Goal: Information Seeking & Learning: Learn about a topic

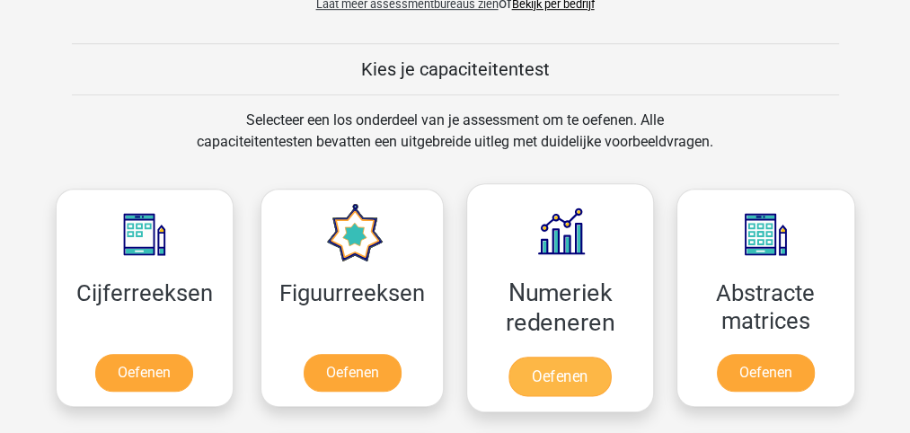
scroll to position [838, 0]
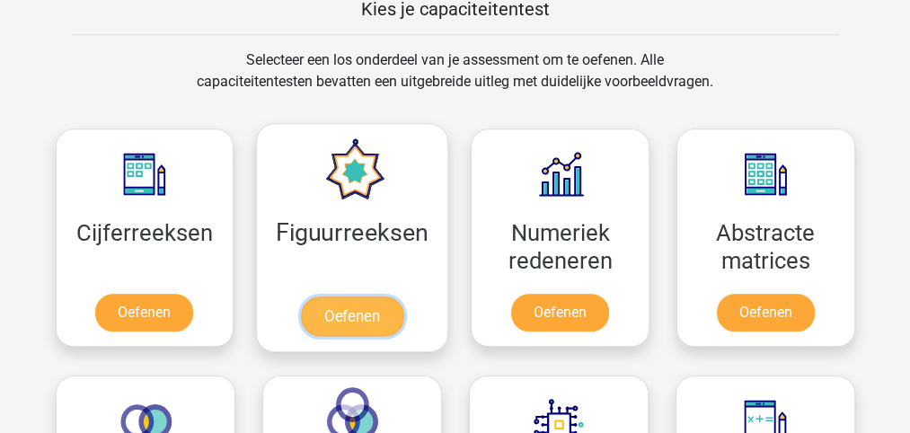
click at [341, 309] on link "Oefenen" at bounding box center [352, 317] width 102 height 40
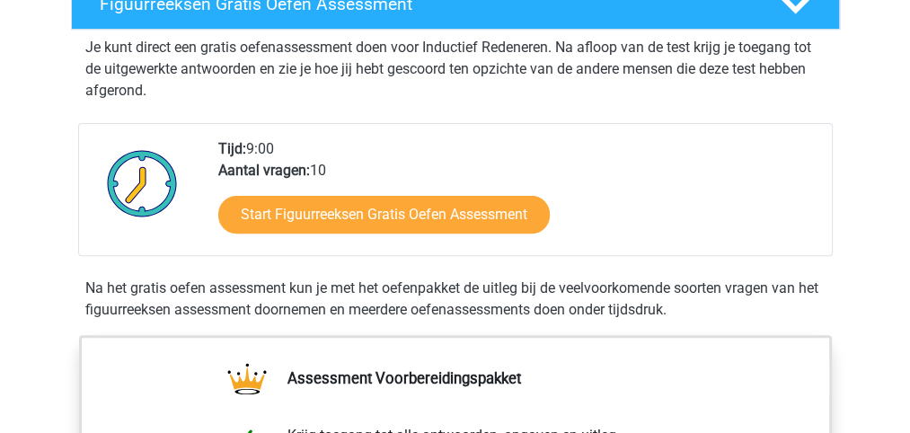
scroll to position [359, 0]
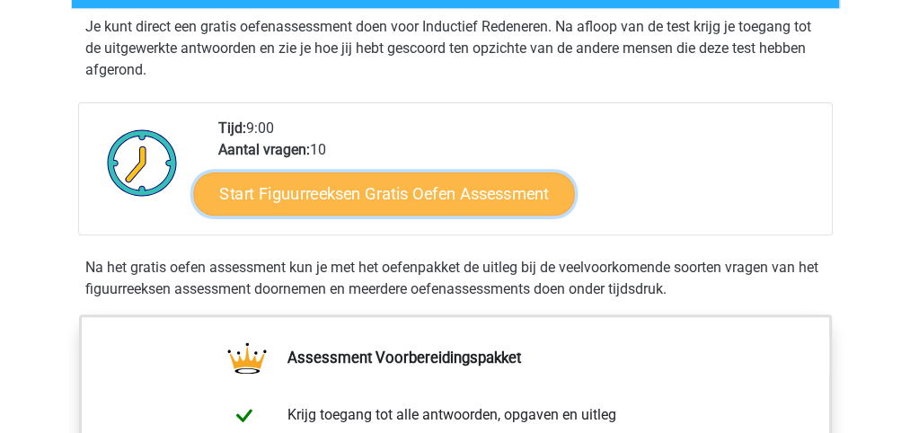
click at [370, 197] on link "Start Figuurreeksen Gratis Oefen Assessment" at bounding box center [383, 193] width 381 height 43
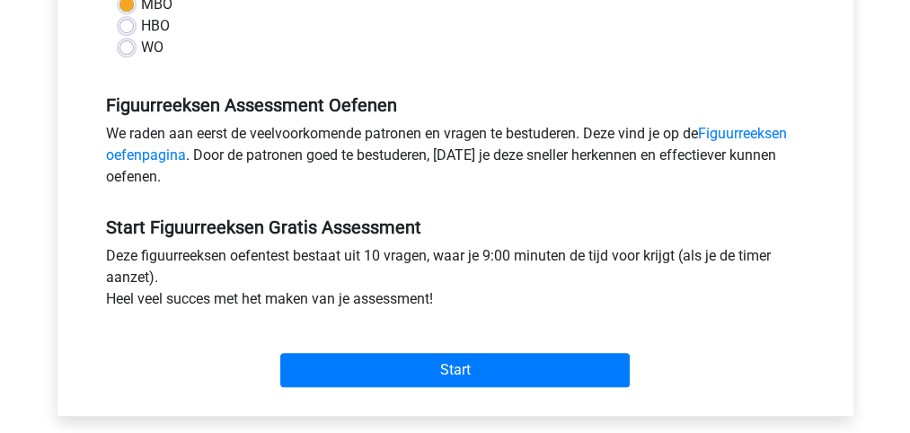
scroll to position [539, 0]
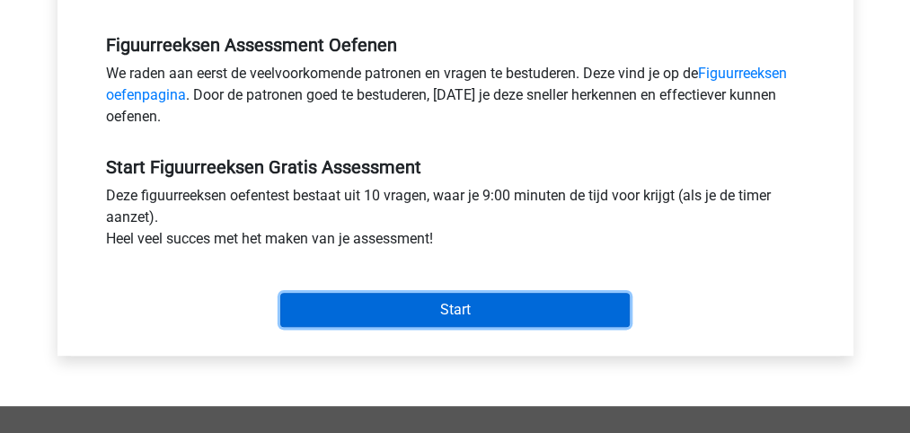
click at [450, 311] on input "Start" at bounding box center [455, 310] width 350 height 34
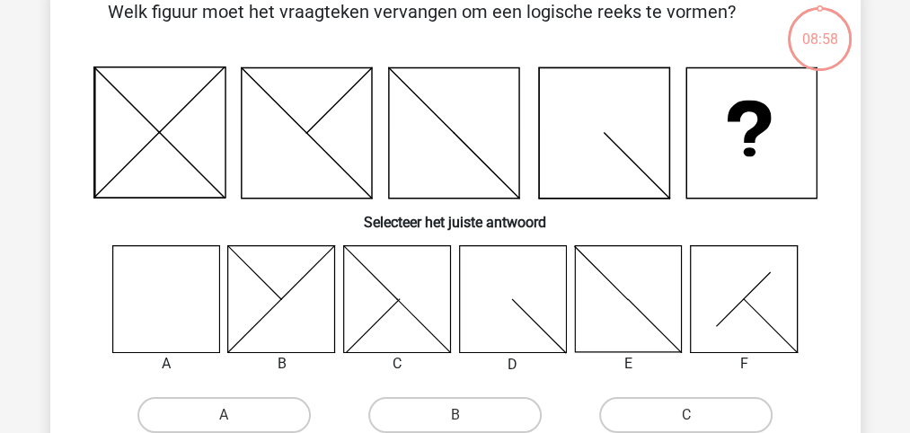
scroll to position [120, 0]
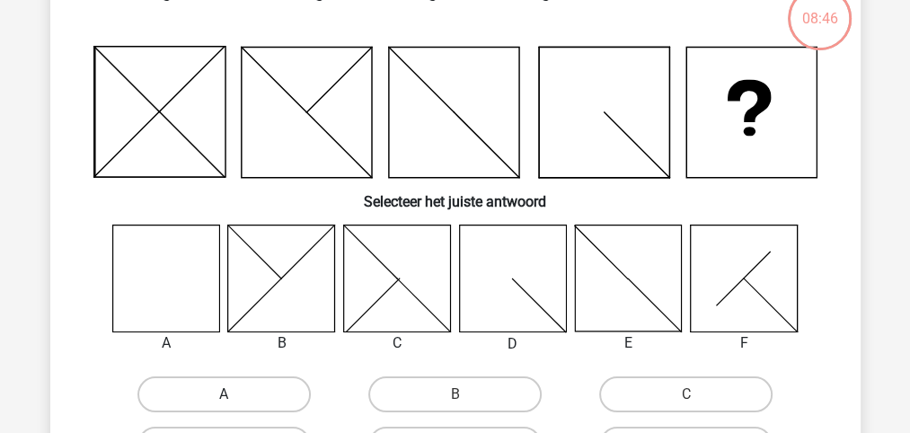
click at [223, 394] on label "A" at bounding box center [223, 394] width 173 height 36
click at [224, 394] on input "A" at bounding box center [230, 400] width 12 height 12
radio input "true"
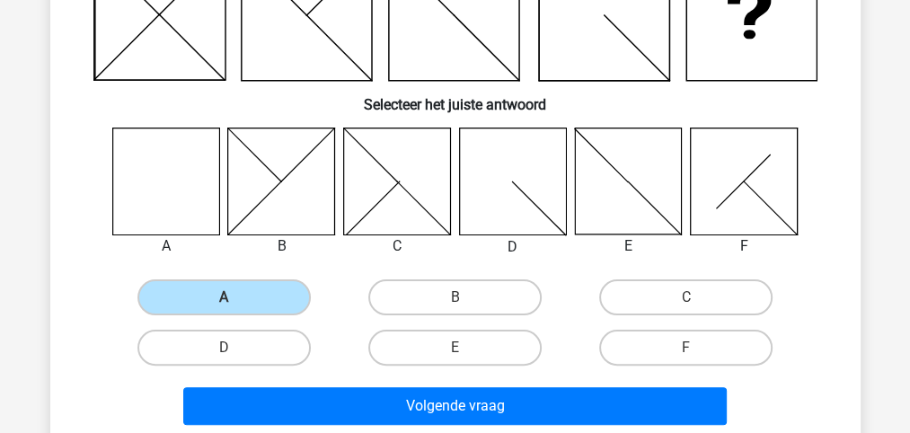
scroll to position [239, 0]
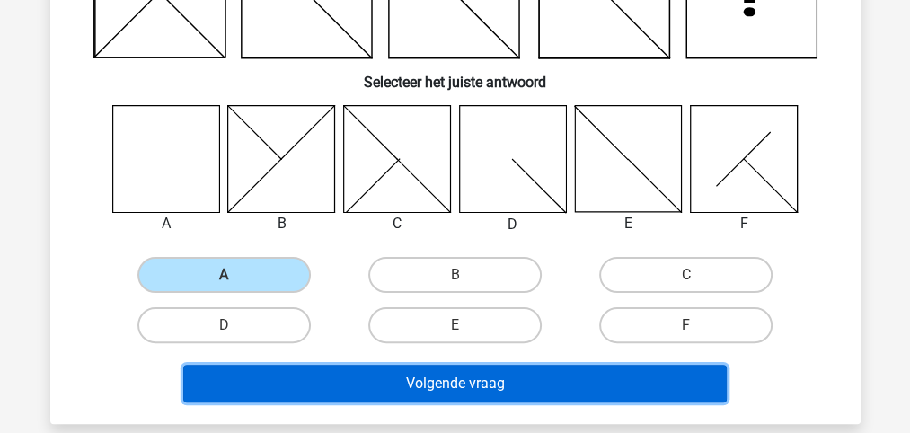
click at [436, 379] on button "Volgende vraag" at bounding box center [455, 384] width 544 height 38
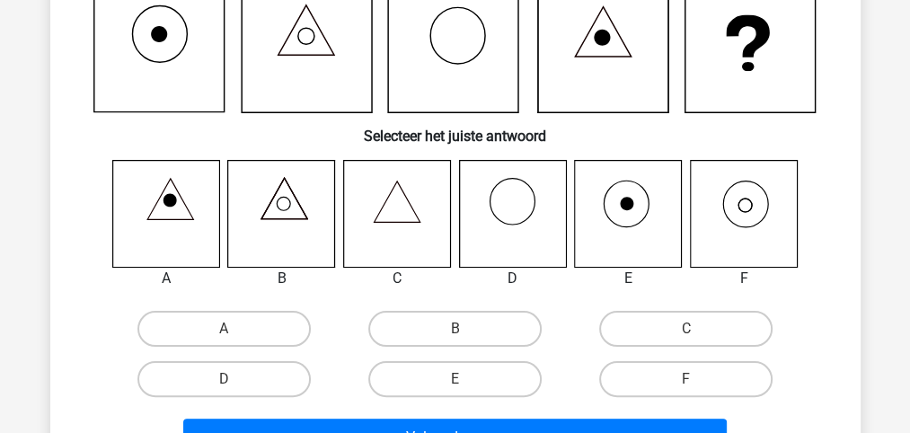
scroll to position [202, 0]
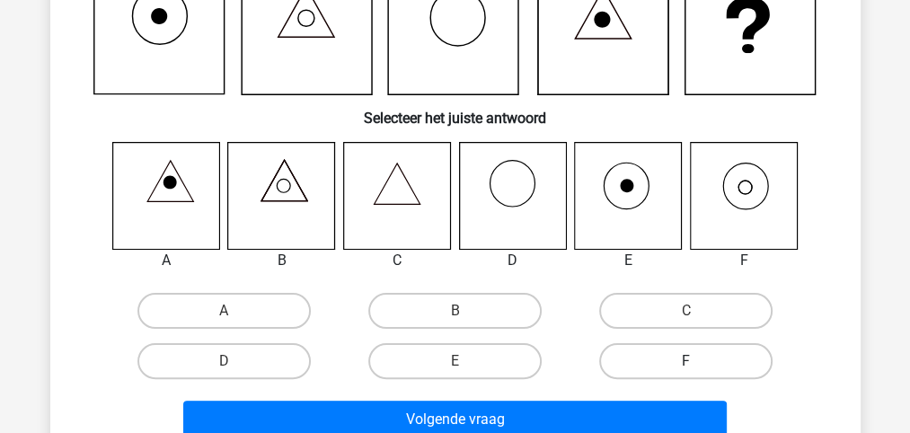
click at [669, 356] on label "F" at bounding box center [685, 361] width 173 height 36
click at [686, 361] on input "F" at bounding box center [692, 367] width 12 height 12
radio input "true"
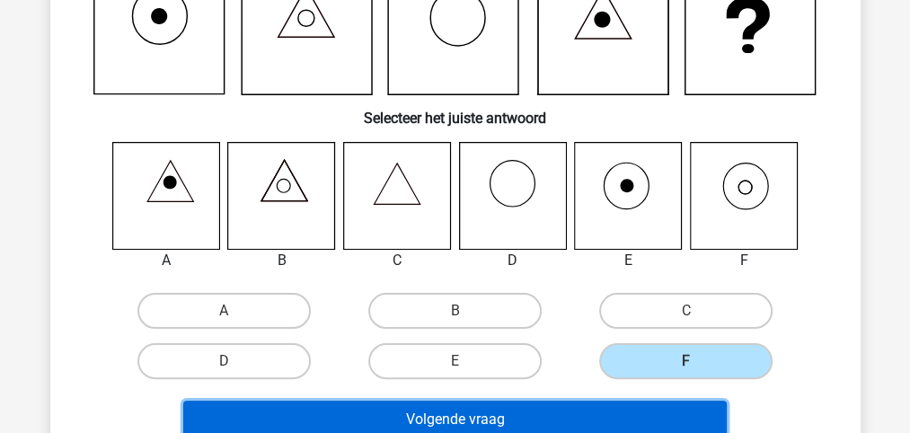
click at [490, 412] on button "Volgende vraag" at bounding box center [455, 420] width 544 height 38
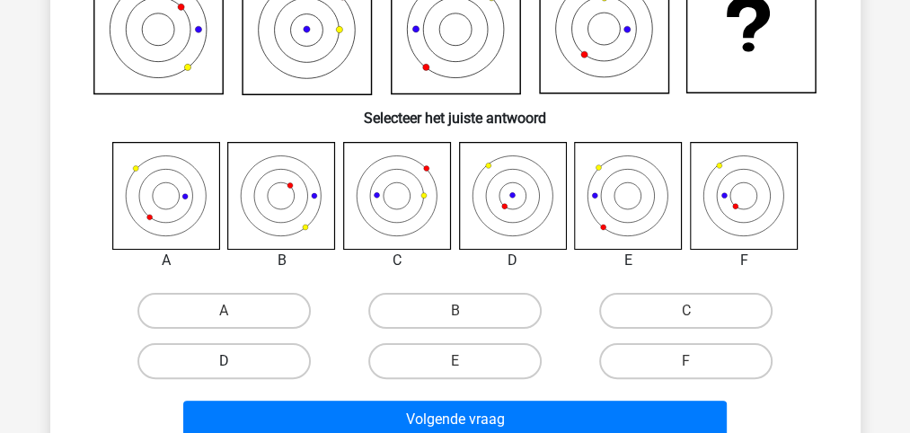
click at [226, 359] on label "D" at bounding box center [223, 361] width 173 height 36
click at [226, 361] on input "D" at bounding box center [230, 367] width 12 height 12
radio input "true"
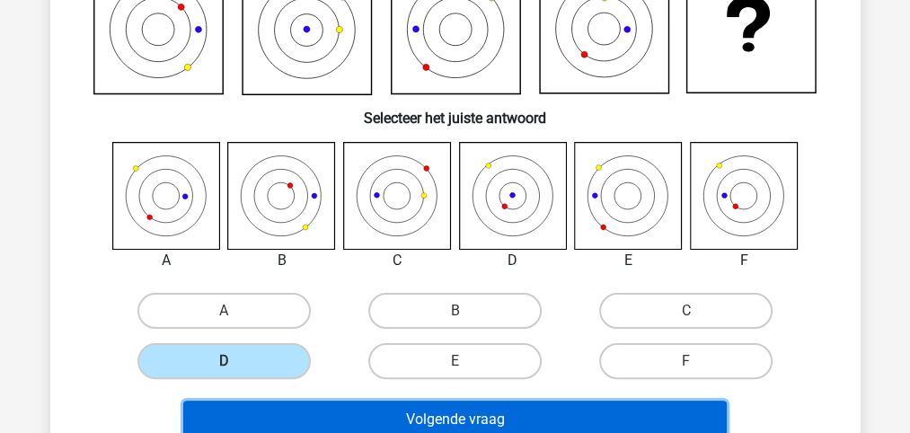
click at [449, 418] on button "Volgende vraag" at bounding box center [455, 420] width 544 height 38
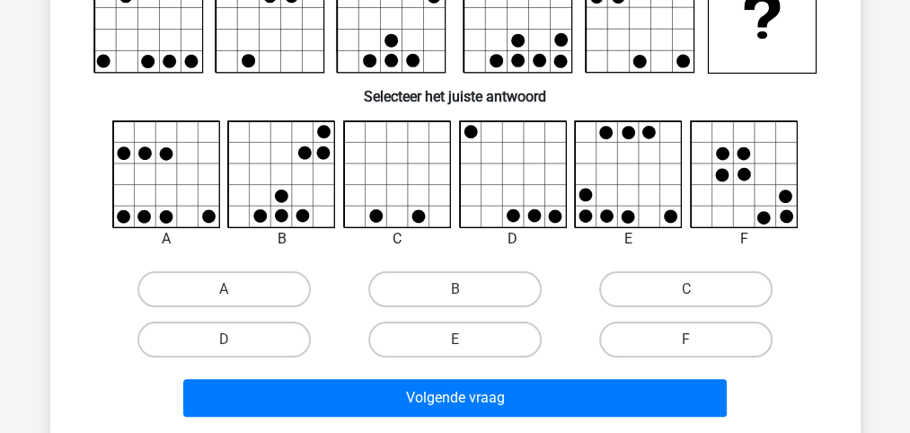
scroll to position [82, 0]
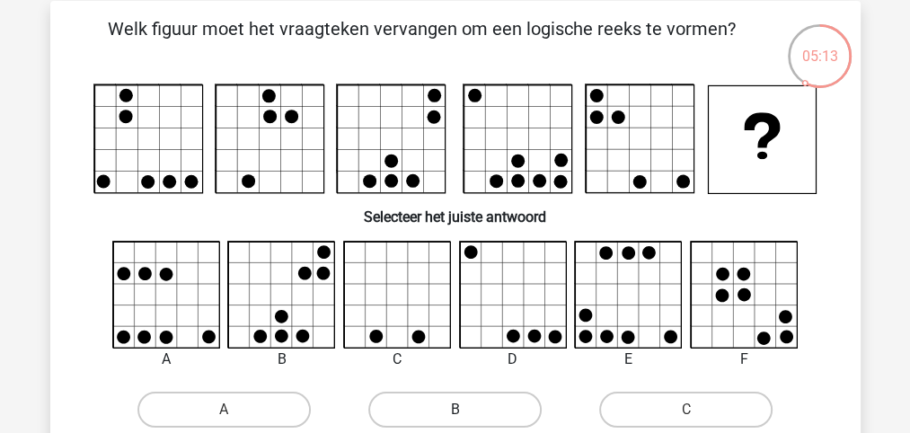
click at [442, 412] on label "B" at bounding box center [454, 410] width 173 height 36
click at [455, 412] on input "B" at bounding box center [461, 416] width 12 height 12
radio input "true"
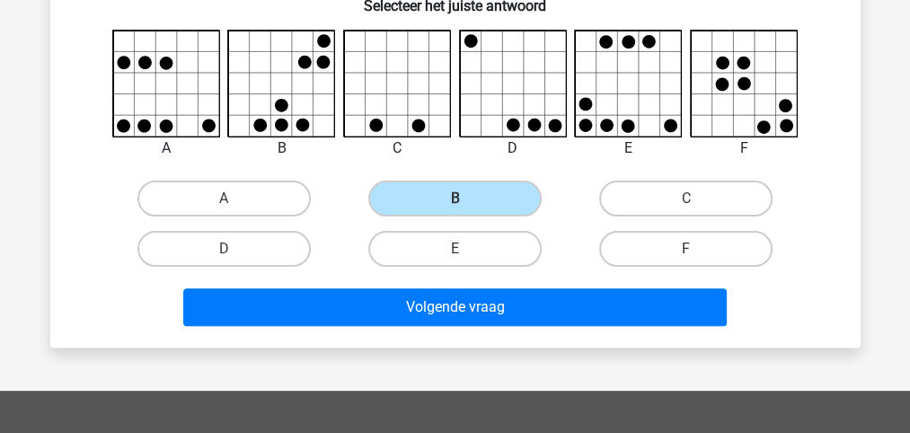
scroll to position [322, 0]
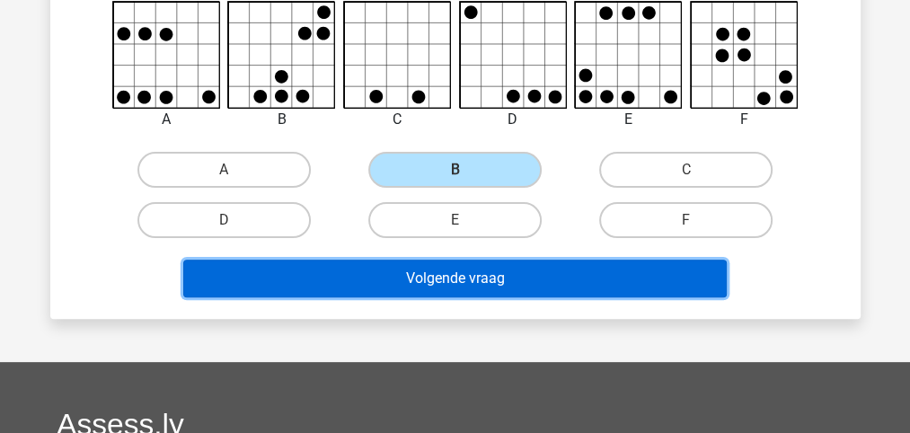
click at [430, 277] on button "Volgende vraag" at bounding box center [455, 279] width 544 height 38
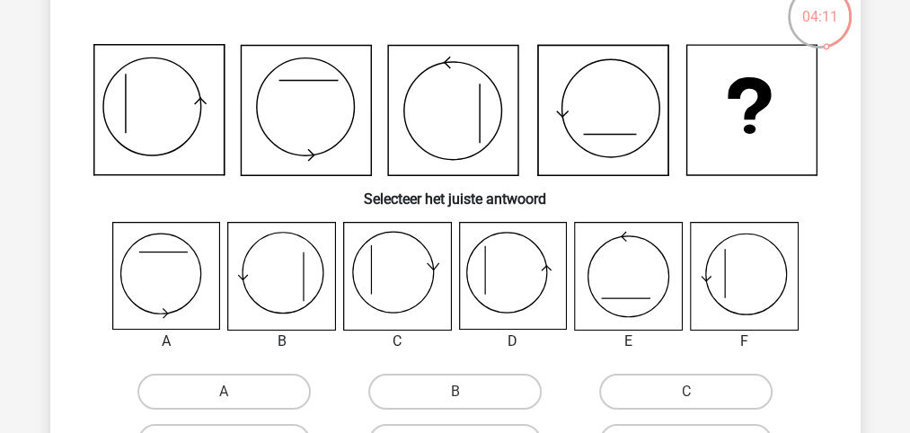
scroll to position [142, 0]
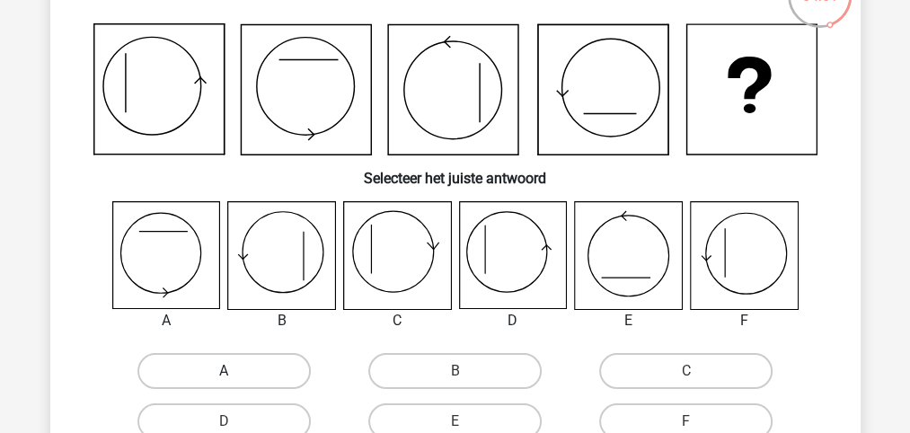
click at [209, 368] on label "A" at bounding box center [223, 371] width 173 height 36
click at [224, 371] on input "A" at bounding box center [230, 377] width 12 height 12
radio input "true"
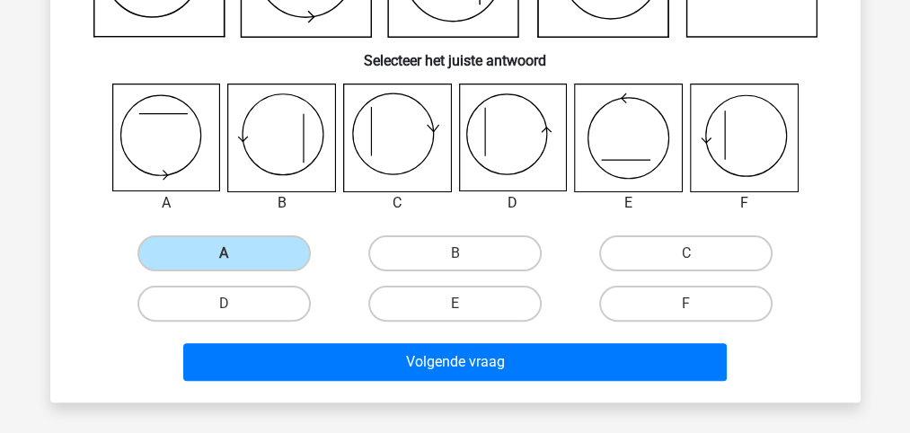
scroll to position [261, 0]
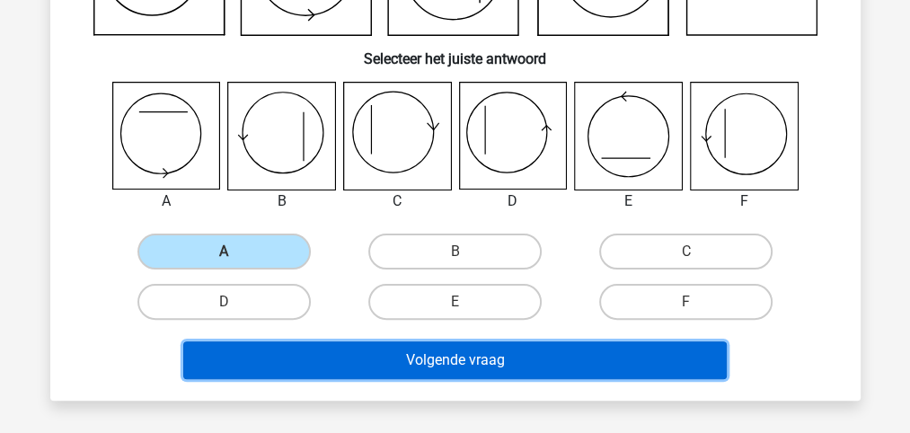
click at [431, 355] on button "Volgende vraag" at bounding box center [455, 360] width 544 height 38
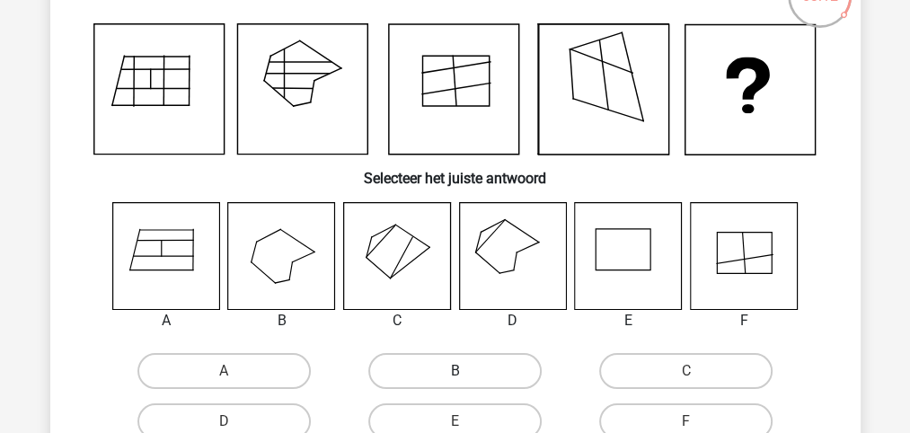
scroll to position [202, 0]
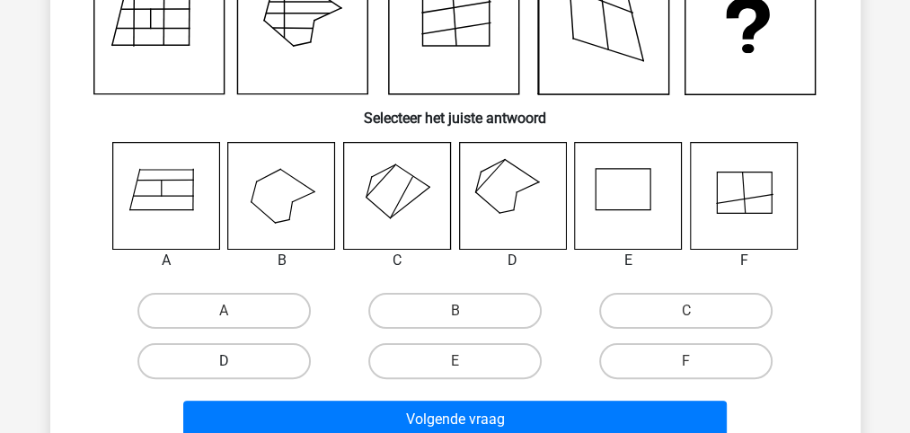
click at [223, 362] on label "D" at bounding box center [223, 361] width 173 height 36
click at [224, 362] on input "D" at bounding box center [230, 367] width 12 height 12
radio input "true"
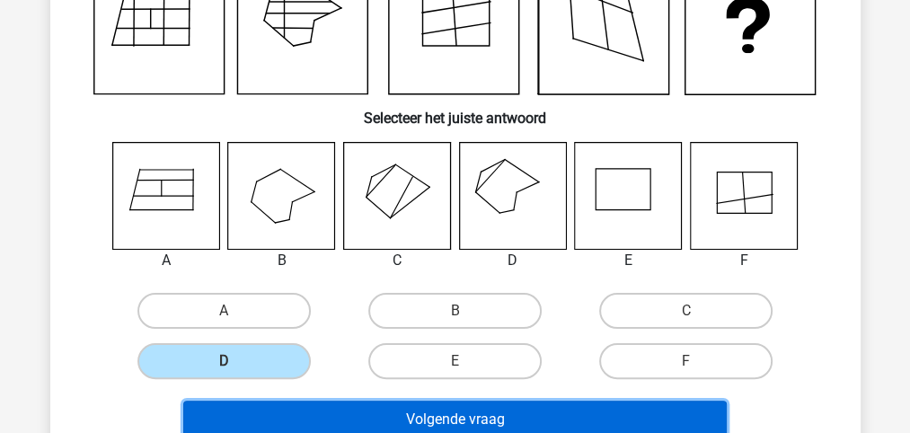
click at [482, 418] on button "Volgende vraag" at bounding box center [455, 420] width 544 height 38
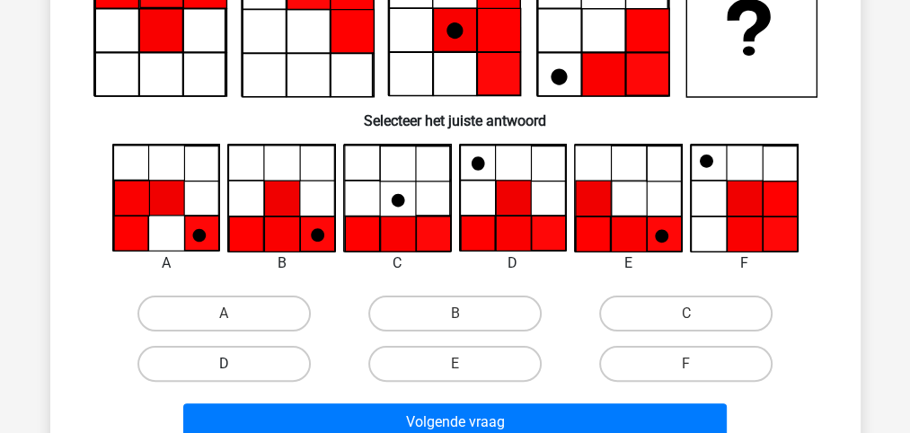
click at [211, 363] on label "D" at bounding box center [223, 364] width 173 height 36
click at [224, 364] on input "D" at bounding box center [230, 370] width 12 height 12
radio input "true"
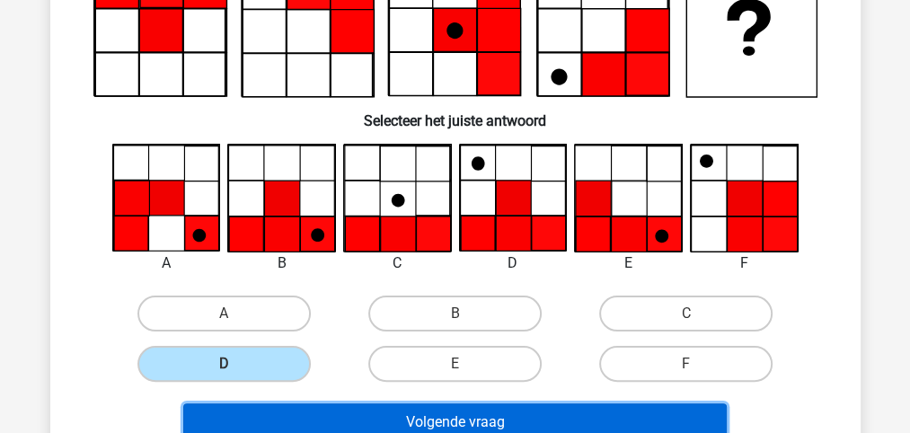
click at [444, 423] on button "Volgende vraag" at bounding box center [455, 422] width 544 height 38
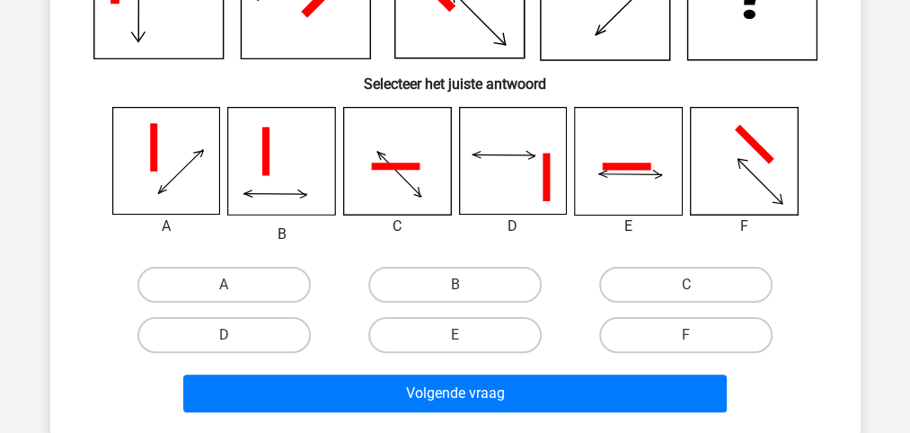
scroll to position [261, 0]
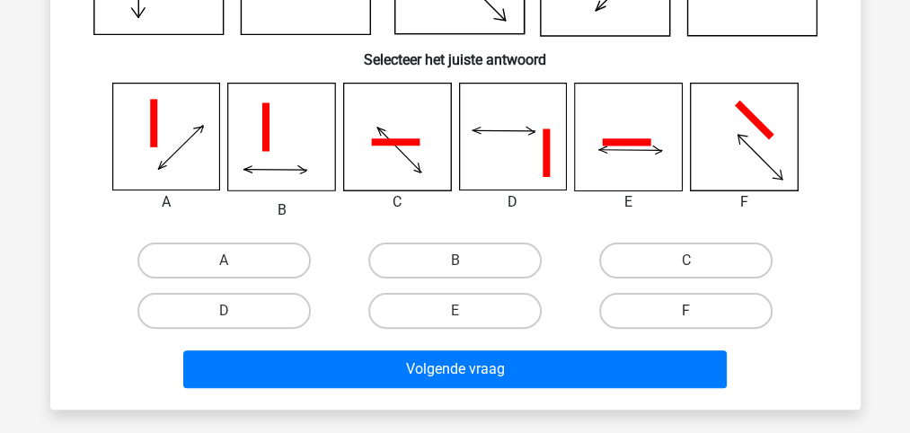
click at [652, 310] on label "F" at bounding box center [685, 311] width 173 height 36
click at [686, 311] on input "F" at bounding box center [692, 317] width 12 height 12
radio input "true"
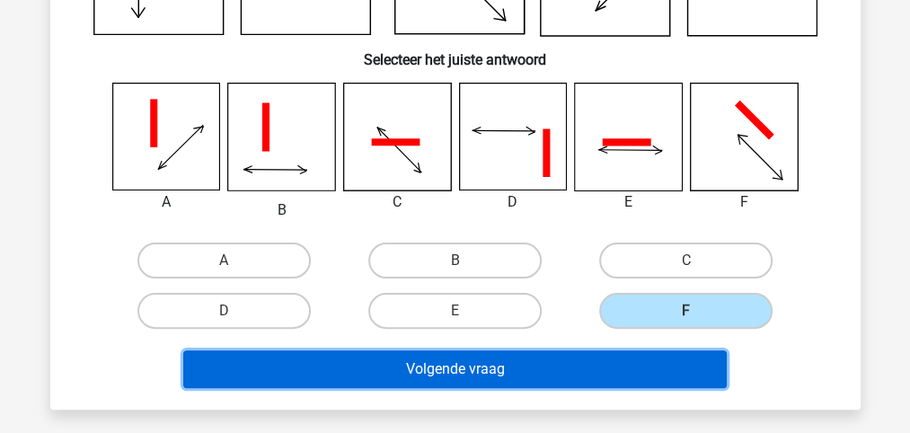
click at [479, 368] on button "Volgende vraag" at bounding box center [455, 369] width 544 height 38
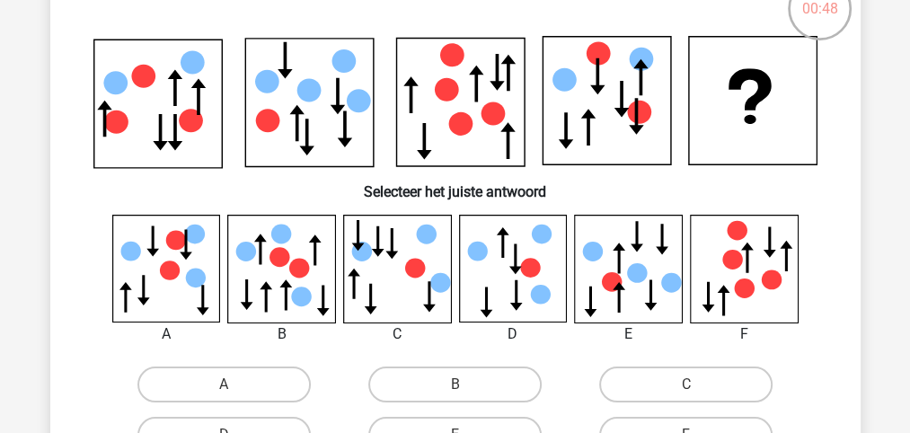
scroll to position [142, 0]
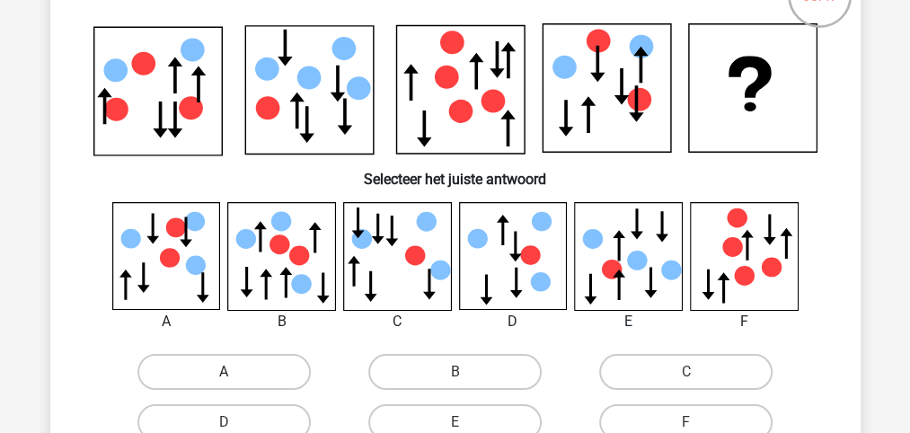
click at [235, 374] on label "A" at bounding box center [223, 372] width 173 height 36
click at [235, 374] on input "A" at bounding box center [230, 378] width 12 height 12
radio input "true"
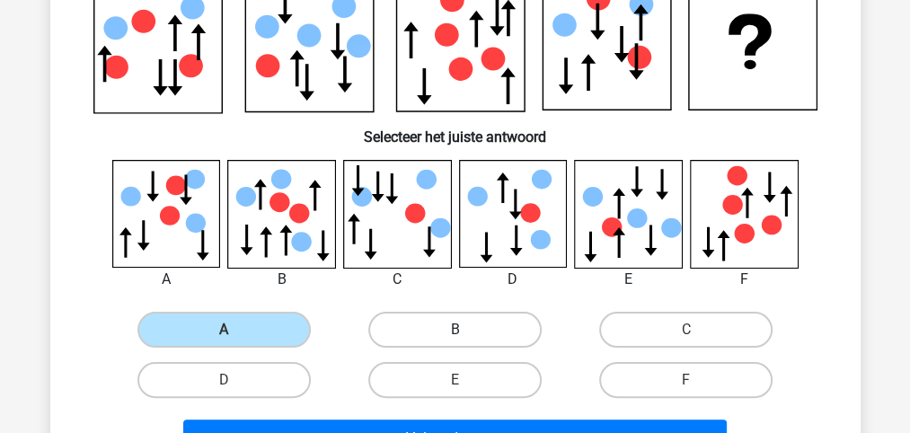
scroll to position [261, 0]
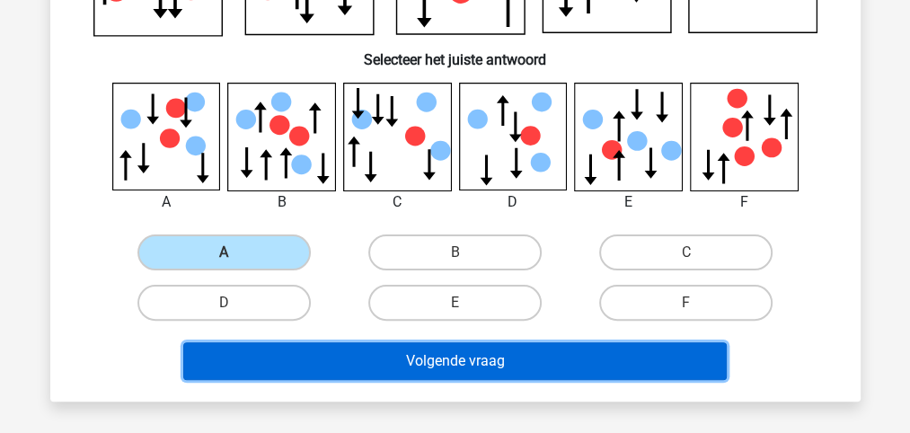
click at [447, 351] on button "Volgende vraag" at bounding box center [455, 361] width 544 height 38
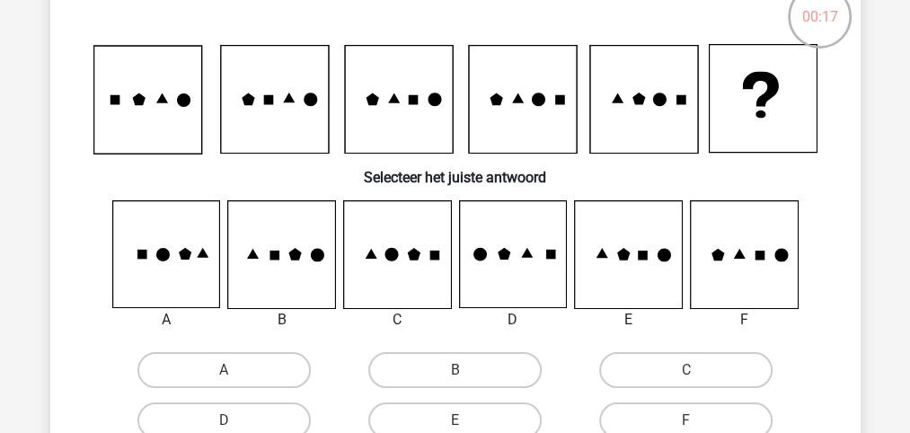
scroll to position [142, 0]
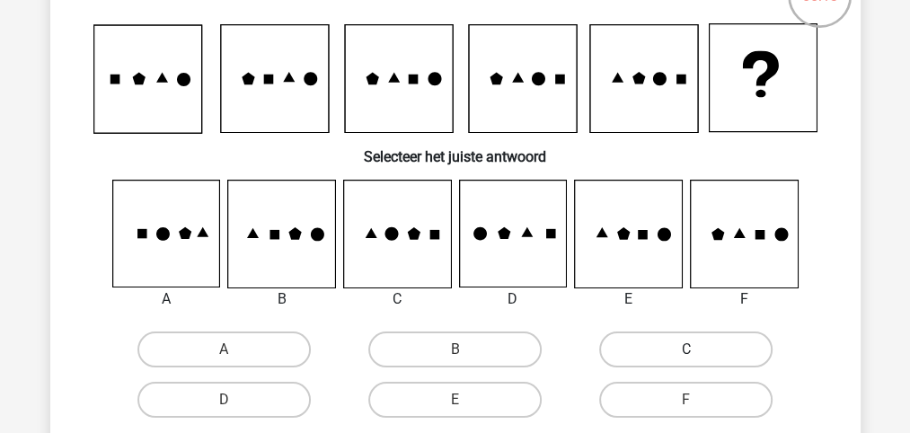
click at [651, 350] on label "C" at bounding box center [685, 350] width 173 height 36
click at [686, 350] on input "C" at bounding box center [692, 356] width 12 height 12
radio input "true"
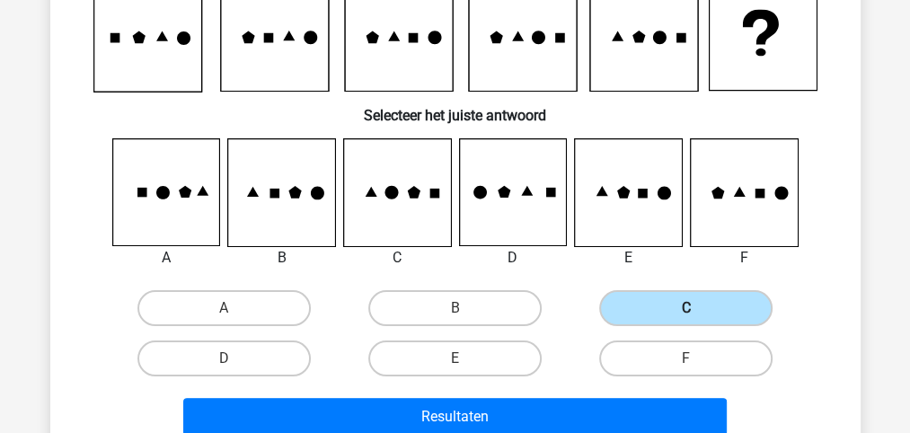
scroll to position [261, 0]
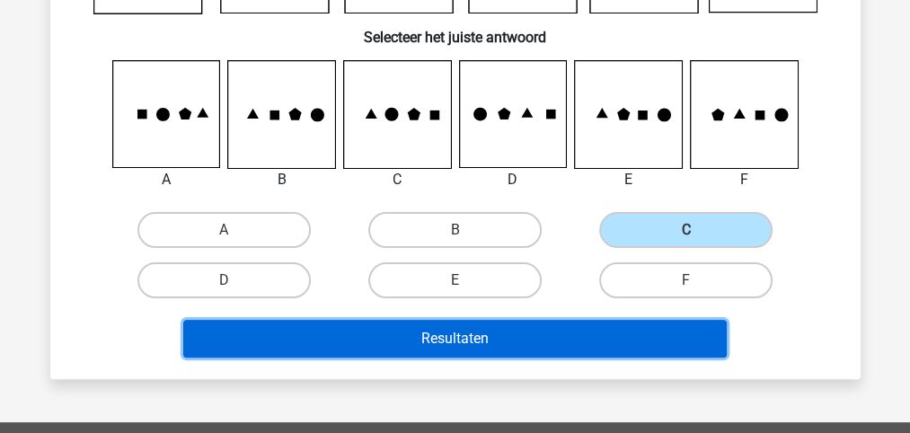
click at [462, 331] on button "Resultaten" at bounding box center [455, 339] width 544 height 38
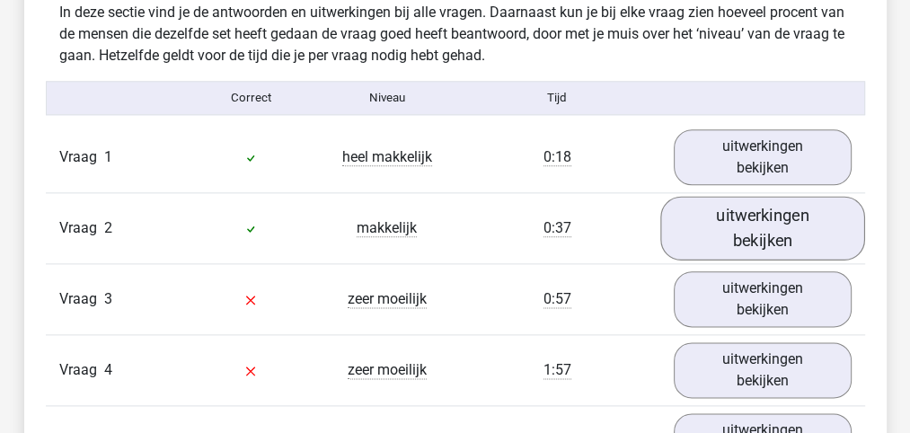
scroll to position [1438, 0]
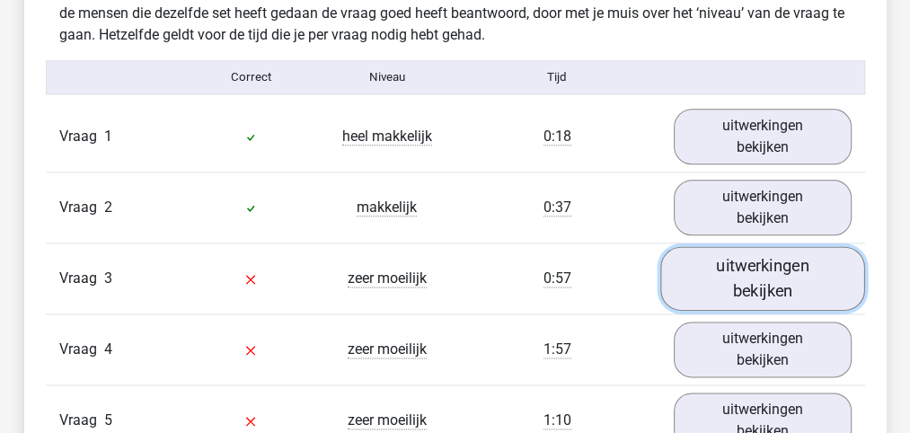
click at [768, 271] on link "uitwerkingen bekijken" at bounding box center [762, 278] width 205 height 64
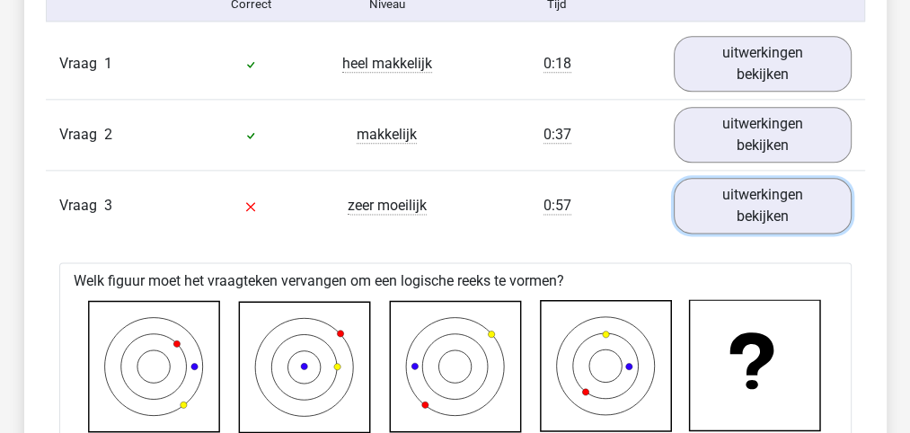
scroll to position [1497, 0]
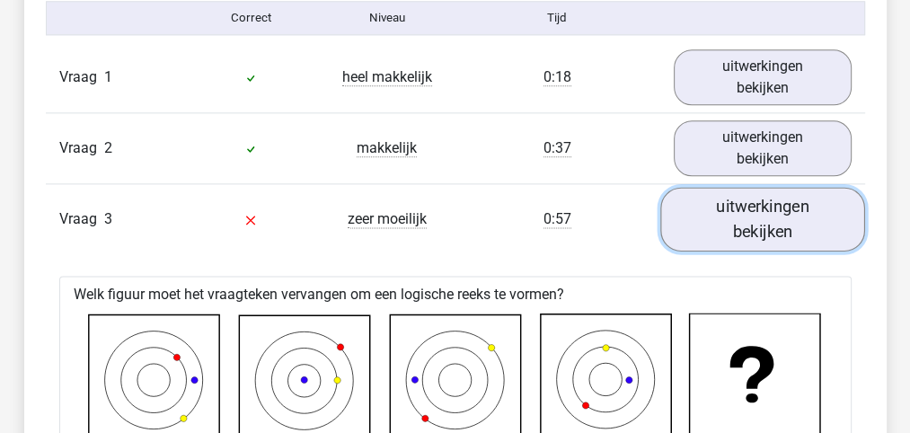
click at [779, 217] on link "uitwerkingen bekijken" at bounding box center [762, 219] width 205 height 64
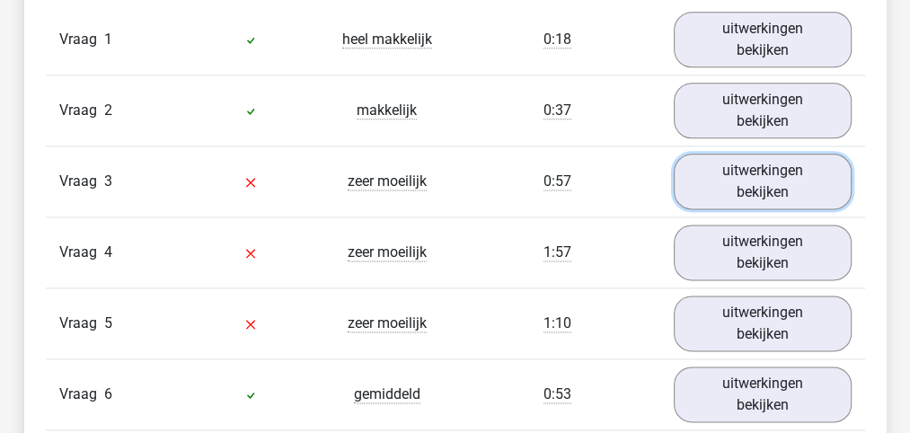
scroll to position [1557, 0]
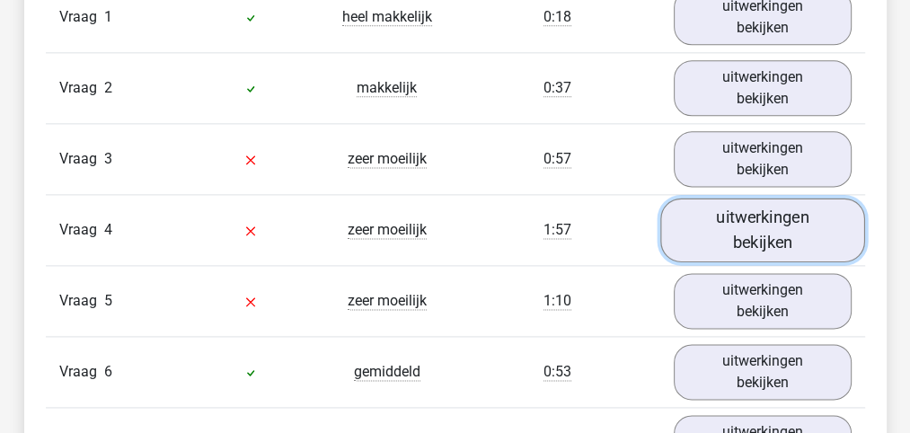
click at [763, 224] on link "uitwerkingen bekijken" at bounding box center [762, 230] width 205 height 64
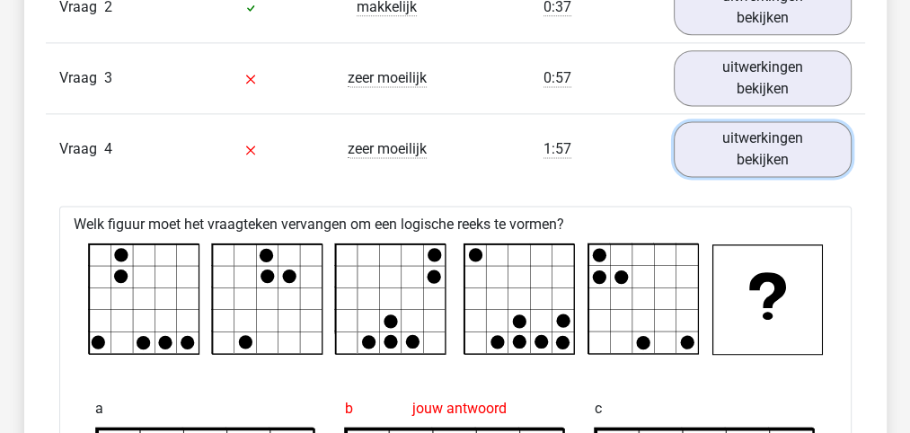
scroll to position [1617, 0]
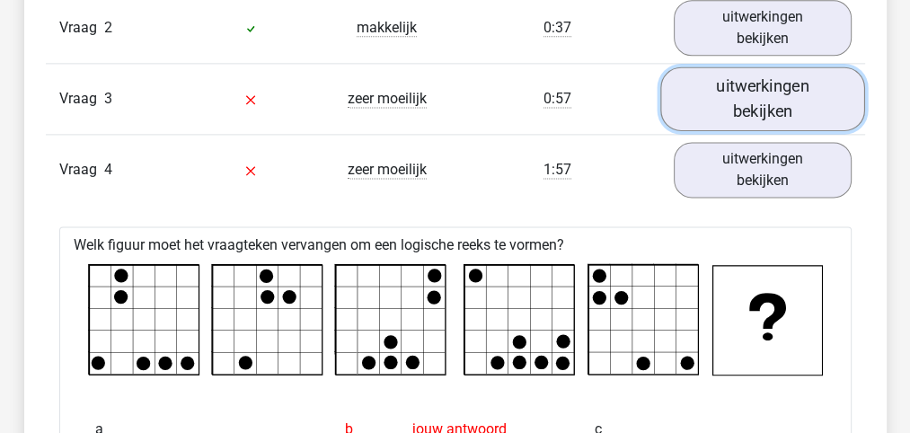
click at [791, 102] on link "uitwerkingen bekijken" at bounding box center [762, 98] width 205 height 64
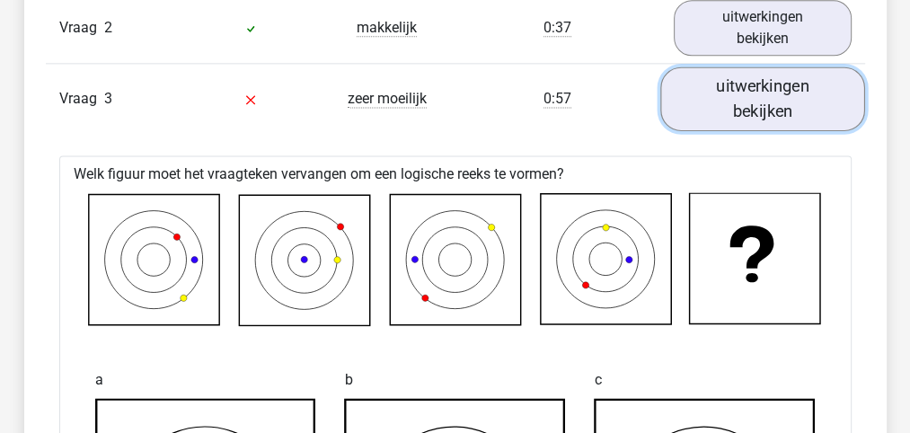
click at [759, 95] on link "uitwerkingen bekijken" at bounding box center [762, 98] width 205 height 64
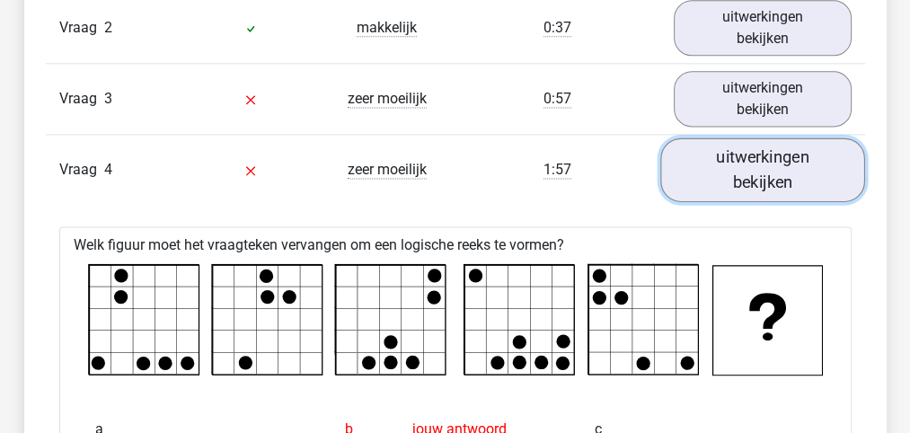
click at [766, 160] on link "uitwerkingen bekijken" at bounding box center [762, 169] width 205 height 64
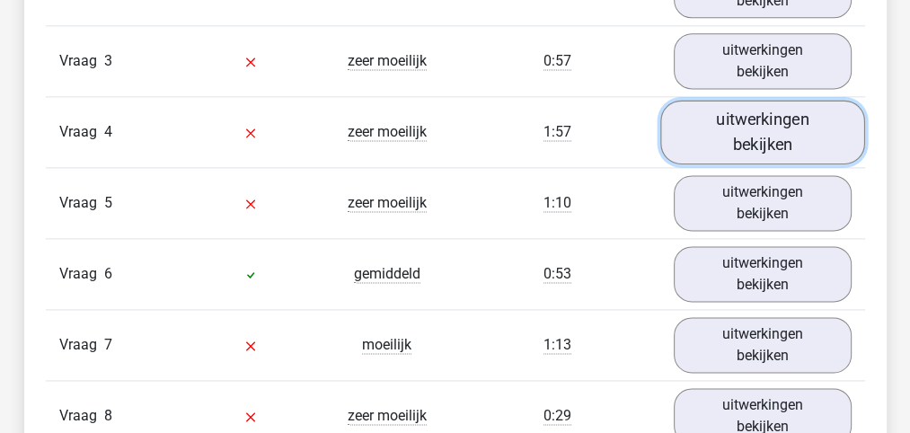
scroll to position [1677, 0]
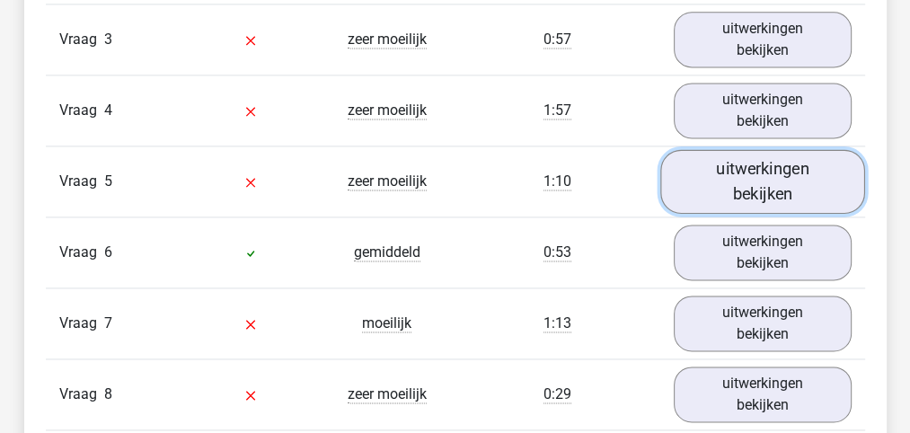
click at [765, 184] on link "uitwerkingen bekijken" at bounding box center [762, 181] width 205 height 64
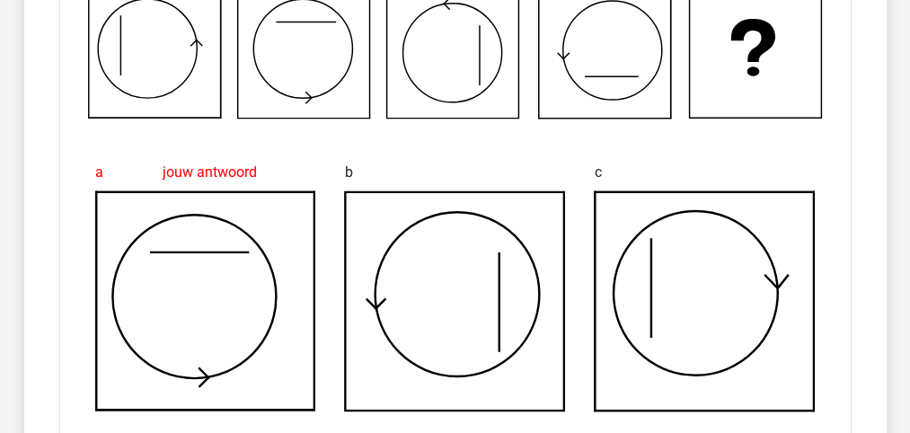
scroll to position [1797, 0]
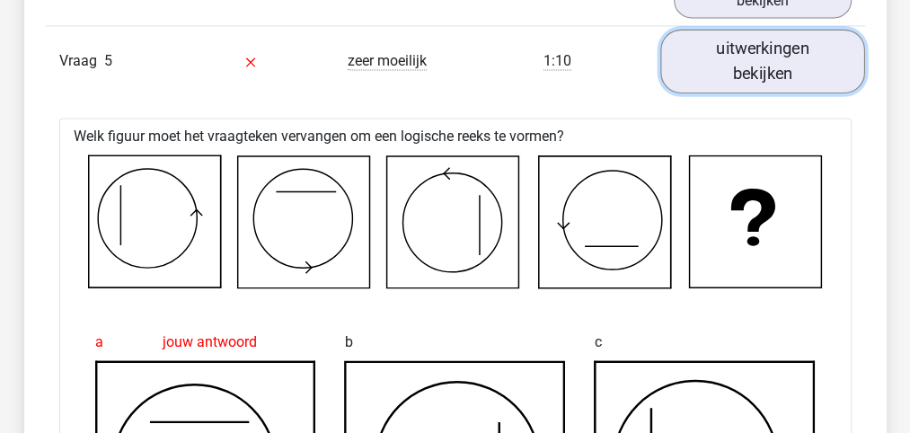
click at [769, 58] on link "uitwerkingen bekijken" at bounding box center [762, 61] width 205 height 64
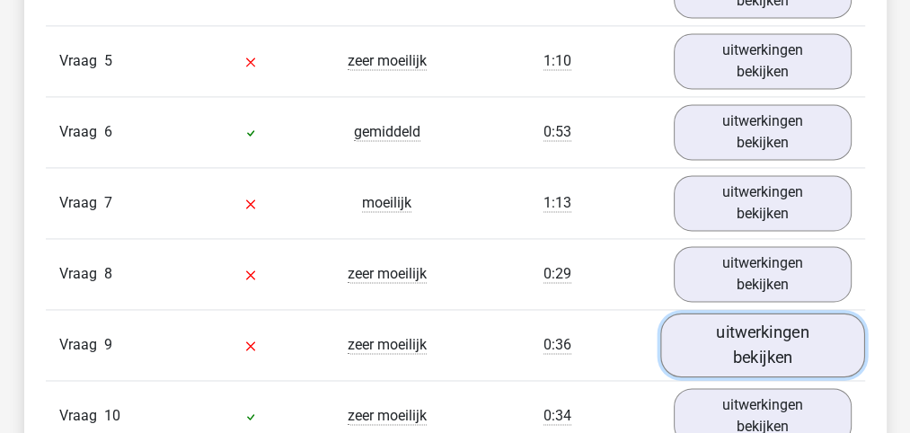
click at [775, 330] on link "uitwerkingen bekijken" at bounding box center [762, 345] width 205 height 64
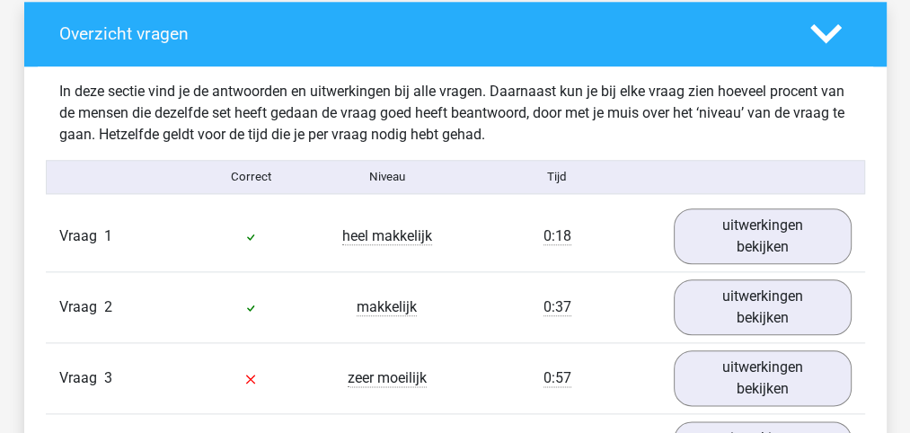
scroll to position [1317, 0]
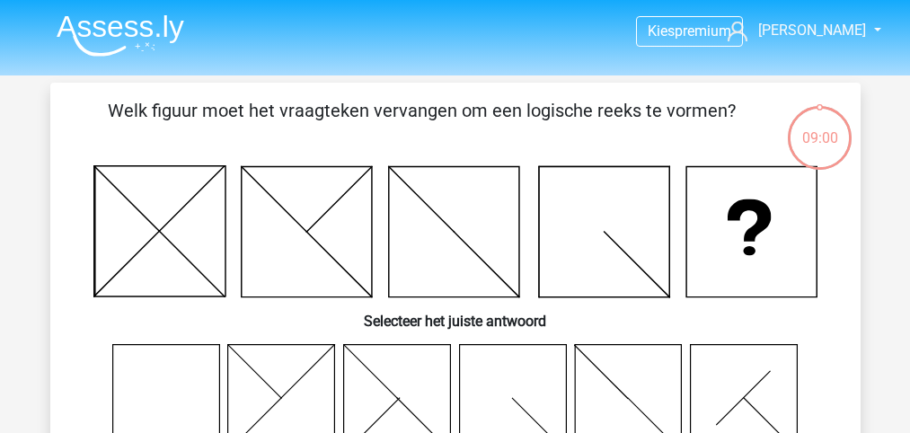
scroll to position [261, 0]
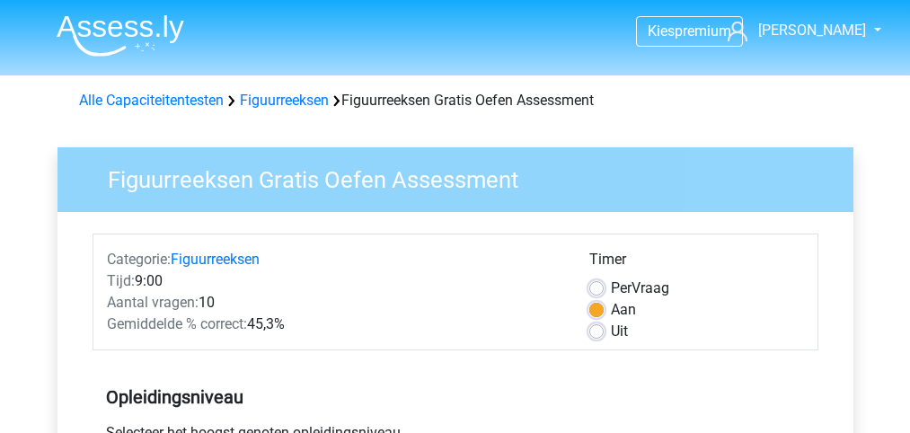
scroll to position [539, 0]
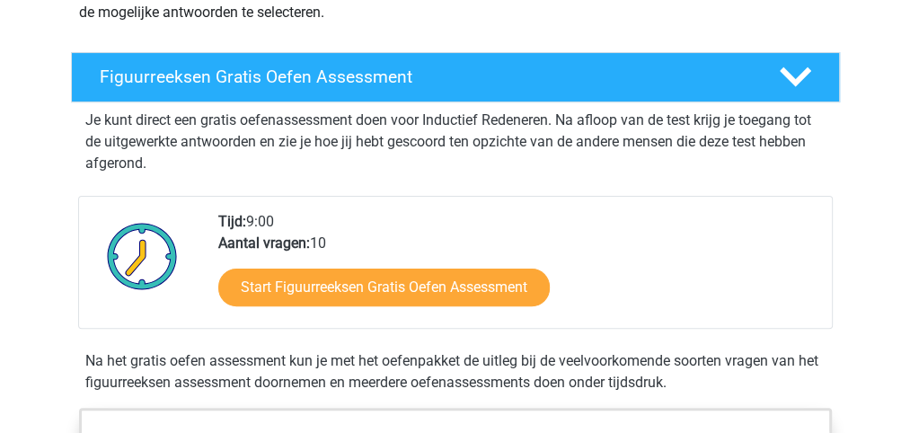
scroll to position [239, 0]
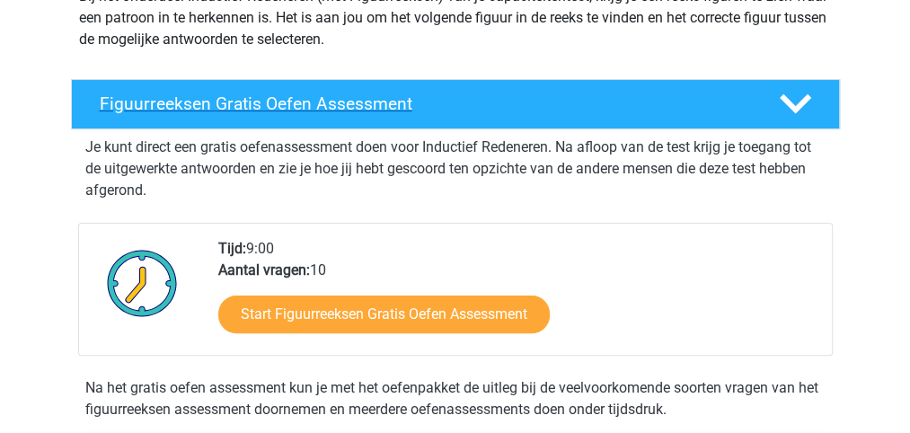
click at [338, 104] on h4 "Figuurreeksen Gratis Oefen Assessment" at bounding box center [425, 103] width 651 height 21
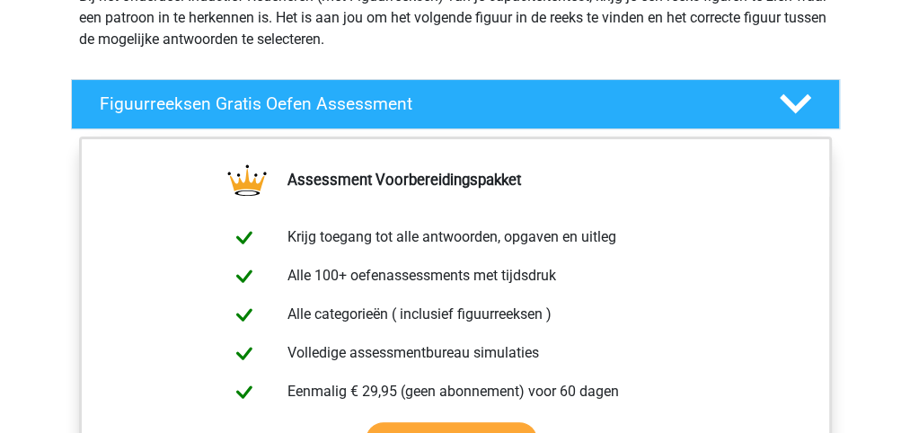
click at [872, 152] on div "Assessment Voorbereidingspakket Krijg toegang tot alle antwoorden, opgaven en u…" at bounding box center [455, 345] width 839 height 416
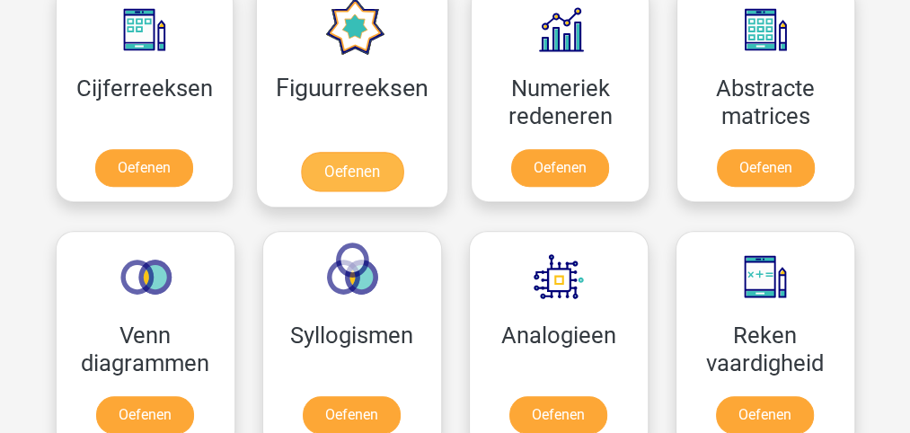
scroll to position [838, 0]
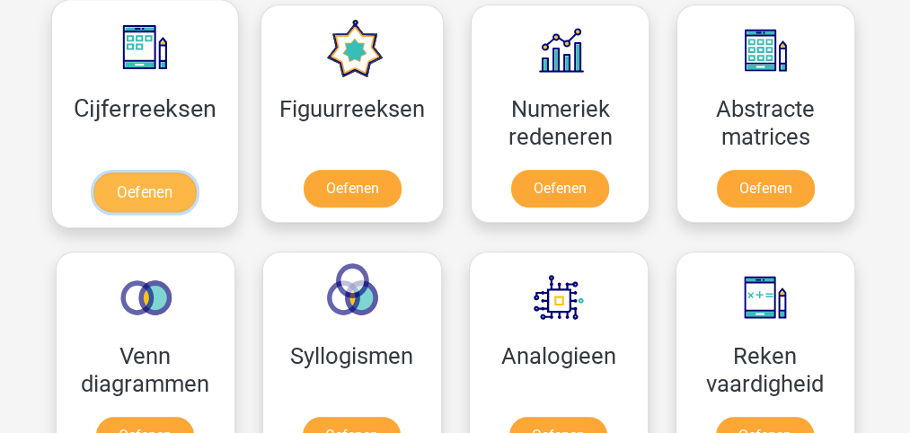
click at [158, 184] on link "Oefenen" at bounding box center [144, 193] width 102 height 40
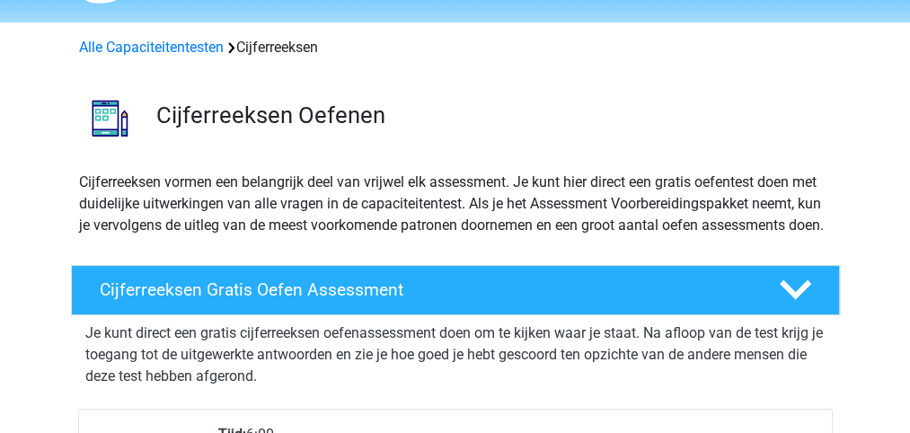
scroll to position [59, 0]
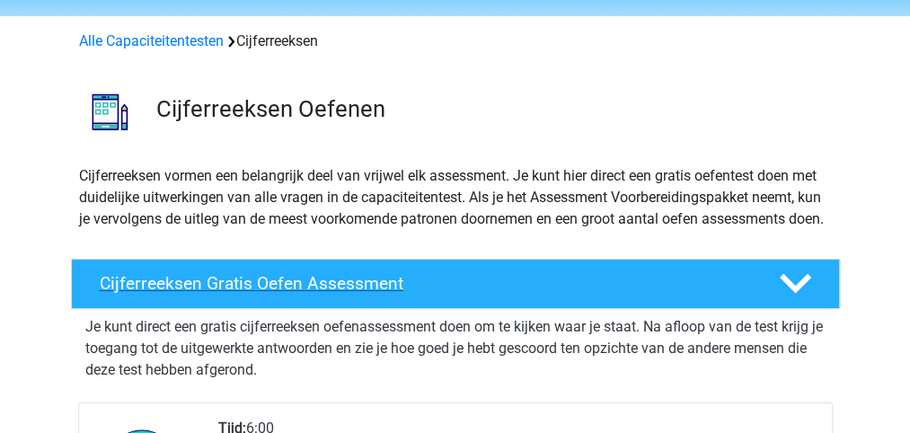
click at [374, 294] on h4 "Cijferreeksen Gratis Oefen Assessment" at bounding box center [425, 283] width 651 height 21
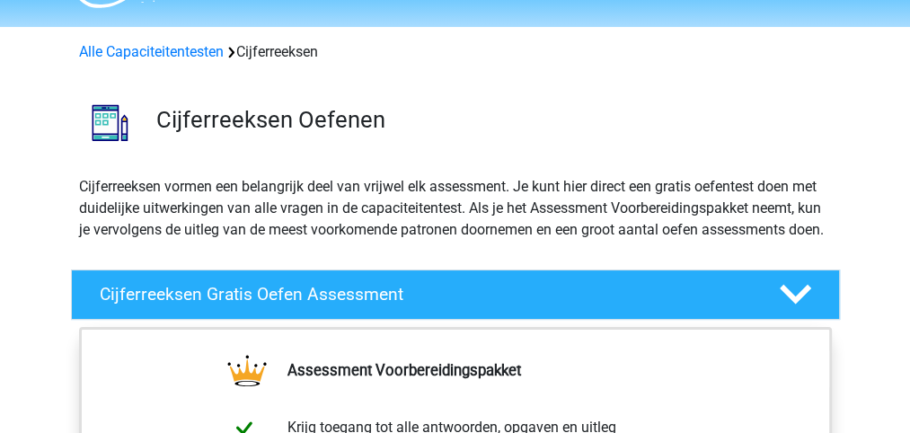
scroll to position [0, 0]
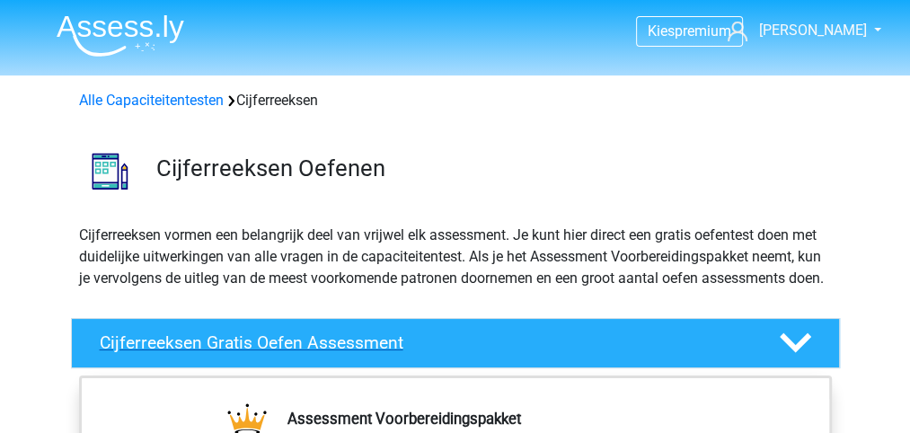
click at [484, 353] on h4 "Cijferreeksen Gratis Oefen Assessment" at bounding box center [425, 342] width 651 height 21
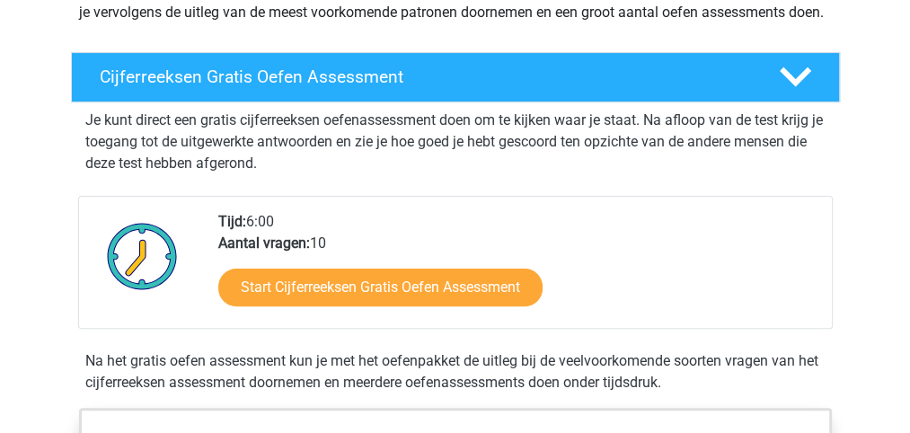
scroll to position [299, 0]
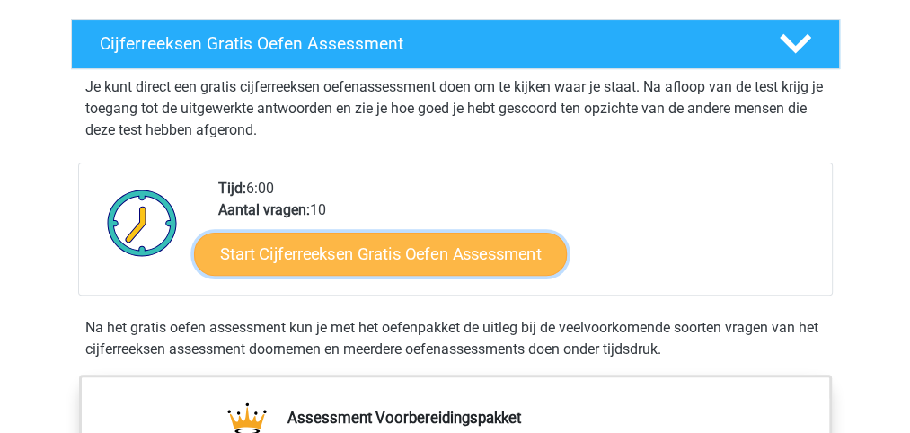
click at [409, 275] on link "Start Cijferreeksen Gratis Oefen Assessment" at bounding box center [380, 253] width 373 height 43
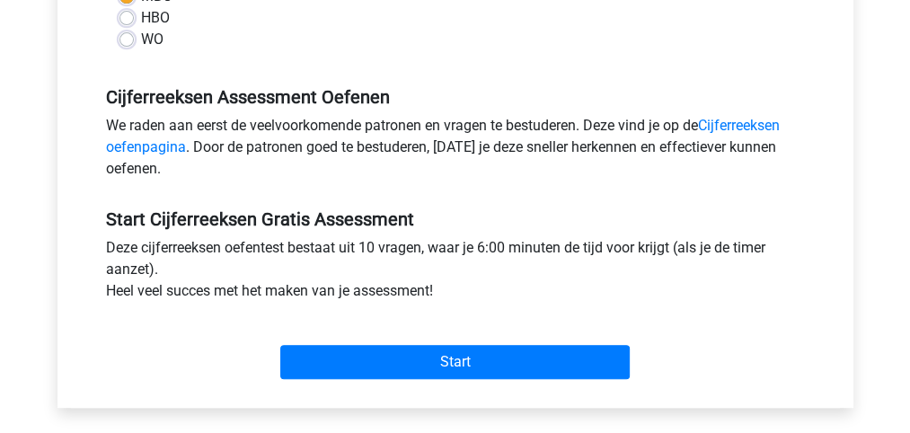
scroll to position [539, 0]
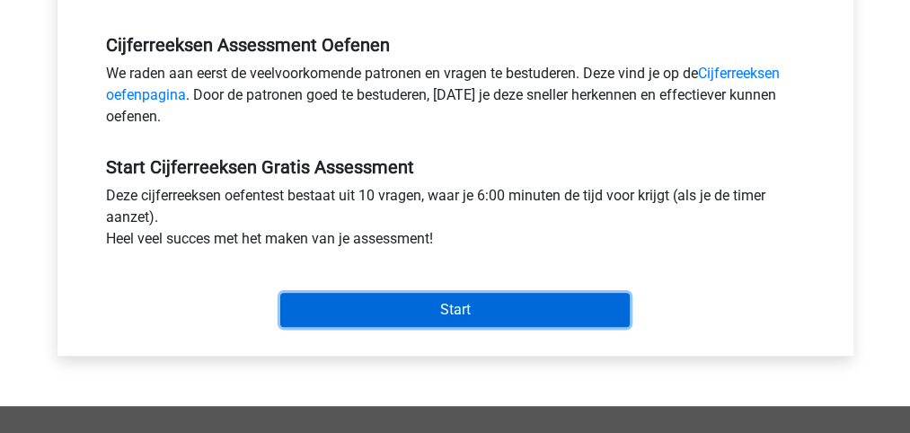
click at [453, 308] on input "Start" at bounding box center [455, 310] width 350 height 34
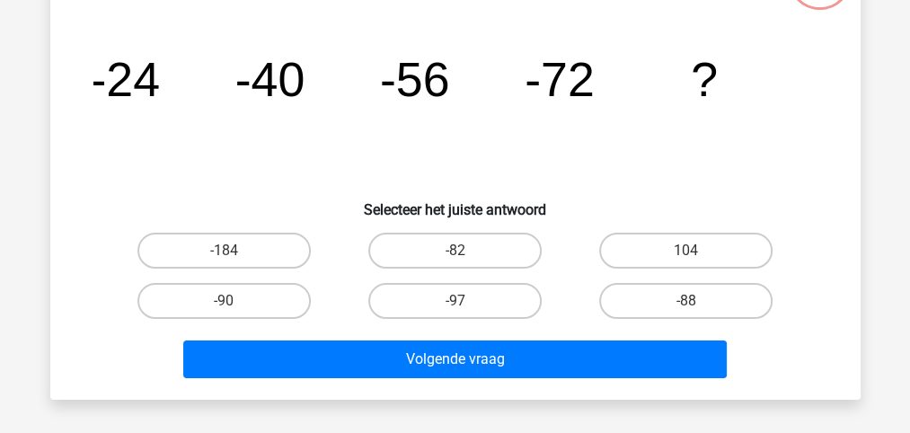
scroll to position [180, 0]
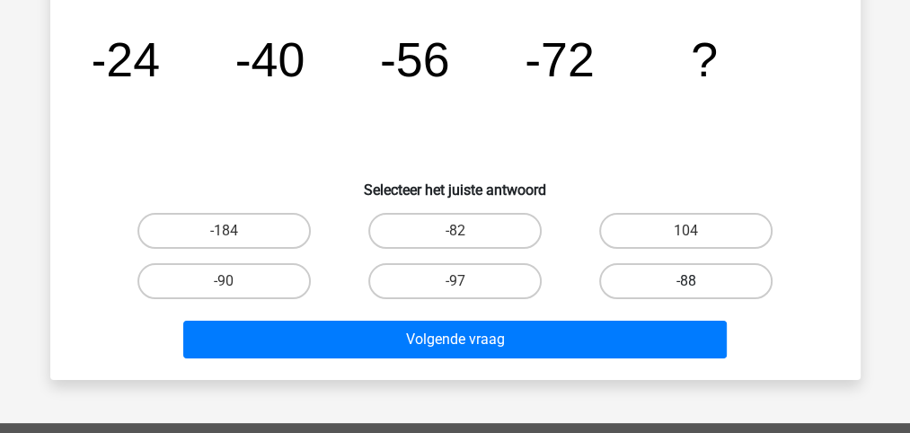
click at [682, 279] on label "-88" at bounding box center [685, 281] width 173 height 36
click at [686, 281] on input "-88" at bounding box center [692, 287] width 12 height 12
radio input "true"
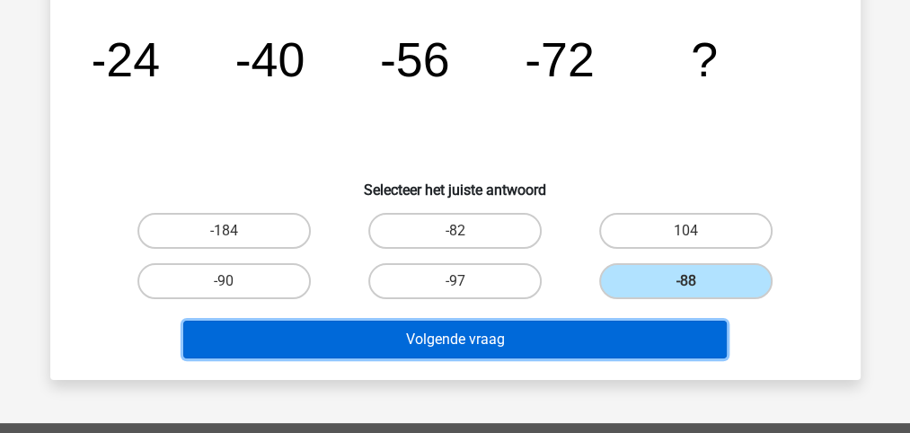
click at [463, 336] on button "Volgende vraag" at bounding box center [455, 340] width 544 height 38
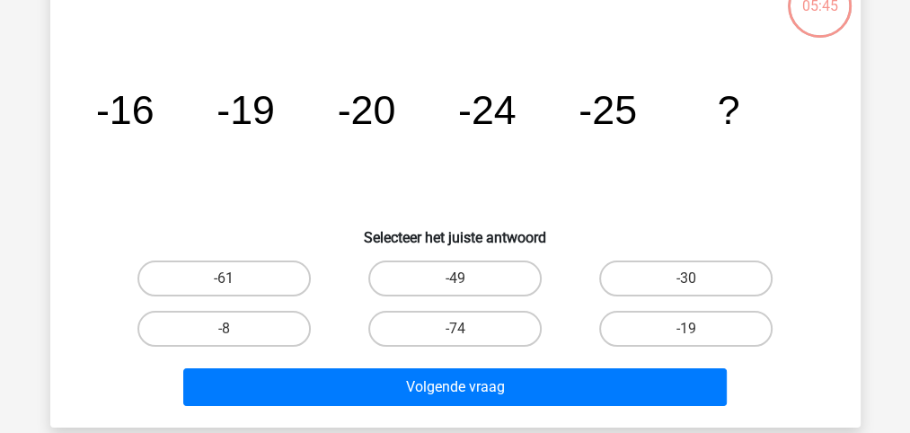
scroll to position [82, 0]
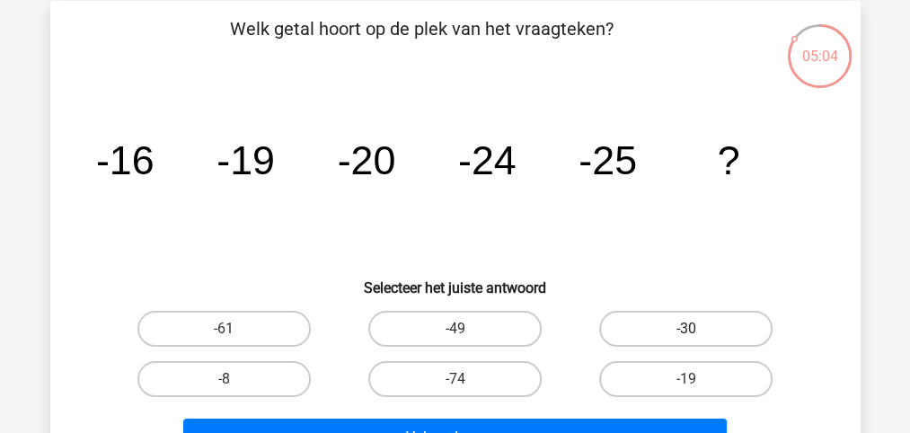
click at [670, 330] on label "-30" at bounding box center [685, 329] width 173 height 36
click at [686, 330] on input "-30" at bounding box center [692, 335] width 12 height 12
radio input "true"
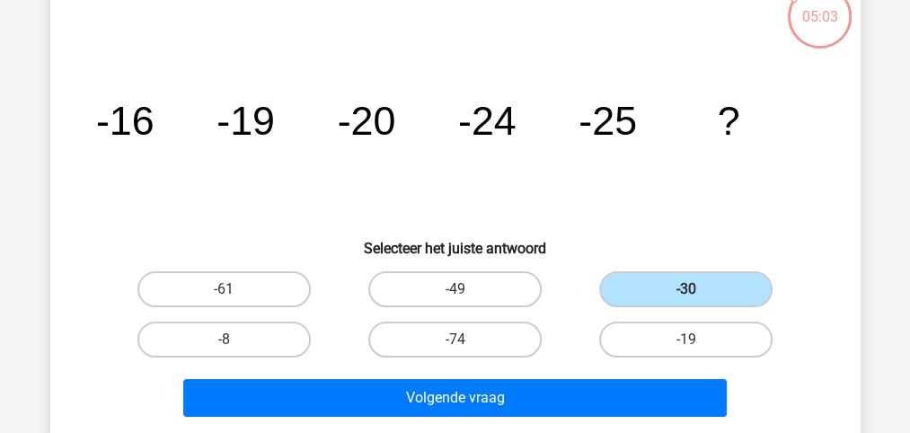
scroll to position [142, 0]
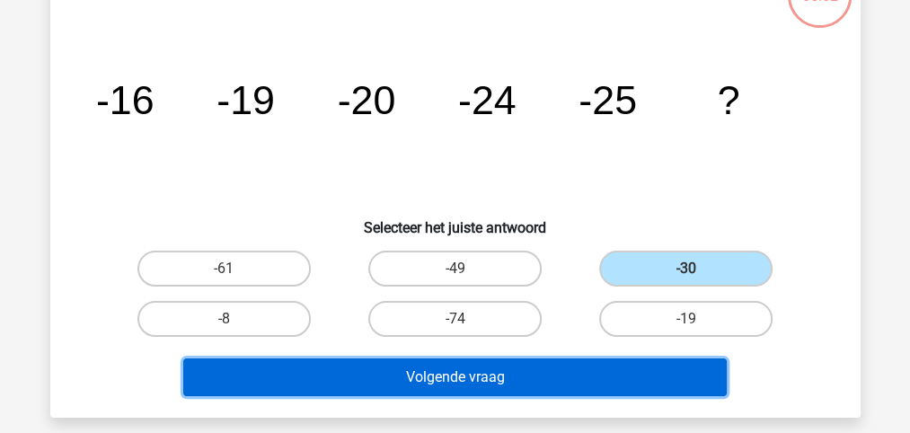
click at [454, 367] on button "Volgende vraag" at bounding box center [455, 378] width 544 height 38
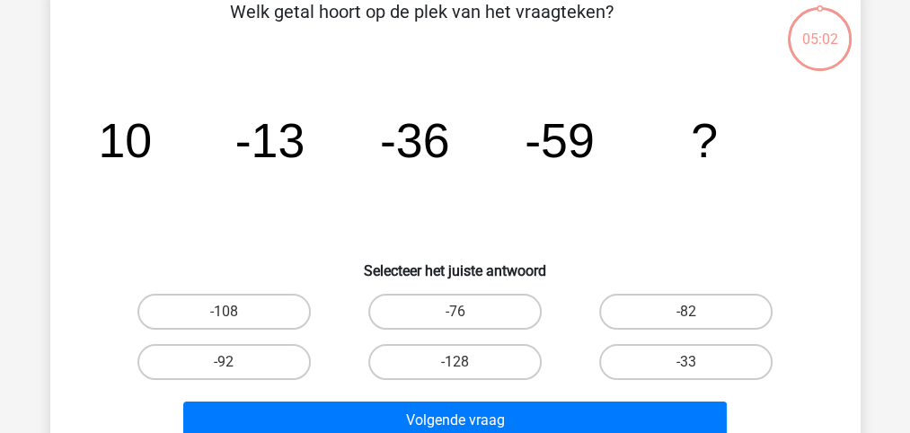
scroll to position [82, 0]
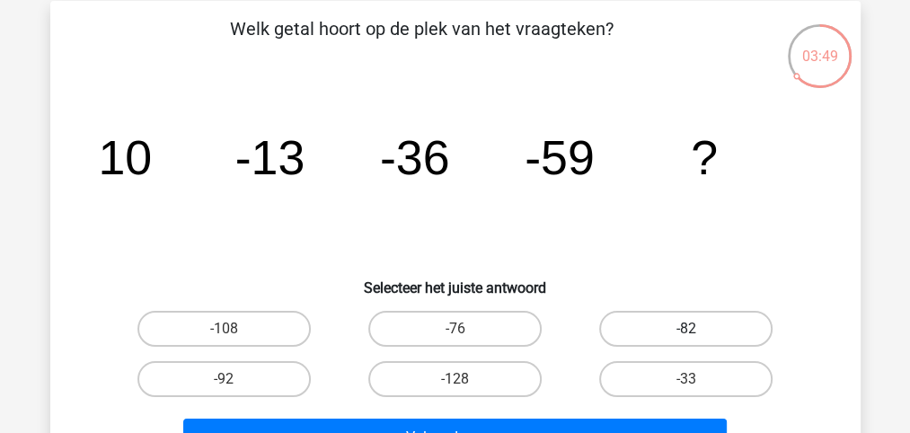
click at [676, 333] on label "-82" at bounding box center [685, 329] width 173 height 36
click at [686, 333] on input "-82" at bounding box center [692, 335] width 12 height 12
radio input "true"
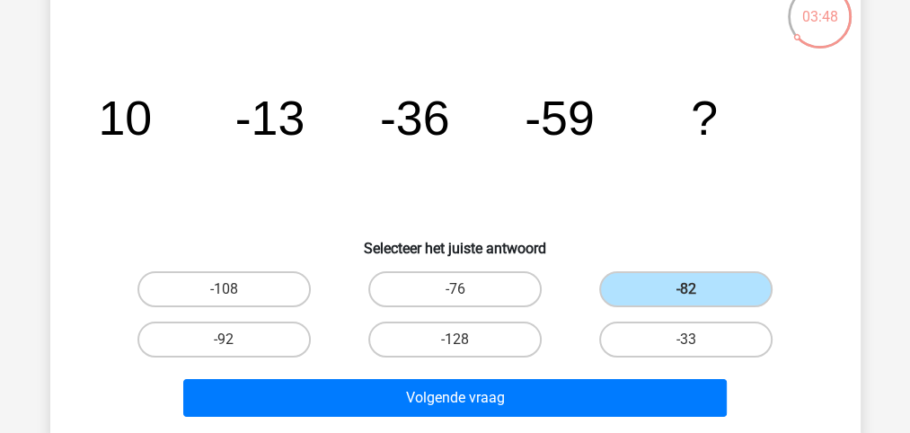
scroll to position [142, 0]
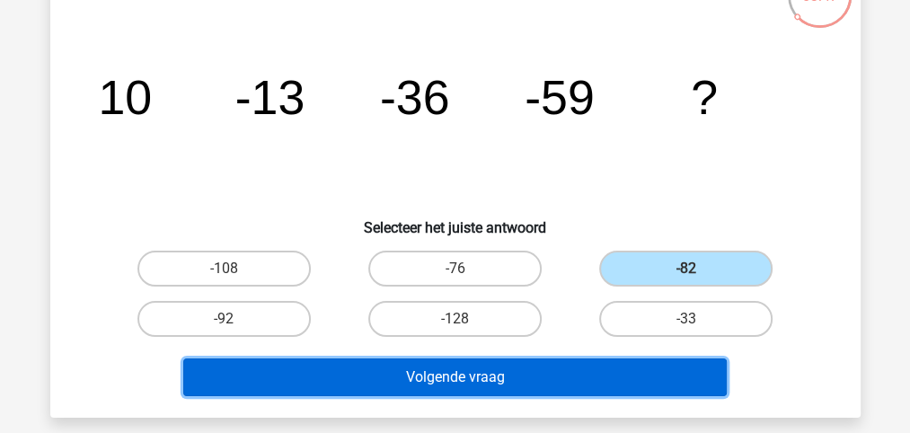
click at [497, 376] on button "Volgende vraag" at bounding box center [455, 378] width 544 height 38
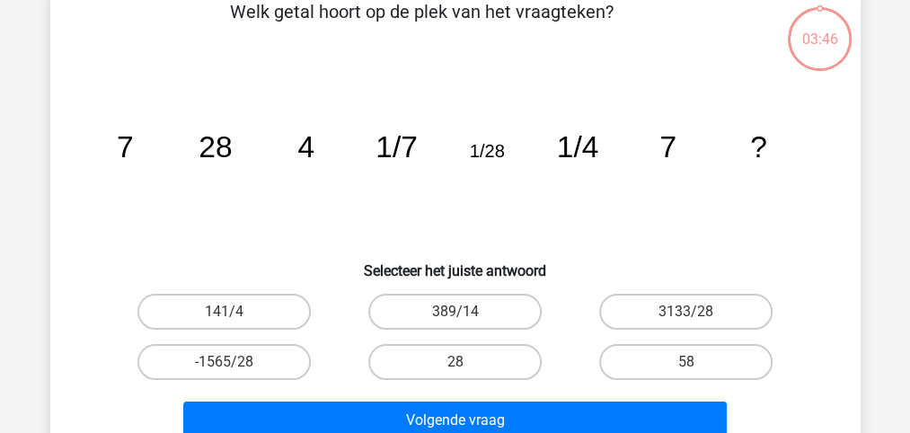
scroll to position [82, 0]
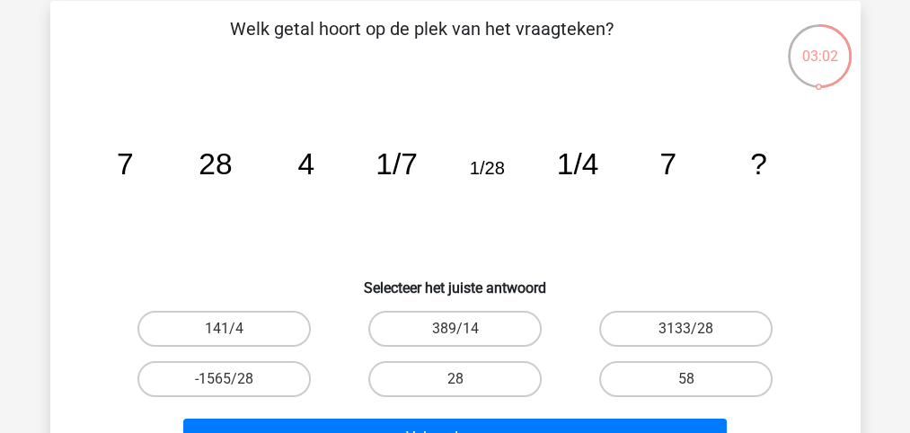
click at [455, 388] on input "28" at bounding box center [461, 385] width 12 height 12
radio input "true"
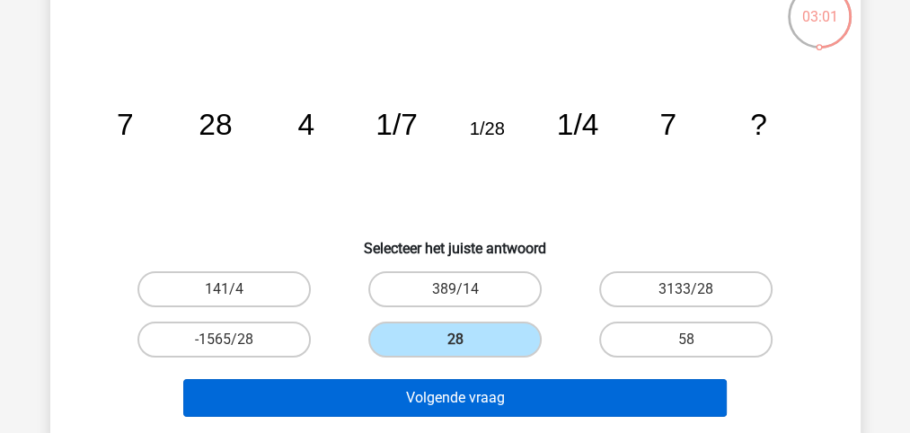
scroll to position [142, 0]
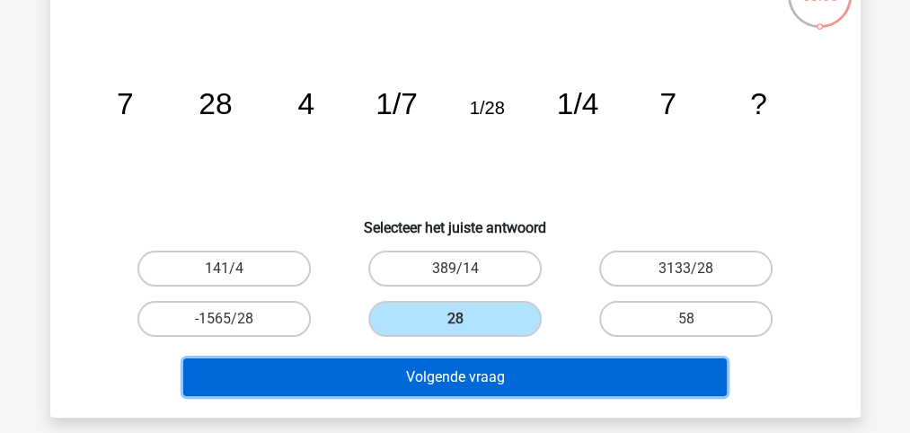
click at [463, 376] on button "Volgende vraag" at bounding box center [455, 378] width 544 height 38
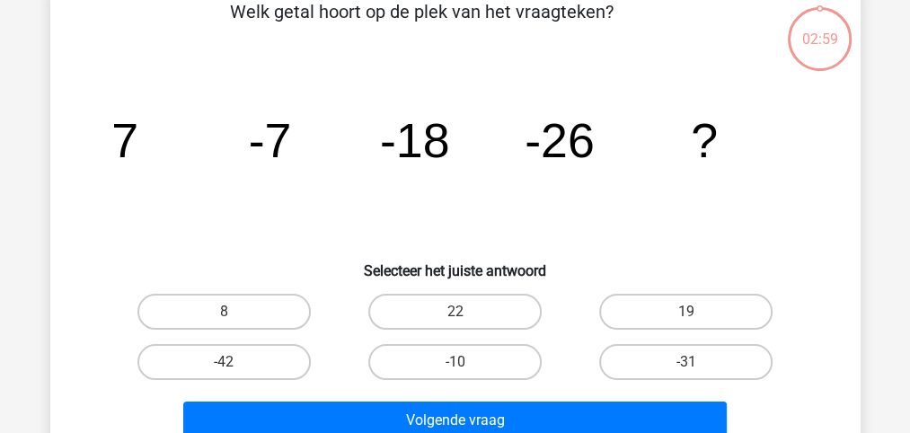
scroll to position [82, 0]
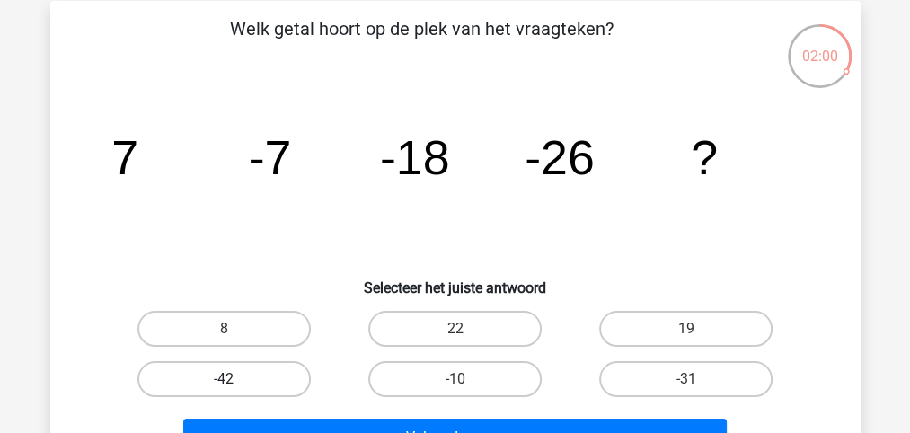
click at [223, 374] on label "-42" at bounding box center [223, 379] width 173 height 36
click at [224, 379] on input "-42" at bounding box center [230, 385] width 12 height 12
radio input "true"
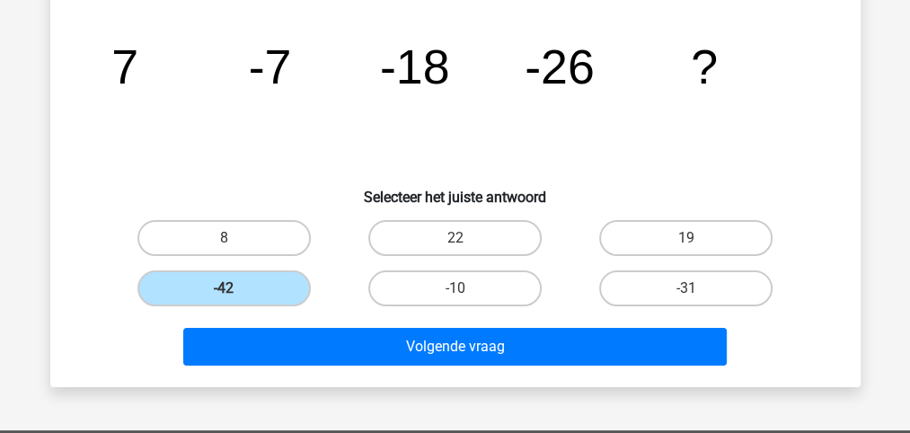
scroll to position [202, 0]
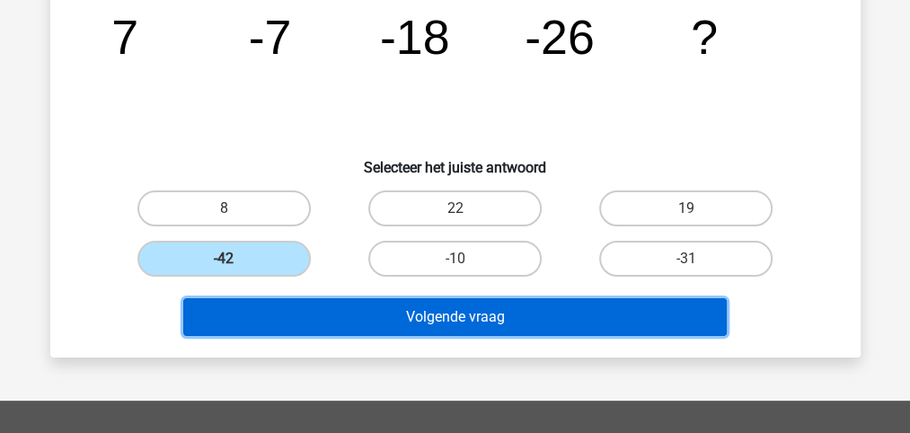
click at [442, 315] on button "Volgende vraag" at bounding box center [455, 317] width 544 height 38
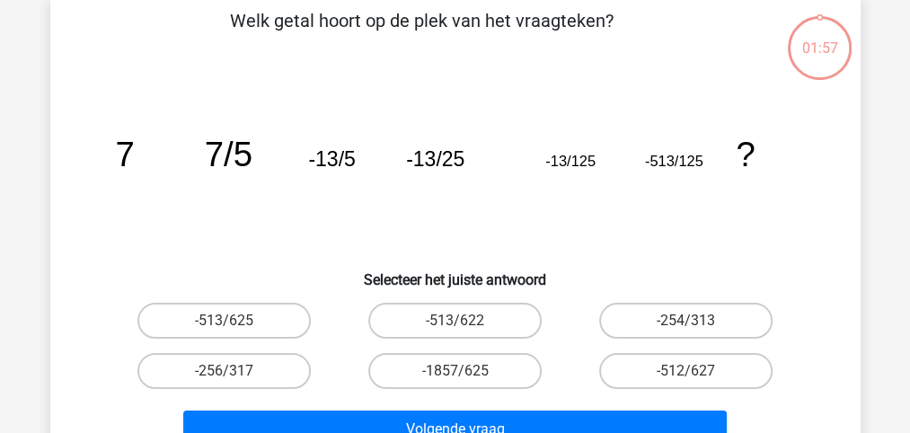
scroll to position [82, 0]
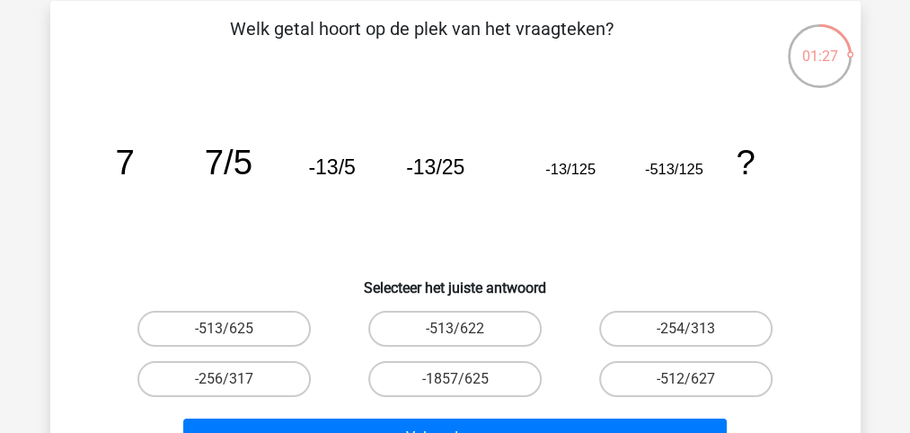
click at [456, 379] on input "-1857/625" at bounding box center [461, 385] width 12 height 12
radio input "true"
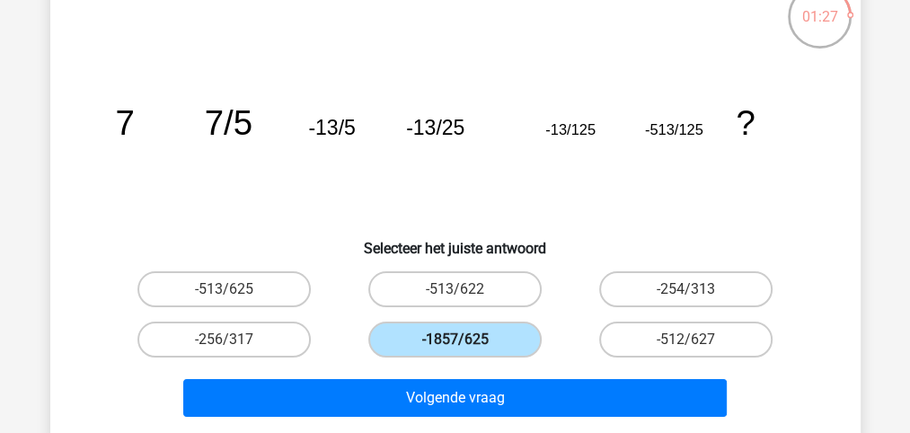
scroll to position [142, 0]
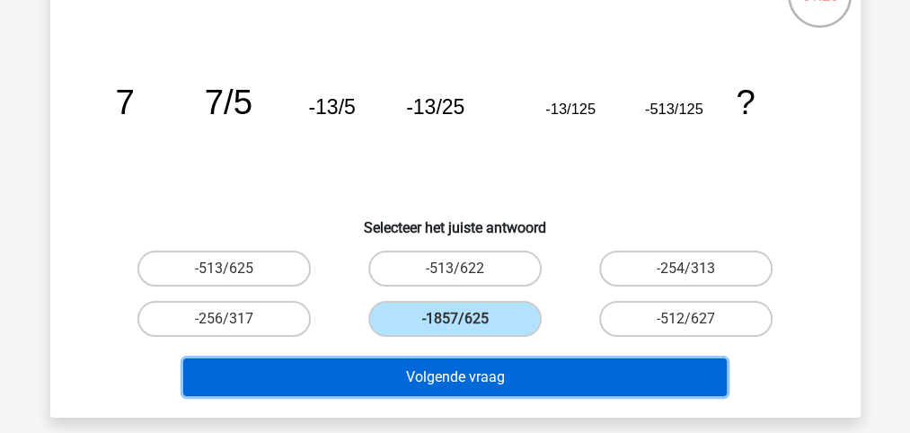
click at [466, 379] on button "Volgende vraag" at bounding box center [455, 378] width 544 height 38
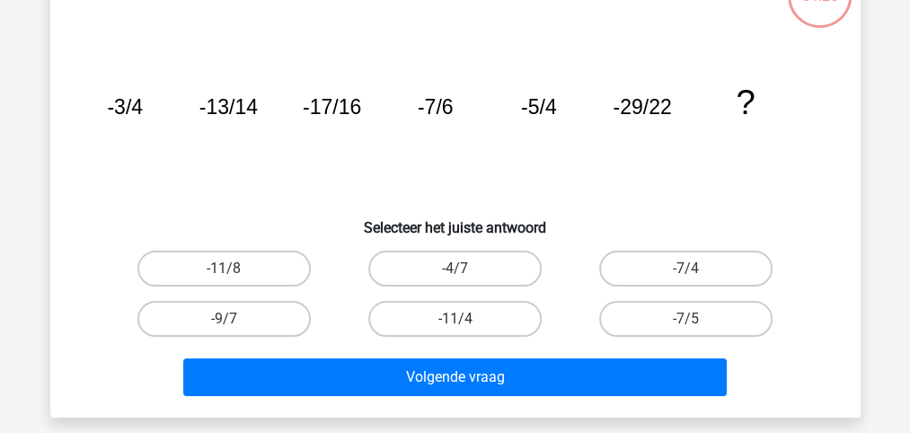
scroll to position [82, 0]
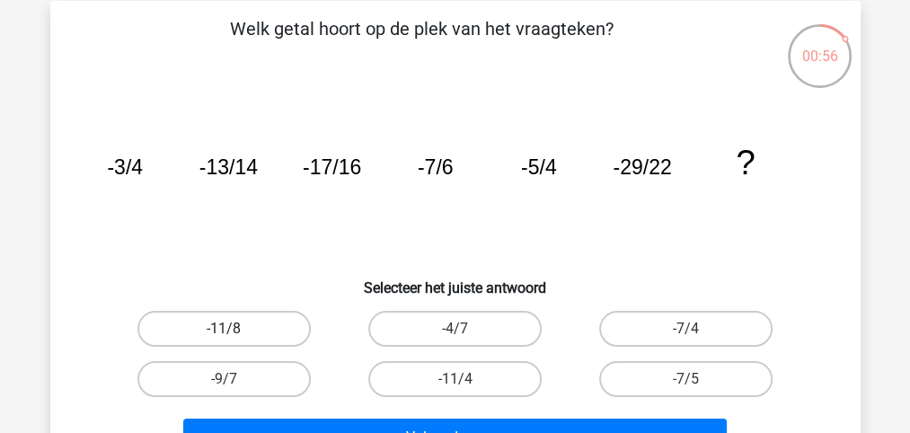
click at [258, 334] on label "-11/8" at bounding box center [223, 329] width 173 height 36
click at [235, 334] on input "-11/8" at bounding box center [230, 335] width 12 height 12
radio input "true"
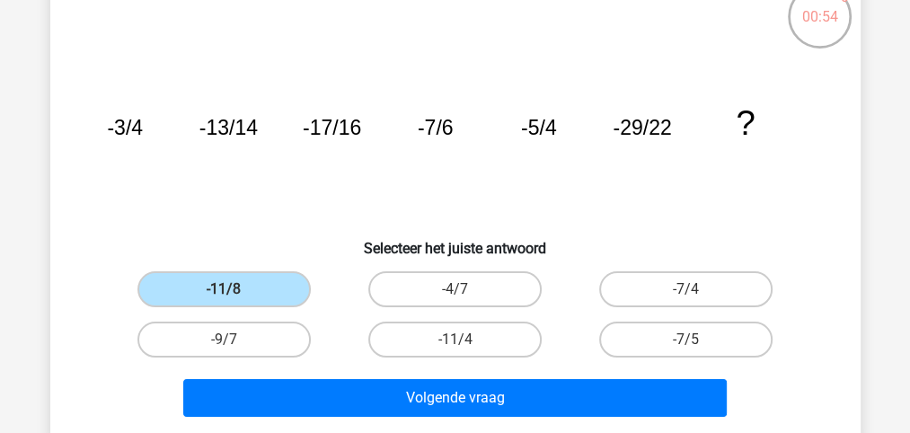
scroll to position [142, 0]
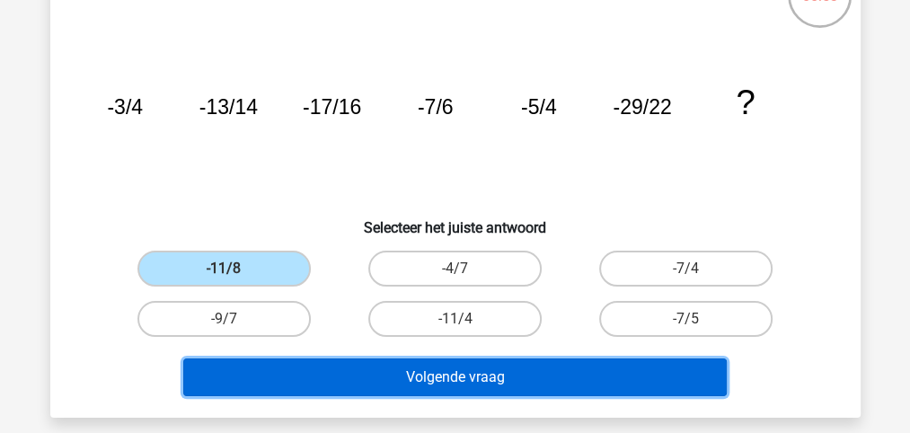
click at [452, 374] on button "Volgende vraag" at bounding box center [455, 378] width 544 height 38
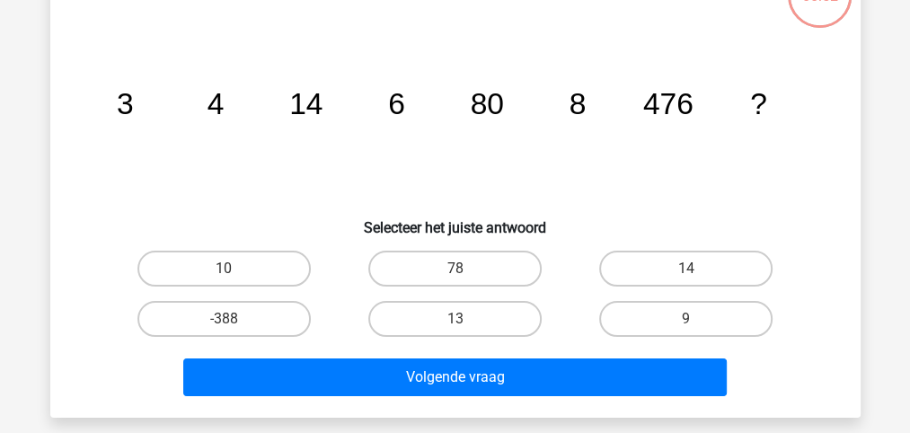
scroll to position [82, 0]
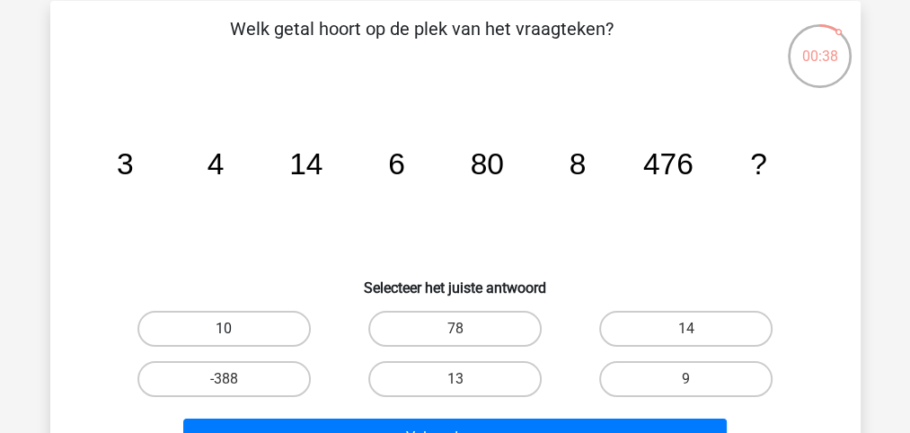
click at [203, 325] on label "10" at bounding box center [223, 329] width 173 height 36
click at [224, 329] on input "10" at bounding box center [230, 335] width 12 height 12
radio input "true"
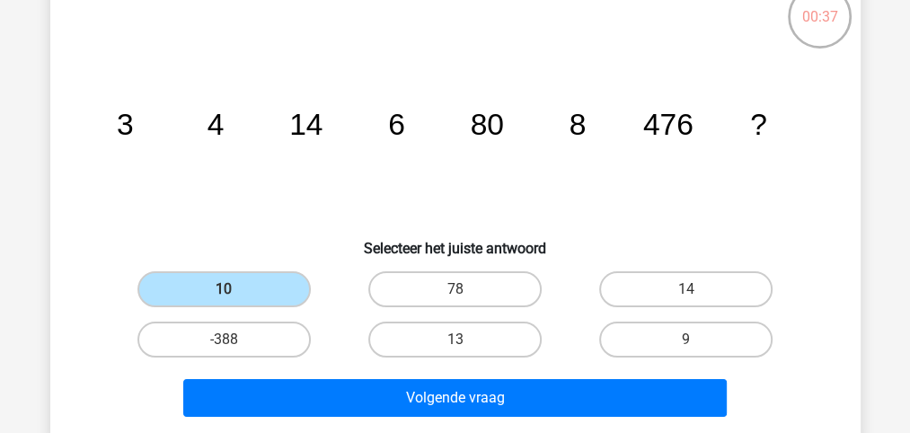
scroll to position [142, 0]
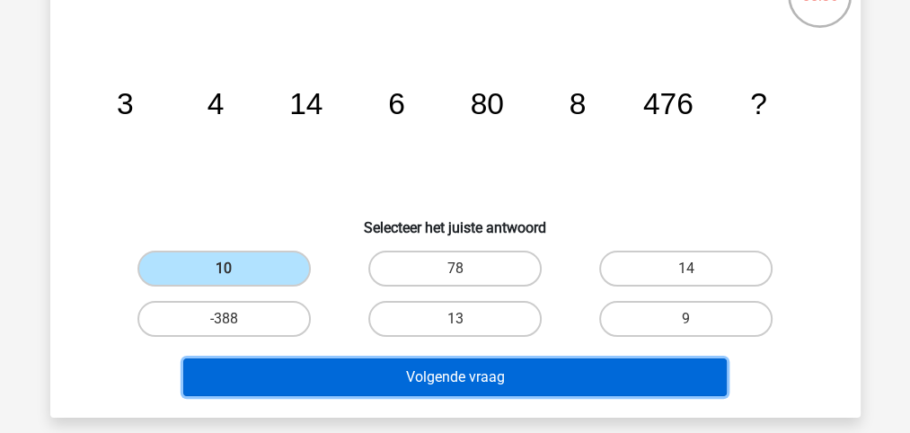
click at [433, 376] on button "Volgende vraag" at bounding box center [455, 378] width 544 height 38
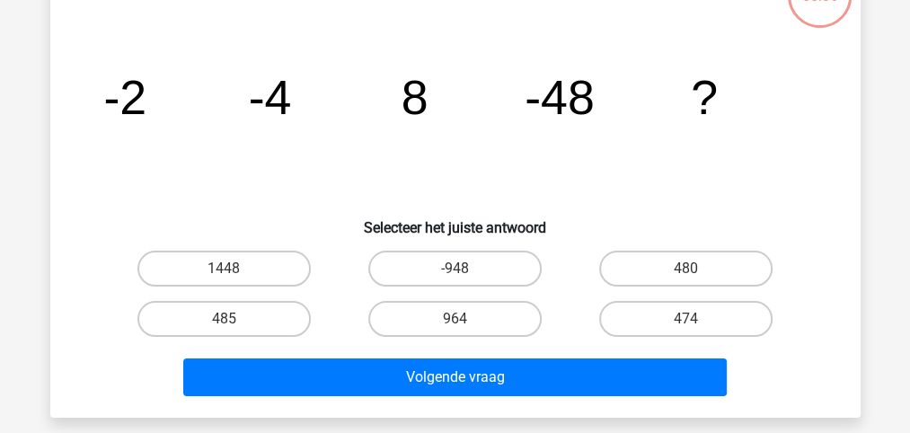
scroll to position [82, 0]
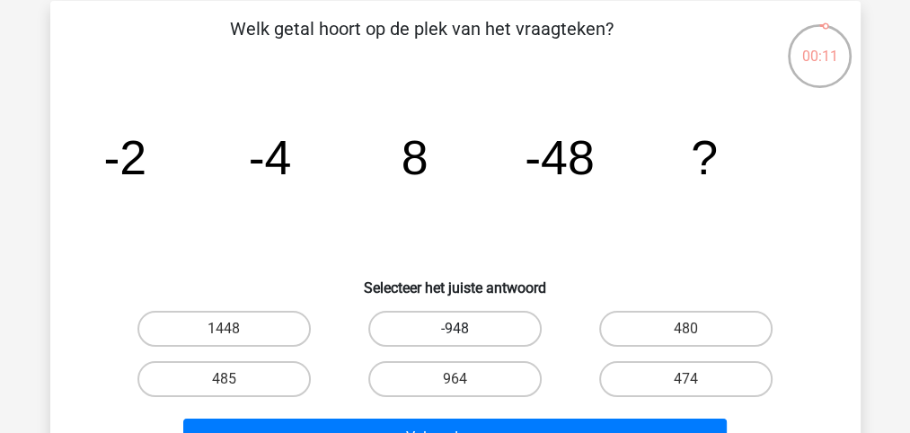
click at [441, 333] on label "-948" at bounding box center [454, 329] width 173 height 36
click at [455, 333] on input "-948" at bounding box center [461, 335] width 12 height 12
radio input "true"
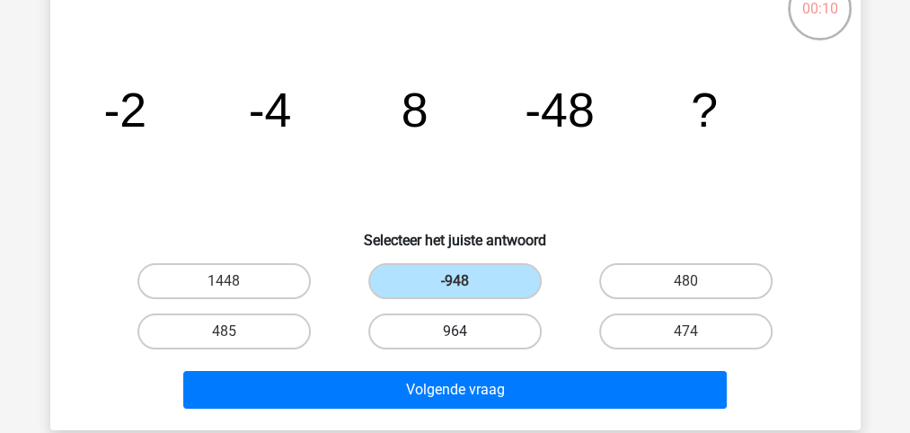
scroll to position [142, 0]
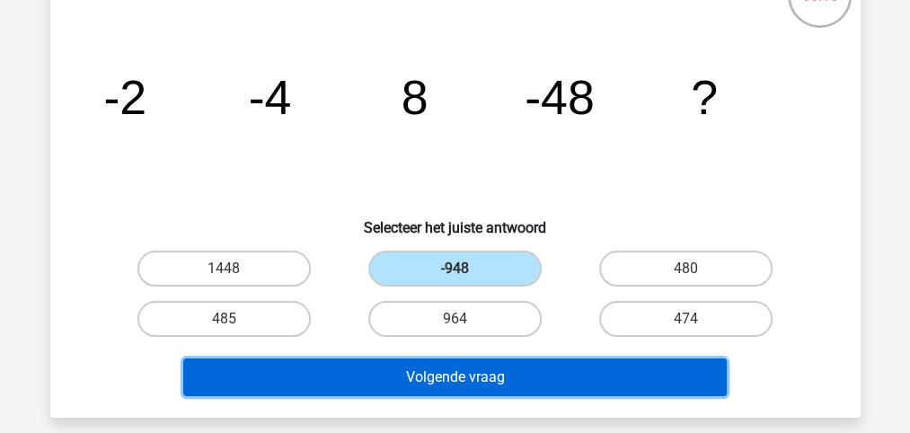
click at [454, 376] on button "Volgende vraag" at bounding box center [455, 378] width 544 height 38
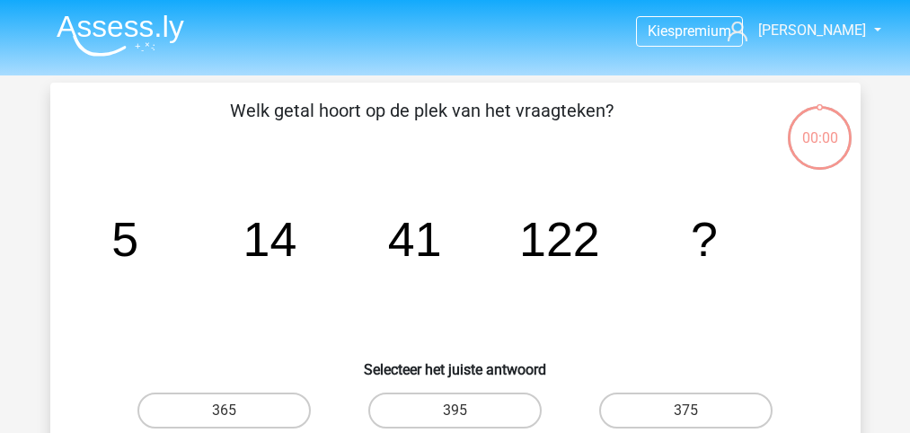
scroll to position [142, 0]
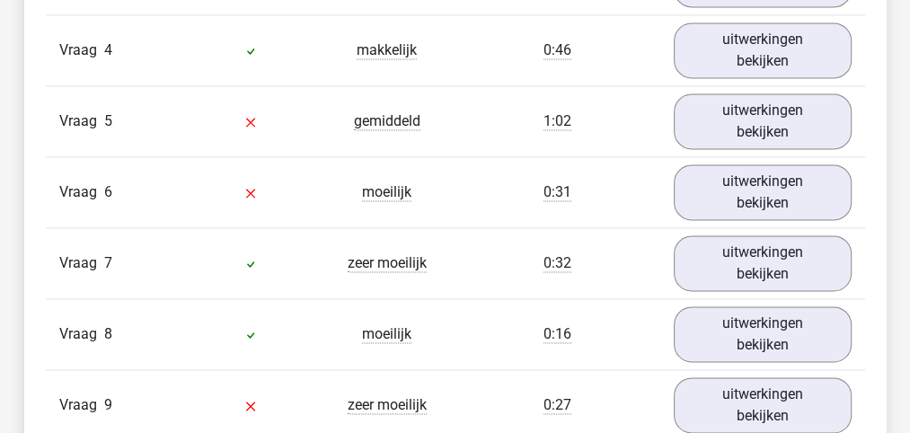
scroll to position [1737, 0]
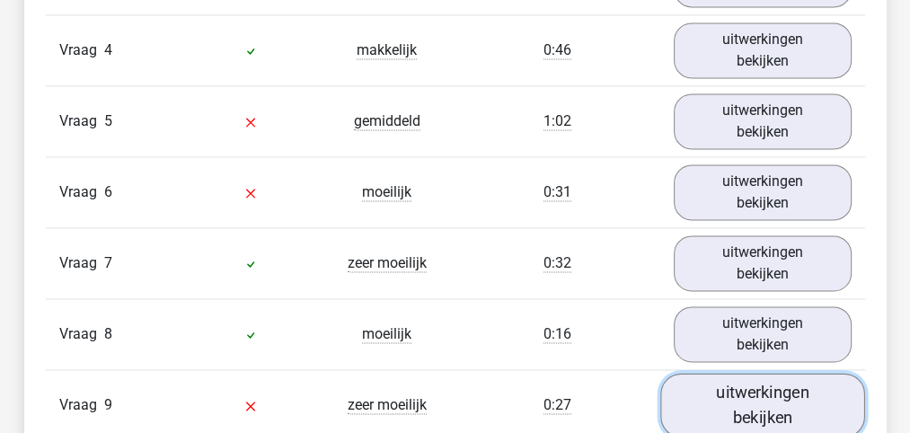
click at [722, 395] on link "uitwerkingen bekijken" at bounding box center [762, 405] width 205 height 64
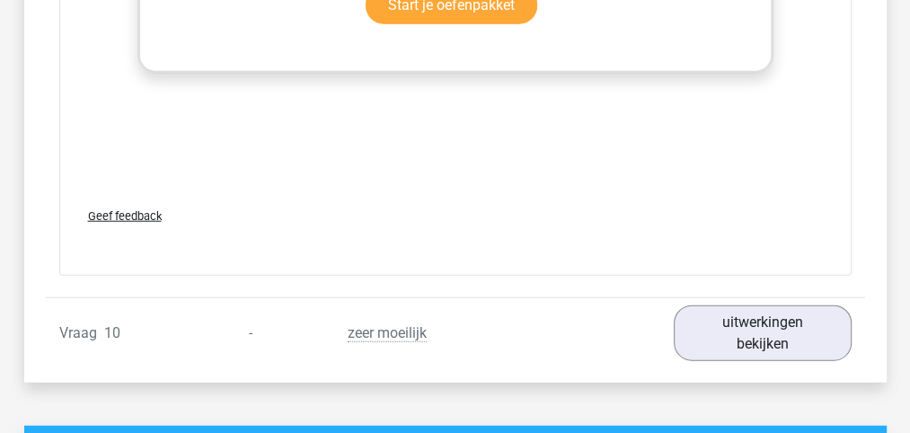
scroll to position [2995, 0]
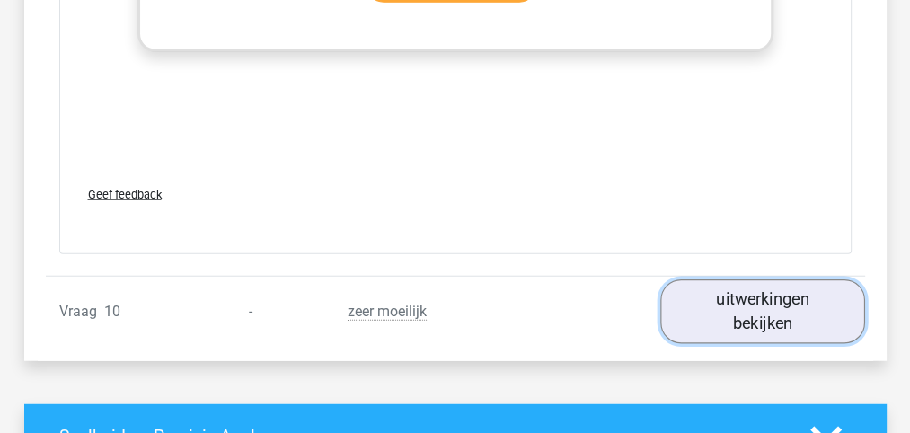
click at [731, 303] on link "uitwerkingen bekijken" at bounding box center [762, 311] width 205 height 64
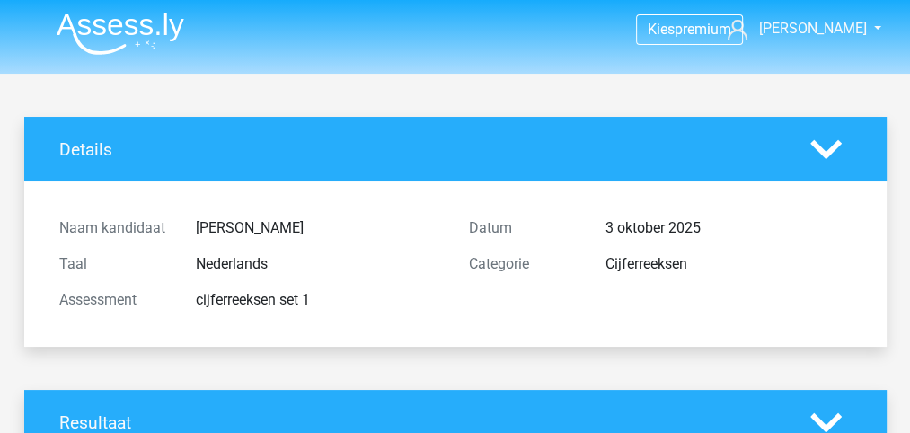
scroll to position [0, 0]
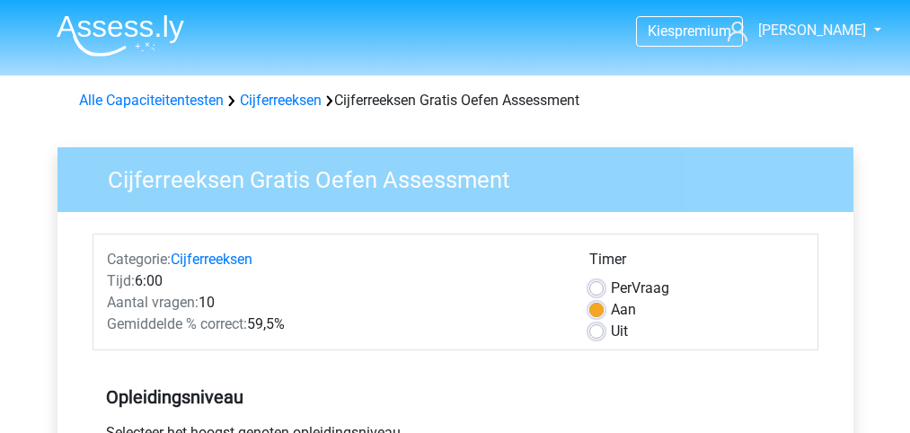
scroll to position [539, 0]
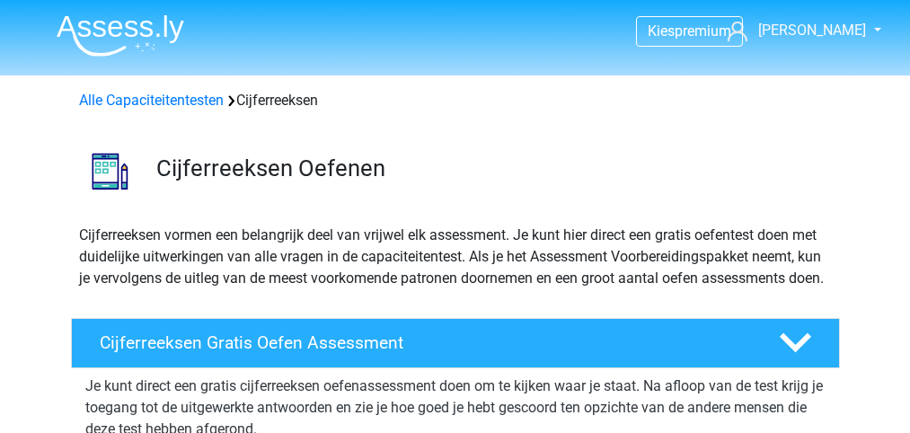
scroll to position [299, 0]
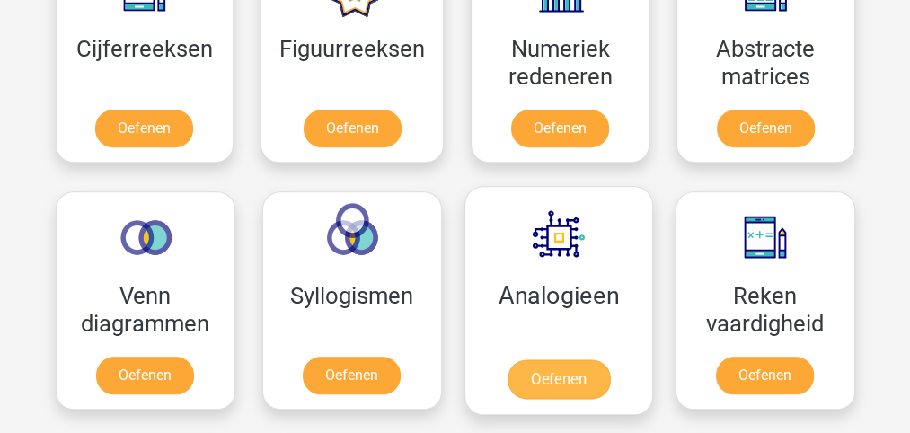
scroll to position [838, 0]
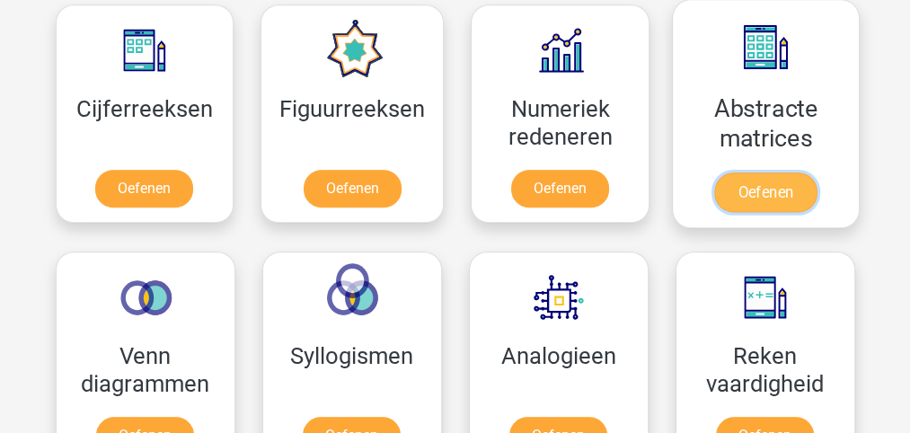
click at [774, 191] on link "Oefenen" at bounding box center [765, 193] width 102 height 40
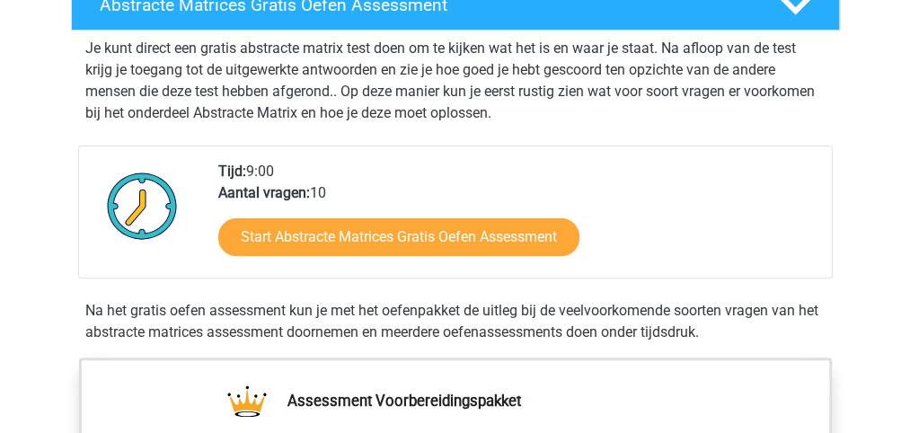
scroll to position [359, 0]
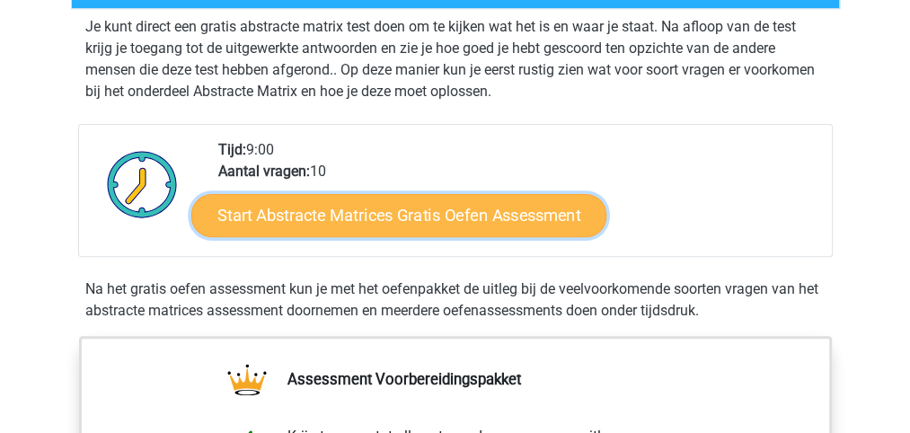
click at [466, 209] on link "Start Abstracte Matrices Gratis Oefen Assessment" at bounding box center [398, 214] width 415 height 43
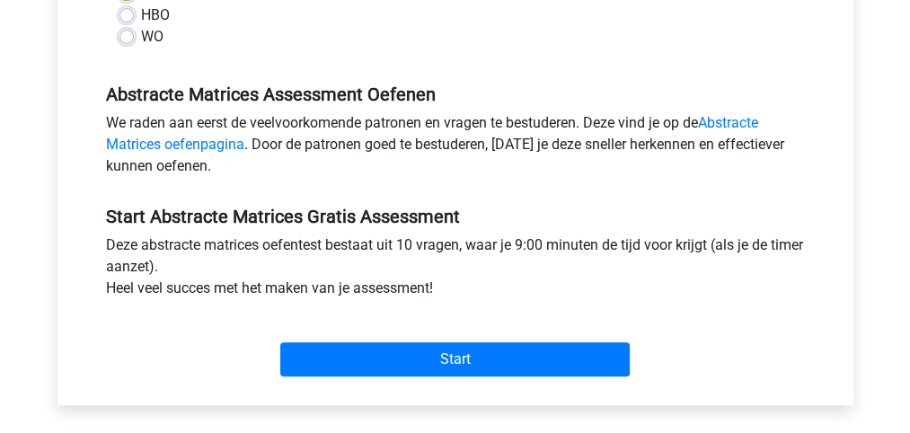
scroll to position [539, 0]
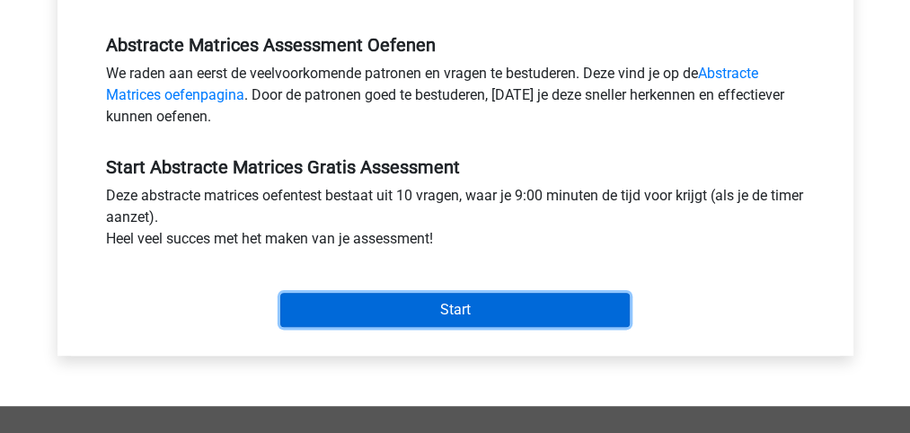
click at [458, 308] on input "Start" at bounding box center [455, 310] width 350 height 34
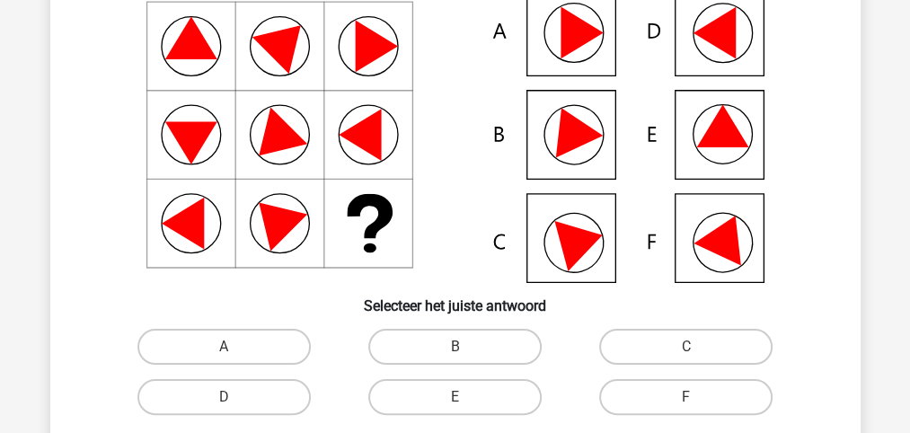
scroll to position [239, 0]
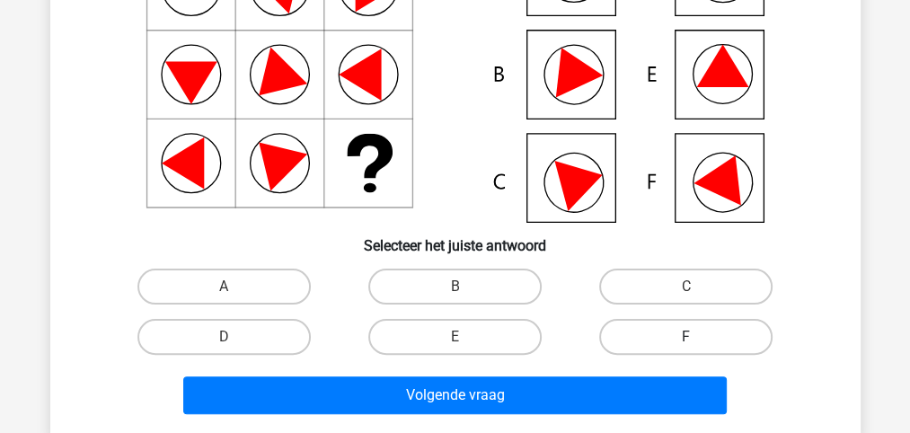
click at [694, 332] on label "F" at bounding box center [685, 337] width 173 height 36
click at [694, 337] on input "F" at bounding box center [692, 343] width 12 height 12
radio input "true"
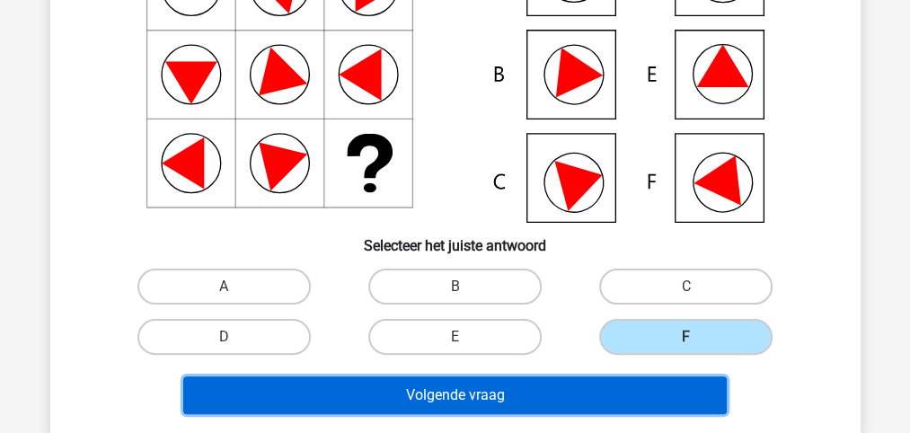
click at [455, 392] on button "Volgende vraag" at bounding box center [455, 395] width 544 height 38
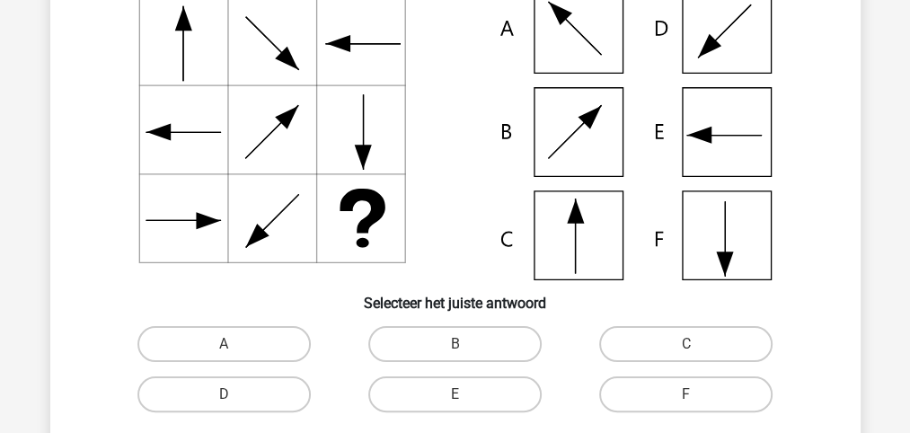
scroll to position [202, 0]
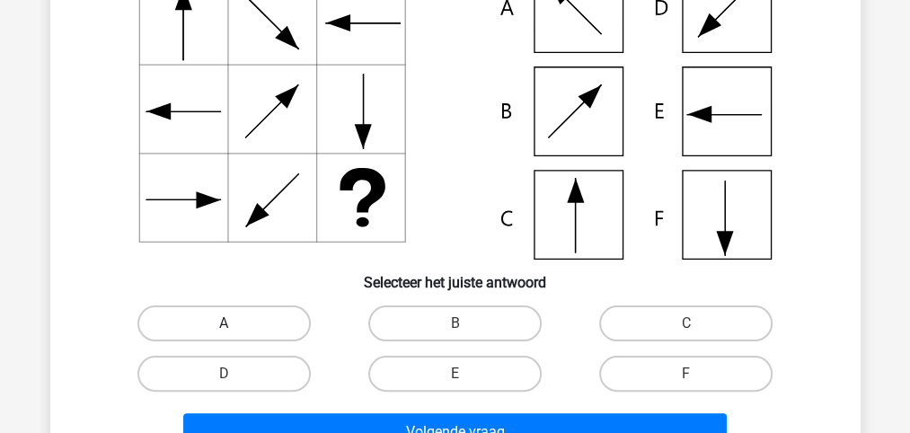
click at [241, 314] on label "A" at bounding box center [223, 324] width 173 height 36
click at [235, 323] on input "A" at bounding box center [230, 329] width 12 height 12
radio input "true"
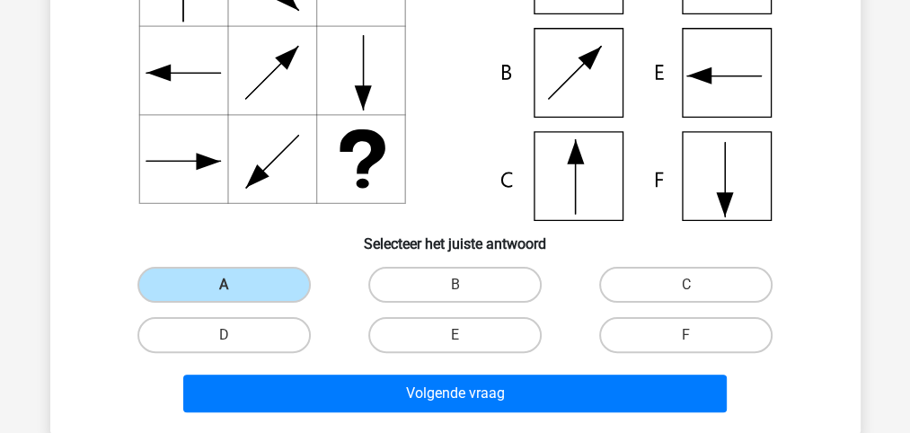
scroll to position [261, 0]
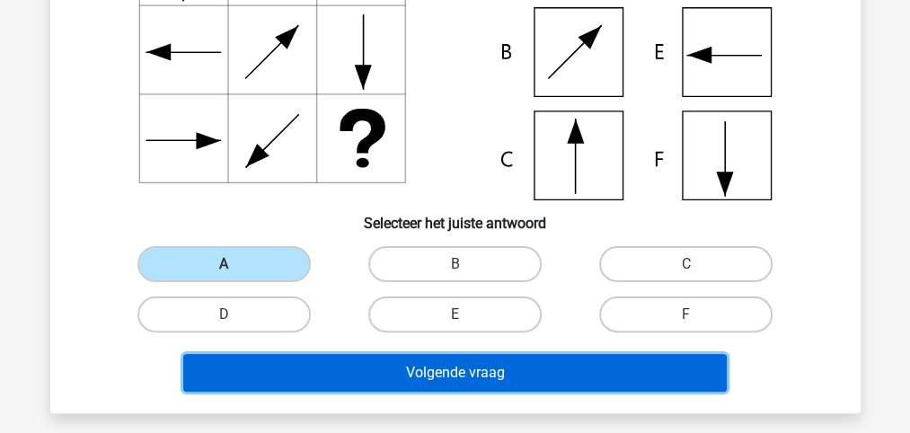
click at [460, 370] on button "Volgende vraag" at bounding box center [455, 373] width 544 height 38
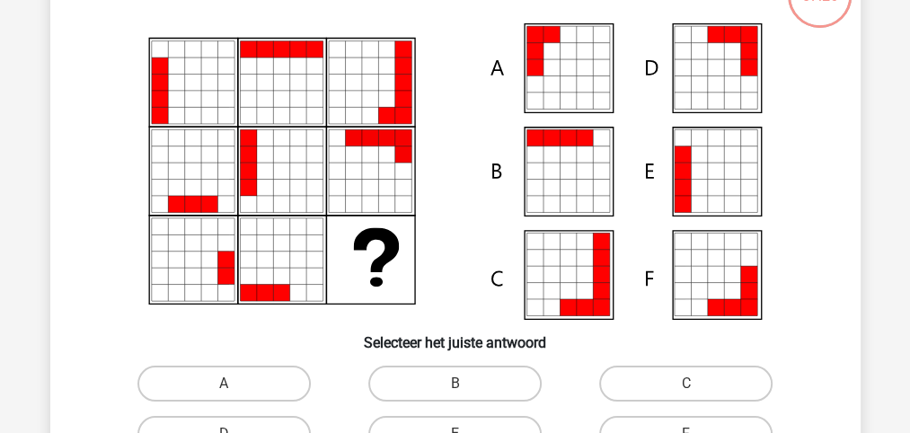
scroll to position [202, 0]
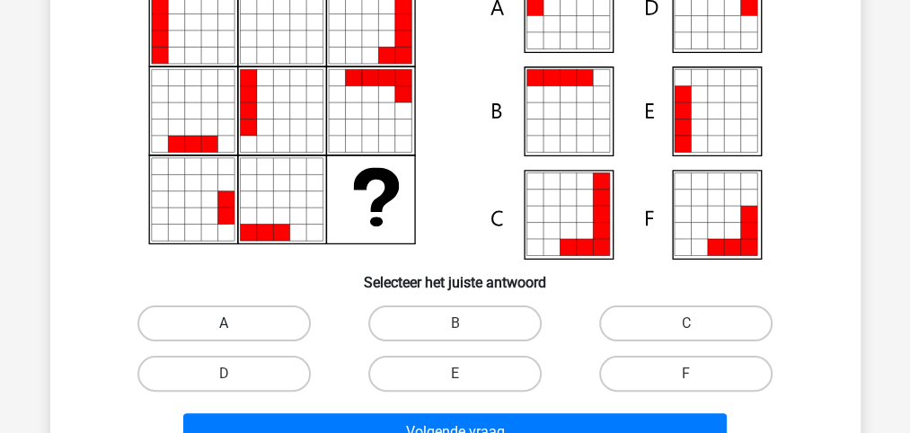
click at [241, 322] on label "A" at bounding box center [223, 324] width 173 height 36
click at [235, 323] on input "A" at bounding box center [230, 329] width 12 height 12
radio input "true"
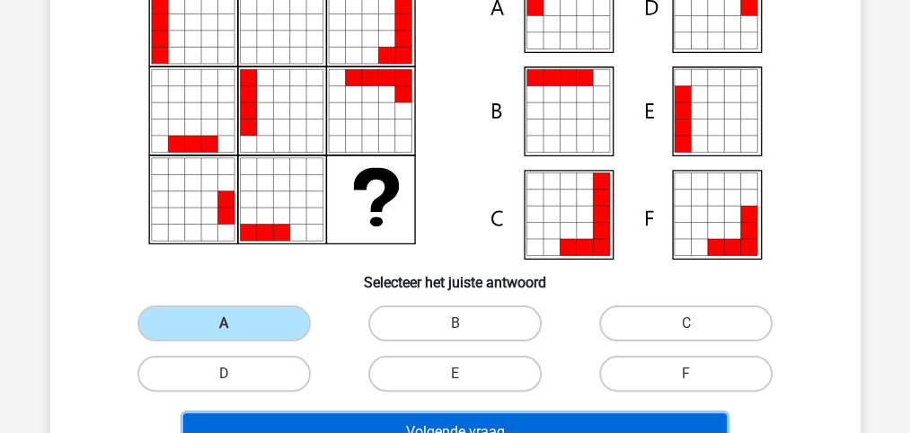
click at [471, 426] on button "Volgende vraag" at bounding box center [455, 432] width 544 height 38
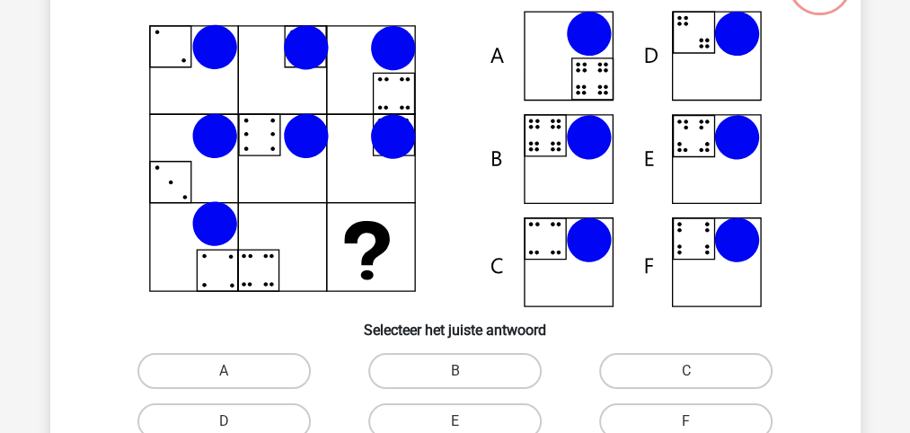
scroll to position [142, 0]
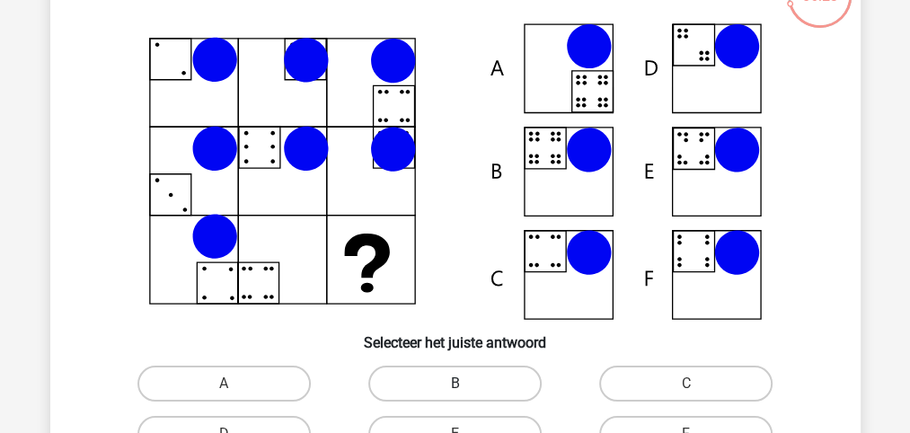
click at [454, 380] on label "B" at bounding box center [454, 384] width 173 height 36
click at [455, 384] on input "B" at bounding box center [461, 390] width 12 height 12
radio input "true"
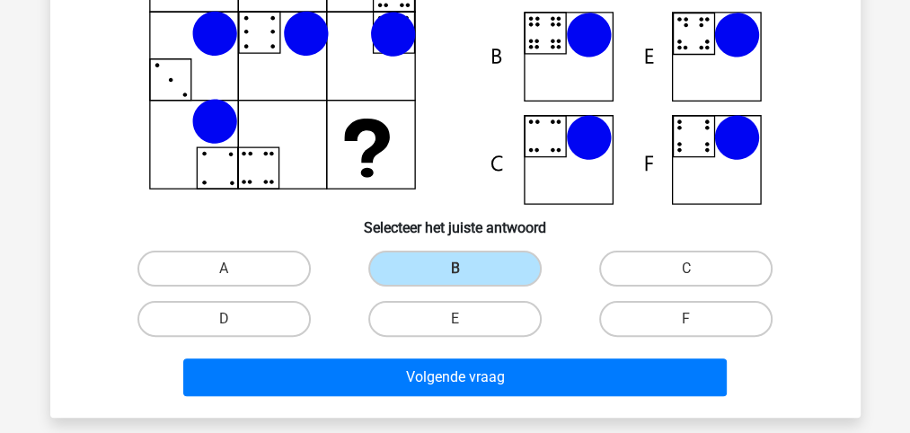
scroll to position [261, 0]
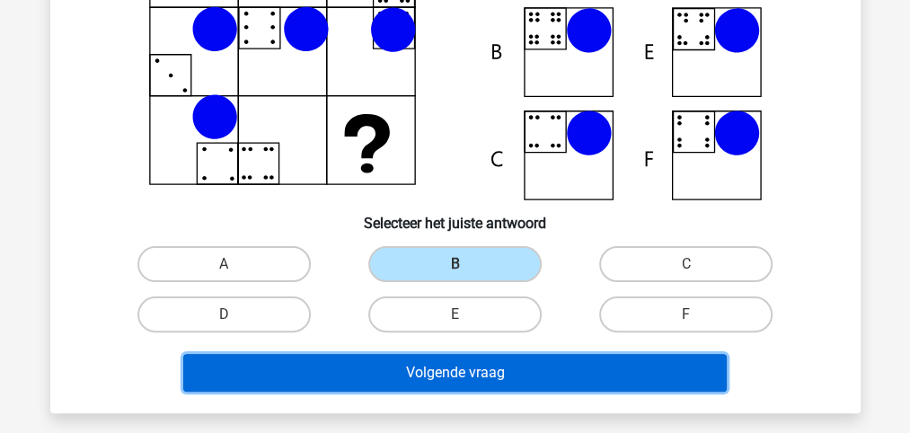
click at [461, 373] on button "Volgende vraag" at bounding box center [455, 373] width 544 height 38
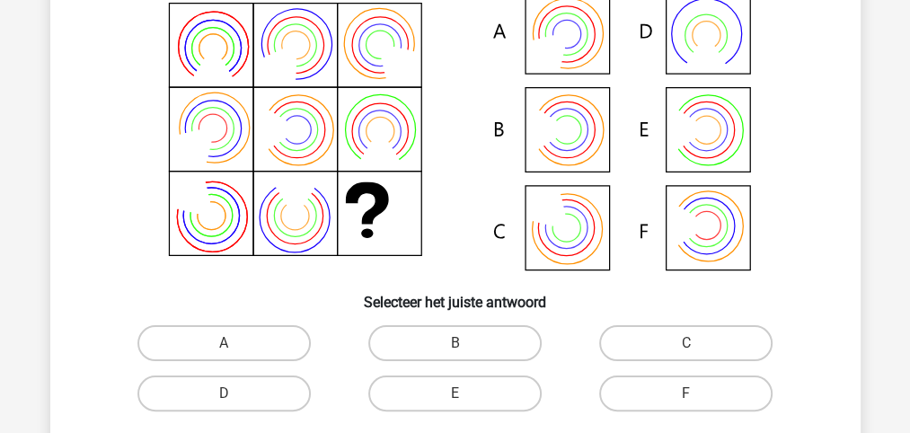
scroll to position [202, 0]
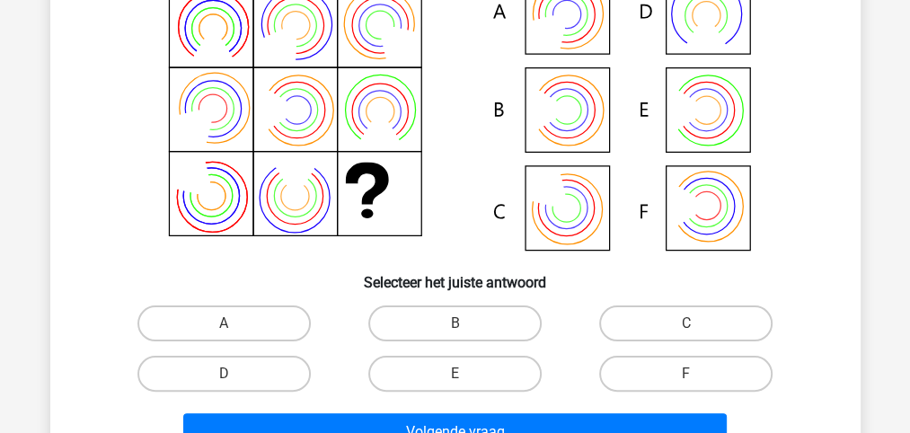
click at [455, 376] on input "E" at bounding box center [461, 380] width 12 height 12
radio input "true"
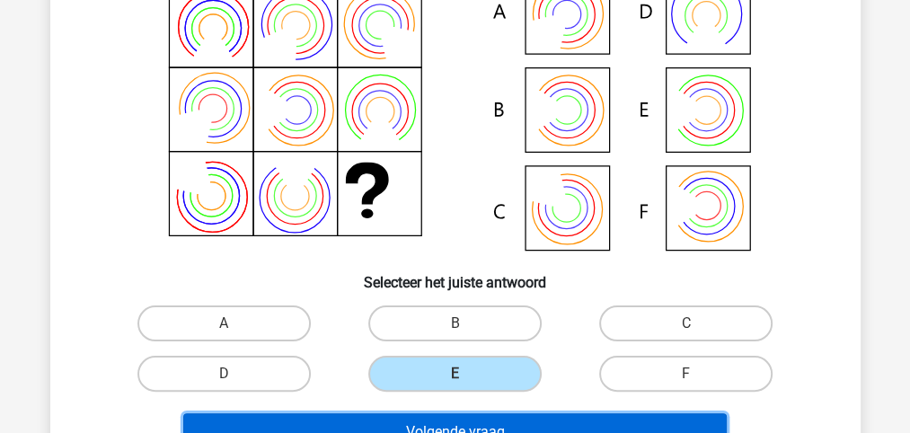
click at [482, 424] on button "Volgende vraag" at bounding box center [455, 432] width 544 height 38
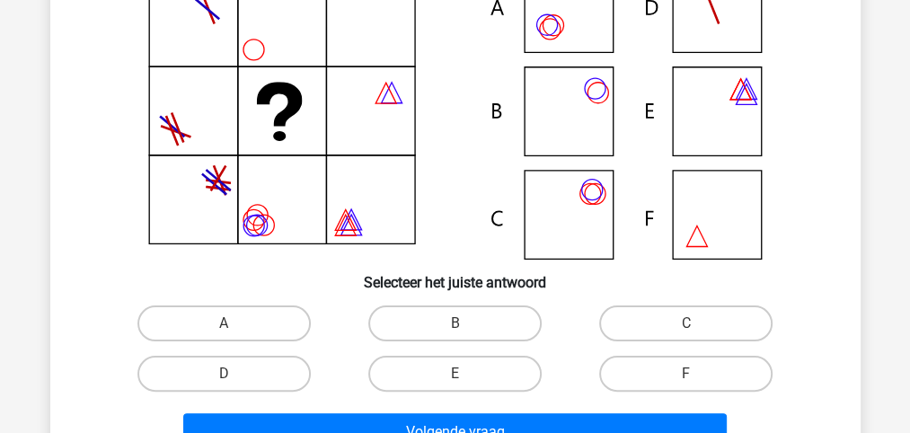
click at [226, 329] on input "A" at bounding box center [230, 329] width 12 height 12
radio input "true"
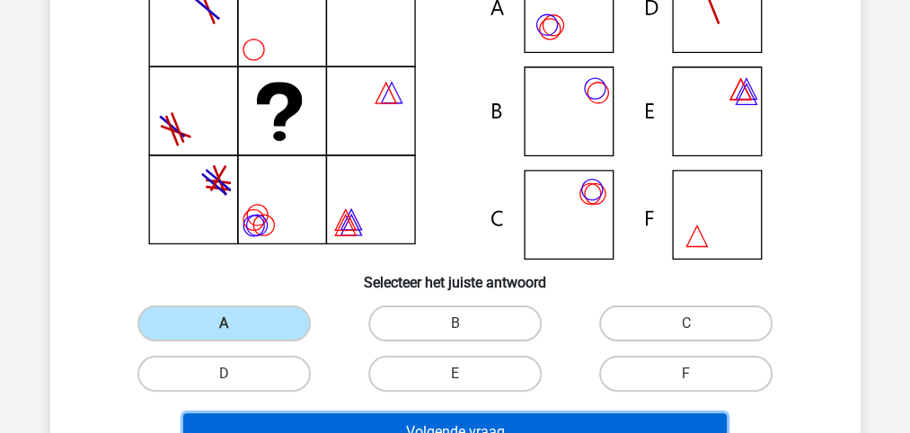
click at [476, 426] on button "Volgende vraag" at bounding box center [455, 432] width 544 height 38
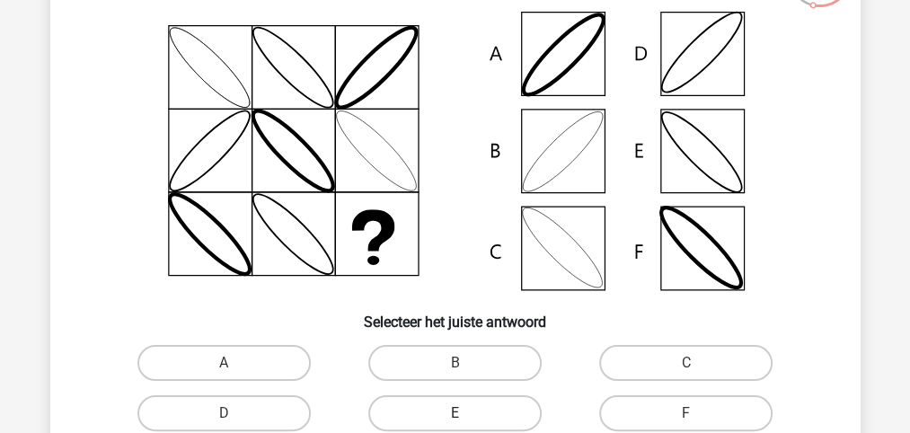
scroll to position [142, 0]
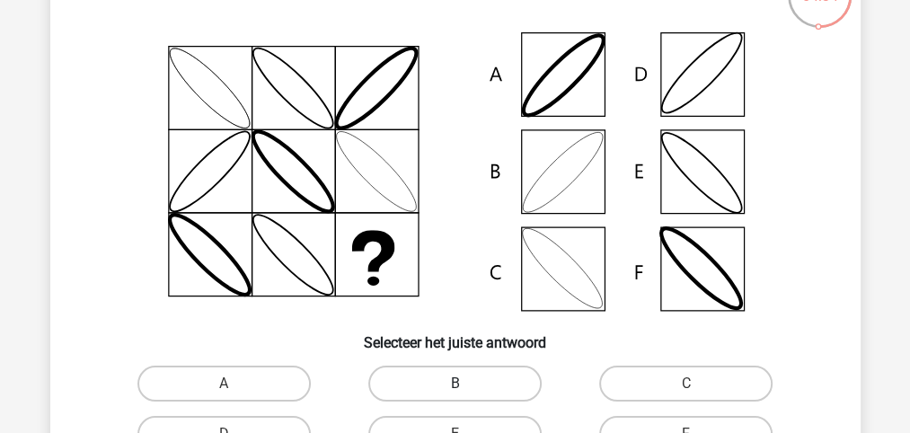
click at [449, 382] on label "B" at bounding box center [454, 384] width 173 height 36
click at [455, 384] on input "B" at bounding box center [461, 390] width 12 height 12
radio input "true"
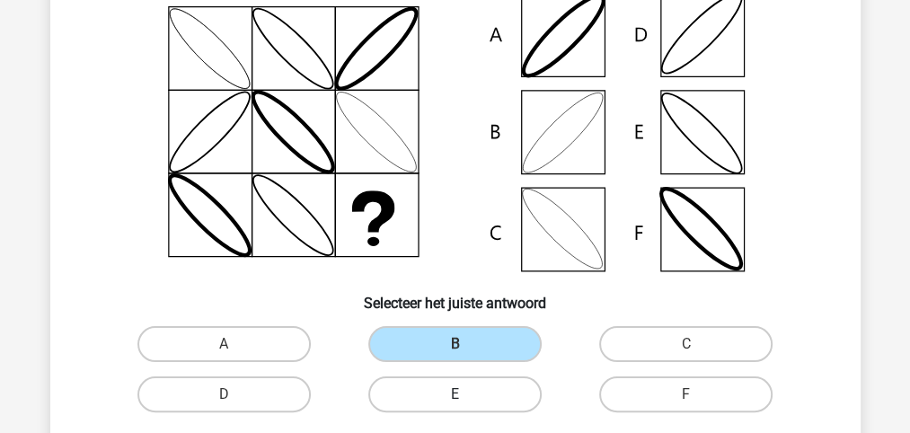
scroll to position [202, 0]
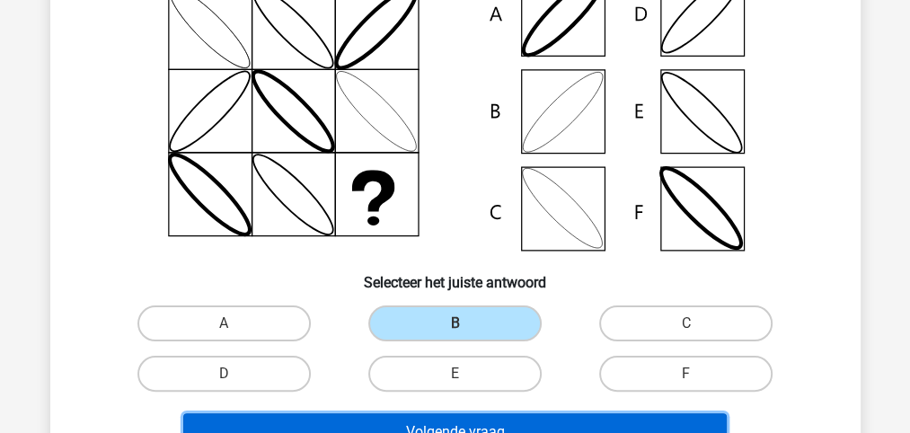
click at [454, 424] on button "Volgende vraag" at bounding box center [455, 432] width 544 height 38
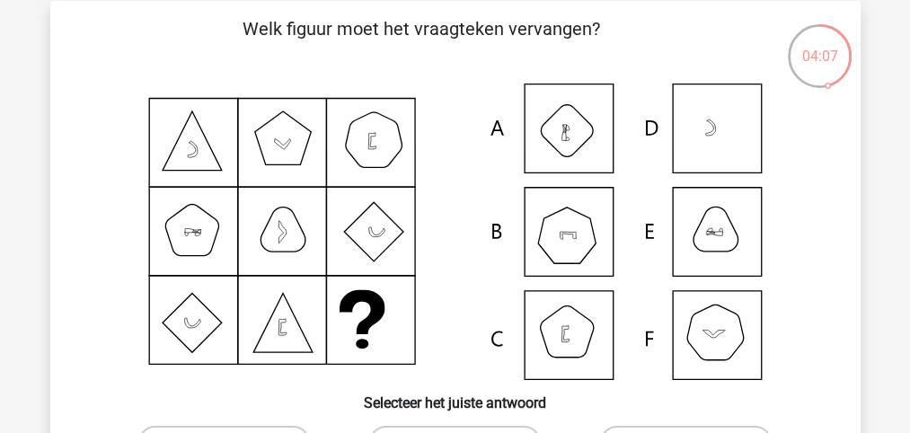
scroll to position [142, 0]
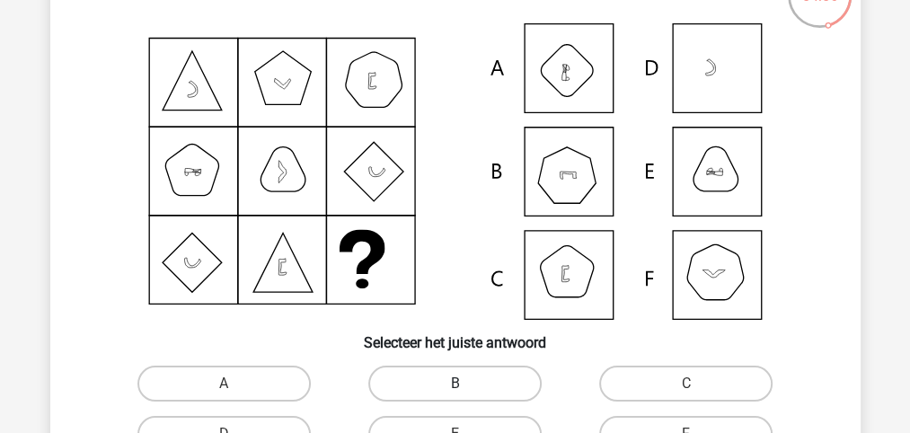
click at [464, 380] on label "B" at bounding box center [454, 384] width 173 height 36
click at [464, 384] on input "B" at bounding box center [461, 390] width 12 height 12
radio input "true"
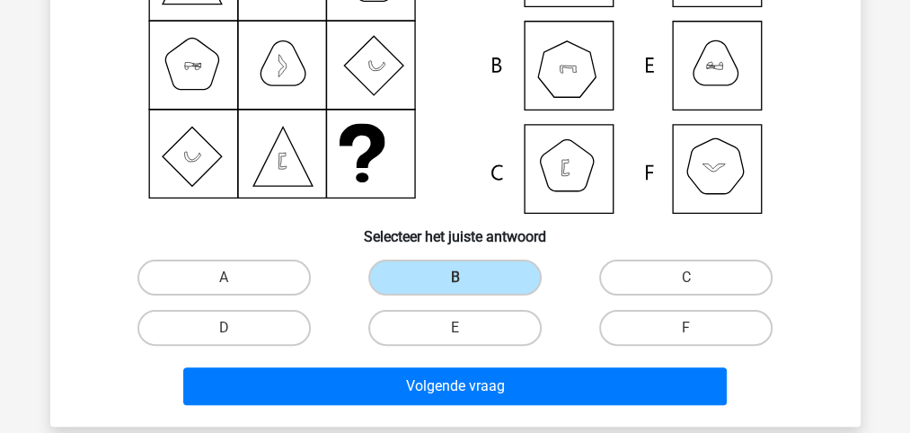
scroll to position [322, 0]
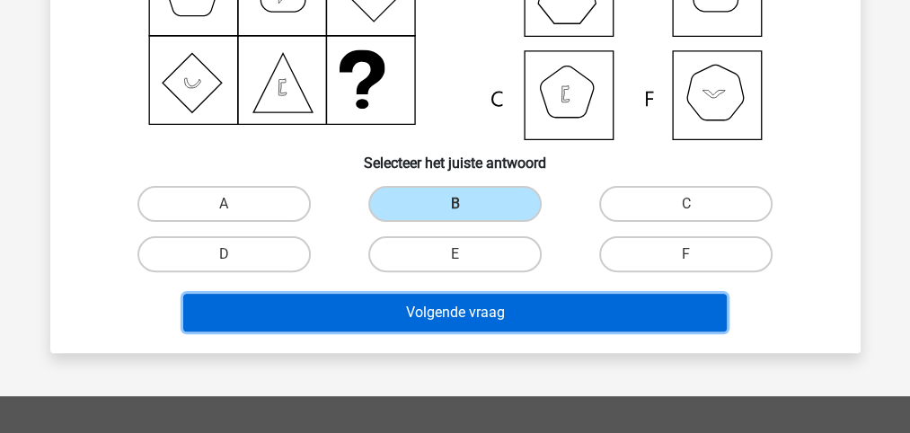
click at [474, 314] on button "Volgende vraag" at bounding box center [455, 313] width 544 height 38
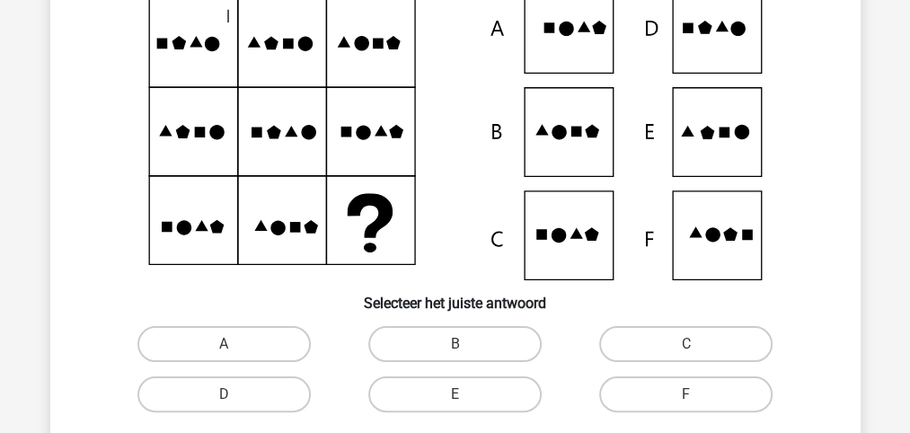
scroll to position [202, 0]
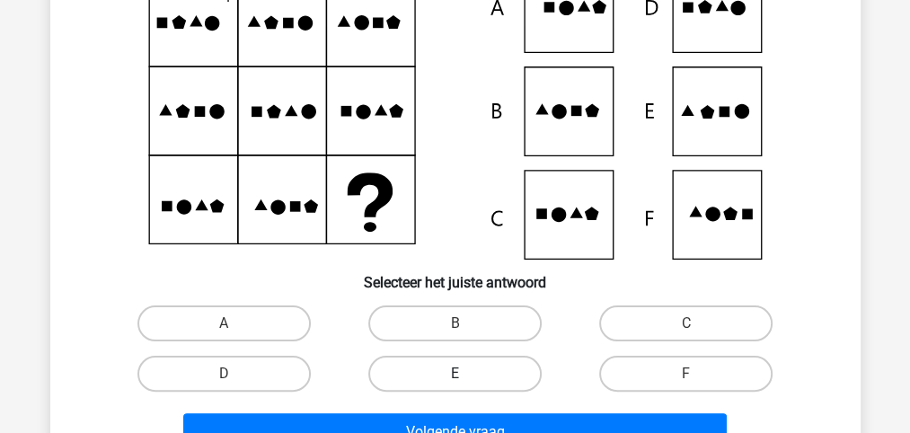
click at [470, 372] on label "E" at bounding box center [454, 374] width 173 height 36
click at [466, 374] on input "E" at bounding box center [461, 380] width 12 height 12
radio input "true"
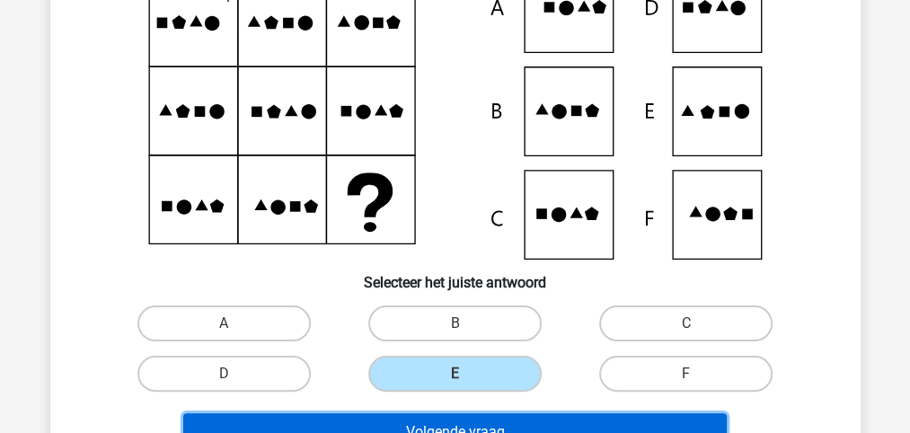
click at [469, 425] on button "Volgende vraag" at bounding box center [455, 432] width 544 height 38
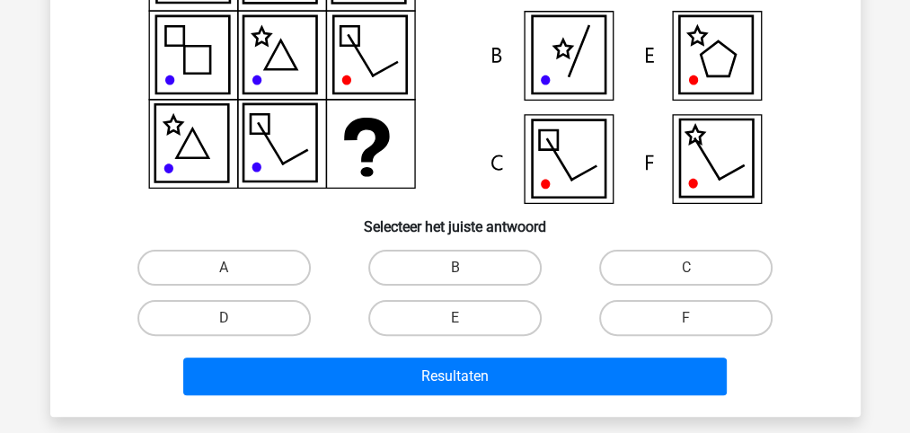
scroll to position [261, 0]
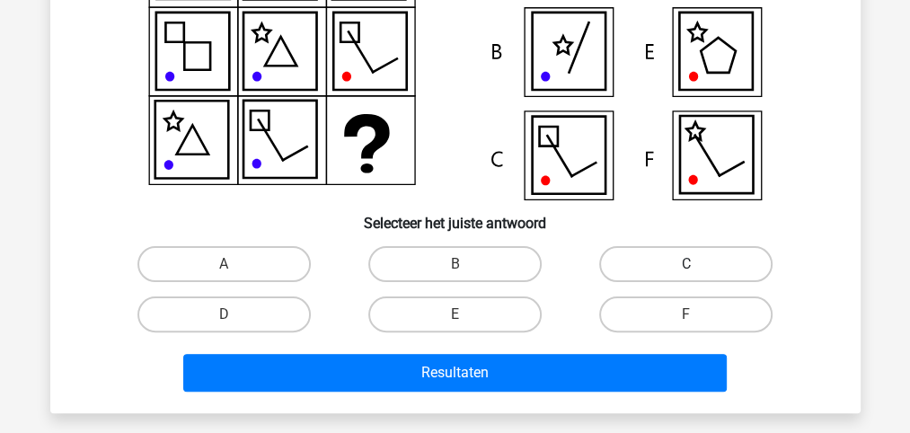
click at [670, 260] on label "C" at bounding box center [685, 264] width 173 height 36
click at [686, 264] on input "C" at bounding box center [692, 270] width 12 height 12
radio input "true"
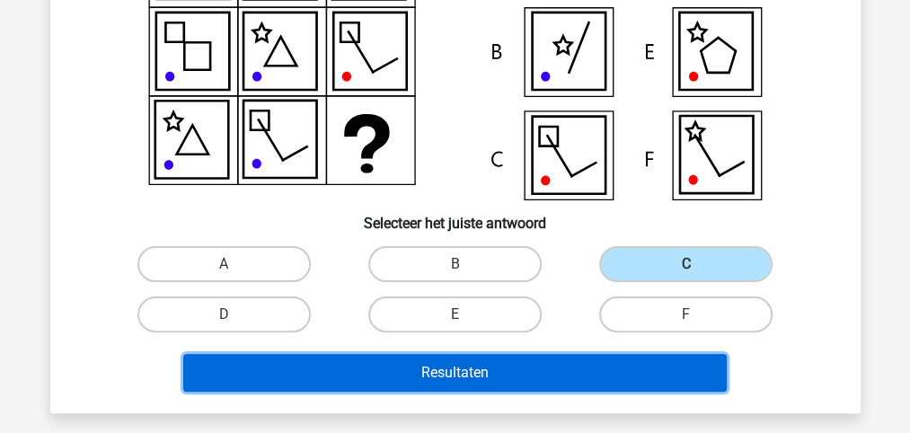
click at [460, 368] on button "Resultaten" at bounding box center [455, 373] width 544 height 38
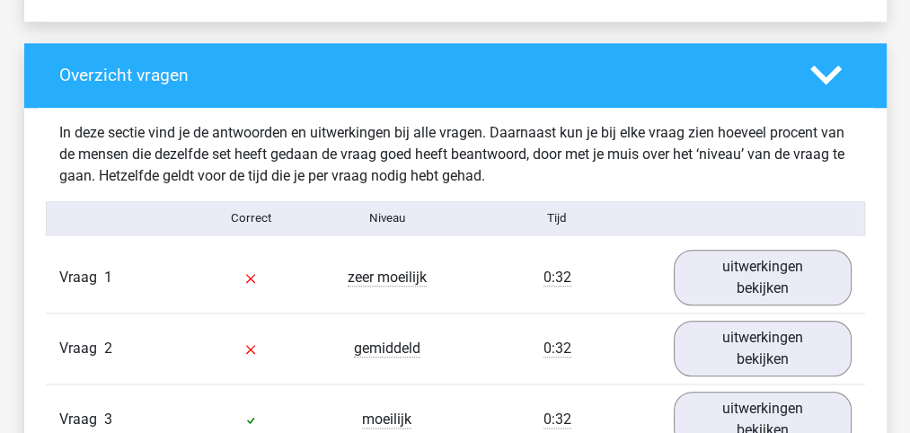
scroll to position [1317, 0]
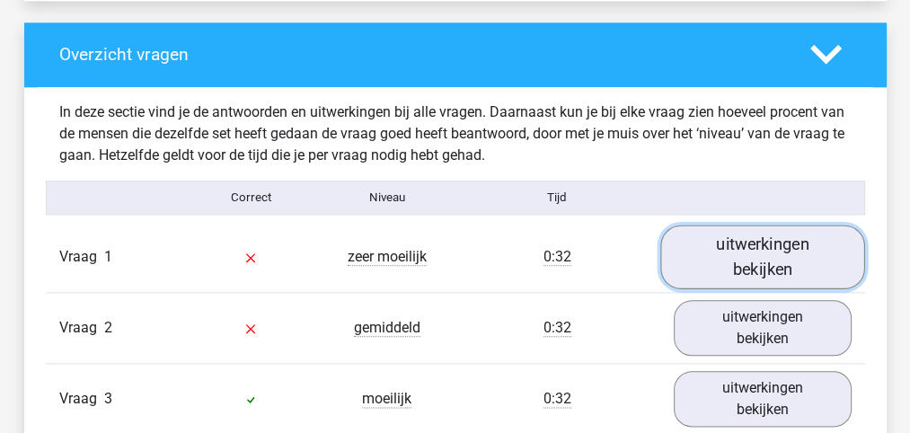
click at [740, 265] on link "uitwerkingen bekijken" at bounding box center [762, 257] width 205 height 64
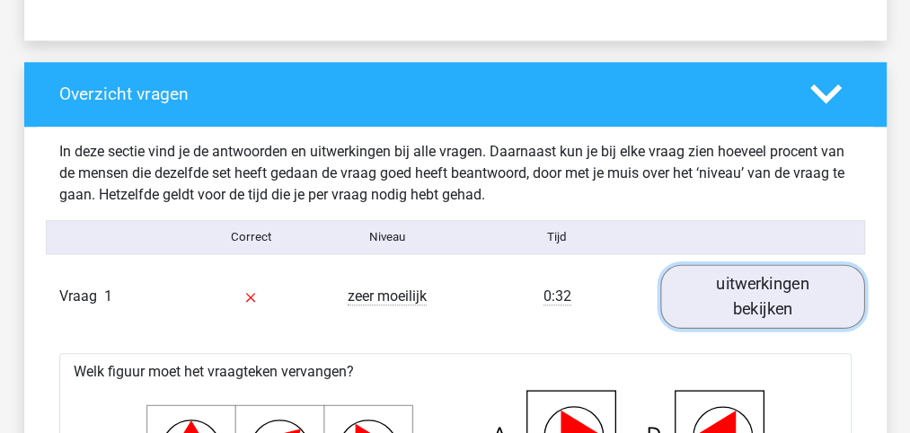
scroll to position [1258, 0]
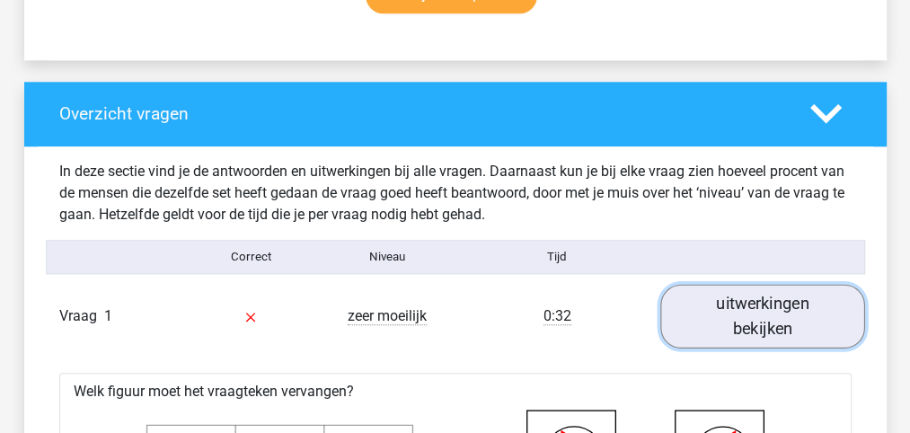
click at [734, 315] on link "uitwerkingen bekijken" at bounding box center [762, 316] width 205 height 64
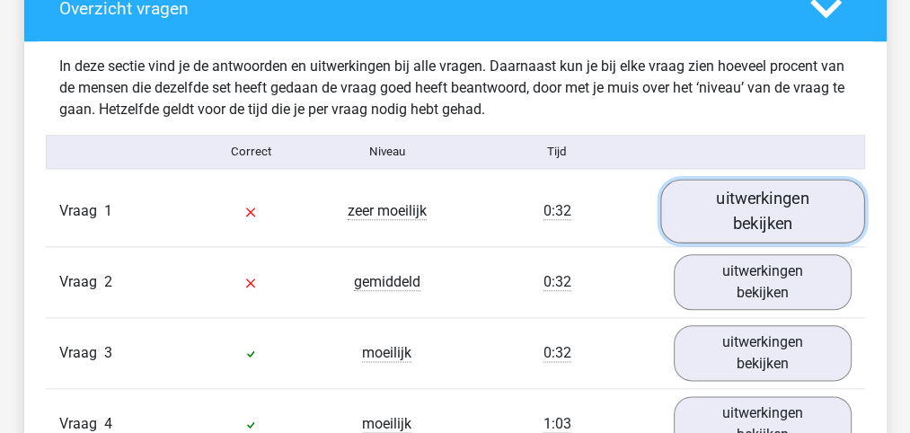
scroll to position [1377, 0]
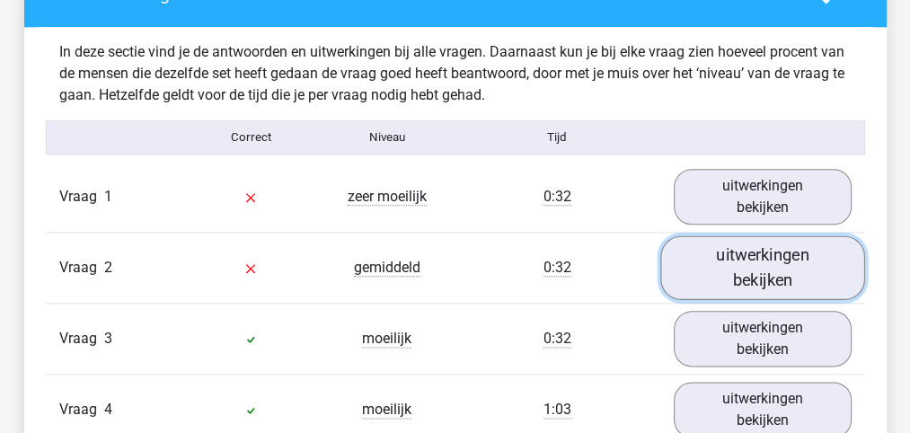
click at [750, 278] on link "uitwerkingen bekijken" at bounding box center [762, 267] width 205 height 64
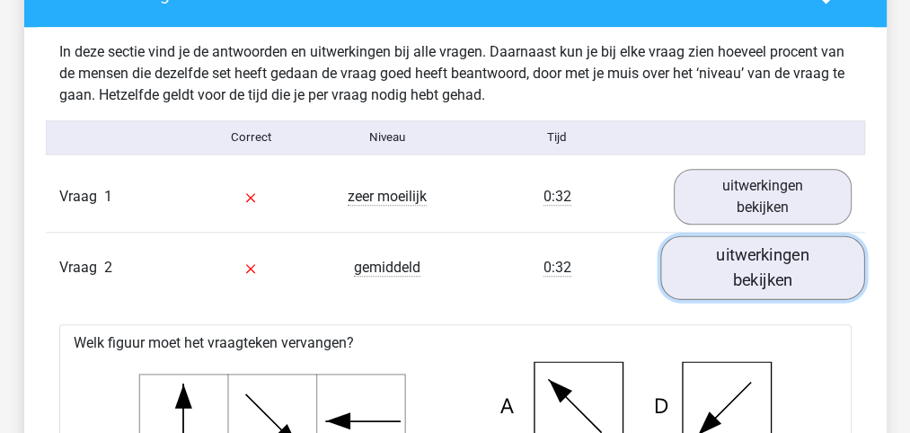
click at [752, 270] on link "uitwerkingen bekijken" at bounding box center [762, 267] width 205 height 64
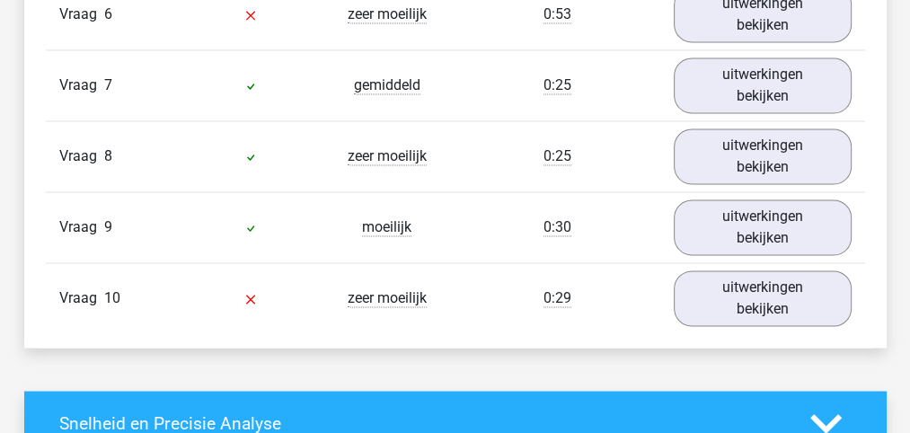
scroll to position [1917, 0]
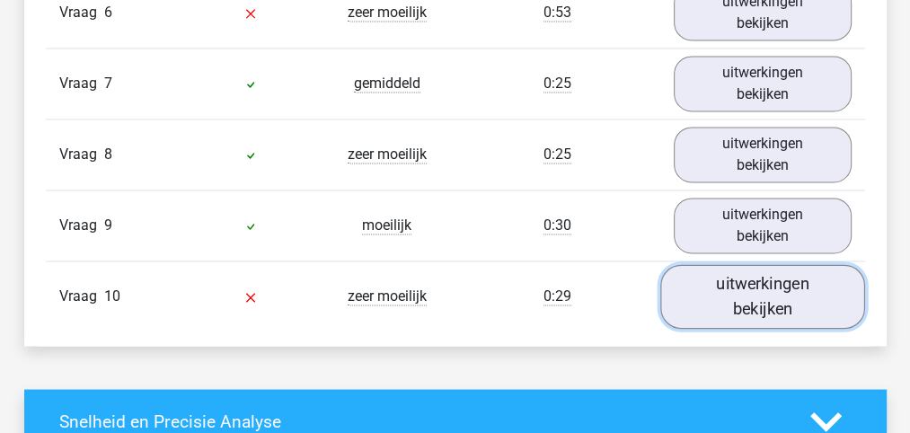
click at [753, 282] on link "uitwerkingen bekijken" at bounding box center [762, 296] width 205 height 64
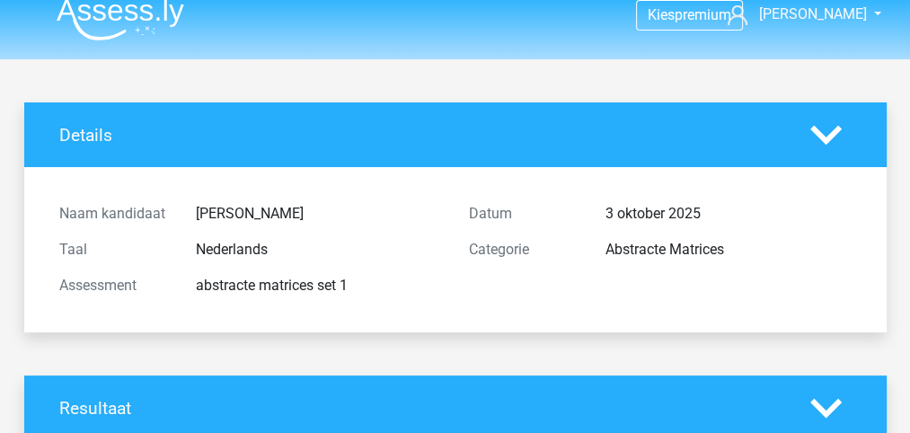
scroll to position [0, 0]
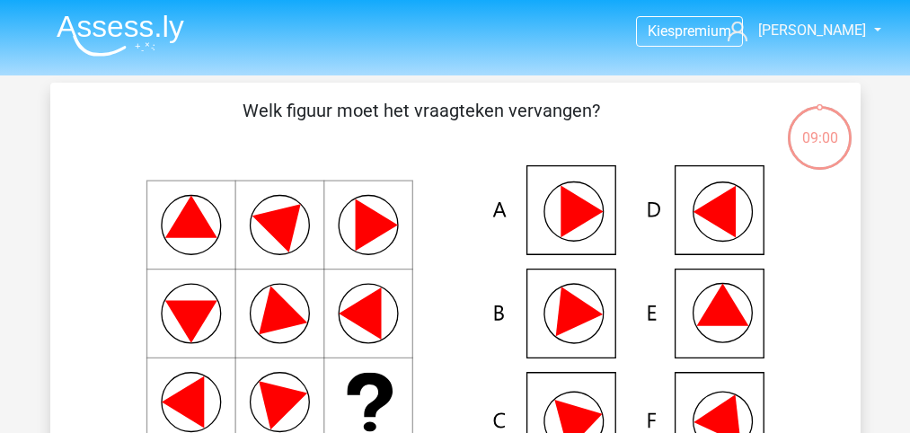
scroll to position [261, 0]
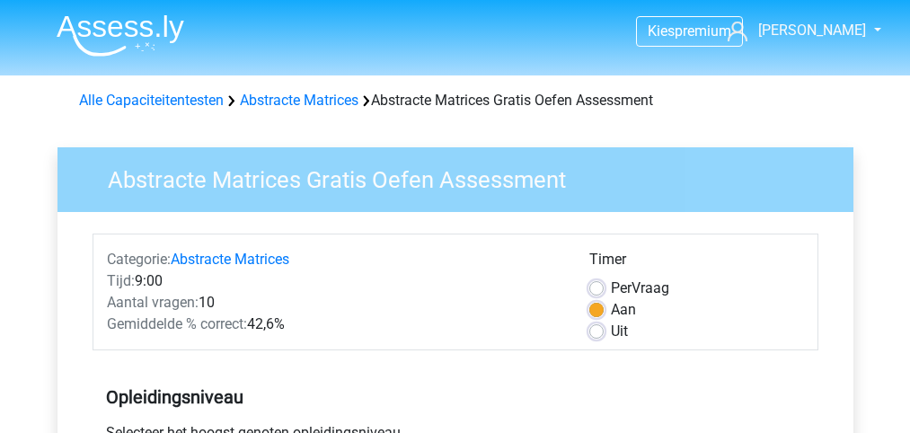
scroll to position [539, 0]
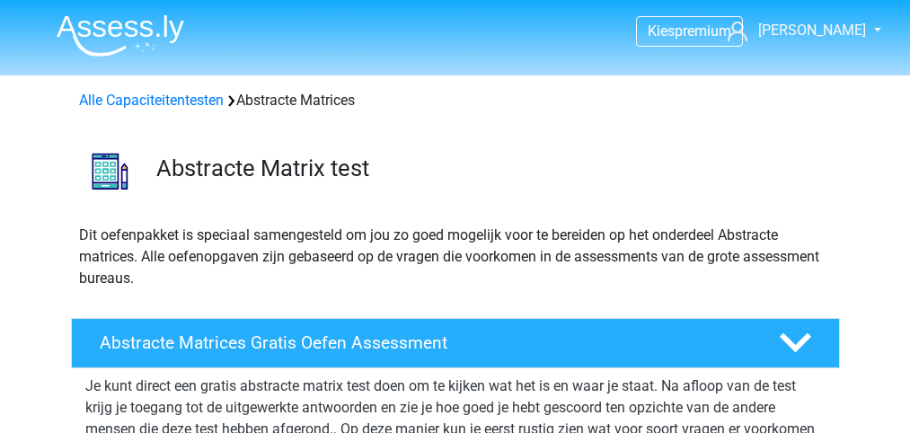
scroll to position [359, 0]
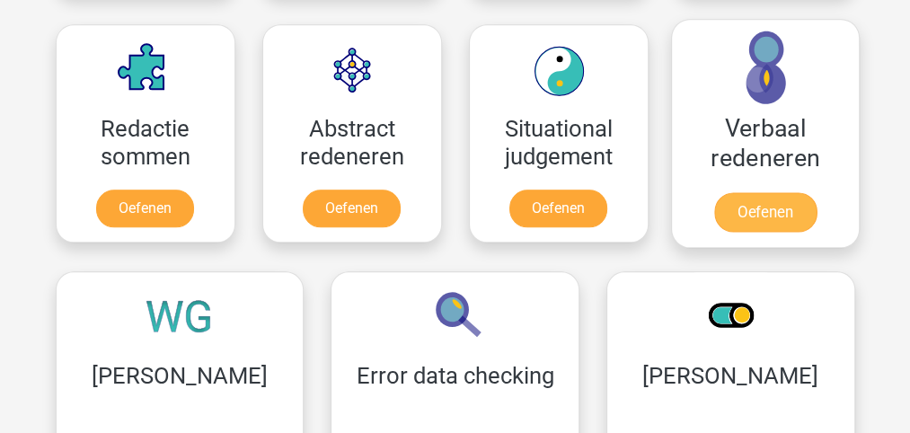
scroll to position [1317, 0]
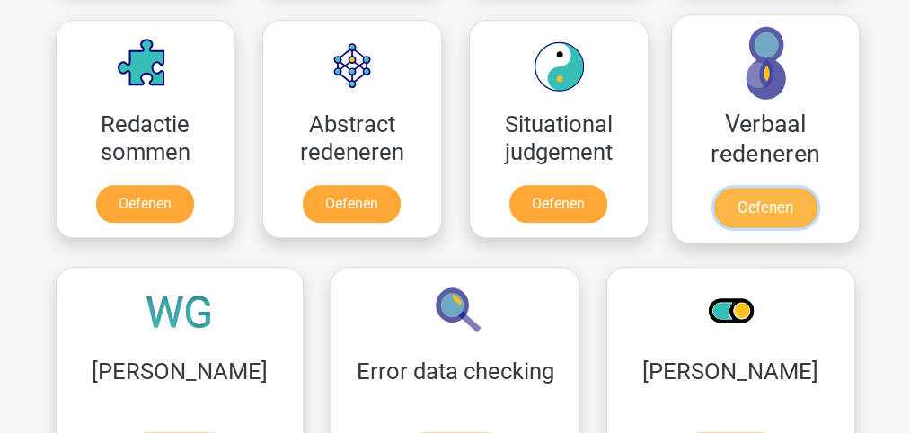
click at [766, 202] on link "Oefenen" at bounding box center [764, 208] width 102 height 40
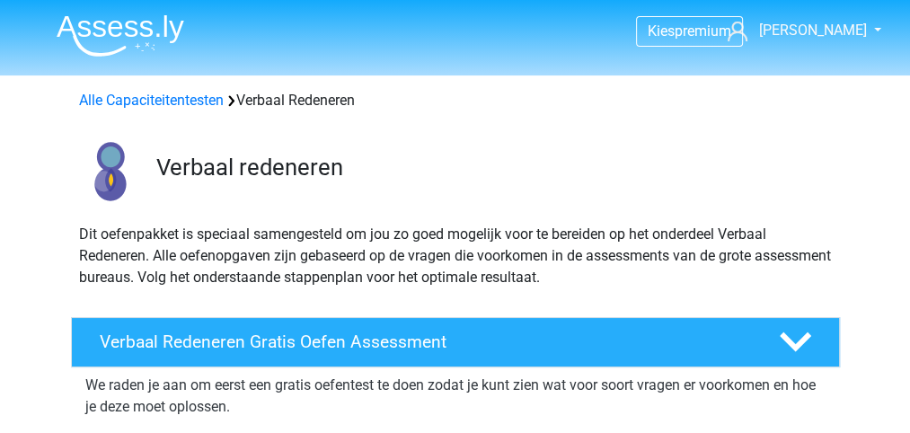
scroll to position [59, 0]
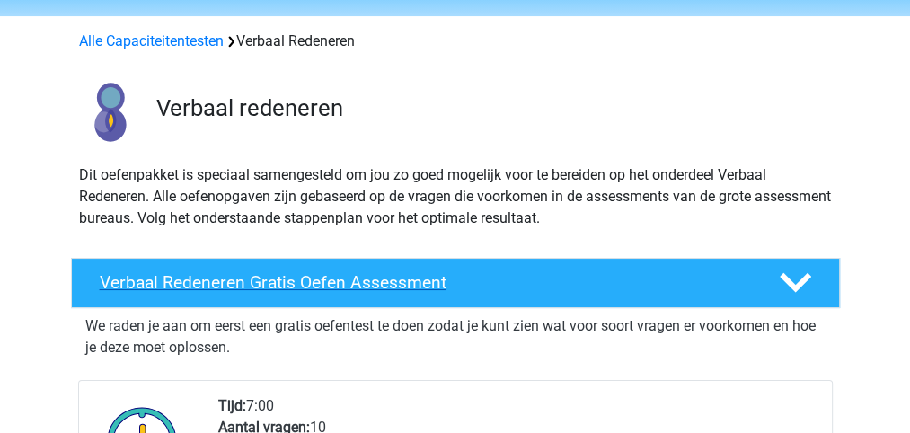
click at [422, 281] on h4 "Verbaal Redeneren Gratis Oefen Assessment" at bounding box center [425, 282] width 651 height 21
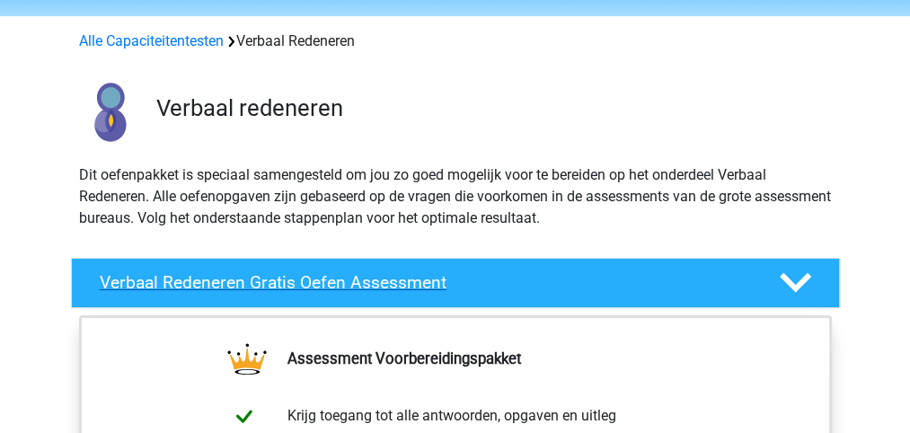
click at [401, 279] on h4 "Verbaal Redeneren Gratis Oefen Assessment" at bounding box center [425, 282] width 651 height 21
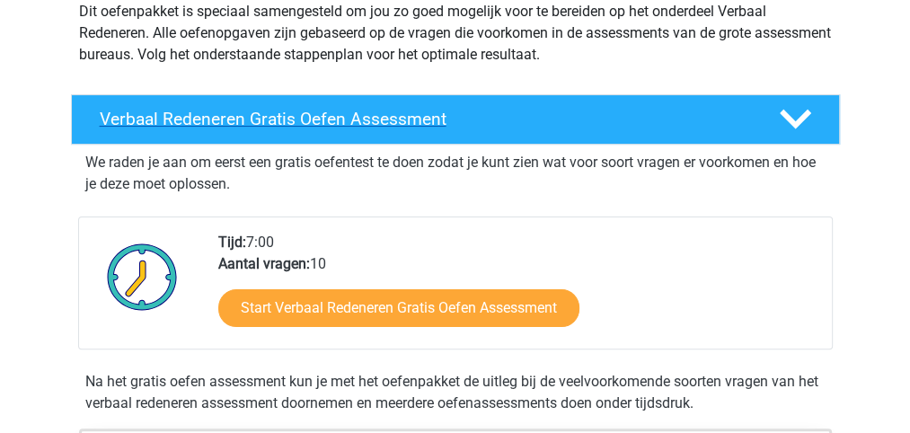
scroll to position [239, 0]
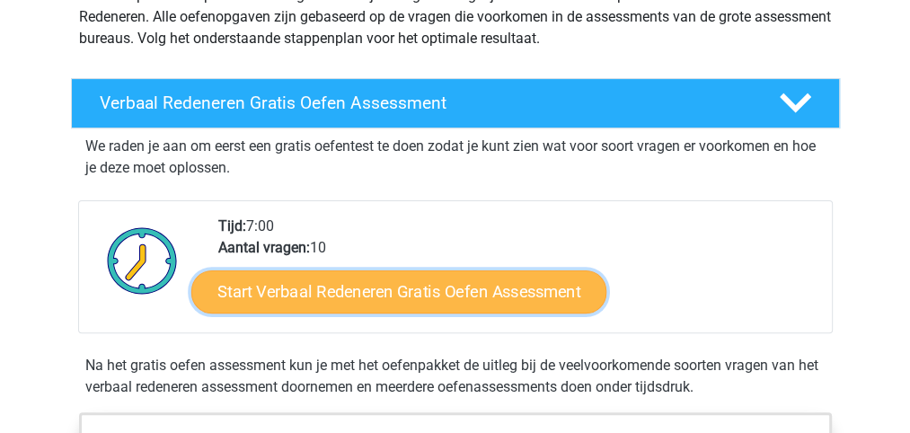
click at [471, 284] on link "Start Verbaal Redeneren Gratis Oefen Assessment" at bounding box center [398, 291] width 415 height 43
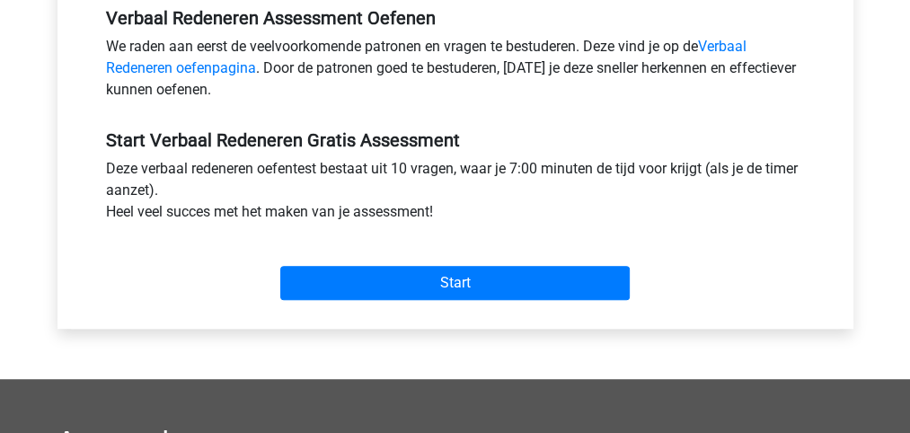
scroll to position [598, 0]
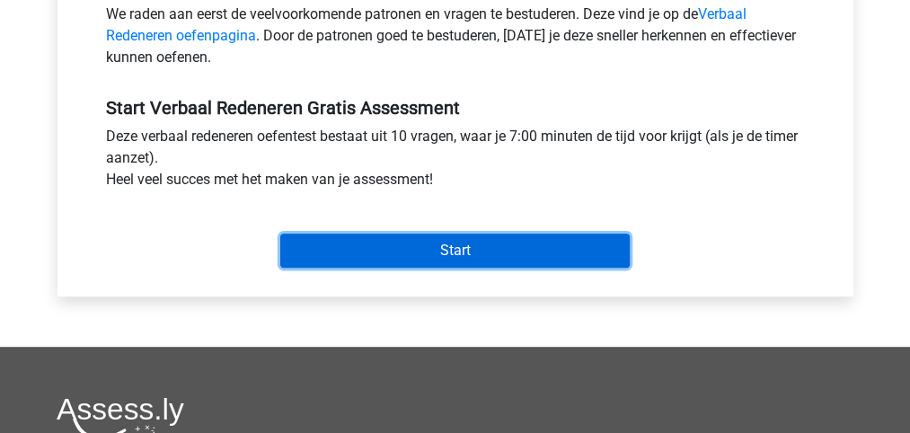
click at [465, 251] on input "Start" at bounding box center [455, 251] width 350 height 34
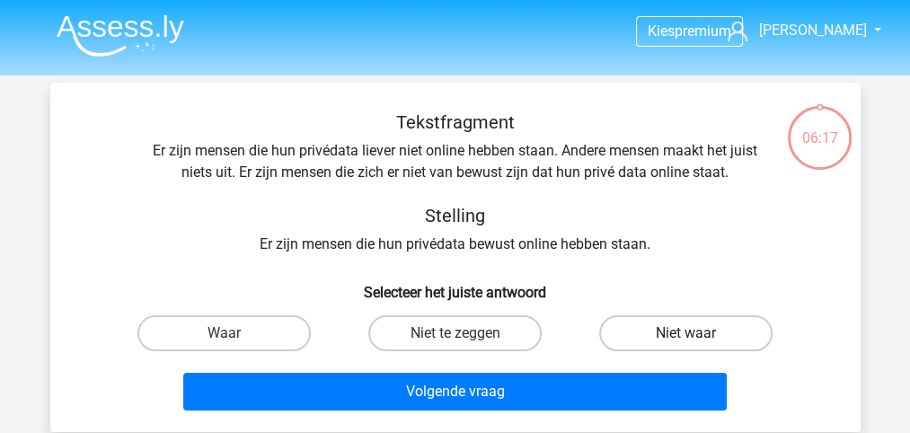
click at [685, 334] on label "Niet waar" at bounding box center [685, 333] width 173 height 36
click at [686, 334] on input "Niet waar" at bounding box center [692, 339] width 12 height 12
radio input "true"
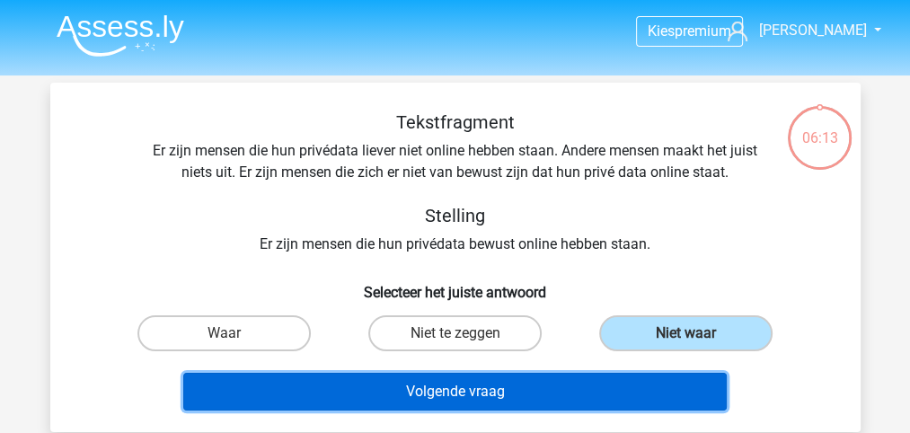
click at [455, 393] on button "Volgende vraag" at bounding box center [455, 392] width 544 height 38
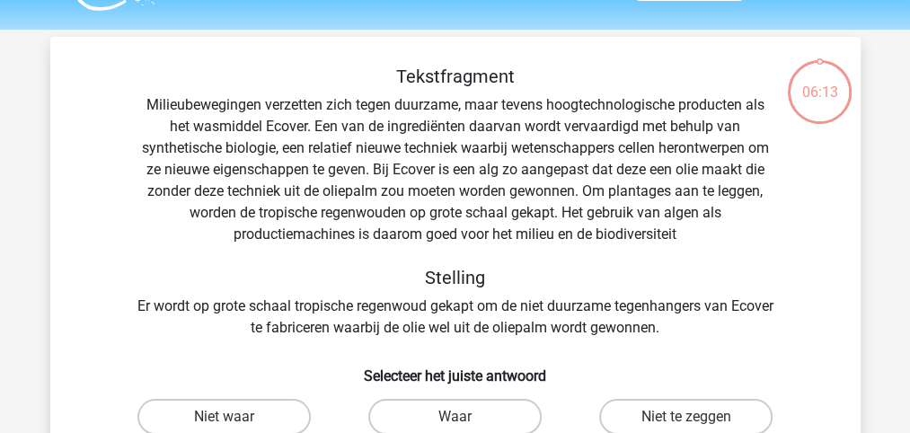
scroll to position [82, 0]
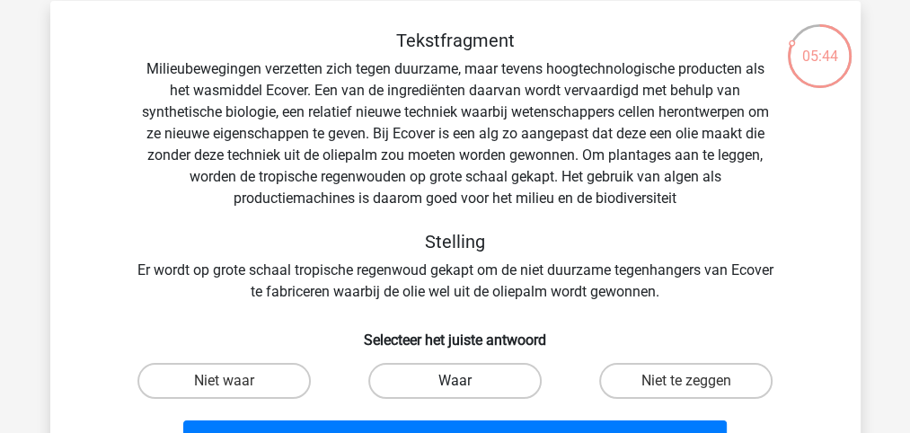
click at [507, 385] on label "Waar" at bounding box center [454, 381] width 173 height 36
click at [466, 385] on input "Waar" at bounding box center [461, 387] width 12 height 12
radio input "true"
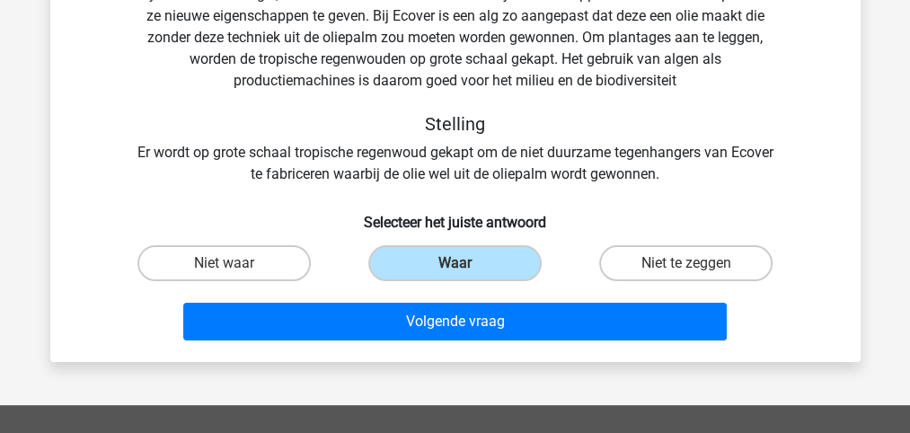
scroll to position [202, 0]
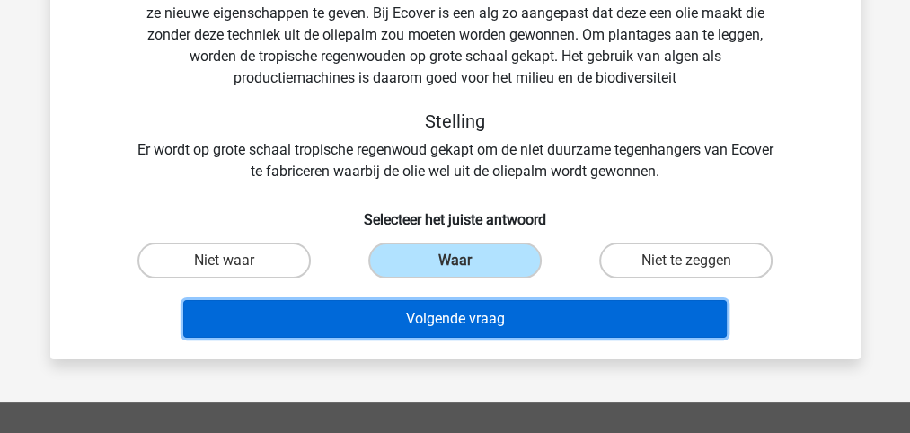
click at [494, 318] on button "Volgende vraag" at bounding box center [455, 319] width 544 height 38
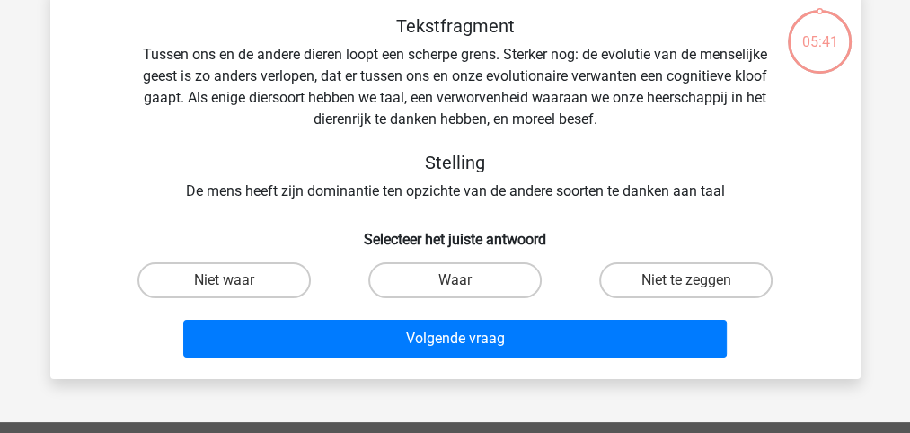
scroll to position [82, 0]
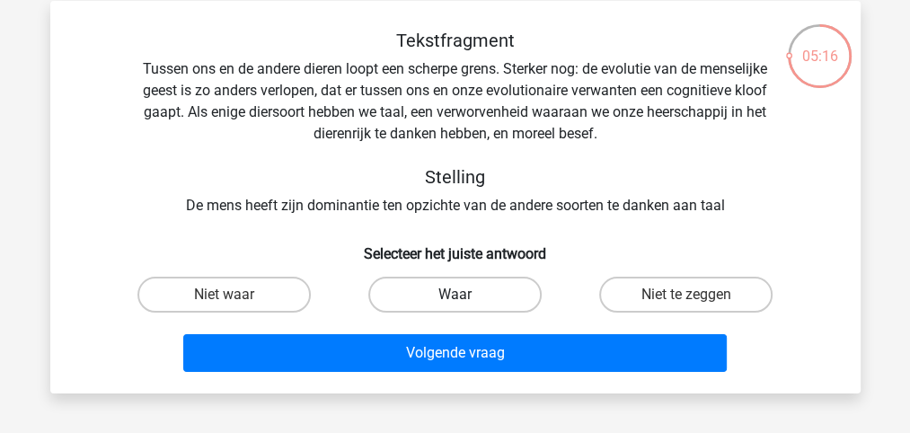
click at [467, 297] on label "Waar" at bounding box center [454, 295] width 173 height 36
click at [466, 297] on input "Waar" at bounding box center [461, 301] width 12 height 12
radio input "true"
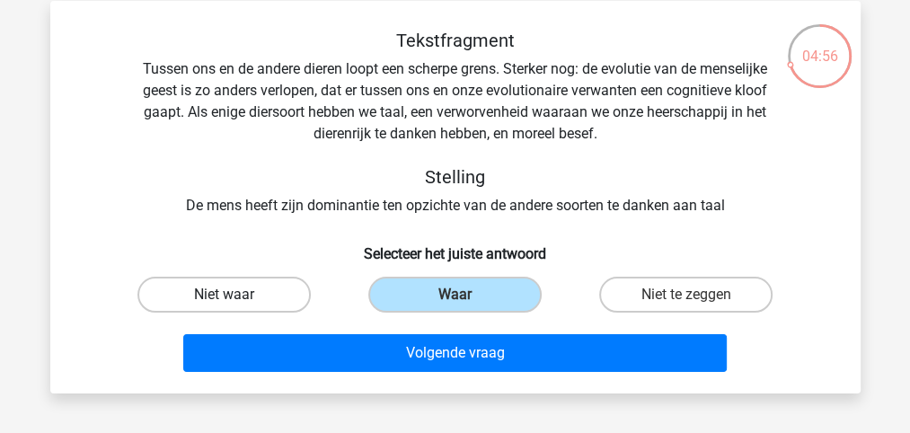
click at [255, 294] on label "Niet waar" at bounding box center [223, 295] width 173 height 36
click at [235, 295] on input "Niet waar" at bounding box center [230, 301] width 12 height 12
radio input "true"
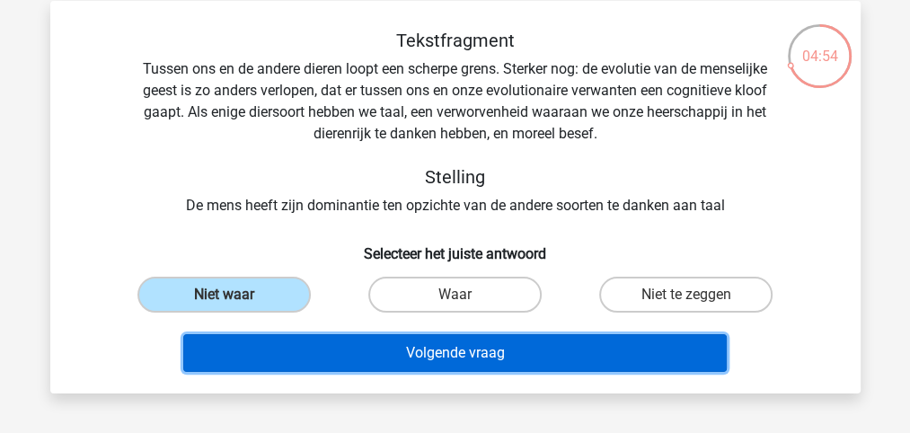
click at [451, 350] on button "Volgende vraag" at bounding box center [455, 353] width 544 height 38
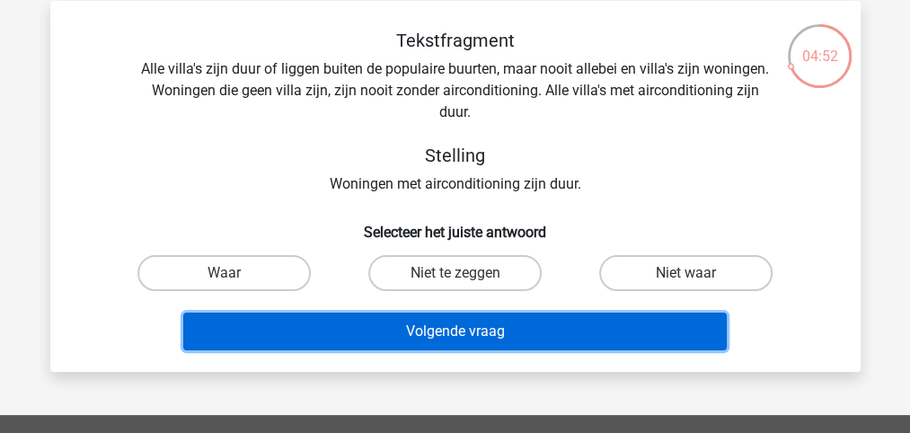
click at [450, 332] on button "Volgende vraag" at bounding box center [455, 332] width 544 height 38
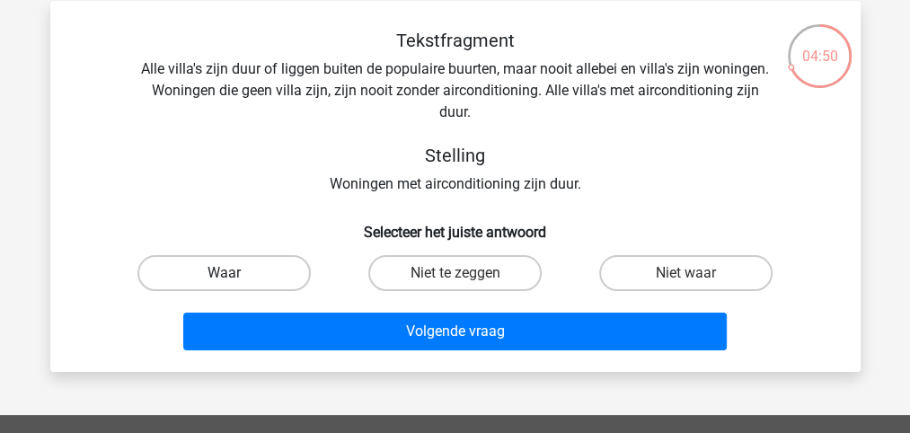
click at [239, 273] on label "Waar" at bounding box center [223, 273] width 173 height 36
click at [235, 273] on input "Waar" at bounding box center [230, 279] width 12 height 12
radio input "true"
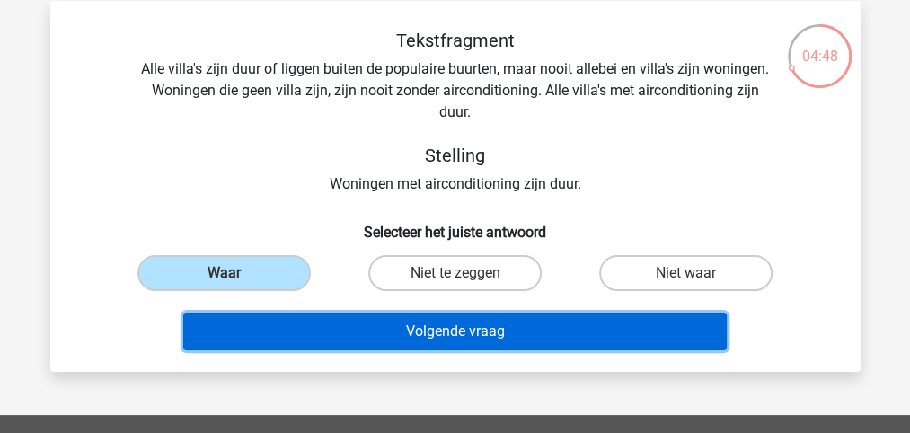
click at [429, 329] on button "Volgende vraag" at bounding box center [455, 332] width 544 height 38
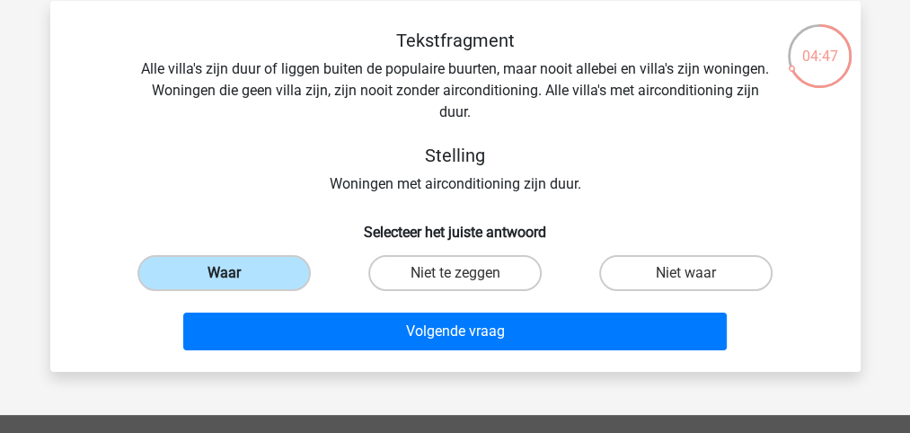
click at [231, 271] on label "Waar" at bounding box center [223, 273] width 173 height 36
click at [231, 273] on input "Waar" at bounding box center [230, 279] width 12 height 12
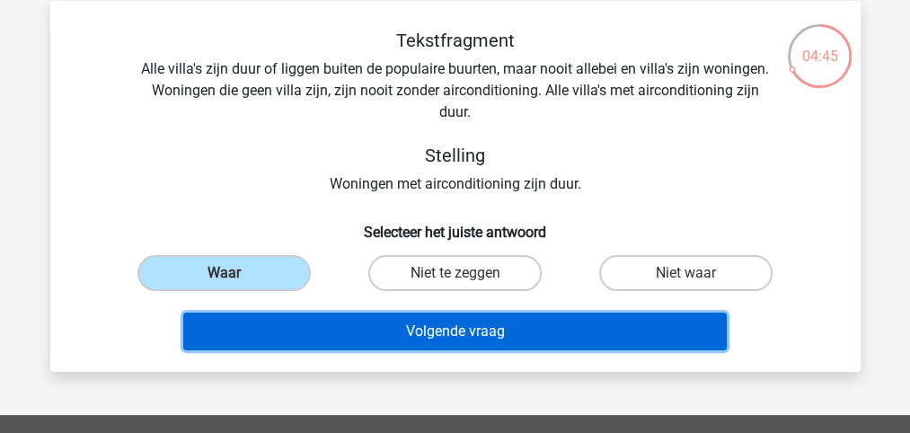
click at [426, 332] on button "Volgende vraag" at bounding box center [455, 332] width 544 height 38
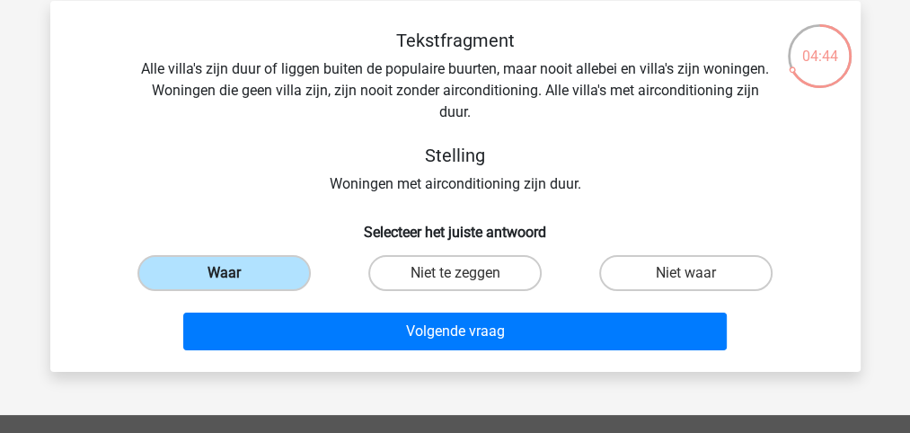
scroll to position [22, 0]
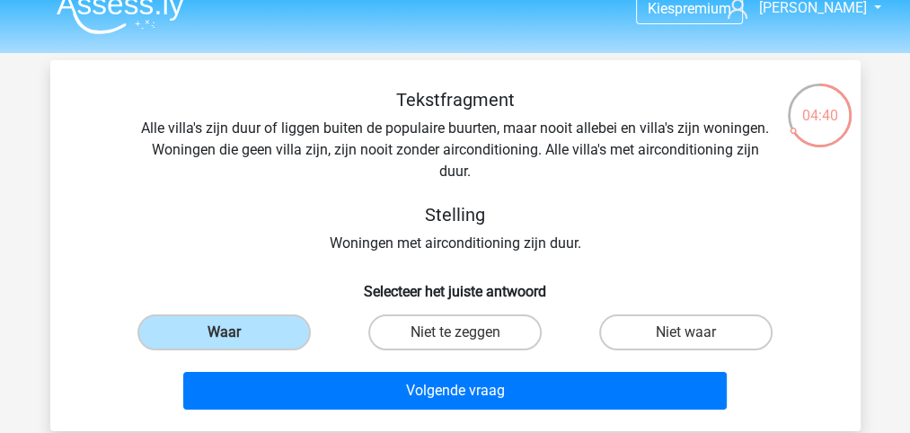
click at [314, 250] on div "Tekstfragment Alle villa's zijn duur of liggen buiten de populaire buurten, maa…" at bounding box center [455, 171] width 753 height 165
click at [672, 333] on label "Niet waar" at bounding box center [685, 332] width 173 height 36
click at [686, 333] on input "Niet waar" at bounding box center [692, 338] width 12 height 12
radio input "true"
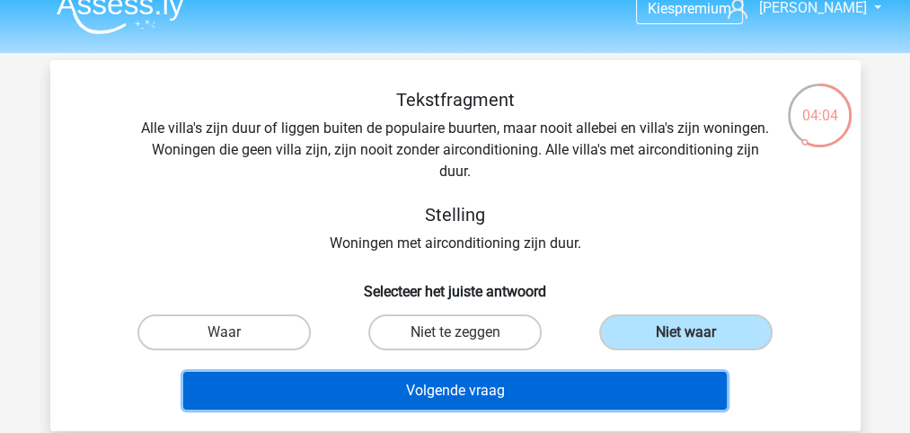
click at [559, 388] on button "Volgende vraag" at bounding box center [455, 391] width 544 height 38
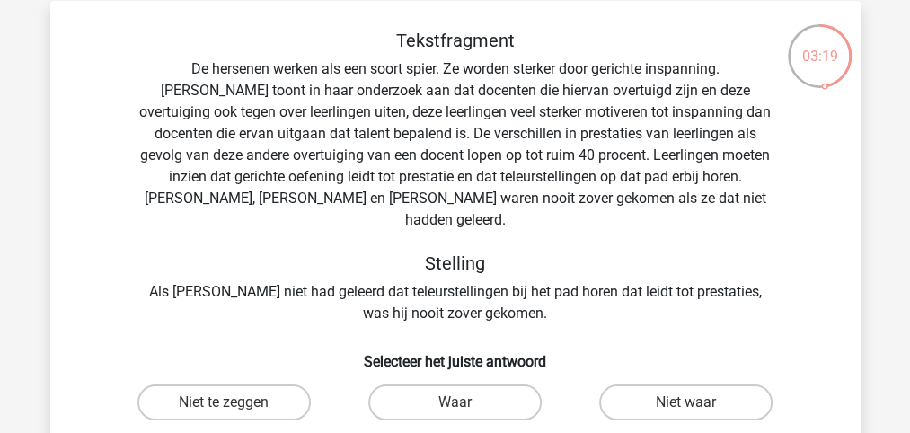
scroll to position [82, 0]
click at [258, 385] on label "Niet te zeggen" at bounding box center [223, 403] width 173 height 36
click at [235, 403] on input "Niet te zeggen" at bounding box center [230, 409] width 12 height 12
radio input "true"
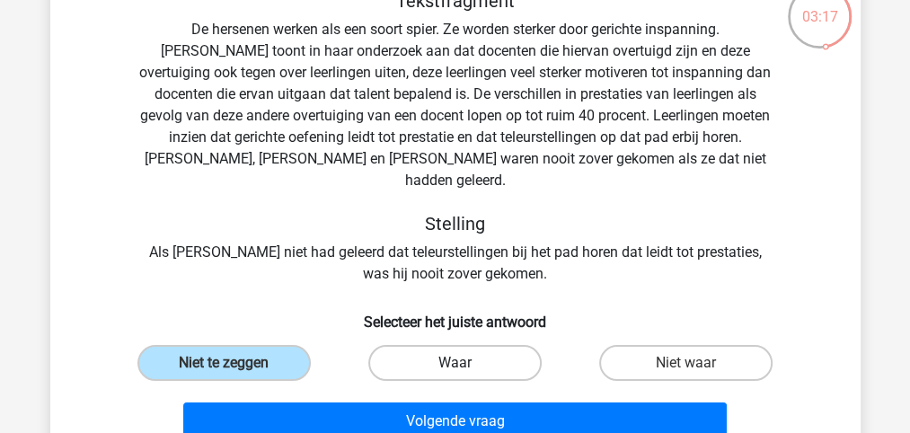
scroll to position [142, 0]
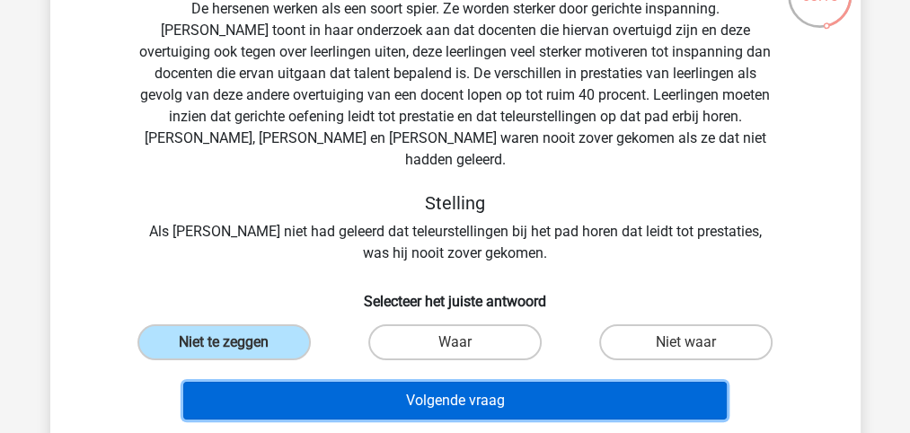
click at [439, 382] on button "Volgende vraag" at bounding box center [455, 401] width 544 height 38
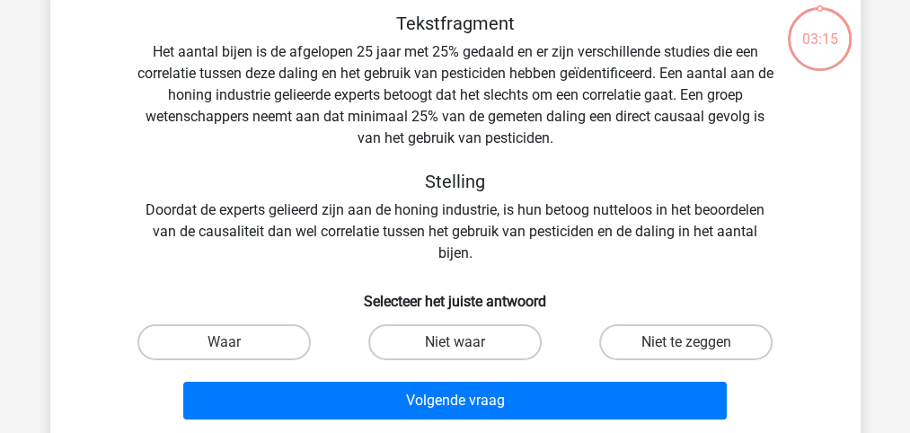
scroll to position [82, 0]
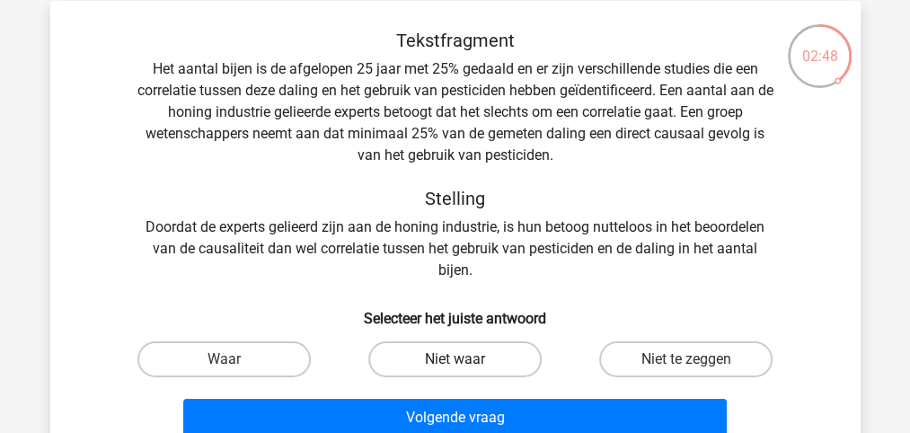
click at [492, 360] on label "Niet waar" at bounding box center [454, 359] width 173 height 36
click at [466, 360] on input "Niet waar" at bounding box center [461, 365] width 12 height 12
radio input "true"
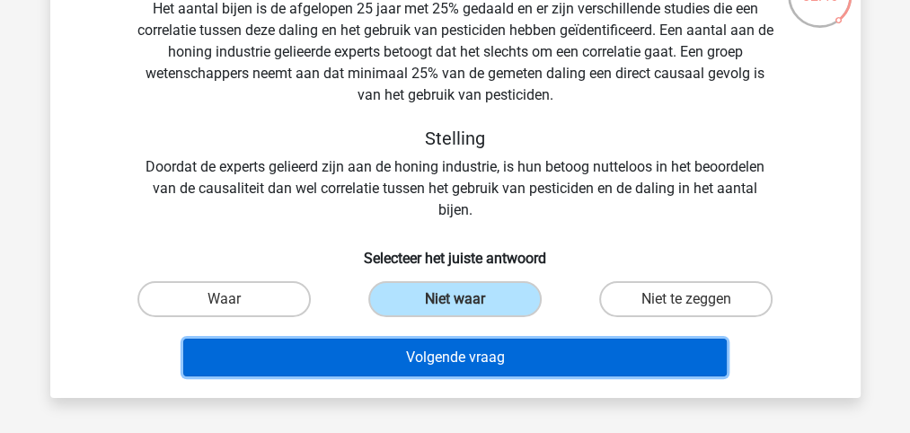
click at [485, 358] on button "Volgende vraag" at bounding box center [455, 358] width 544 height 38
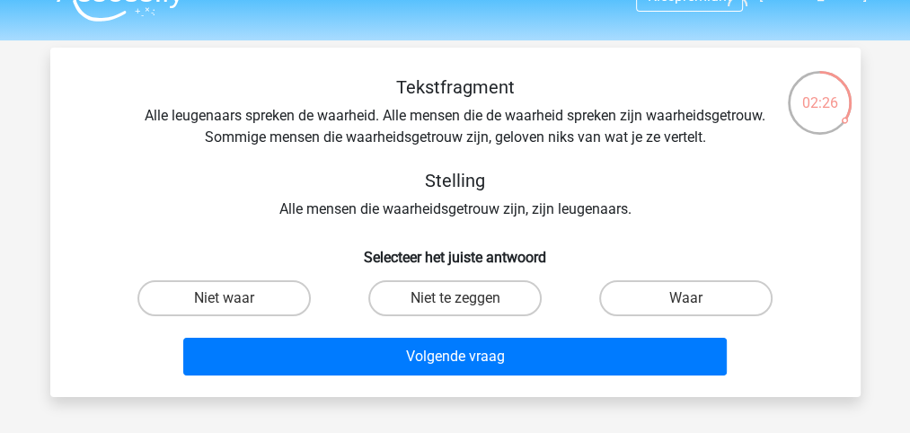
scroll to position [22, 0]
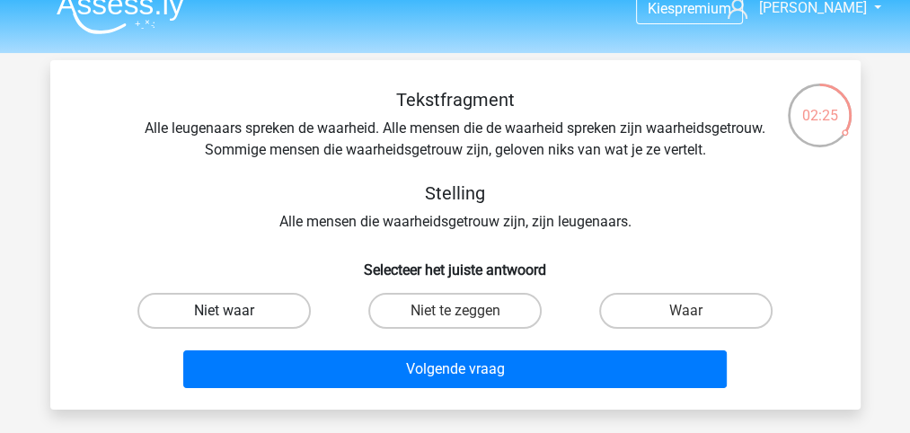
click at [261, 314] on label "Niet waar" at bounding box center [223, 311] width 173 height 36
click at [235, 314] on input "Niet waar" at bounding box center [230, 317] width 12 height 12
radio input "true"
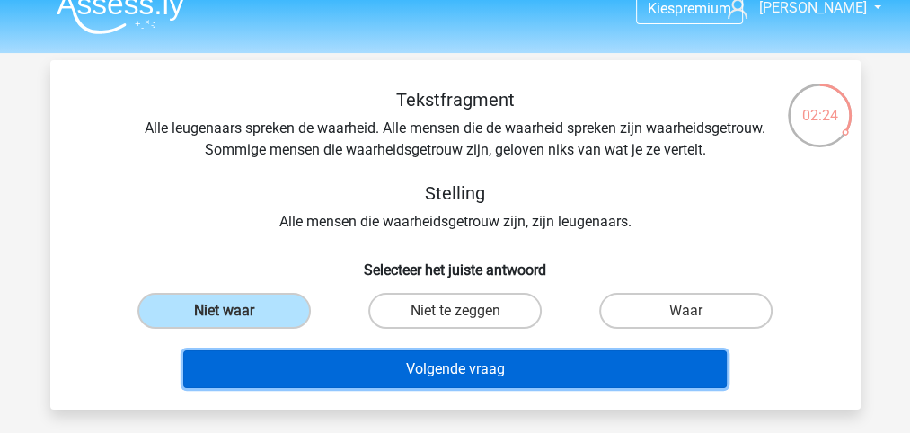
click at [424, 366] on button "Volgende vraag" at bounding box center [455, 369] width 544 height 38
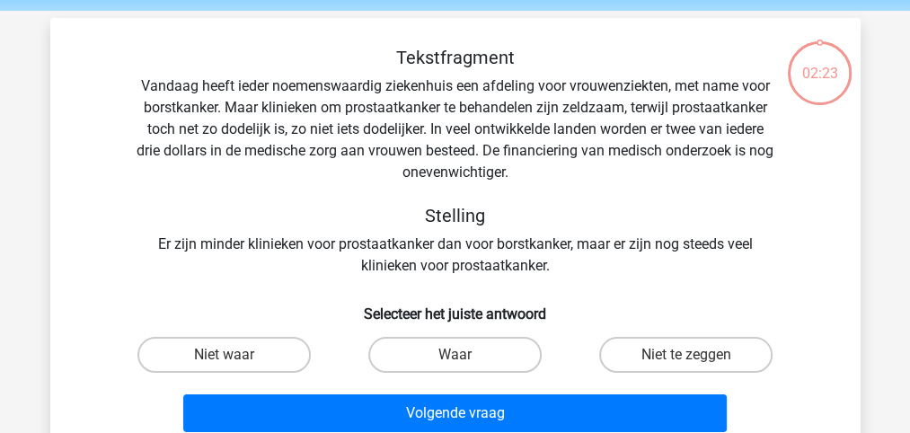
scroll to position [82, 0]
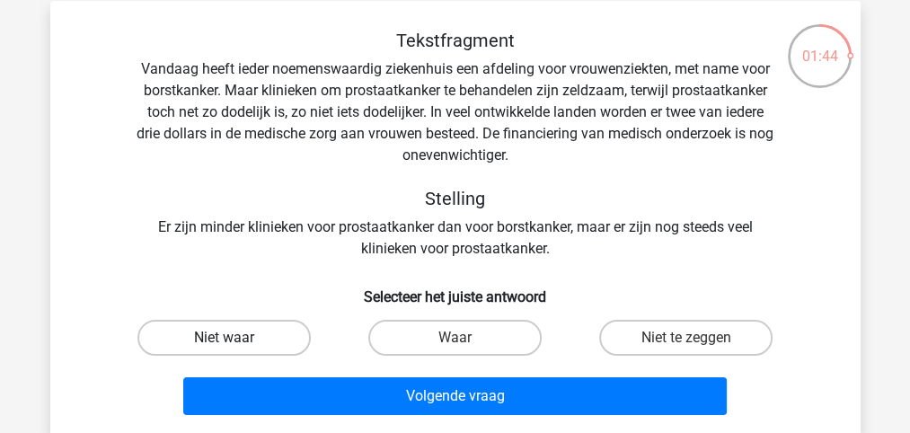
click at [252, 336] on label "Niet waar" at bounding box center [223, 338] width 173 height 36
click at [235, 338] on input "Niet waar" at bounding box center [230, 344] width 12 height 12
radio input "true"
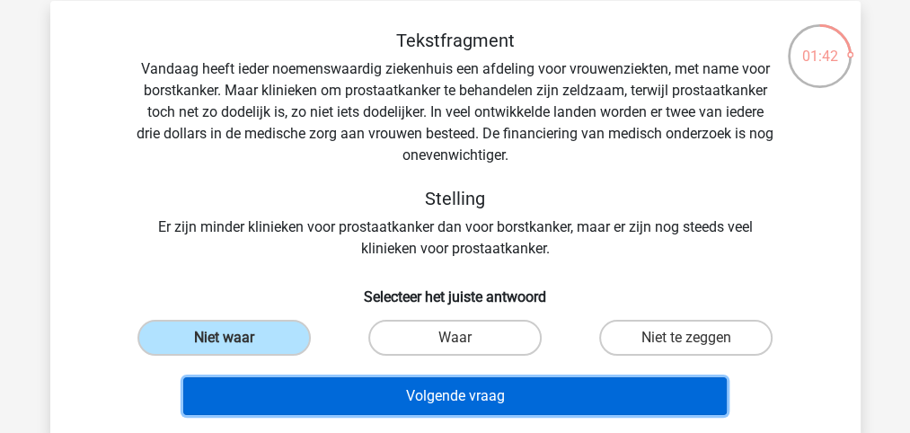
click at [455, 395] on button "Volgende vraag" at bounding box center [455, 396] width 544 height 38
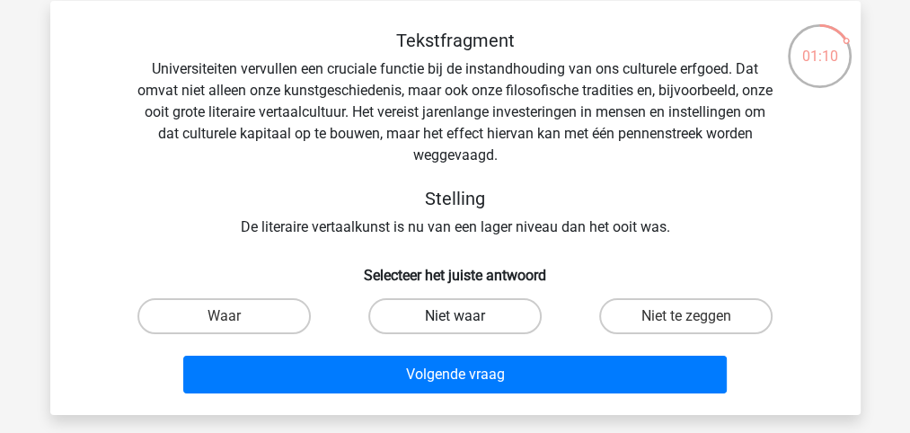
click at [438, 308] on label "Niet waar" at bounding box center [454, 316] width 173 height 36
click at [455, 316] on input "Niet waar" at bounding box center [461, 322] width 12 height 12
radio input "true"
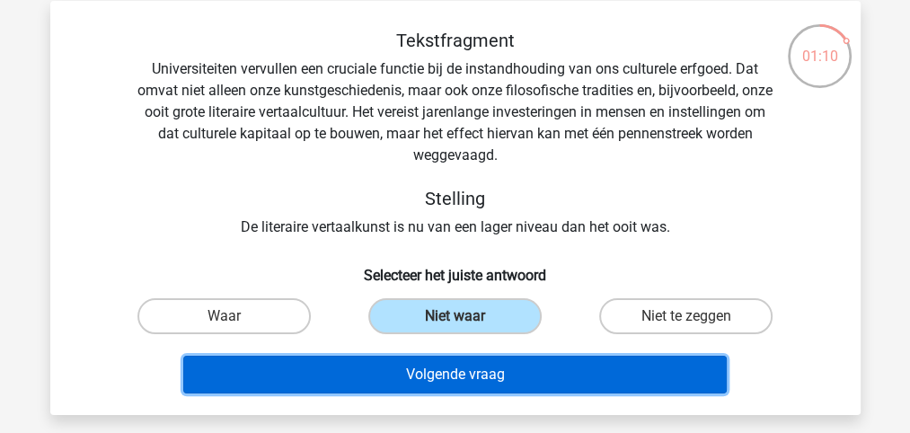
click at [464, 377] on button "Volgende vraag" at bounding box center [455, 375] width 544 height 38
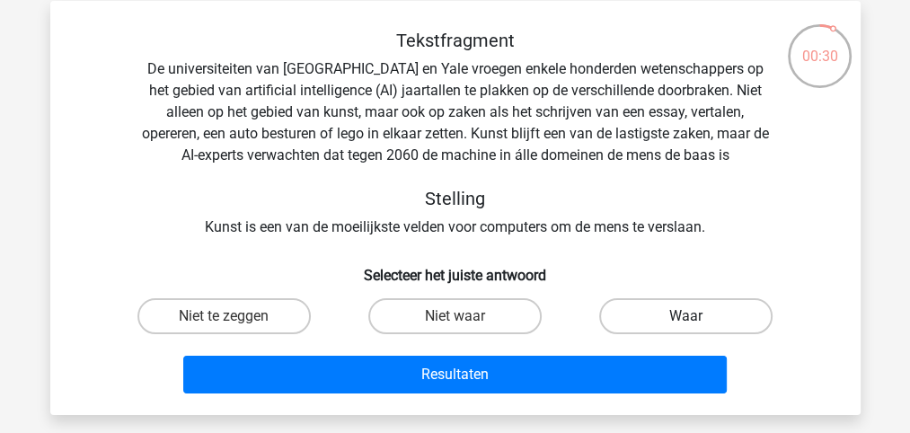
click at [681, 314] on label "Waar" at bounding box center [685, 316] width 173 height 36
click at [686, 316] on input "Waar" at bounding box center [692, 322] width 12 height 12
radio input "true"
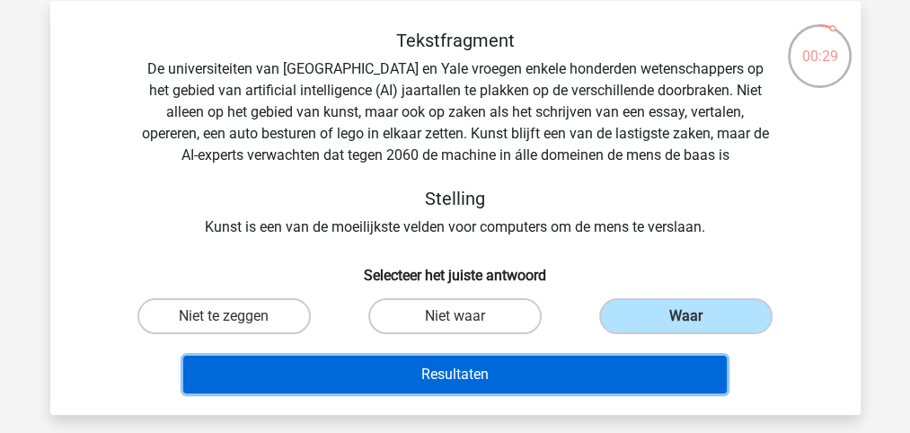
click at [505, 380] on button "Resultaten" at bounding box center [455, 375] width 544 height 38
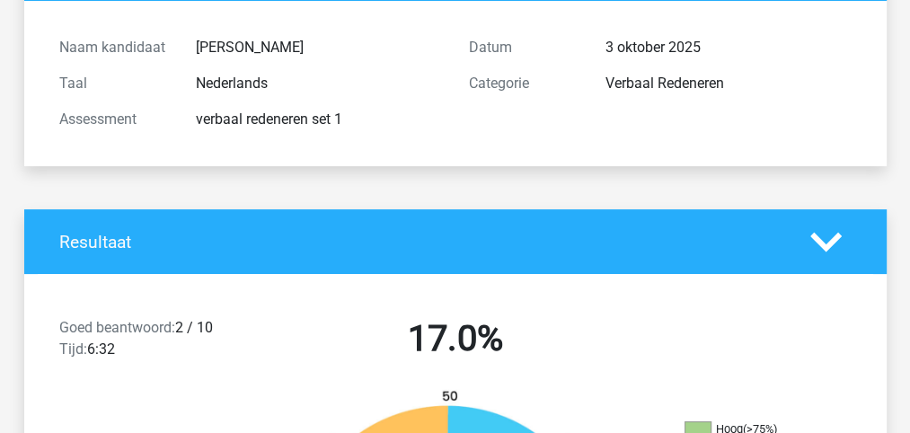
scroll to position [180, 0]
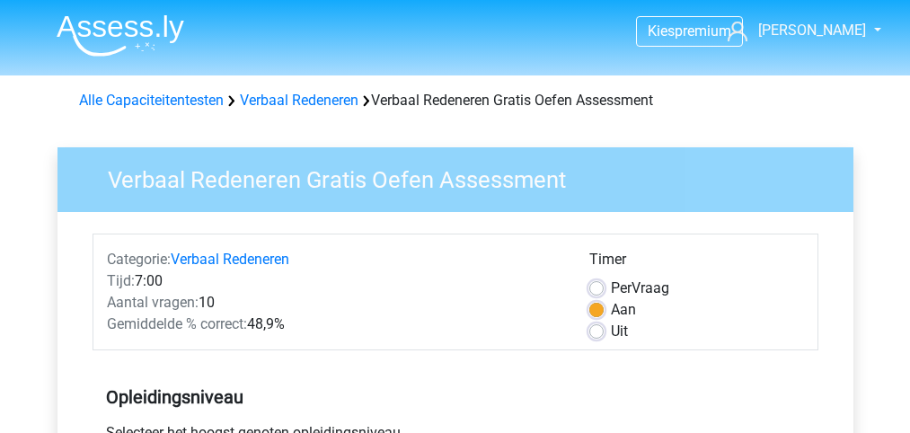
scroll to position [598, 0]
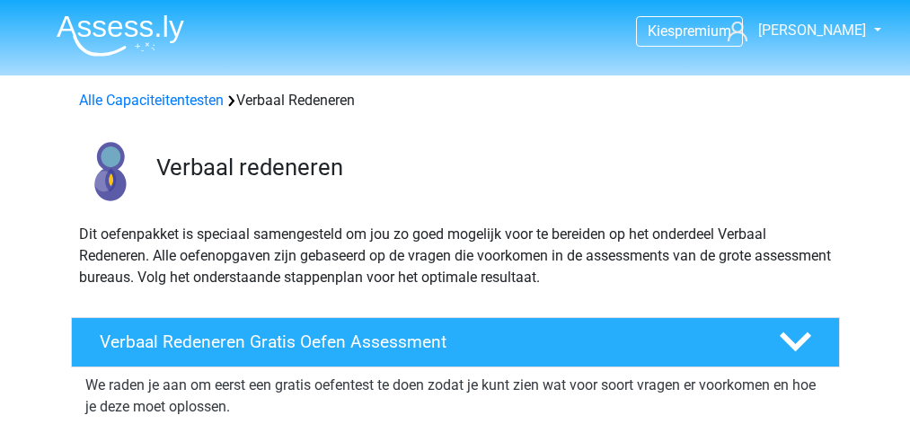
scroll to position [239, 0]
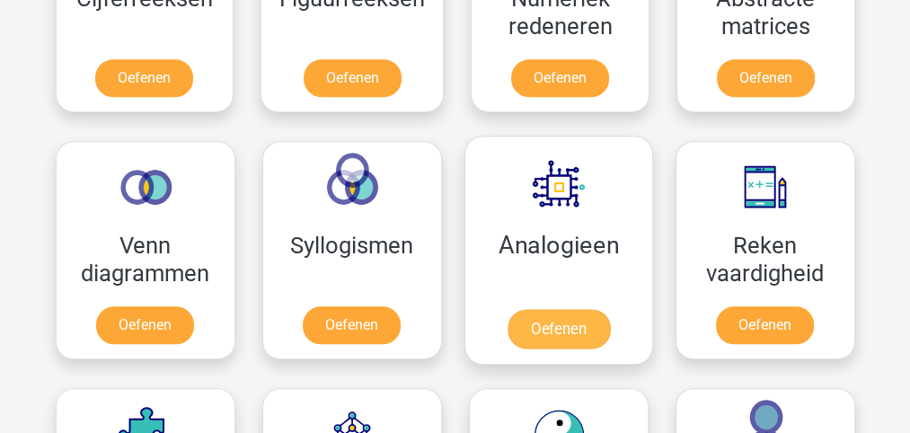
scroll to position [958, 0]
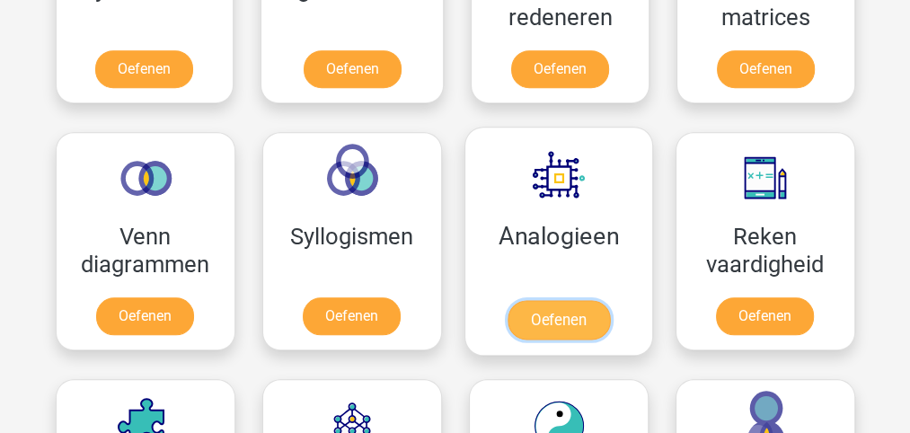
click at [544, 316] on link "Oefenen" at bounding box center [558, 320] width 102 height 40
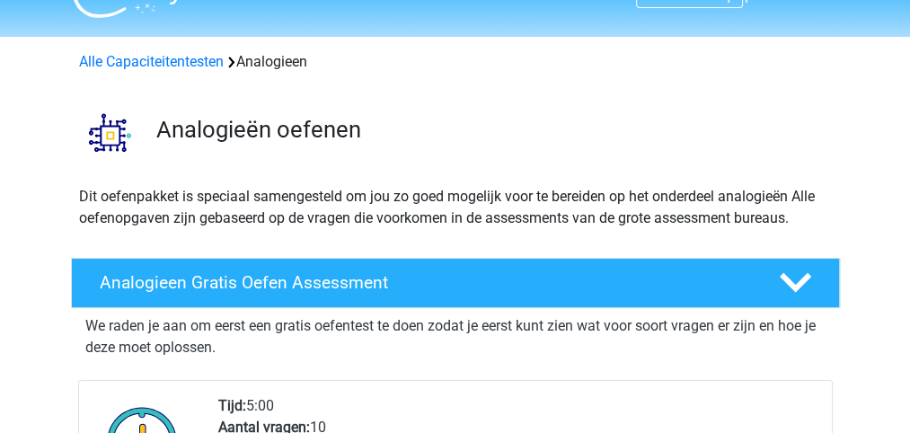
scroll to position [59, 0]
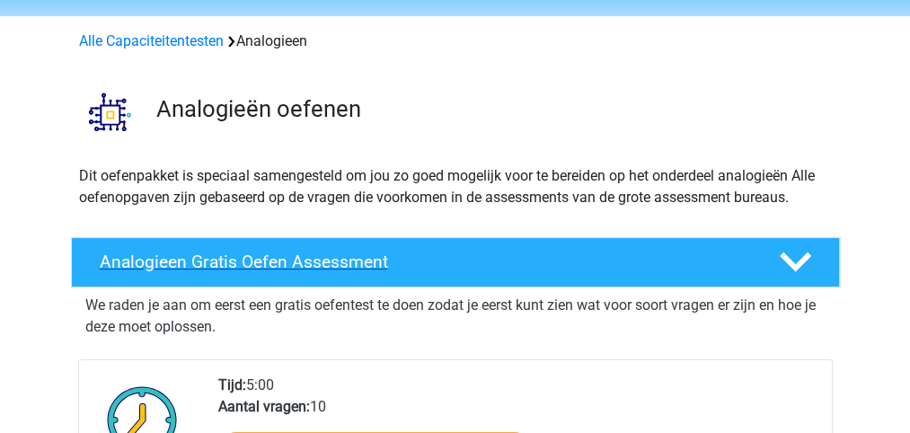
click at [368, 262] on h4 "Analogieen Gratis Oefen Assessment" at bounding box center [425, 262] width 651 height 21
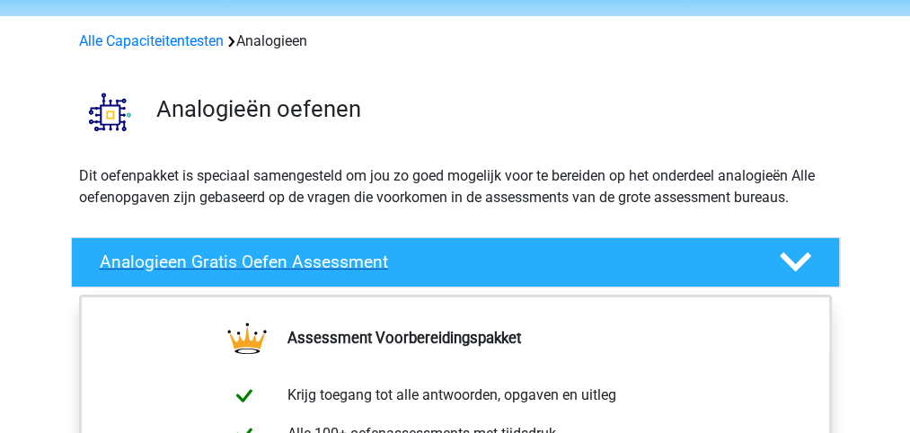
click at [368, 262] on h4 "Analogieen Gratis Oefen Assessment" at bounding box center [425, 262] width 651 height 21
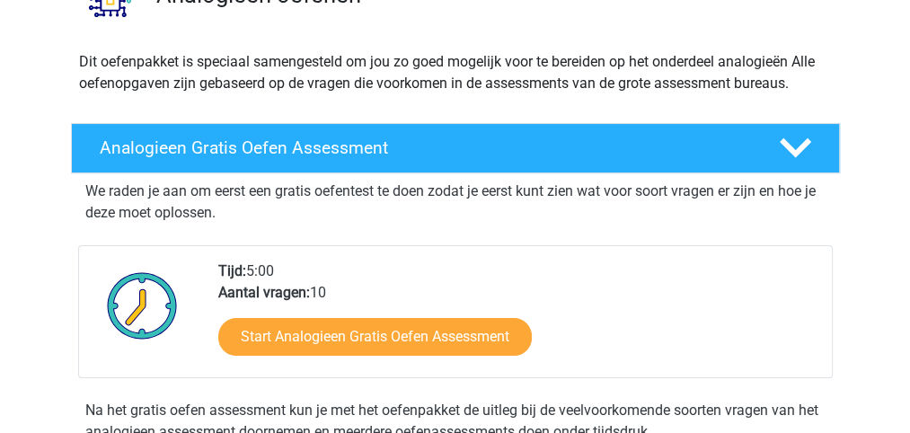
scroll to position [239, 0]
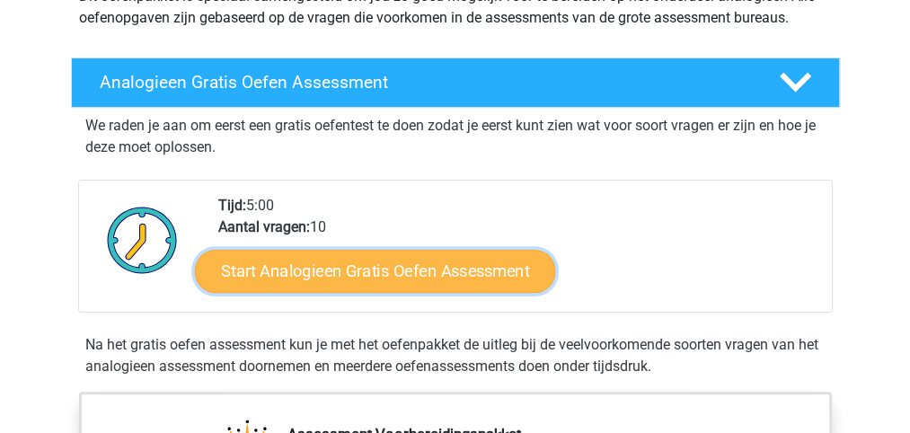
click at [406, 271] on link "Start Analogieen Gratis Oefen Assessment" at bounding box center [375, 270] width 360 height 43
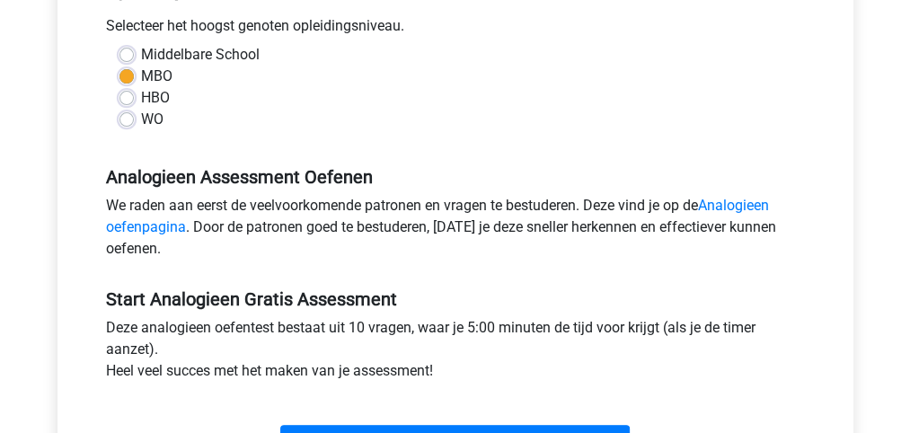
scroll to position [479, 0]
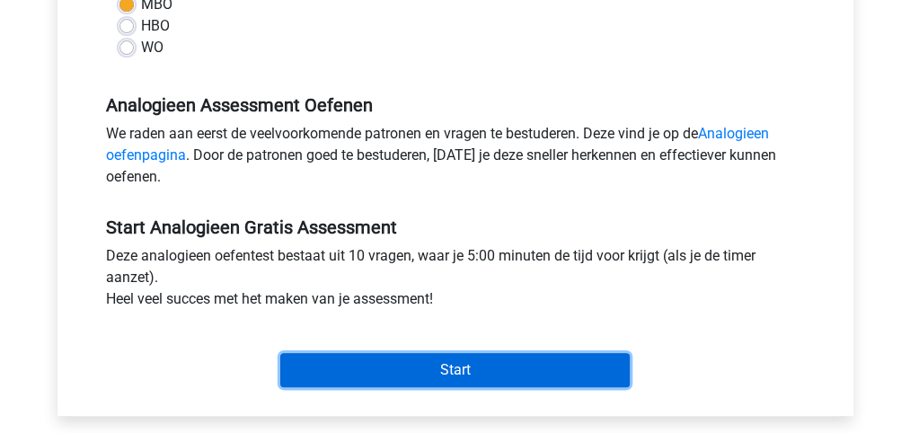
click at [438, 371] on input "Start" at bounding box center [455, 370] width 350 height 34
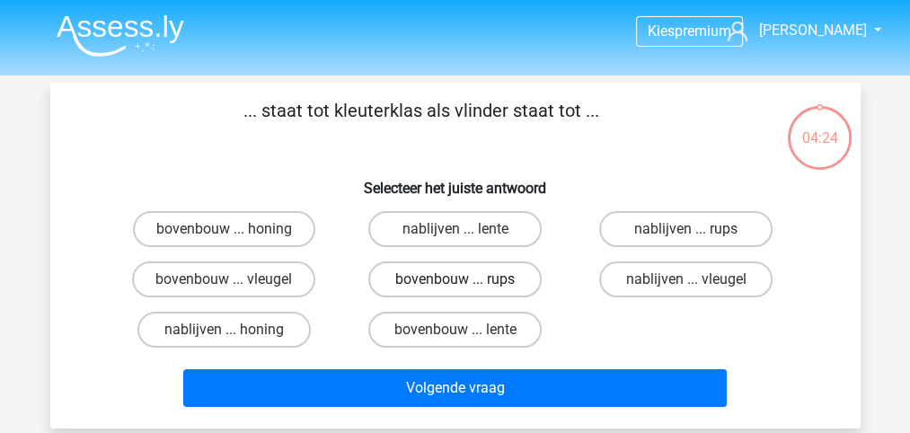
click at [454, 285] on label "bovenbouw ... rups" at bounding box center [454, 279] width 173 height 36
click at [455, 285] on input "bovenbouw ... rups" at bounding box center [461, 285] width 12 height 12
radio input "true"
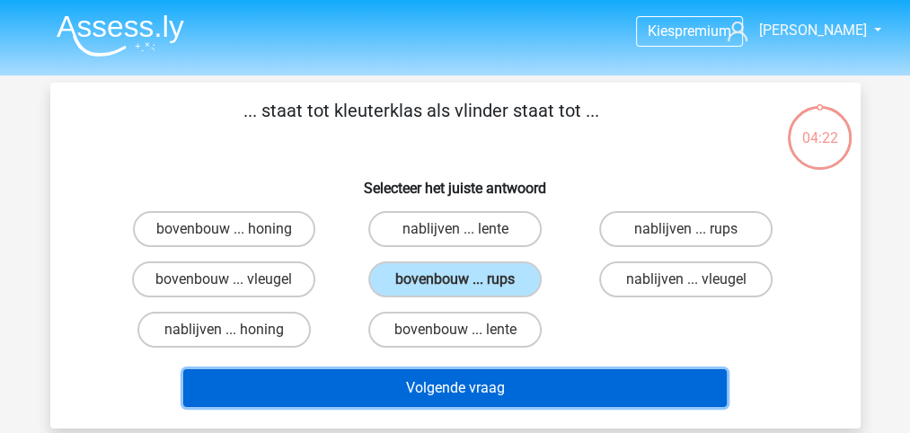
click at [456, 386] on button "Volgende vraag" at bounding box center [455, 388] width 544 height 38
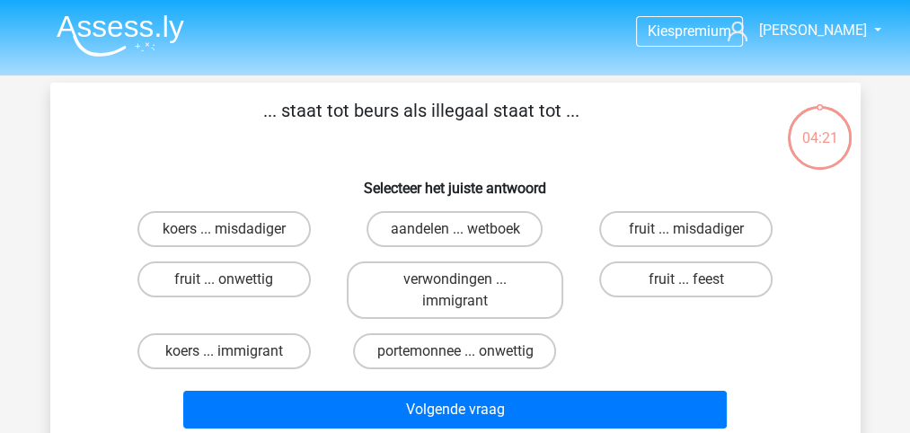
scroll to position [82, 0]
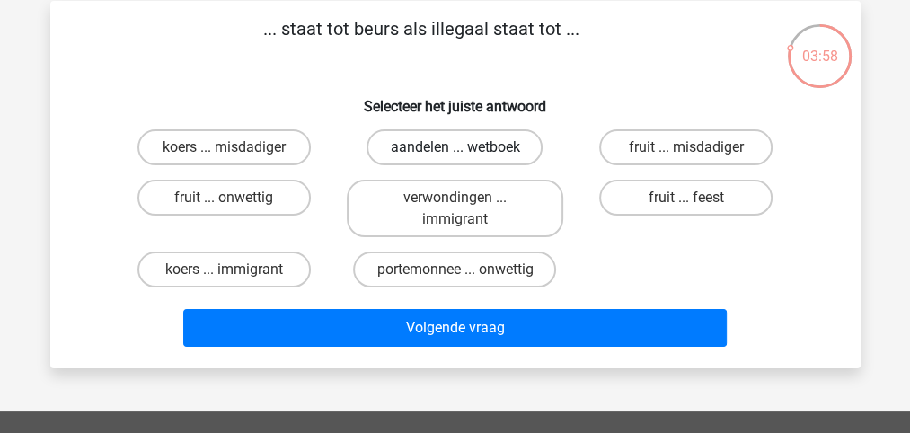
click at [421, 154] on label "aandelen ... wetboek" at bounding box center [455, 147] width 176 height 36
click at [455, 154] on input "aandelen ... wetboek" at bounding box center [461, 153] width 12 height 12
radio input "true"
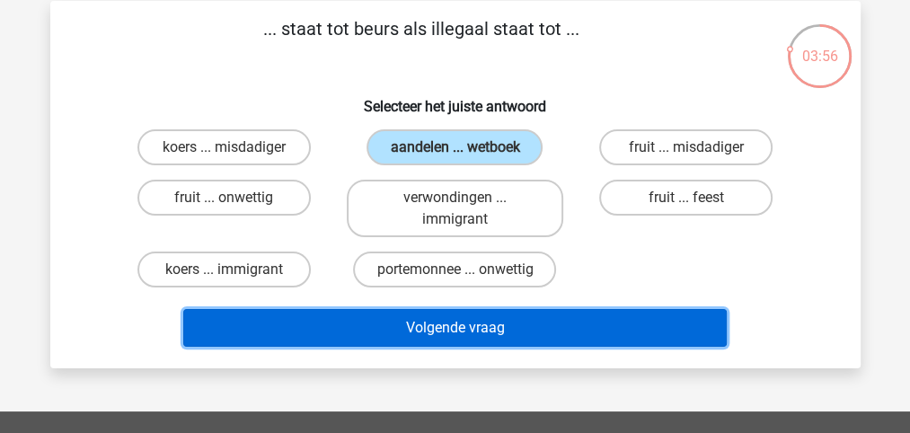
click at [452, 329] on button "Volgende vraag" at bounding box center [455, 328] width 544 height 38
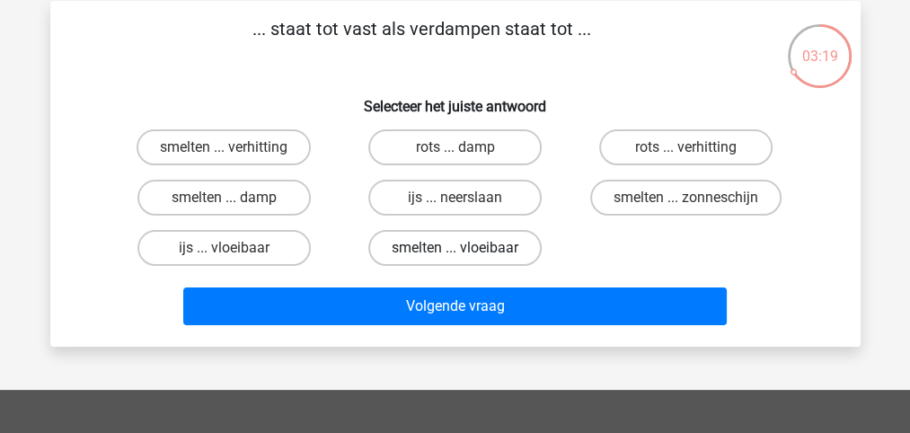
click at [443, 246] on label "smelten ... vloeibaar" at bounding box center [454, 248] width 173 height 36
click at [455, 248] on input "smelten ... vloeibaar" at bounding box center [461, 254] width 12 height 12
radio input "true"
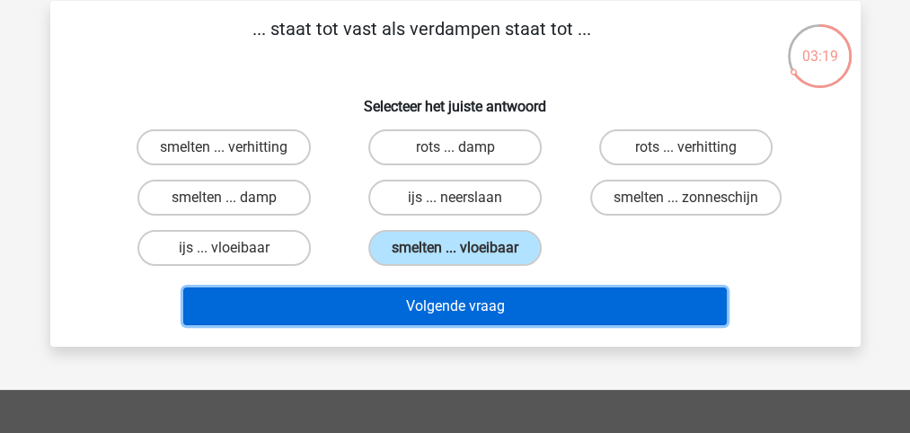
click at [462, 302] on button "Volgende vraag" at bounding box center [455, 307] width 544 height 38
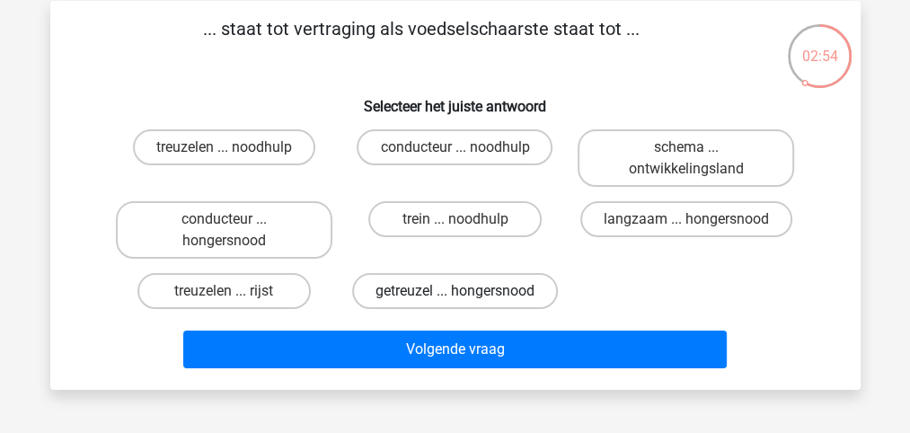
click at [476, 289] on label "getreuzel ... hongersnood" at bounding box center [455, 291] width 206 height 36
click at [466, 291] on input "getreuzel ... hongersnood" at bounding box center [461, 297] width 12 height 12
radio input "true"
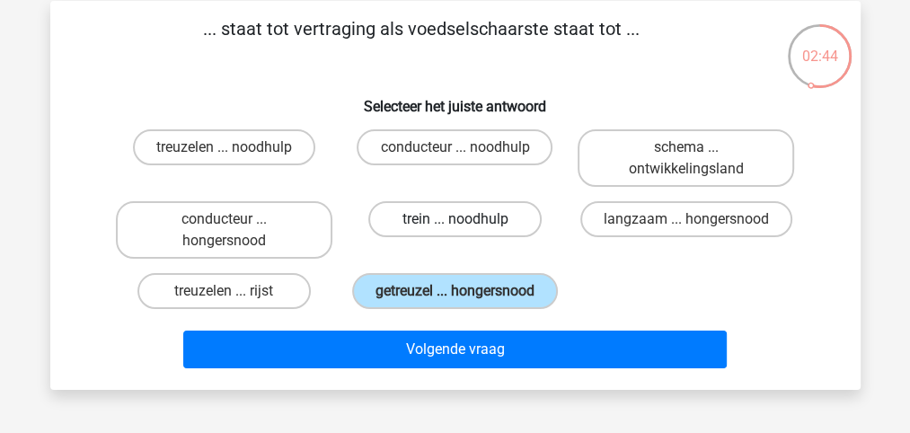
click at [462, 217] on label "trein ... noodhulp" at bounding box center [454, 219] width 173 height 36
click at [462, 219] on input "trein ... noodhulp" at bounding box center [461, 225] width 12 height 12
radio input "true"
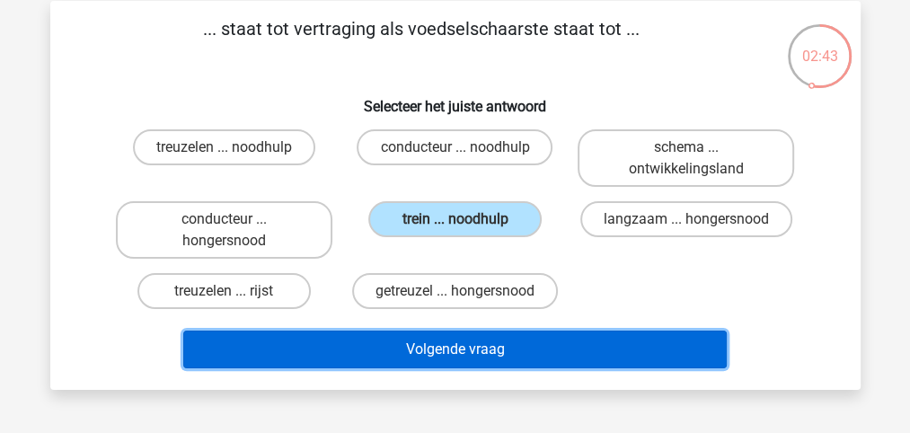
click at [465, 348] on button "Volgende vraag" at bounding box center [455, 350] width 544 height 38
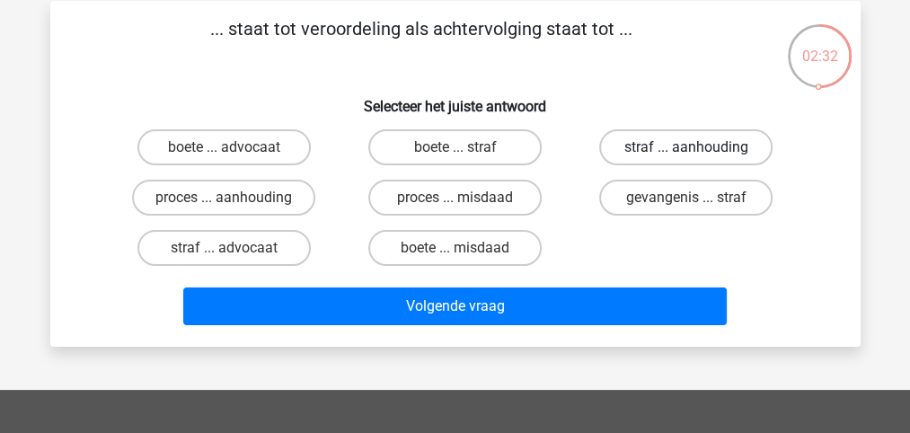
click at [634, 143] on label "straf ... aanhouding" at bounding box center [685, 147] width 173 height 36
click at [686, 147] on input "straf ... aanhouding" at bounding box center [692, 153] width 12 height 12
radio input "true"
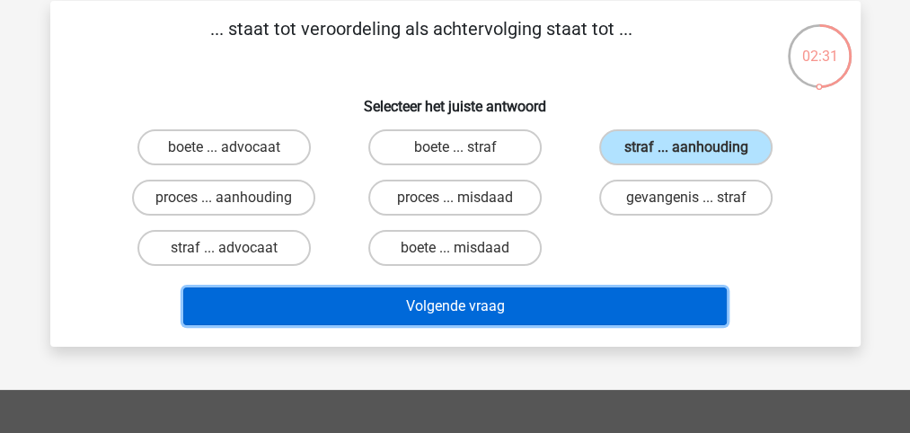
click at [486, 306] on button "Volgende vraag" at bounding box center [455, 307] width 544 height 38
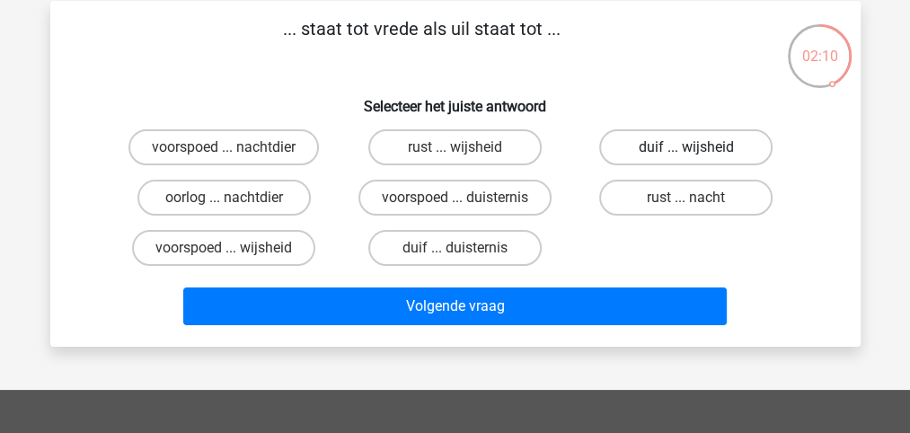
click at [669, 144] on label "duif ... wijsheid" at bounding box center [685, 147] width 173 height 36
click at [686, 147] on input "duif ... wijsheid" at bounding box center [692, 153] width 12 height 12
radio input "true"
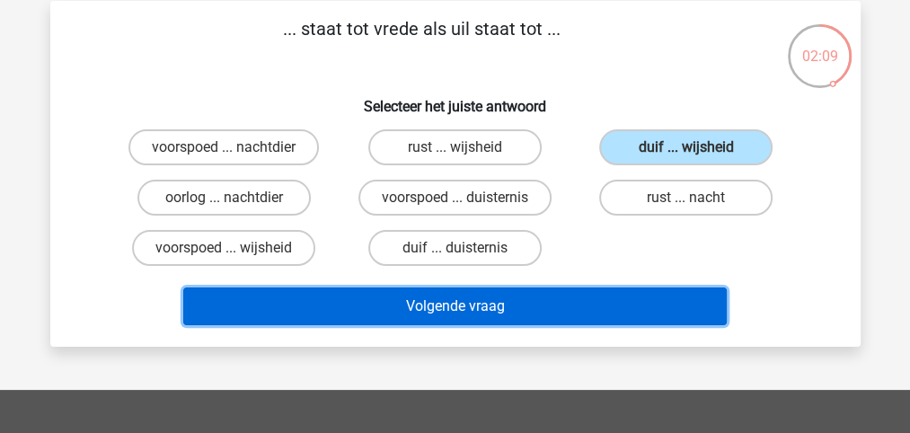
click at [467, 306] on button "Volgende vraag" at bounding box center [455, 307] width 544 height 38
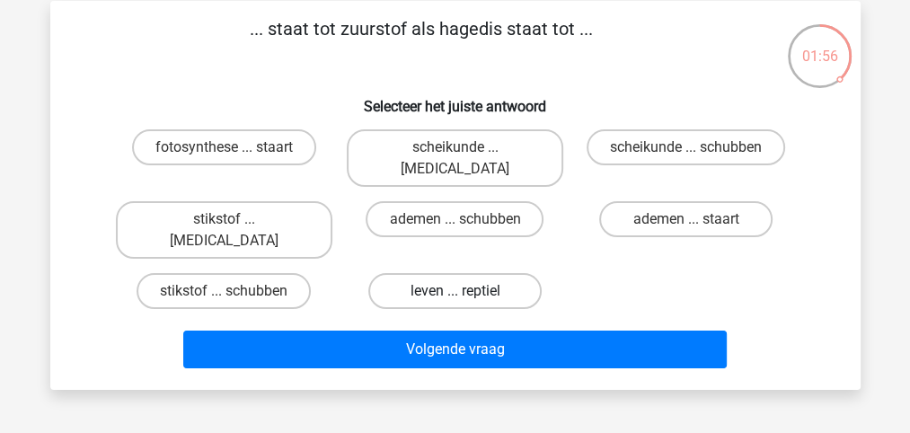
click at [474, 273] on label "leven ... reptiel" at bounding box center [454, 291] width 173 height 36
click at [466, 291] on input "leven ... reptiel" at bounding box center [461, 297] width 12 height 12
radio input "true"
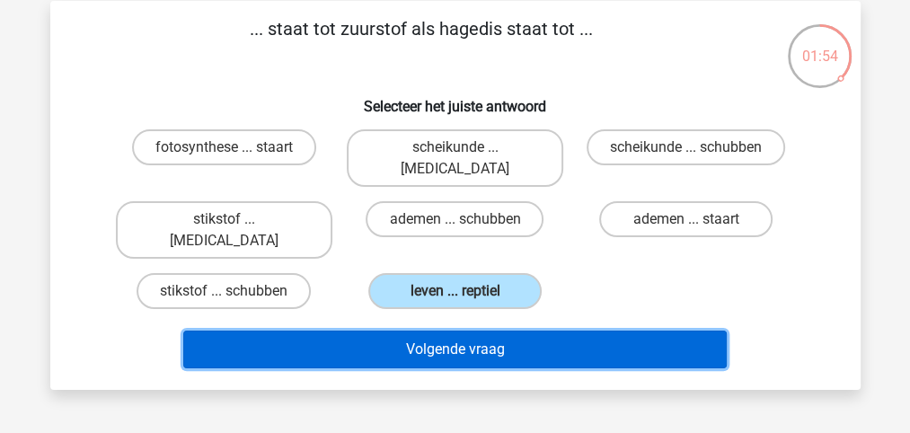
click at [478, 331] on button "Volgende vraag" at bounding box center [455, 350] width 544 height 38
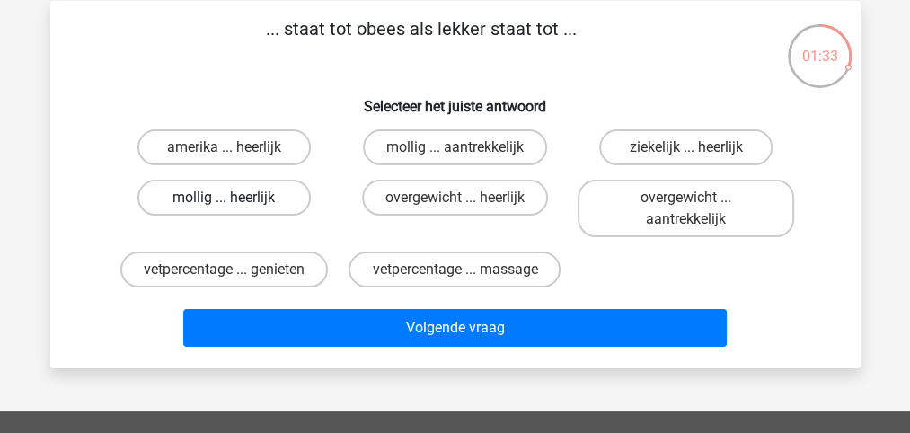
click at [264, 199] on label "mollig ... heerlijk" at bounding box center [223, 198] width 173 height 36
click at [235, 199] on input "mollig ... heerlijk" at bounding box center [230, 204] width 12 height 12
radio input "true"
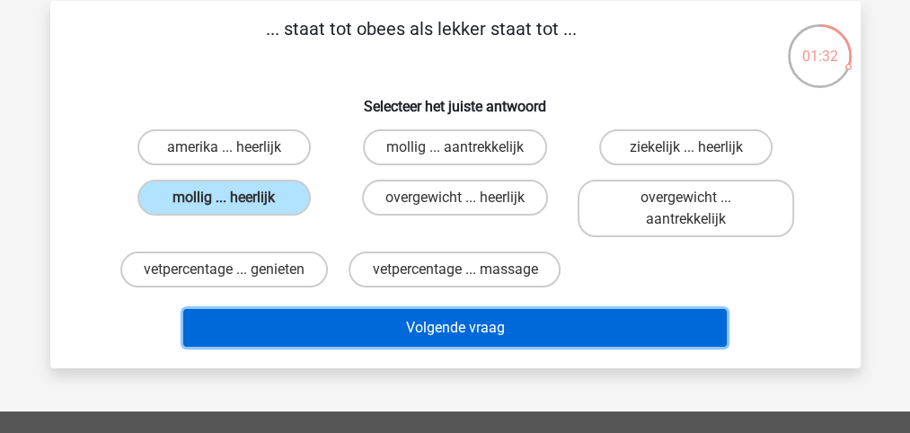
click at [440, 324] on button "Volgende vraag" at bounding box center [455, 328] width 544 height 38
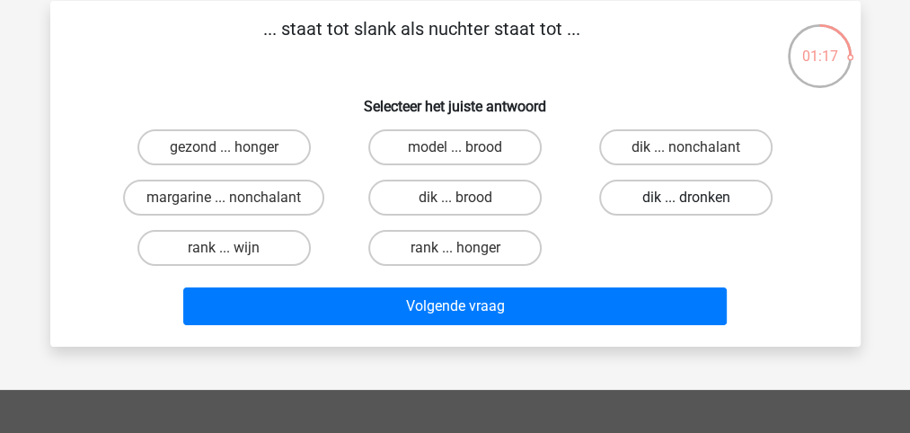
click at [637, 196] on label "dik ... dronken" at bounding box center [685, 198] width 173 height 36
click at [686, 198] on input "dik ... dronken" at bounding box center [692, 204] width 12 height 12
radio input "true"
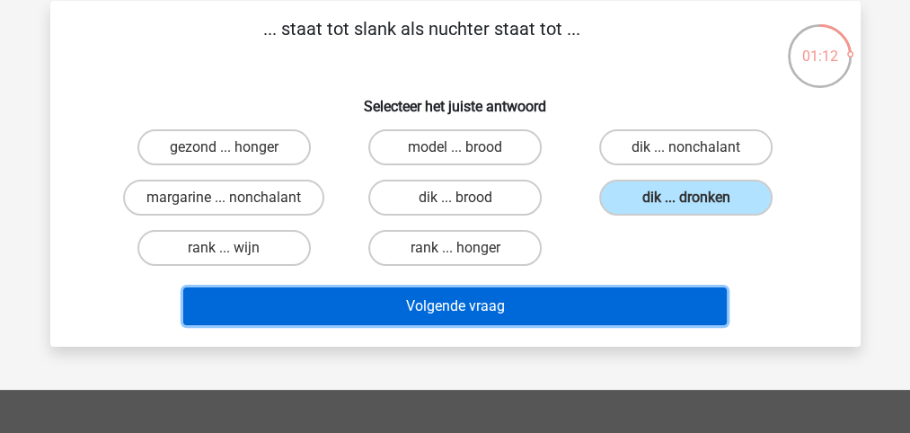
click at [465, 305] on button "Volgende vraag" at bounding box center [455, 307] width 544 height 38
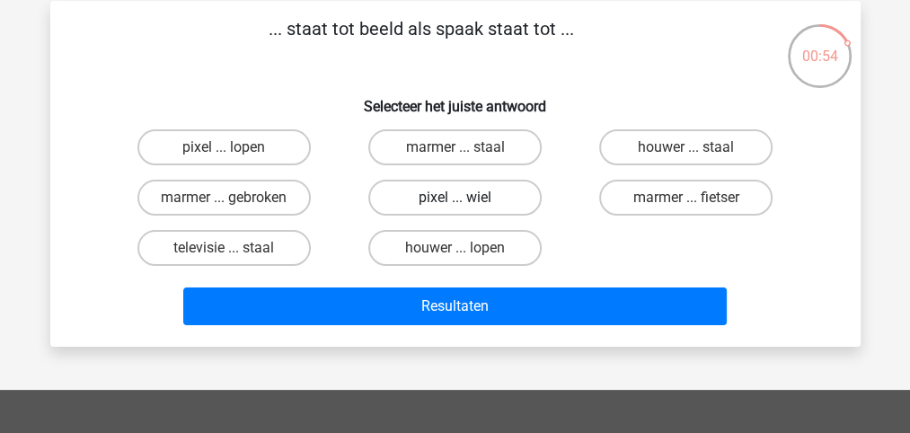
click at [479, 196] on label "pixel ... wiel" at bounding box center [454, 198] width 173 height 36
click at [466, 198] on input "pixel ... wiel" at bounding box center [461, 204] width 12 height 12
radio input "true"
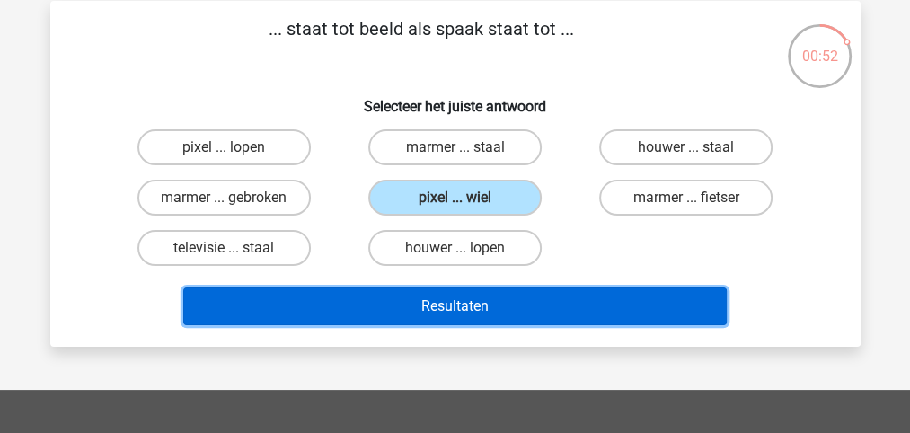
click at [465, 306] on button "Resultaten" at bounding box center [455, 307] width 544 height 38
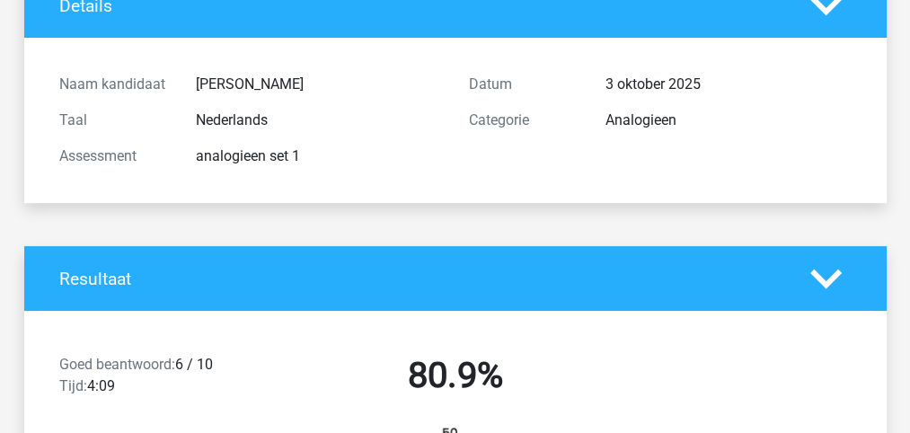
scroll to position [120, 0]
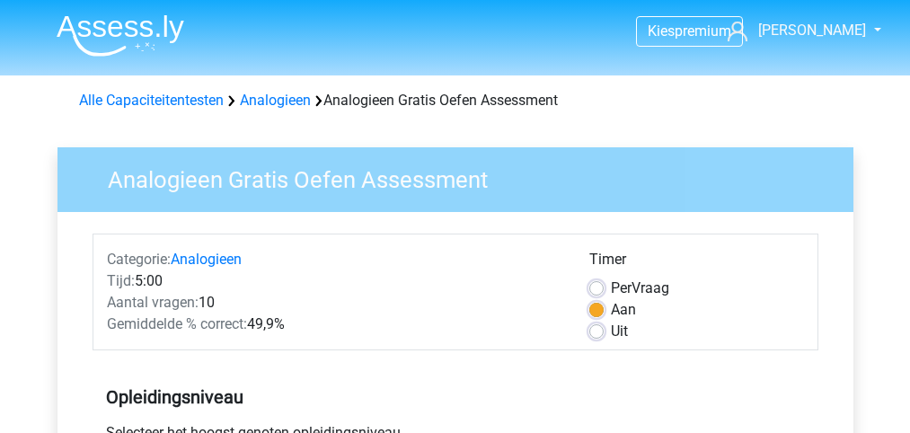
scroll to position [479, 0]
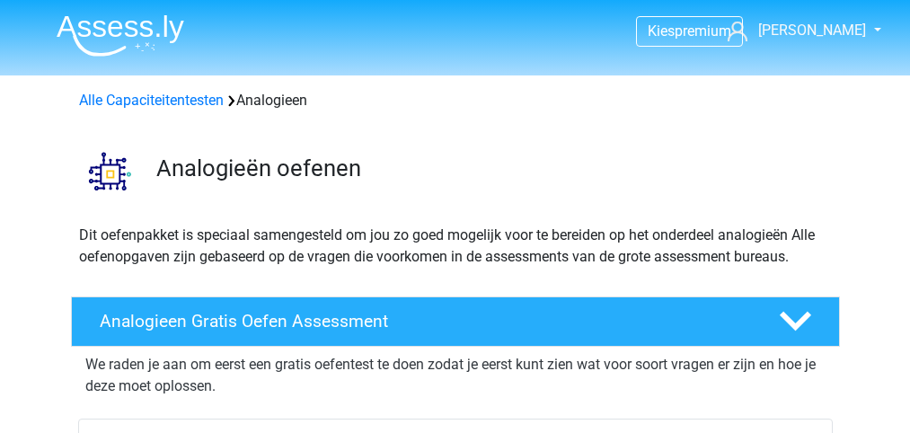
scroll to position [239, 0]
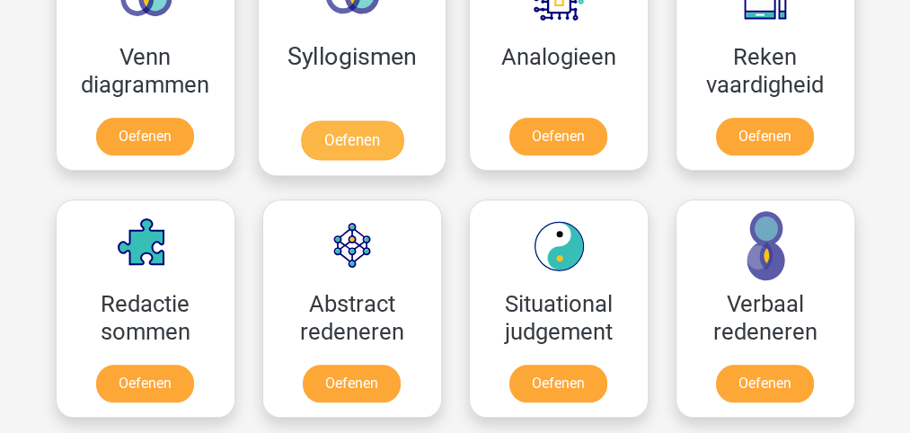
scroll to position [1078, 0]
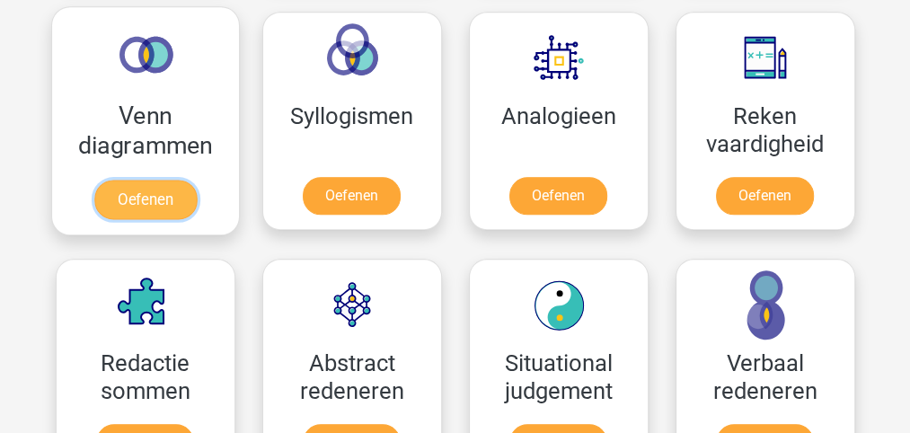
click at [137, 194] on link "Oefenen" at bounding box center [144, 200] width 102 height 40
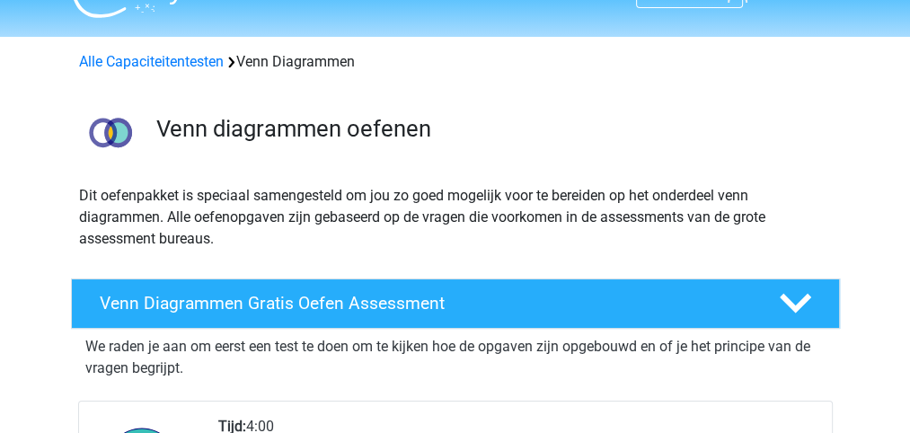
scroll to position [59, 0]
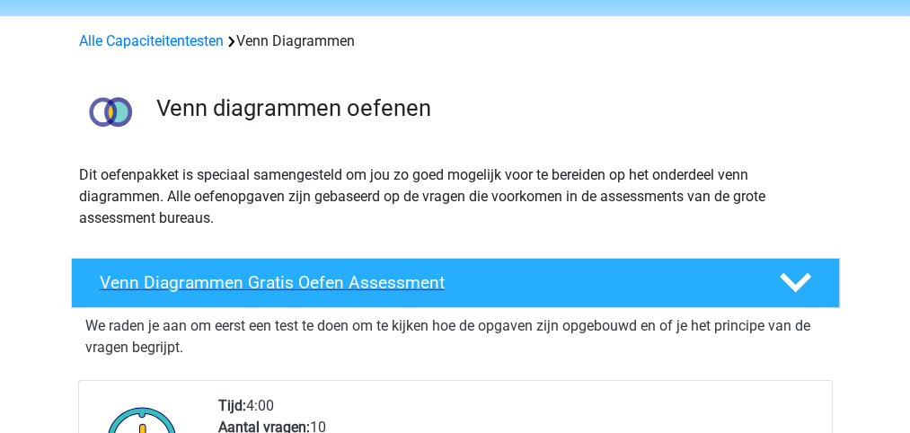
click at [372, 281] on h4 "Venn Diagrammen Gratis Oefen Assessment" at bounding box center [425, 282] width 651 height 21
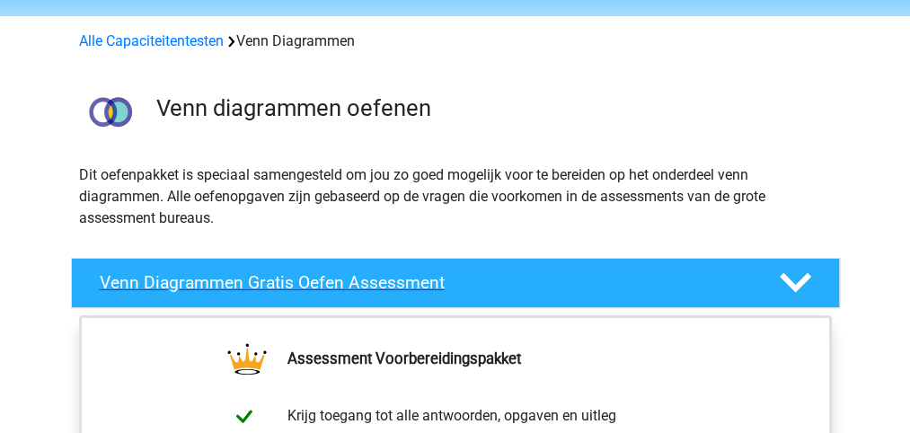
click at [403, 282] on h4 "Venn Diagrammen Gratis Oefen Assessment" at bounding box center [425, 282] width 651 height 21
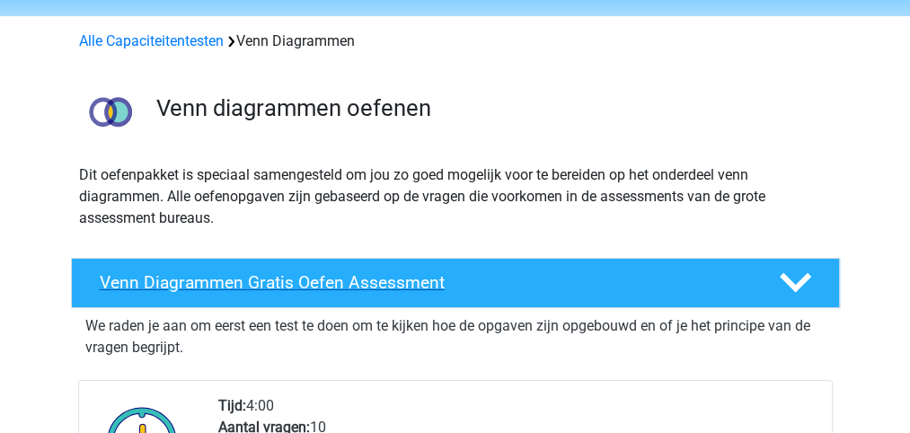
click at [403, 282] on h4 "Venn Diagrammen Gratis Oefen Assessment" at bounding box center [425, 282] width 651 height 21
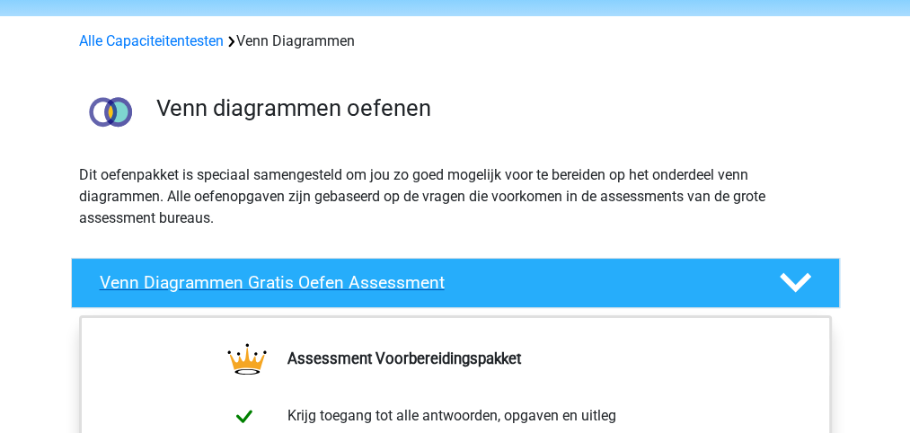
click at [398, 283] on h4 "Venn Diagrammen Gratis Oefen Assessment" at bounding box center [425, 282] width 651 height 21
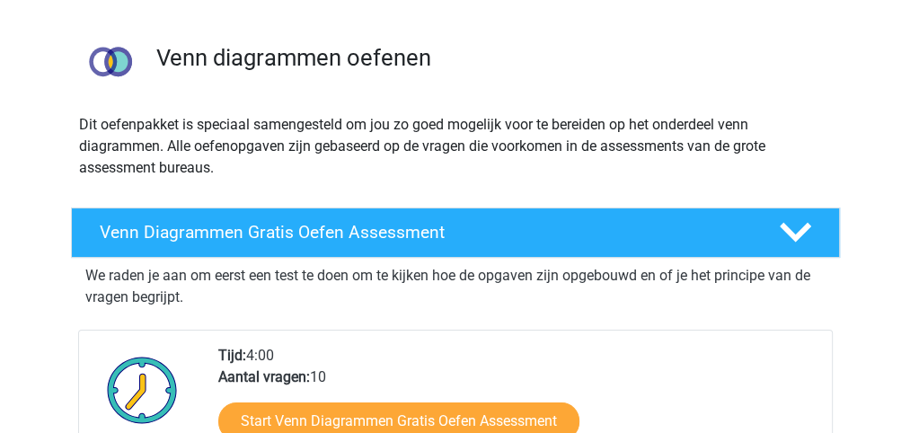
scroll to position [239, 0]
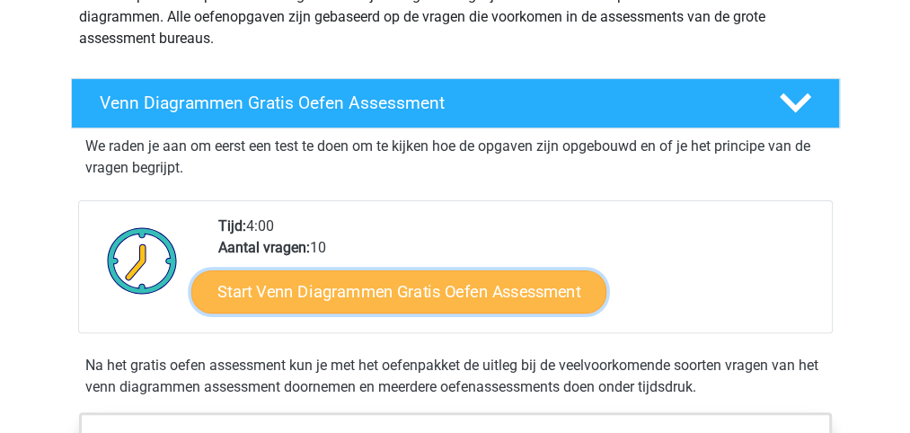
click at [384, 293] on link "Start Venn Diagrammen Gratis Oefen Assessment" at bounding box center [398, 291] width 415 height 43
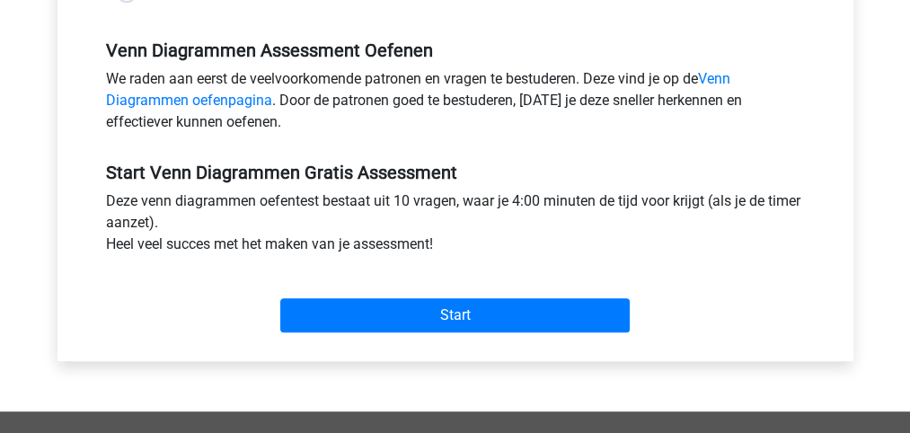
scroll to position [539, 0]
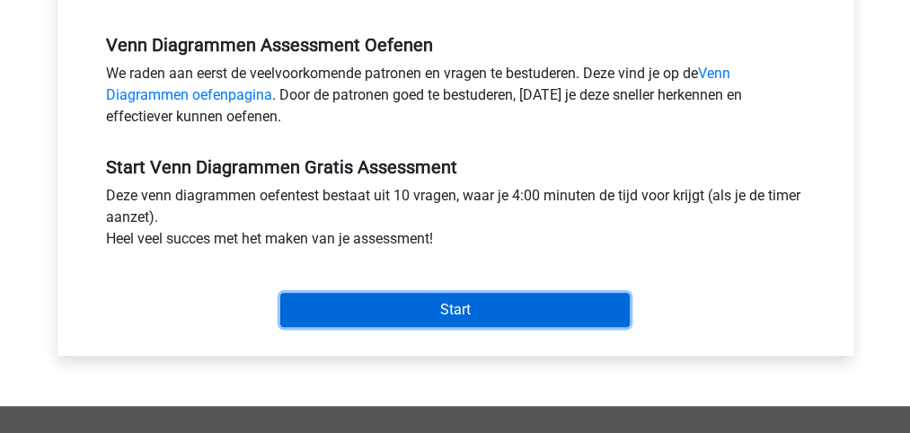
click at [459, 308] on input "Start" at bounding box center [455, 310] width 350 height 34
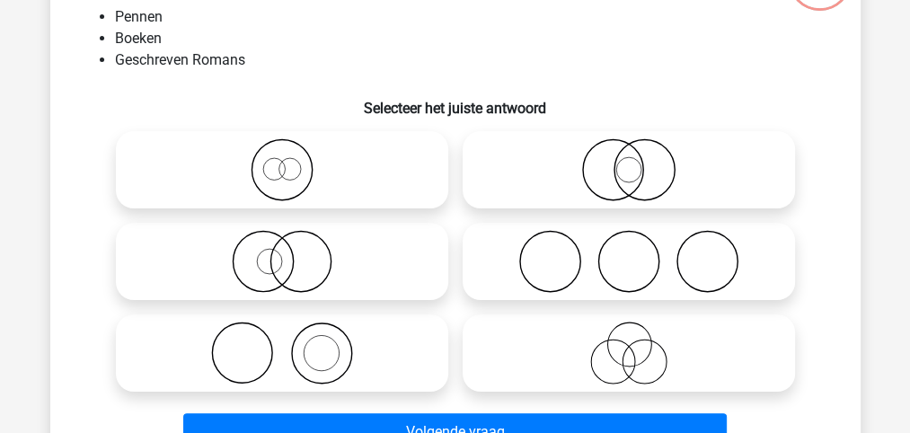
scroll to position [180, 0]
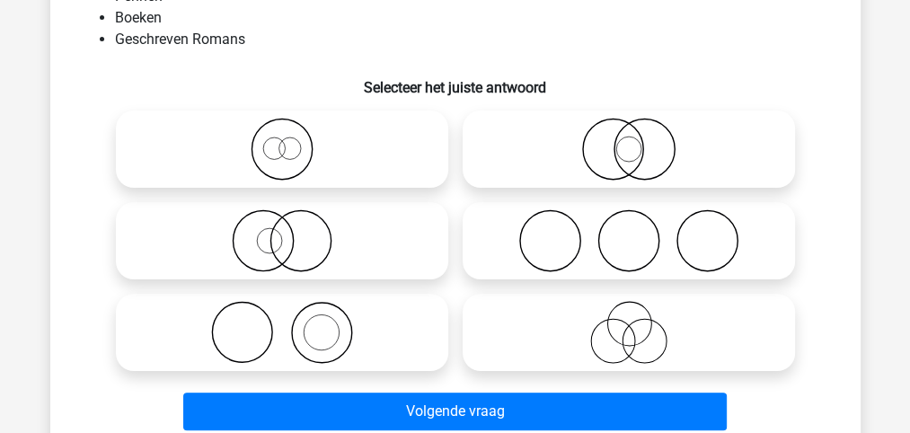
click at [316, 229] on icon at bounding box center [282, 240] width 318 height 63
click at [294, 229] on input "radio" at bounding box center [288, 226] width 12 height 12
radio input "true"
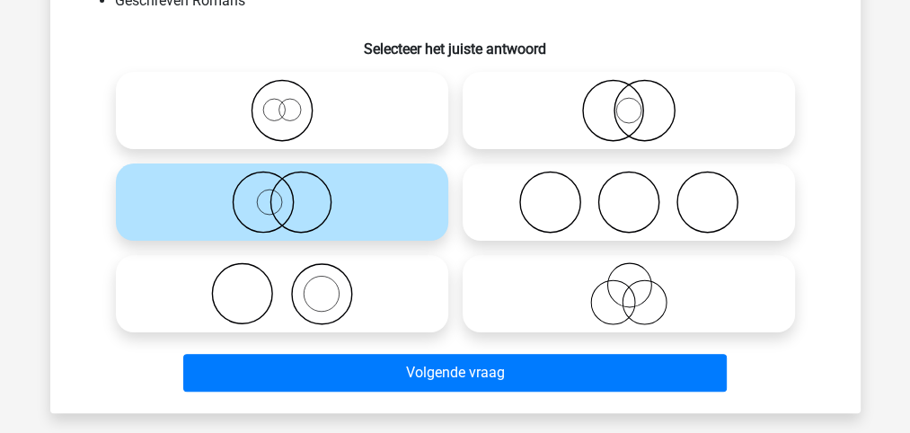
scroll to position [239, 0]
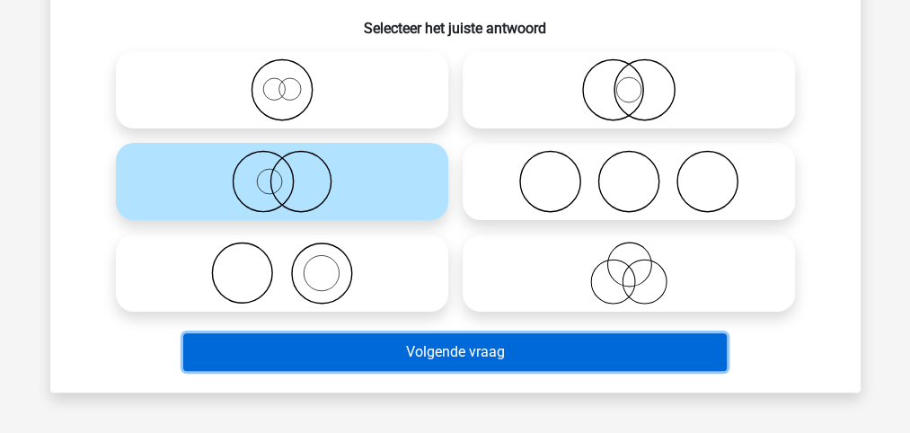
click at [456, 353] on button "Volgende vraag" at bounding box center [455, 352] width 544 height 38
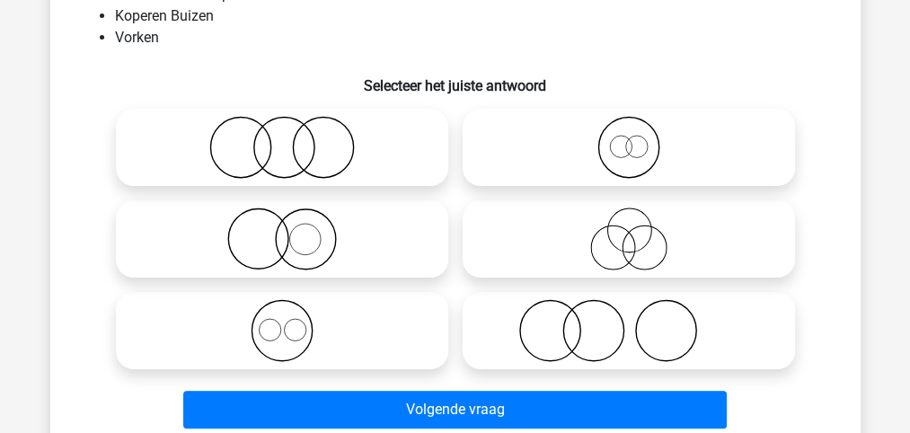
scroll to position [202, 0]
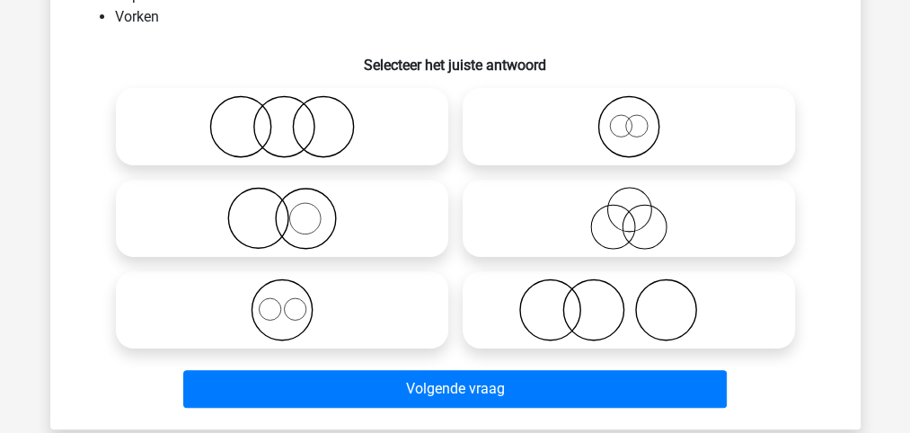
click at [539, 306] on icon at bounding box center [629, 310] width 318 height 63
click at [629, 301] on input "radio" at bounding box center [635, 295] width 12 height 12
radio input "true"
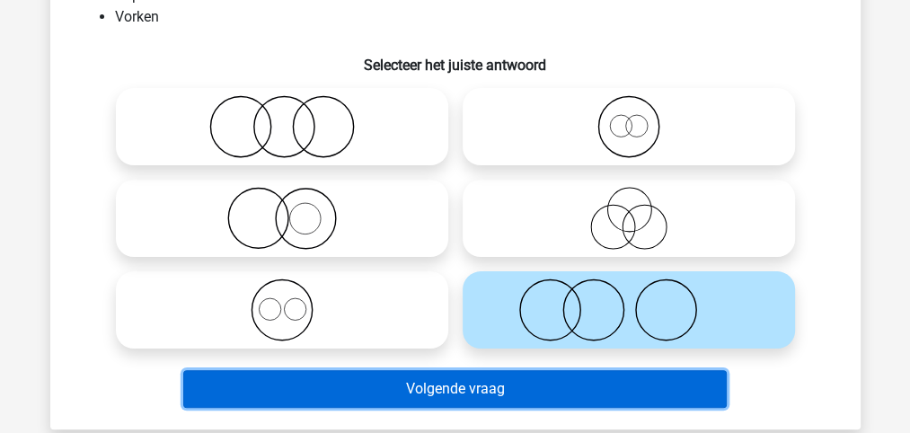
click at [478, 389] on button "Volgende vraag" at bounding box center [455, 389] width 544 height 38
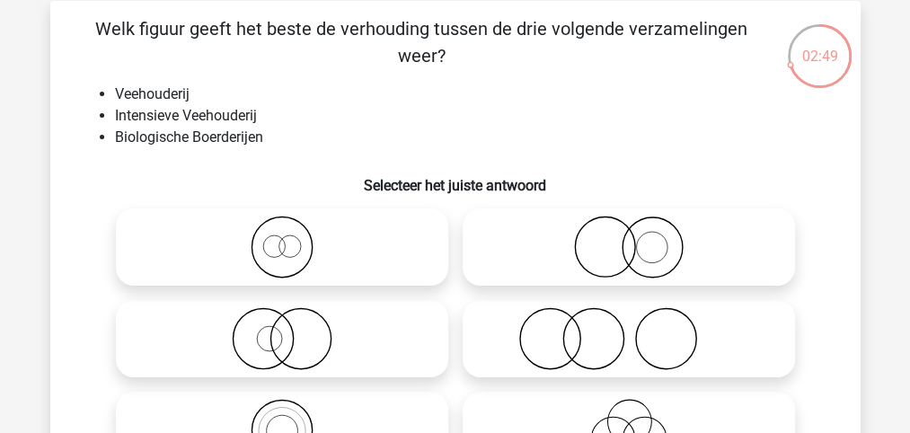
scroll to position [142, 0]
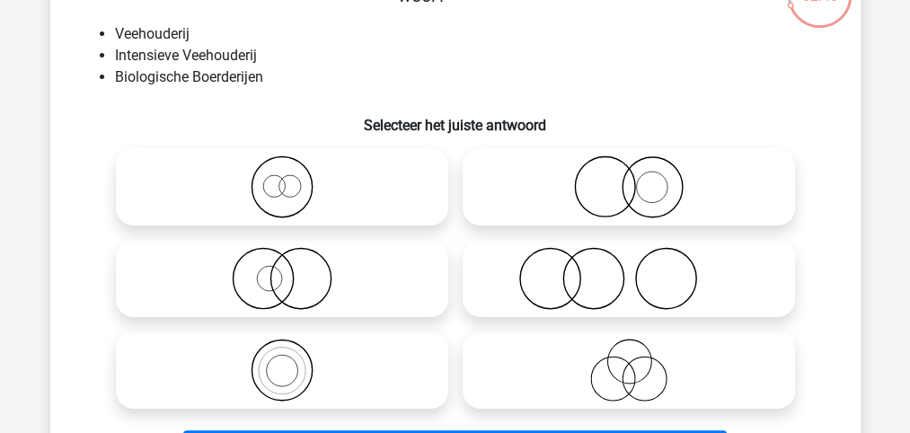
click at [536, 287] on icon at bounding box center [629, 278] width 318 height 63
click at [629, 270] on input "radio" at bounding box center [635, 264] width 12 height 12
radio input "true"
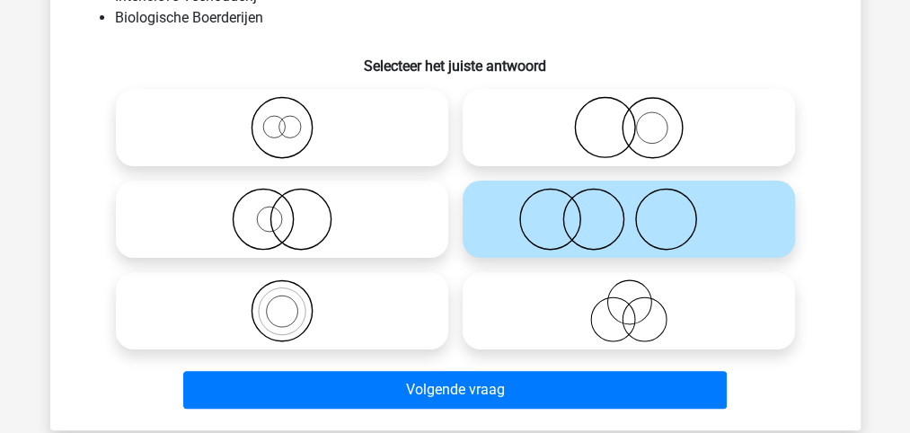
scroll to position [202, 0]
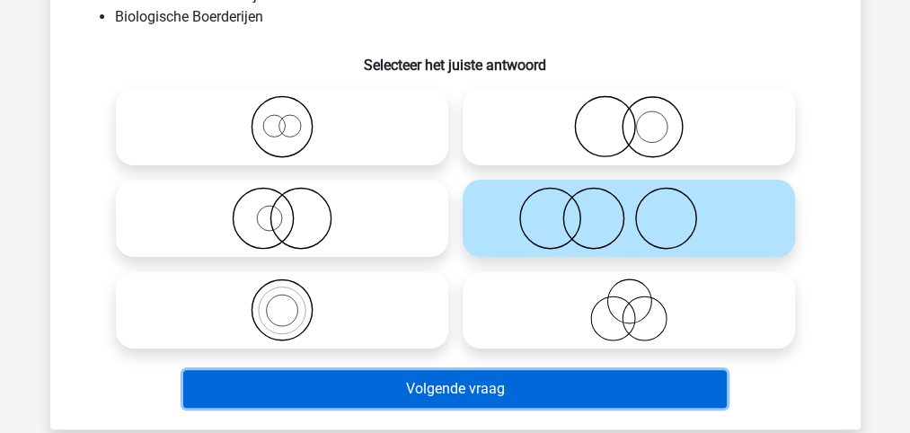
click at [483, 389] on button "Volgende vraag" at bounding box center [455, 389] width 544 height 38
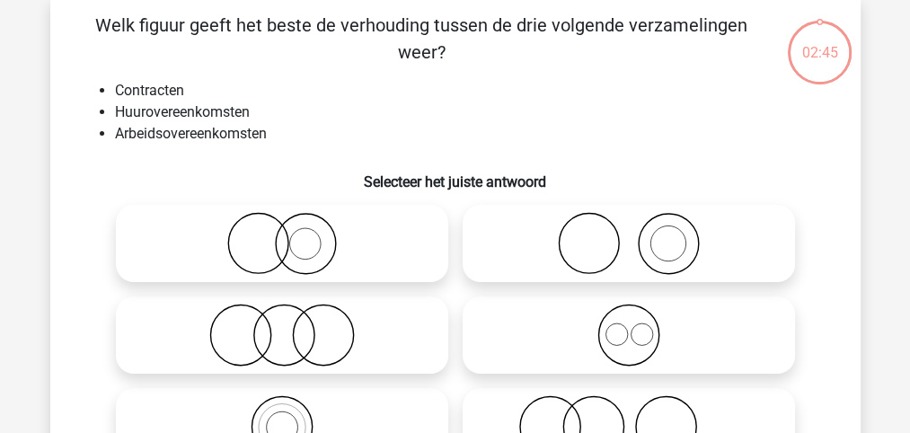
scroll to position [82, 0]
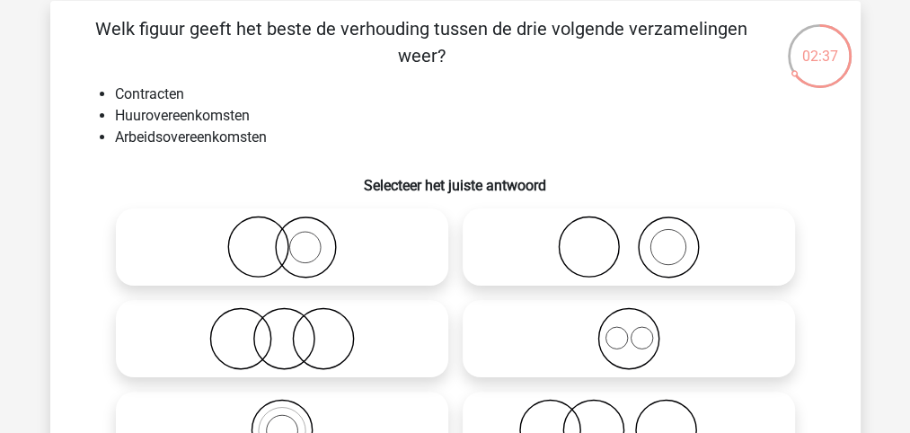
click at [293, 261] on icon at bounding box center [282, 247] width 318 height 63
click at [293, 238] on input "radio" at bounding box center [288, 232] width 12 height 12
radio input "true"
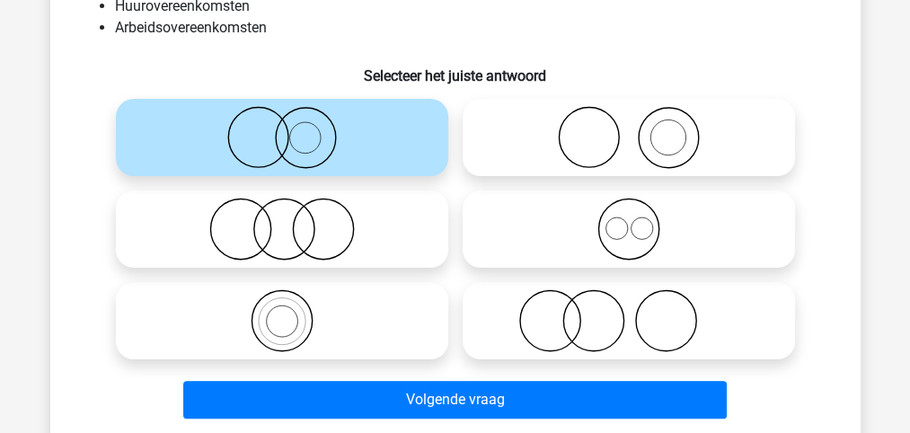
scroll to position [202, 0]
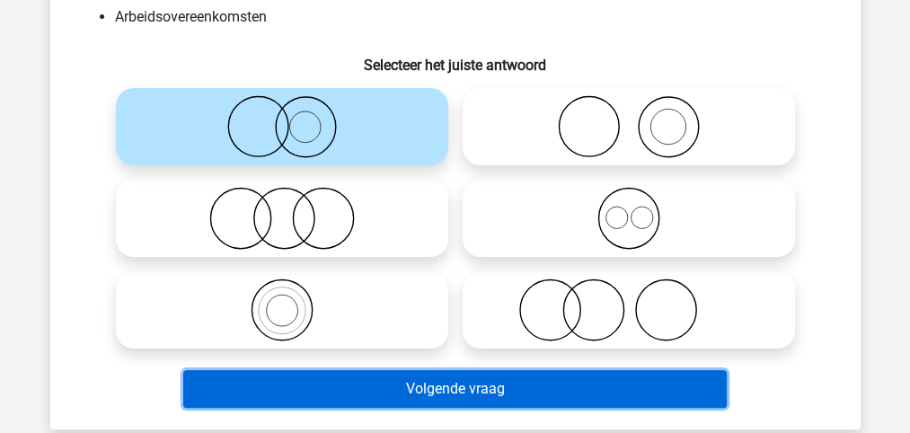
click at [479, 387] on button "Volgende vraag" at bounding box center [455, 389] width 544 height 38
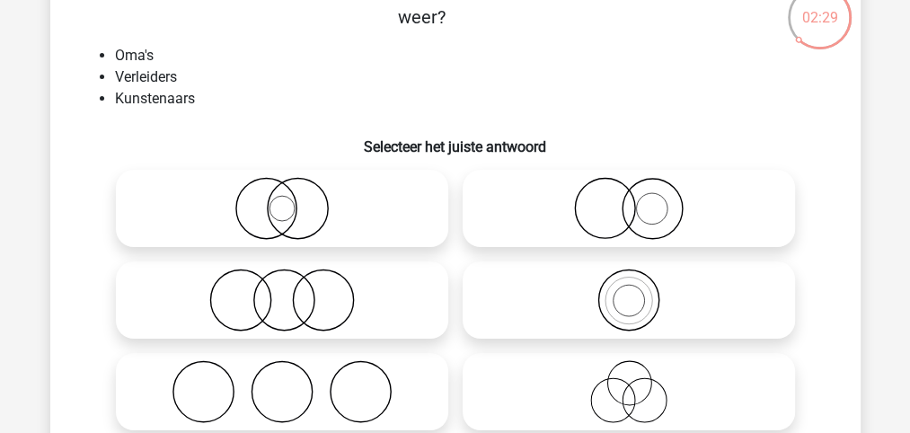
scroll to position [142, 0]
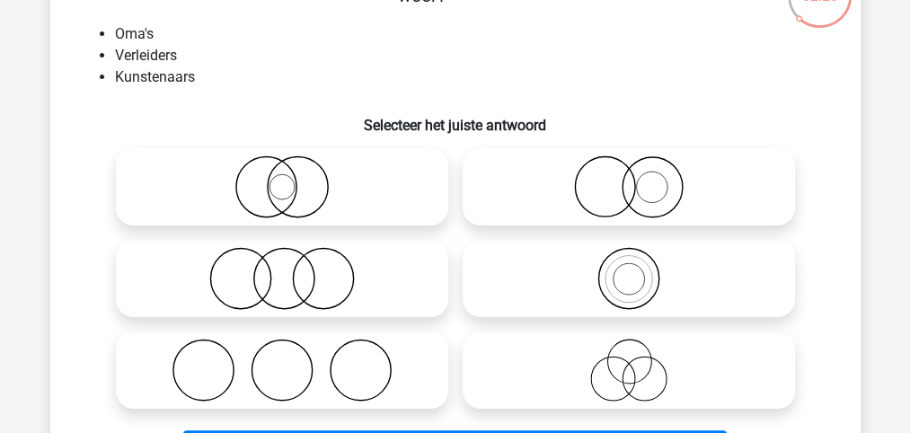
click at [376, 387] on icon at bounding box center [282, 370] width 318 height 63
click at [294, 361] on input "radio" at bounding box center [288, 356] width 12 height 12
radio input "true"
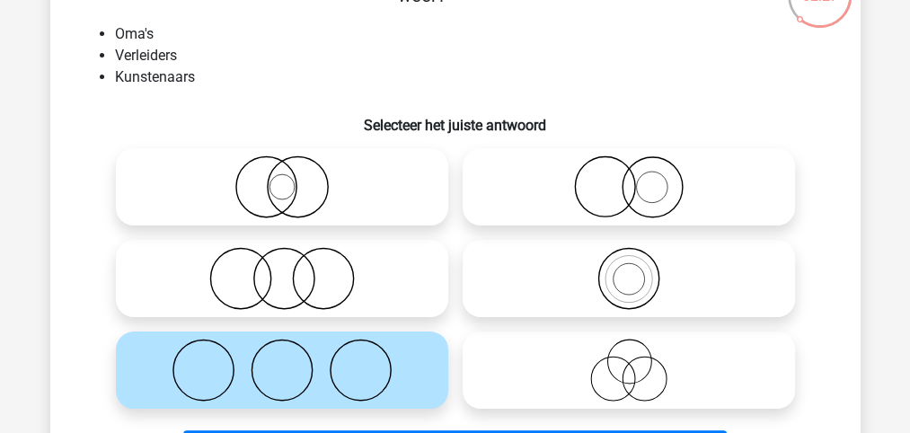
scroll to position [202, 0]
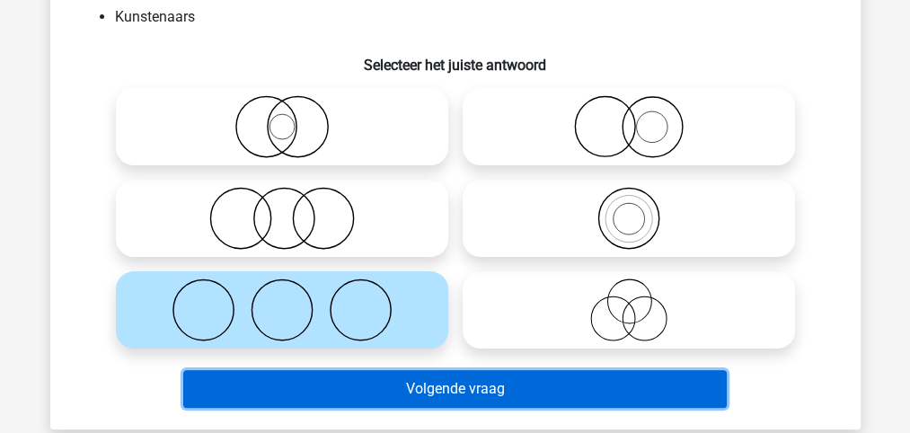
click at [494, 387] on button "Volgende vraag" at bounding box center [455, 389] width 544 height 38
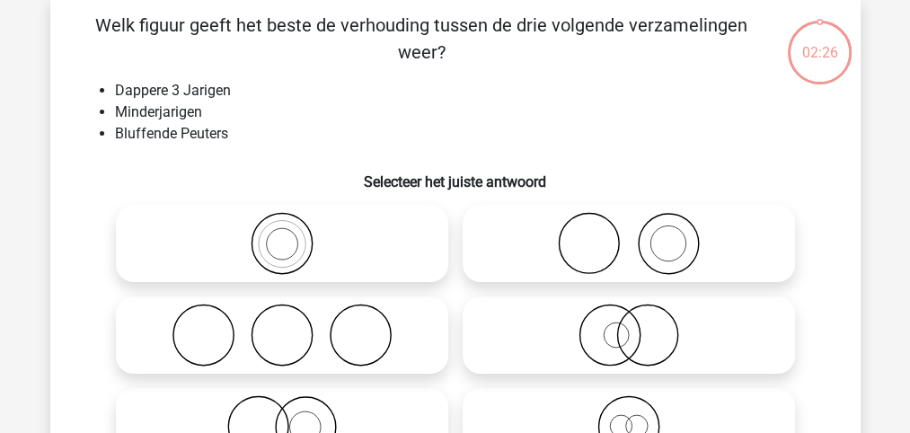
scroll to position [82, 0]
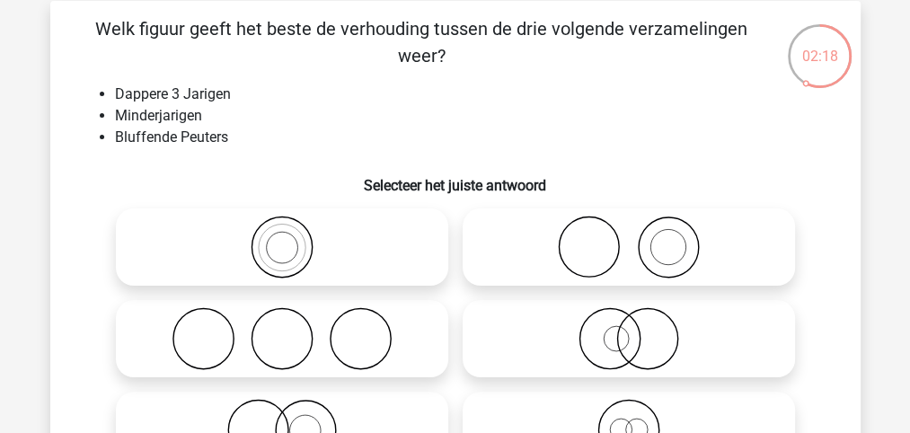
click at [589, 275] on icon at bounding box center [629, 247] width 318 height 63
click at [629, 238] on input "radio" at bounding box center [635, 232] width 12 height 12
radio input "true"
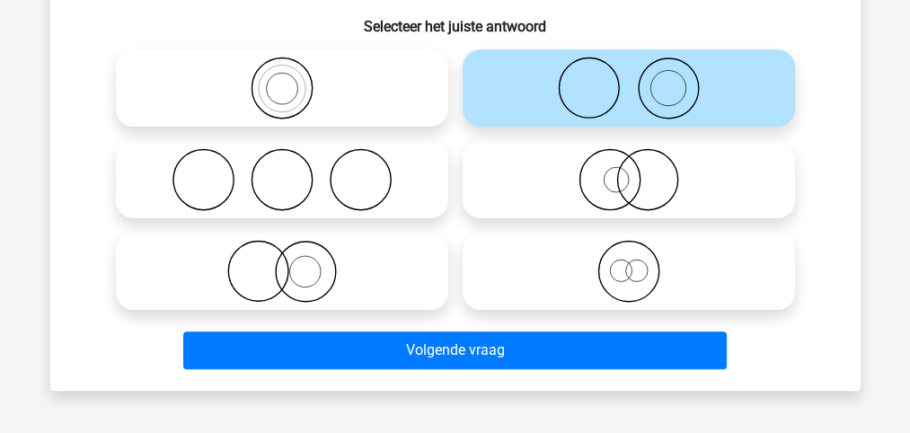
scroll to position [261, 0]
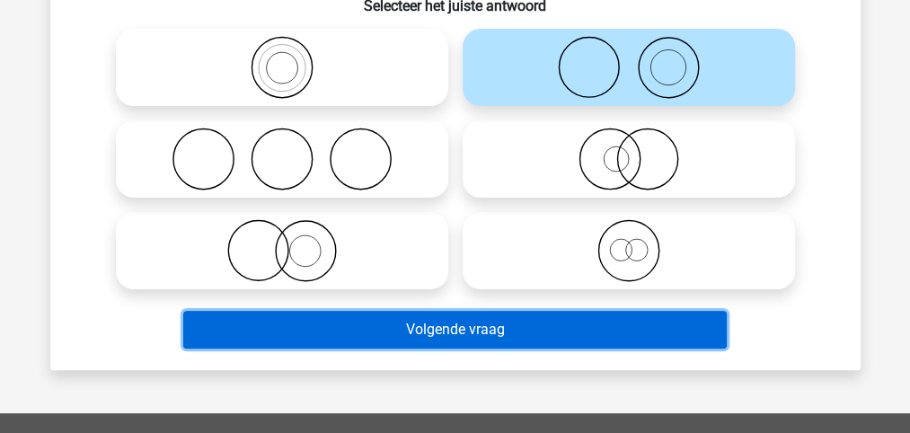
click at [479, 326] on button "Volgende vraag" at bounding box center [455, 330] width 544 height 38
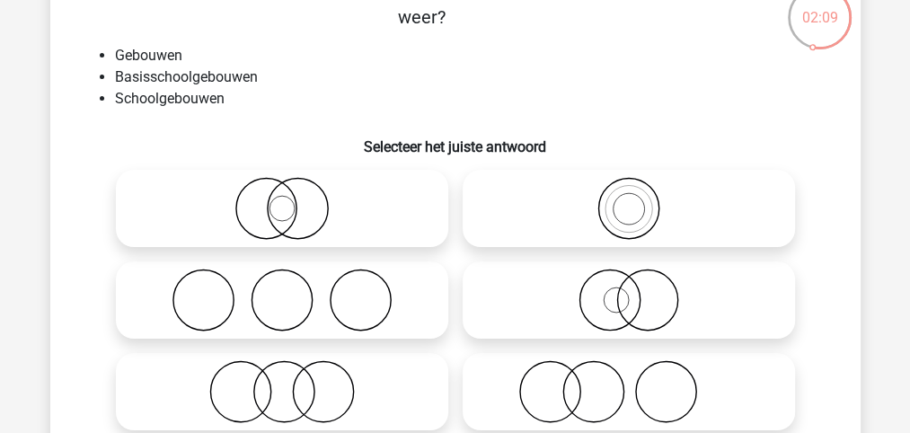
scroll to position [142, 0]
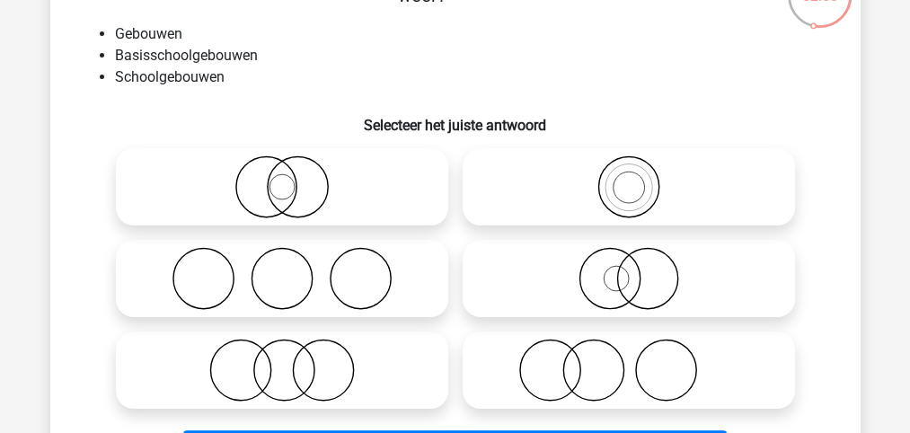
click at [314, 376] on icon at bounding box center [282, 370] width 318 height 63
click at [294, 361] on input "radio" at bounding box center [288, 356] width 12 height 12
radio input "true"
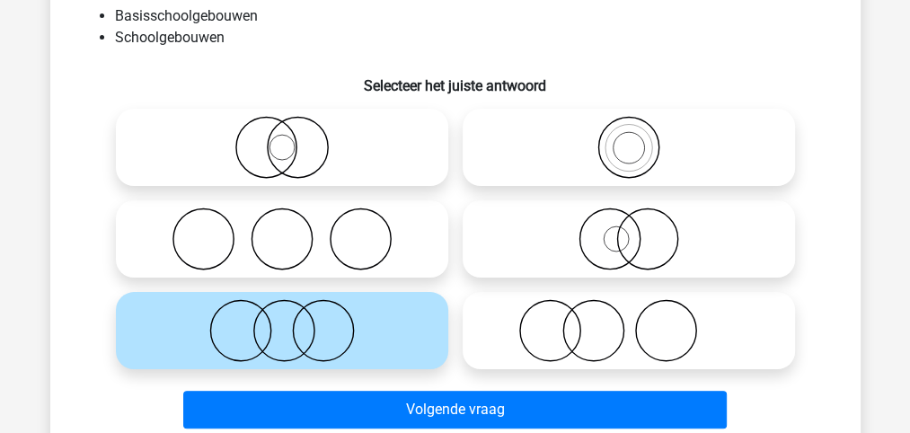
scroll to position [202, 0]
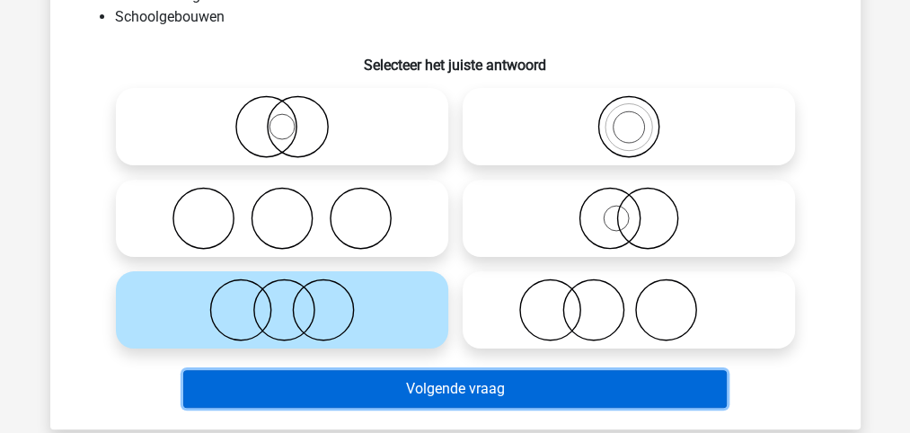
click at [463, 386] on button "Volgende vraag" at bounding box center [455, 389] width 544 height 38
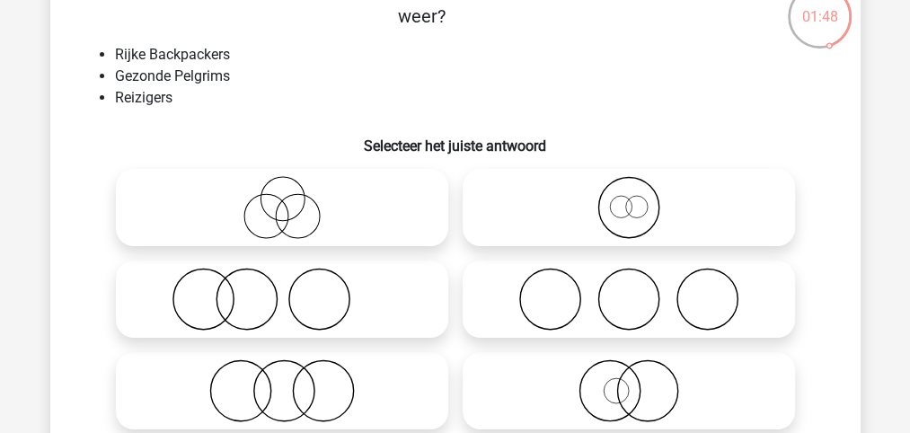
scroll to position [142, 0]
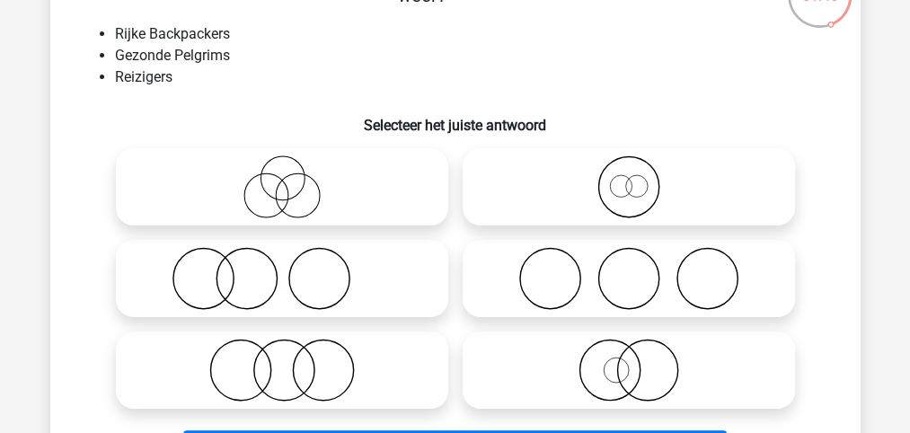
click at [254, 286] on icon at bounding box center [282, 278] width 318 height 63
click at [282, 270] on input "radio" at bounding box center [288, 264] width 12 height 12
radio input "true"
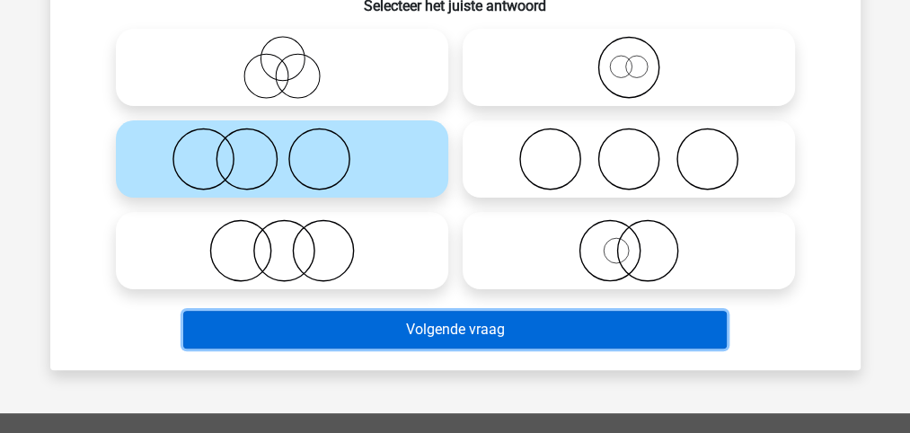
click at [467, 331] on button "Volgende vraag" at bounding box center [455, 330] width 544 height 38
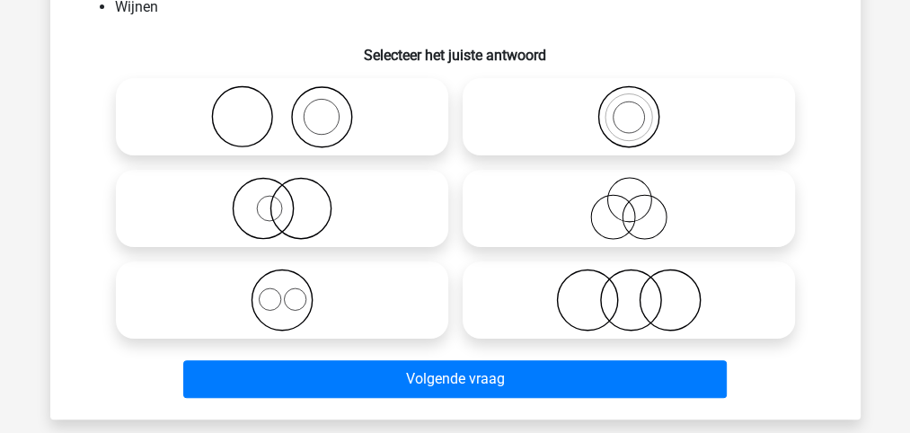
scroll to position [82, 0]
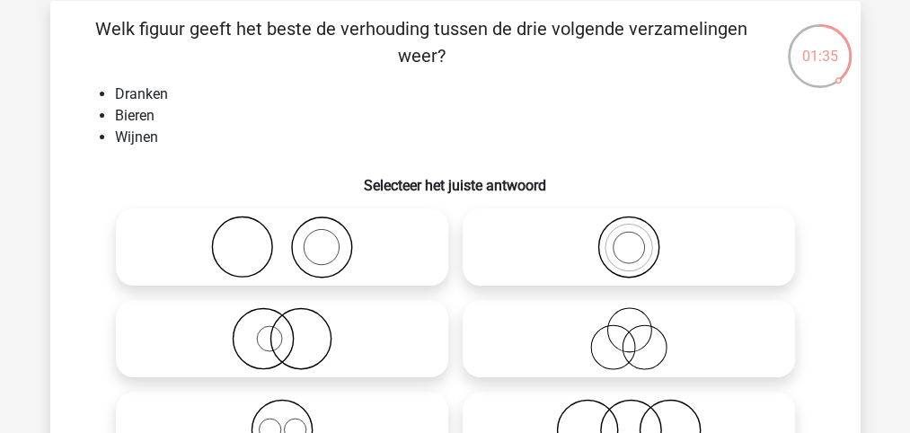
click at [628, 254] on icon at bounding box center [629, 247] width 318 height 63
click at [629, 238] on input "radio" at bounding box center [635, 232] width 12 height 12
radio input "true"
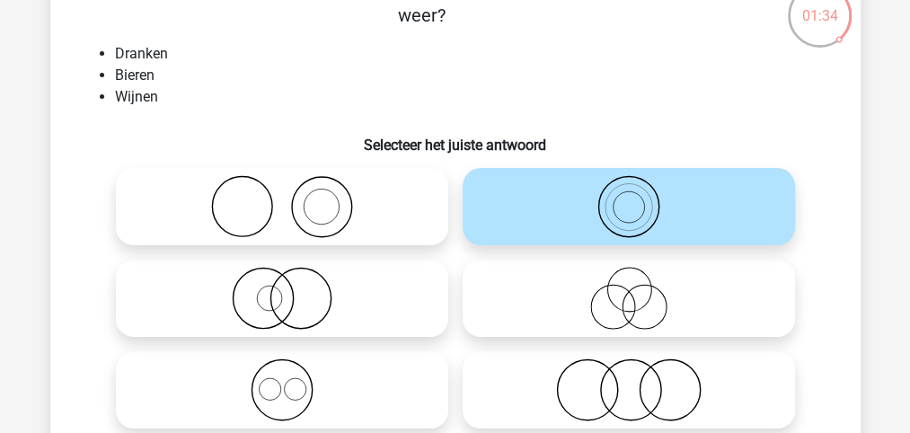
scroll to position [202, 0]
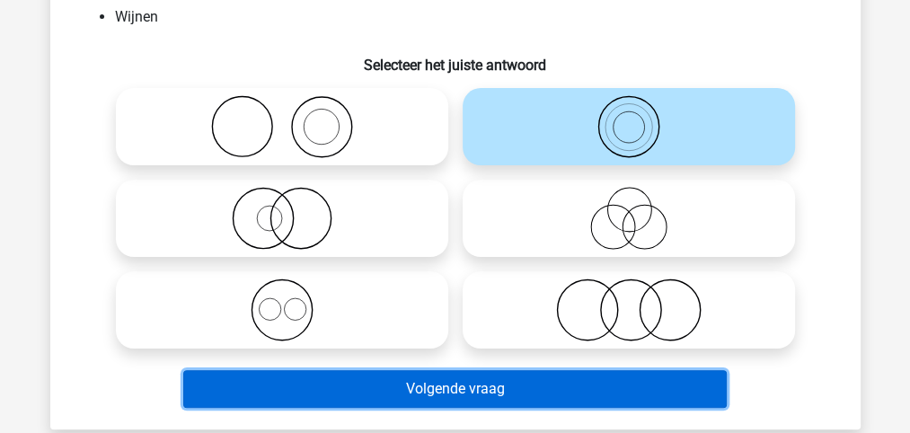
click at [468, 394] on button "Volgende vraag" at bounding box center [455, 389] width 544 height 38
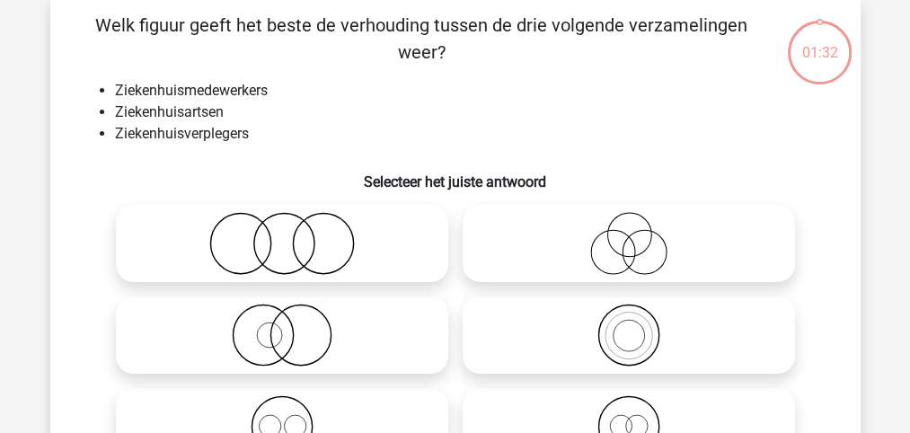
scroll to position [82, 0]
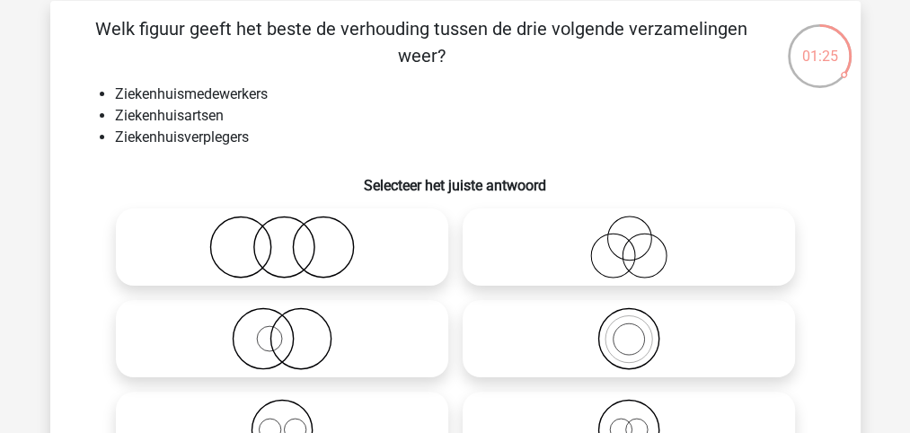
click at [640, 252] on icon at bounding box center [629, 247] width 318 height 63
click at [640, 238] on input "radio" at bounding box center [635, 232] width 12 height 12
radio input "true"
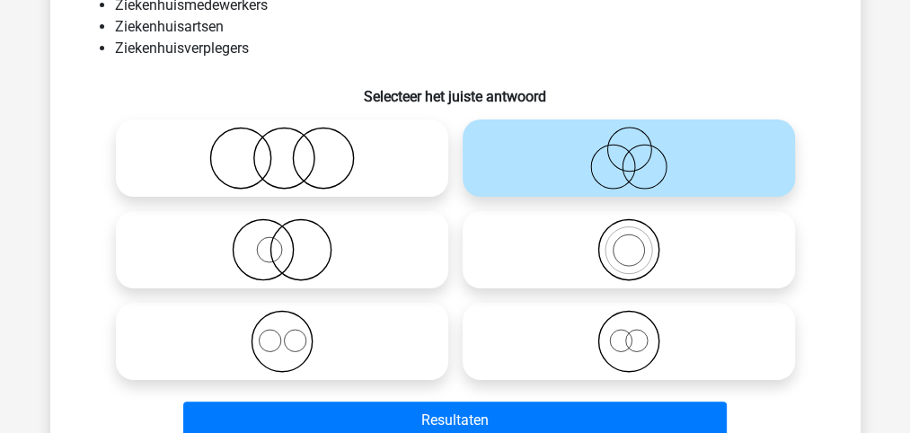
scroll to position [202, 0]
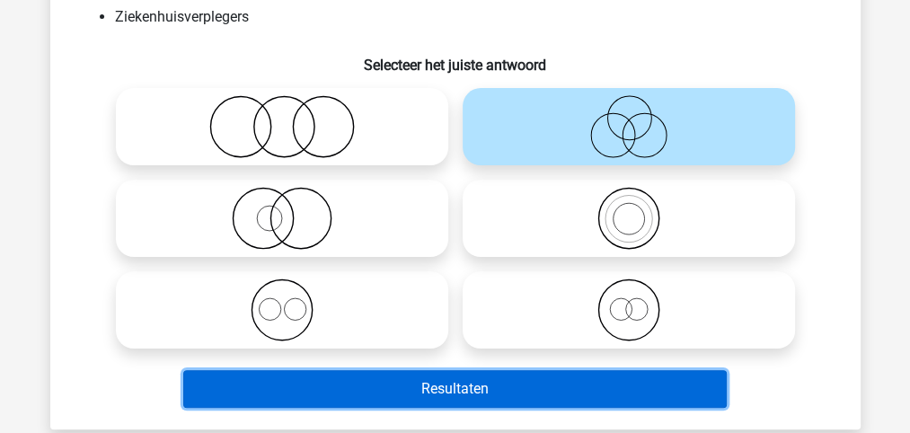
click at [460, 385] on button "Resultaten" at bounding box center [455, 389] width 544 height 38
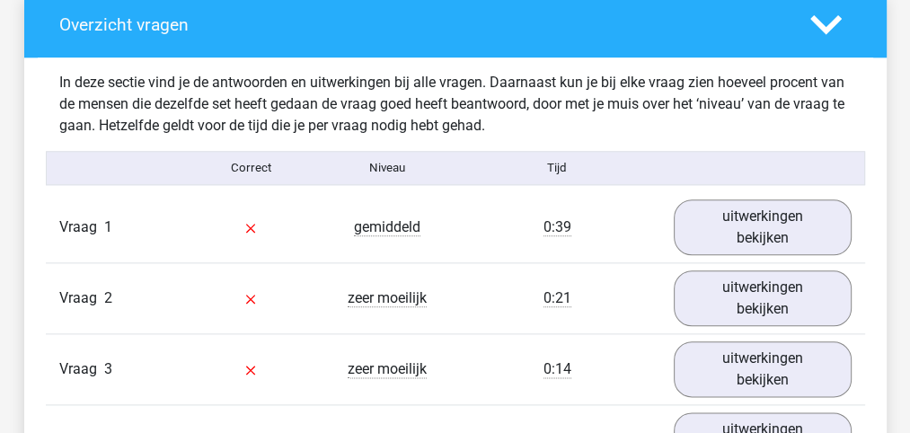
scroll to position [1377, 0]
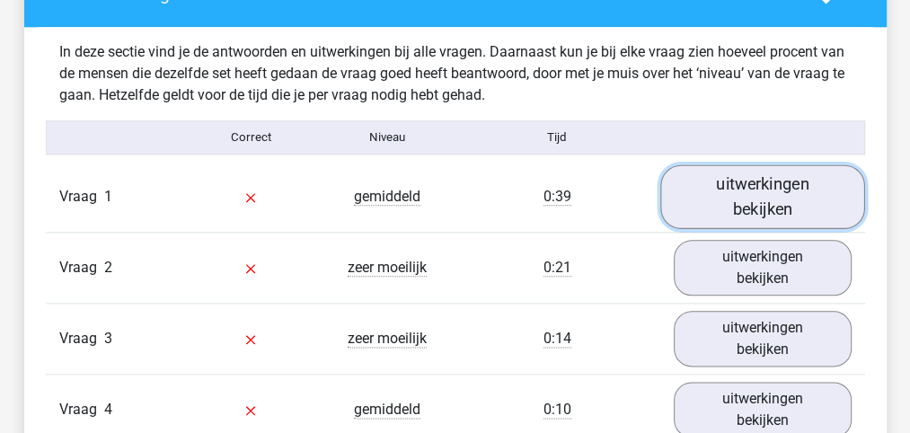
click at [733, 202] on link "uitwerkingen bekijken" at bounding box center [762, 196] width 205 height 64
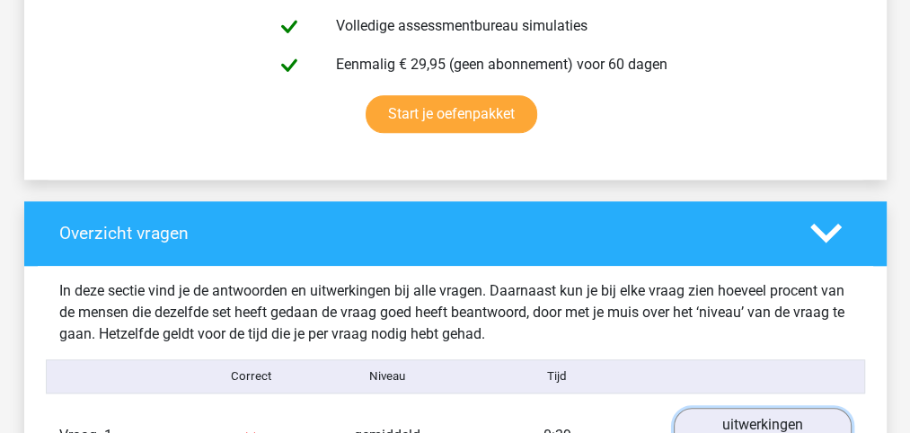
scroll to position [1138, 0]
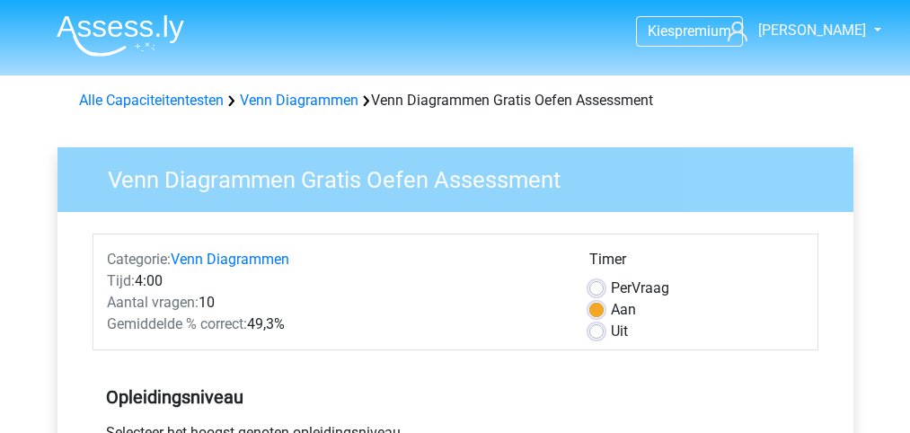
scroll to position [539, 0]
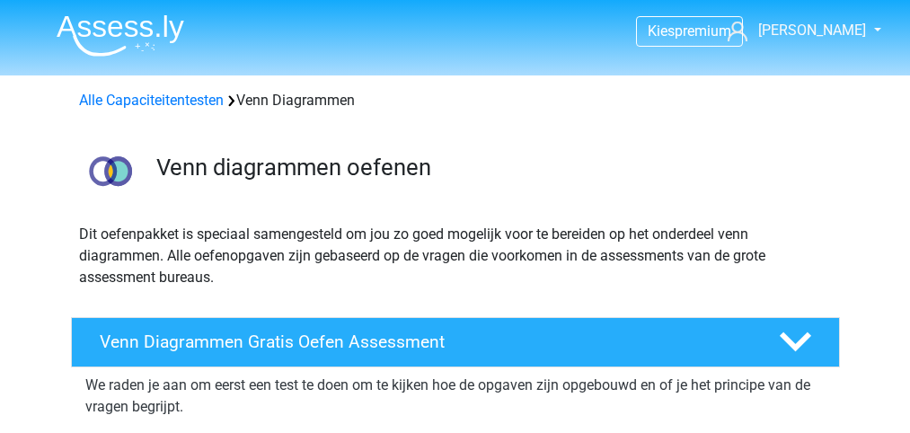
scroll to position [239, 0]
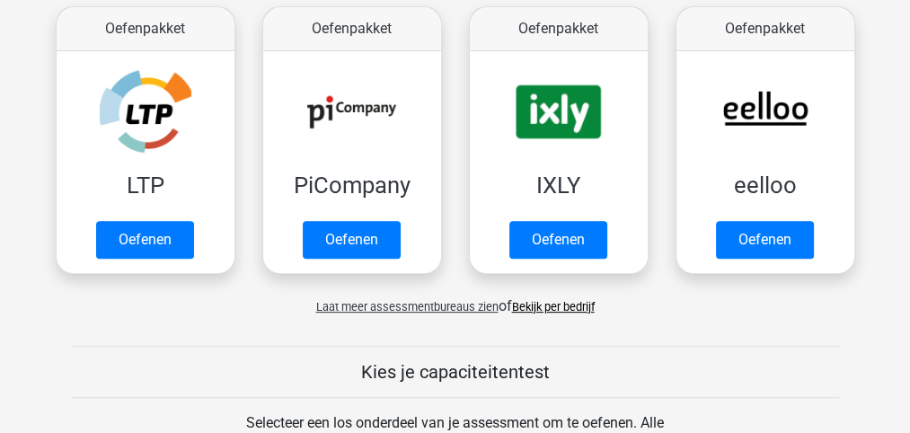
scroll to position [359, 0]
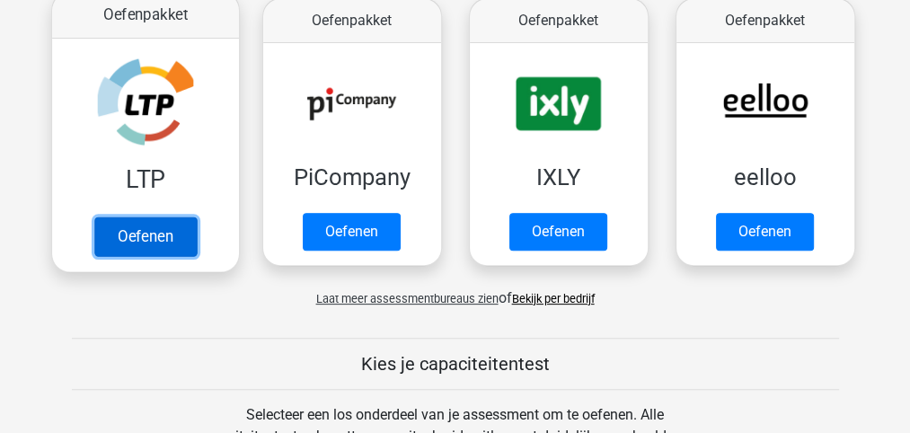
click at [139, 242] on link "Oefenen" at bounding box center [144, 237] width 102 height 40
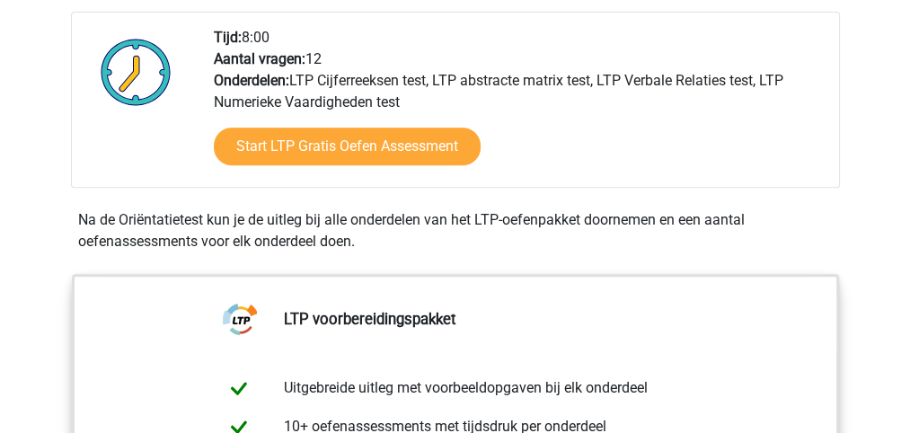
scroll to position [479, 0]
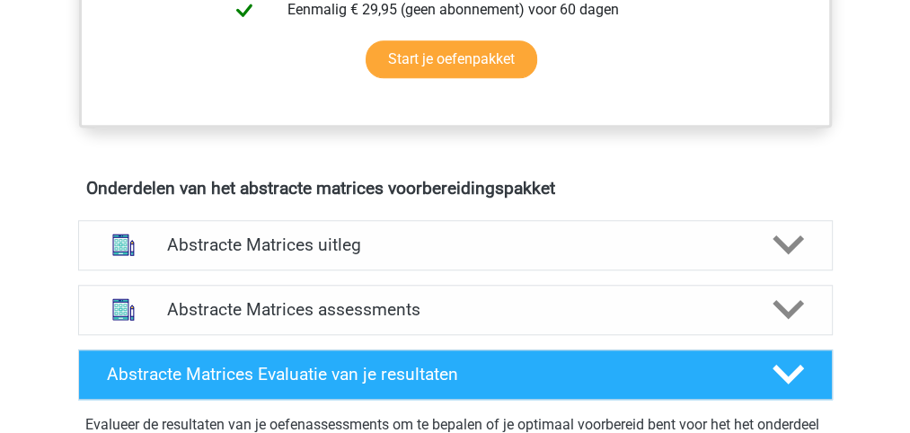
scroll to position [1078, 0]
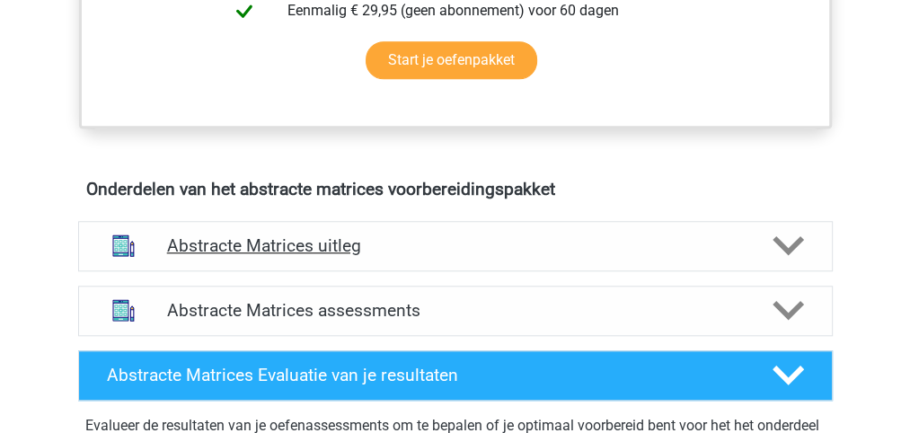
click at [780, 237] on polygon at bounding box center [788, 246] width 31 height 20
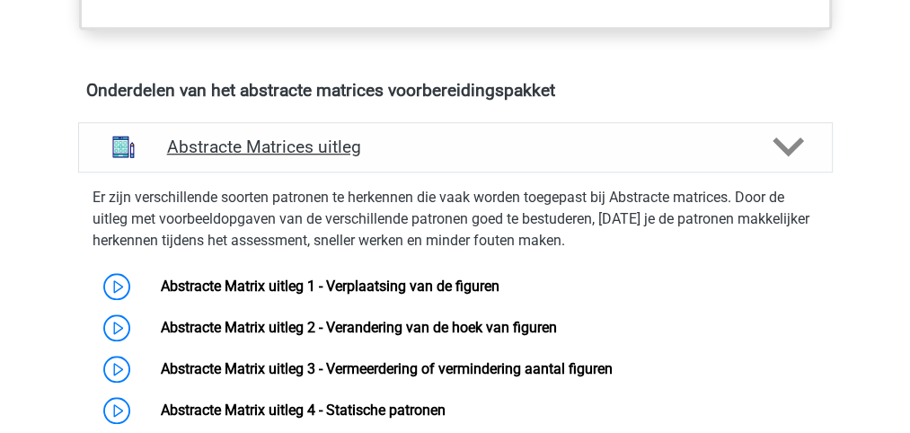
scroll to position [1198, 0]
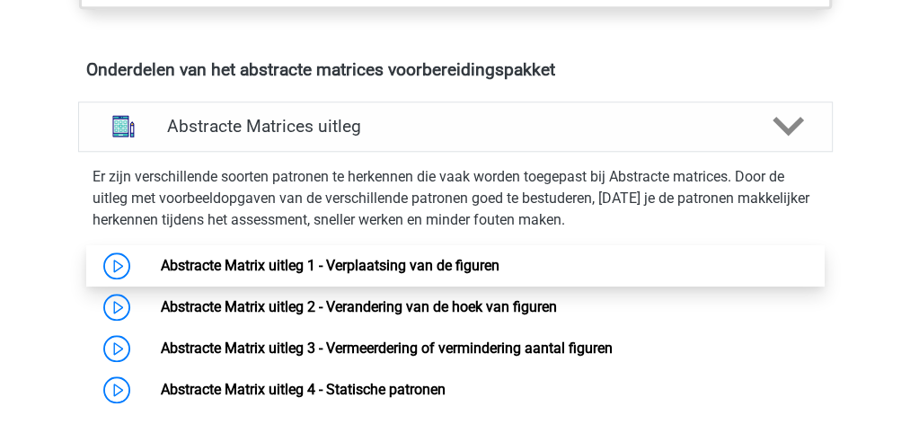
click at [495, 261] on link "Abstracte Matrix uitleg 1 - Verplaatsing van de figuren" at bounding box center [330, 265] width 339 height 17
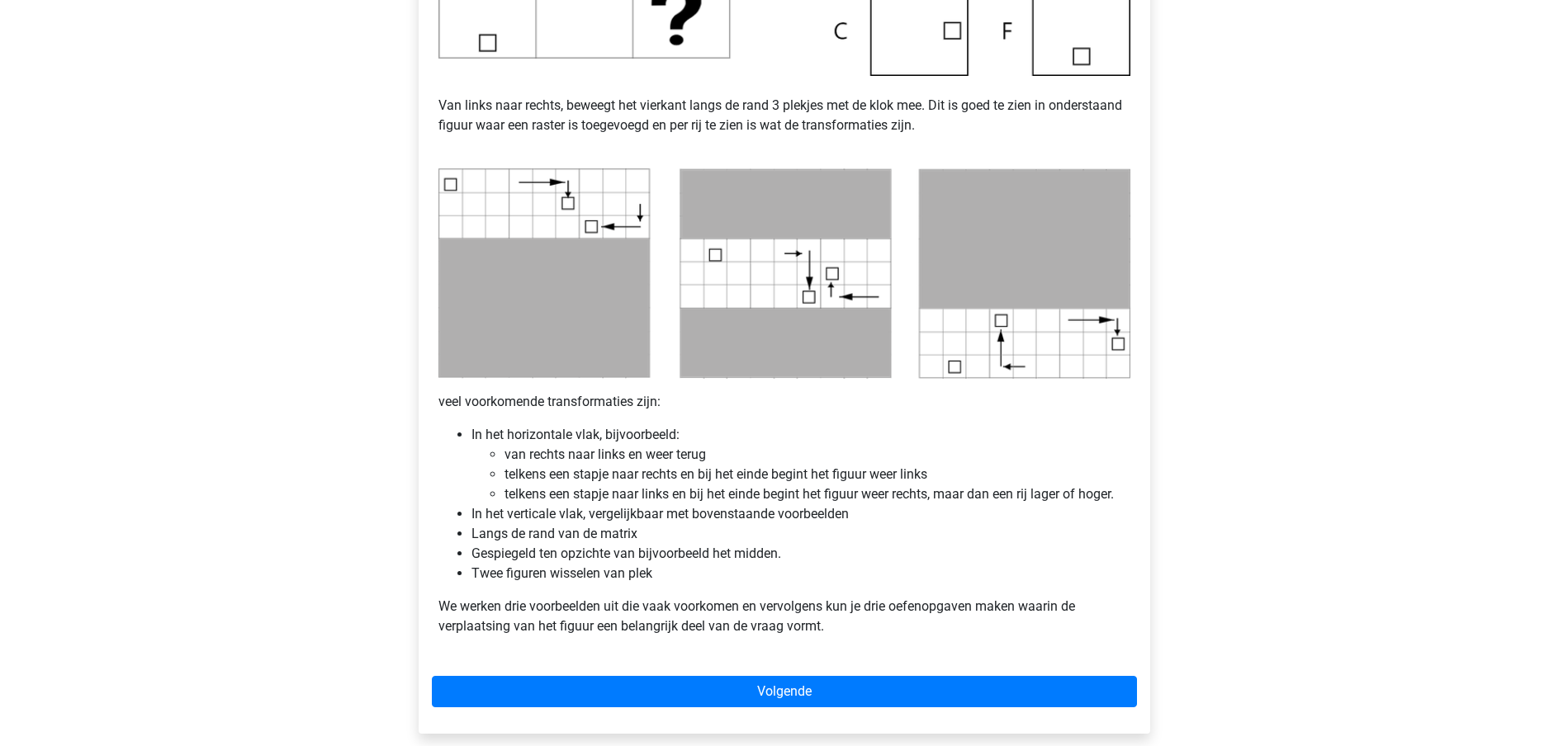
scroll to position [899, 0]
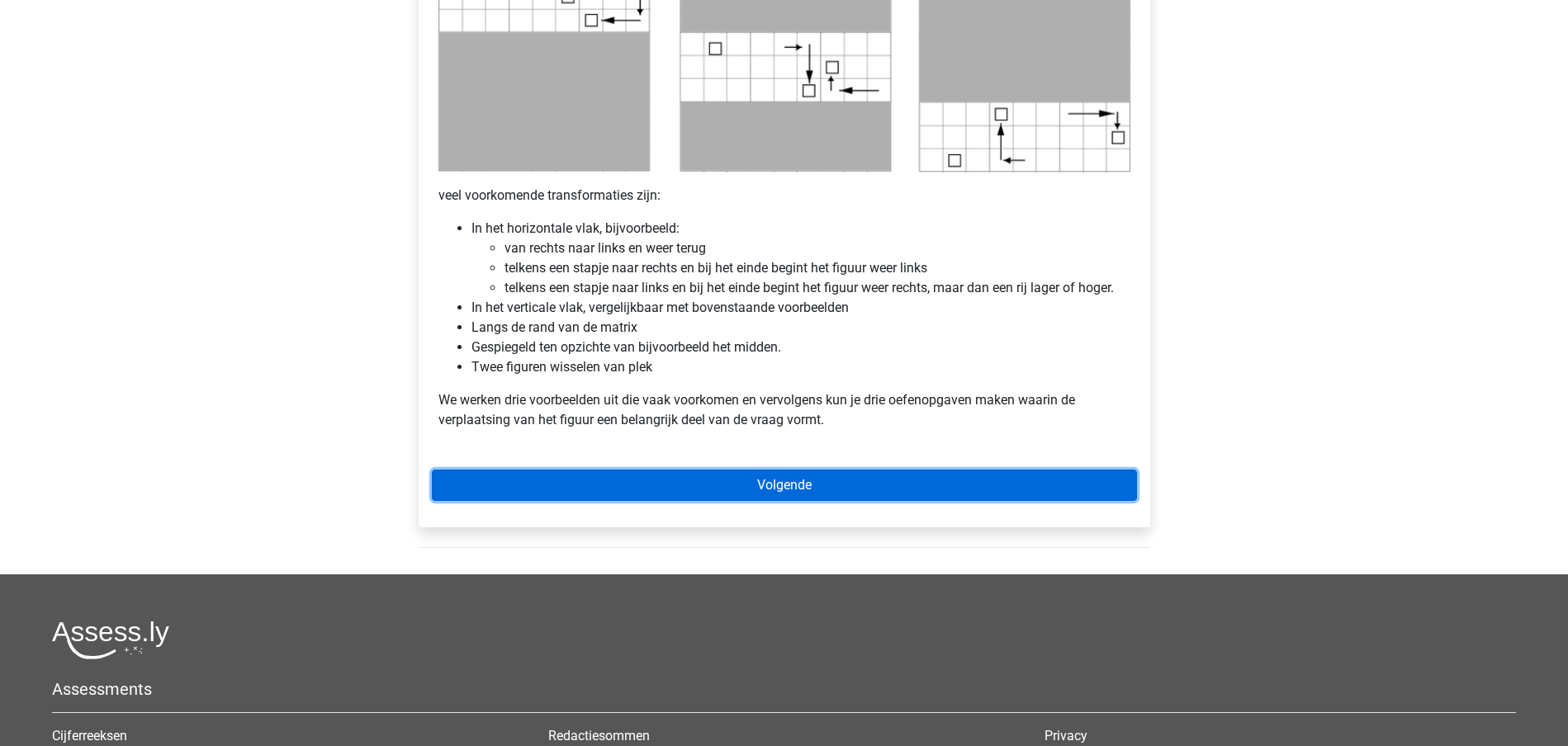
click at [808, 397] on link "Volgende" at bounding box center [784, 485] width 705 height 31
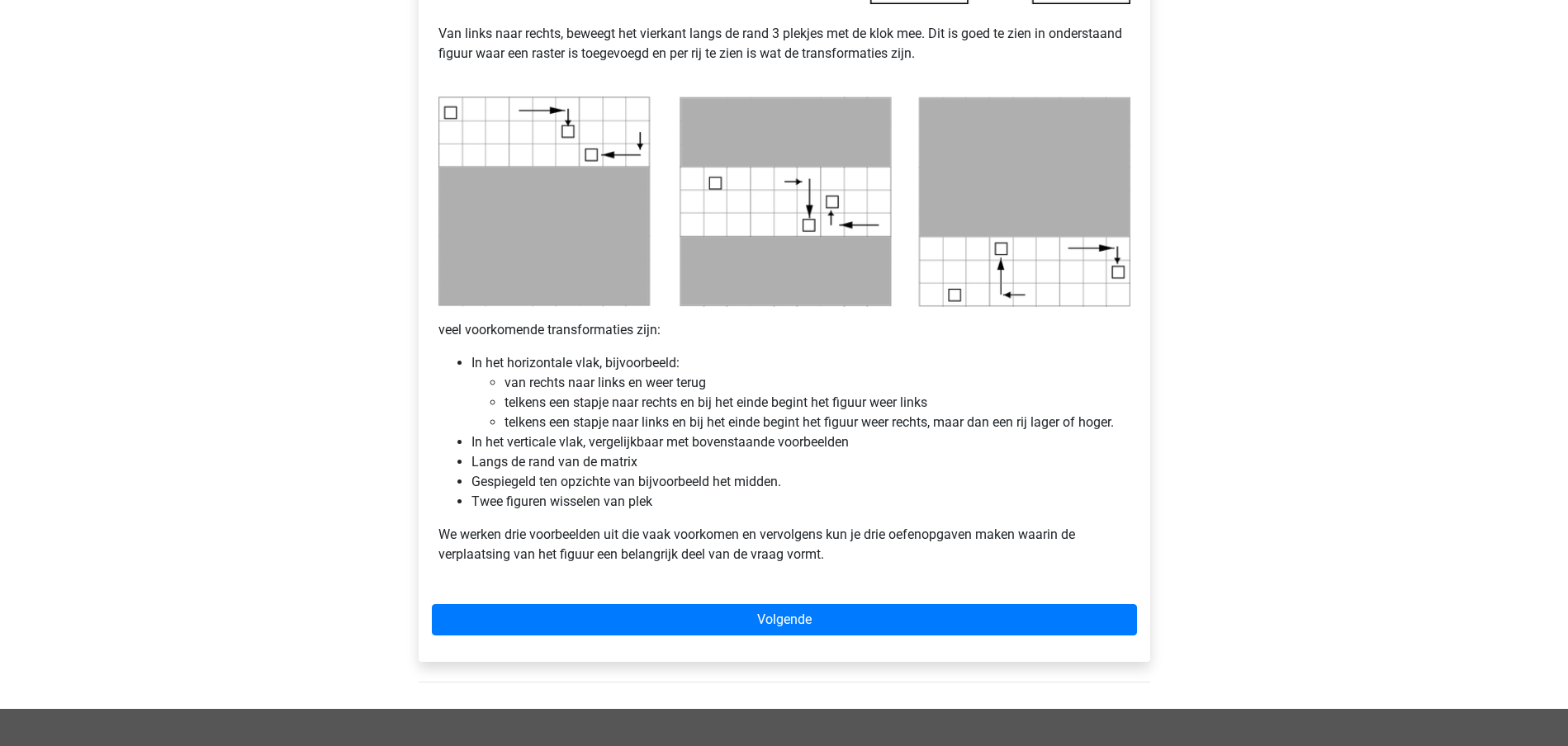
scroll to position [796, 0]
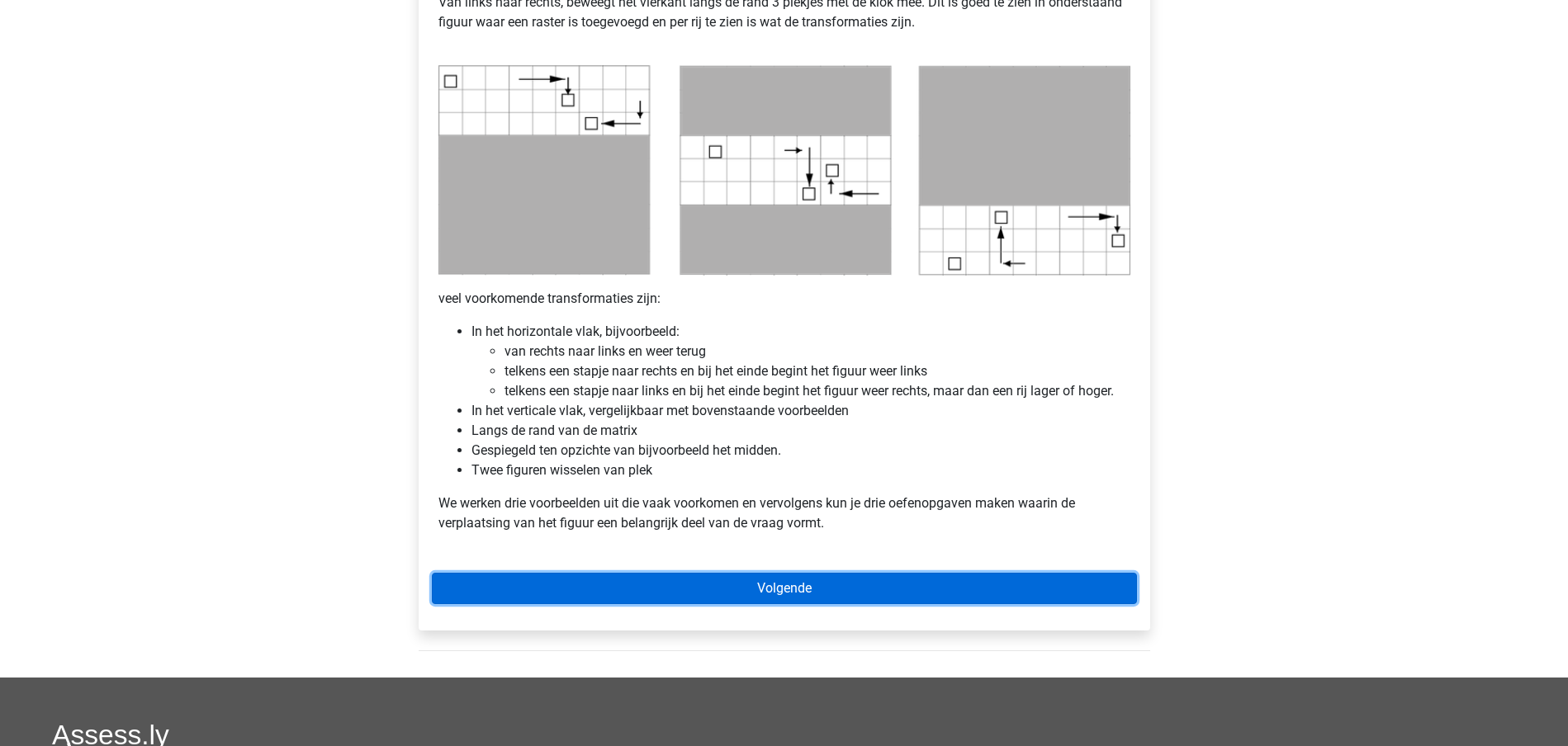
click at [784, 397] on link "Volgende" at bounding box center [784, 589] width 705 height 31
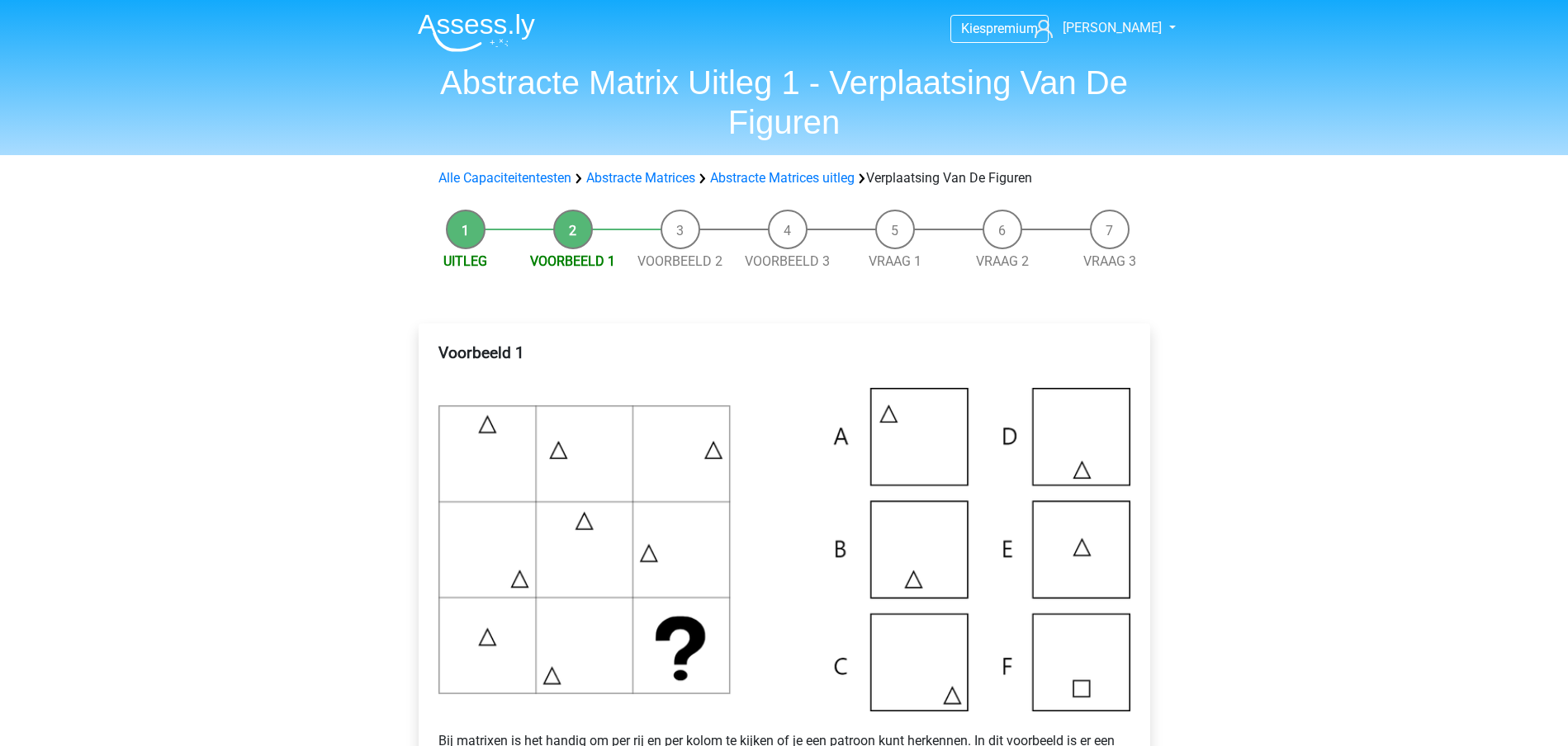
click at [468, 237] on li "Uitleg" at bounding box center [465, 240] width 108 height 62
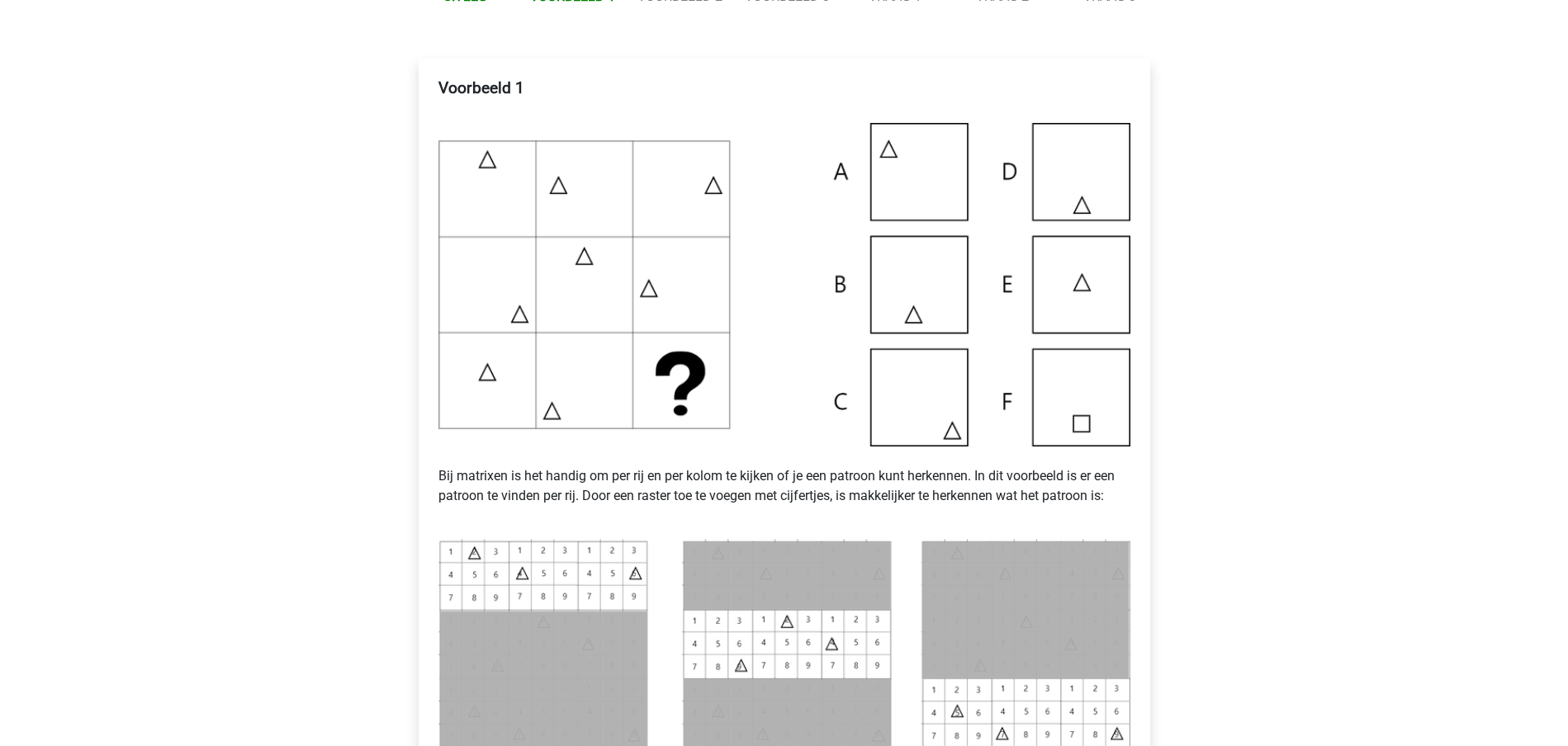
scroll to position [207, 0]
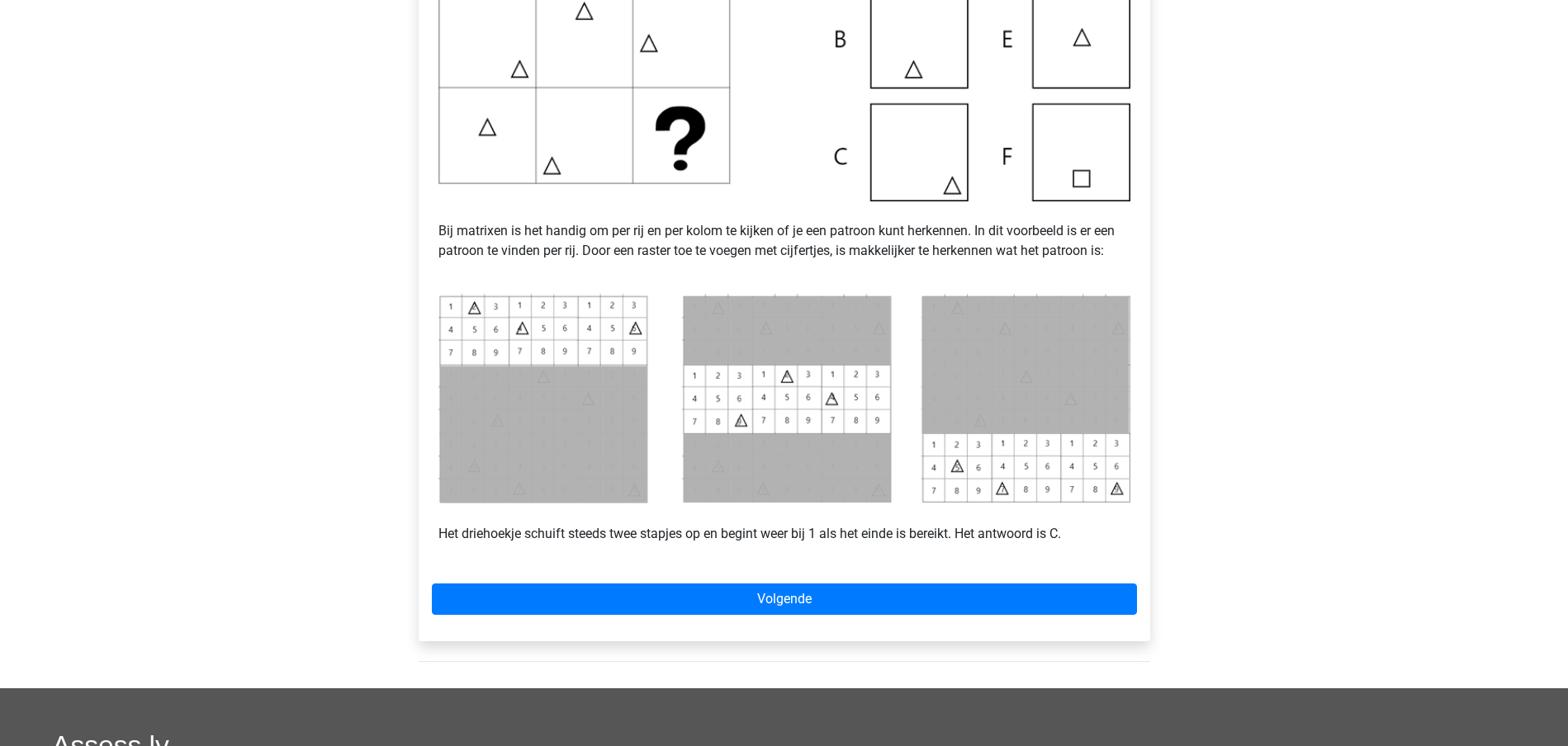
scroll to position [413, 0]
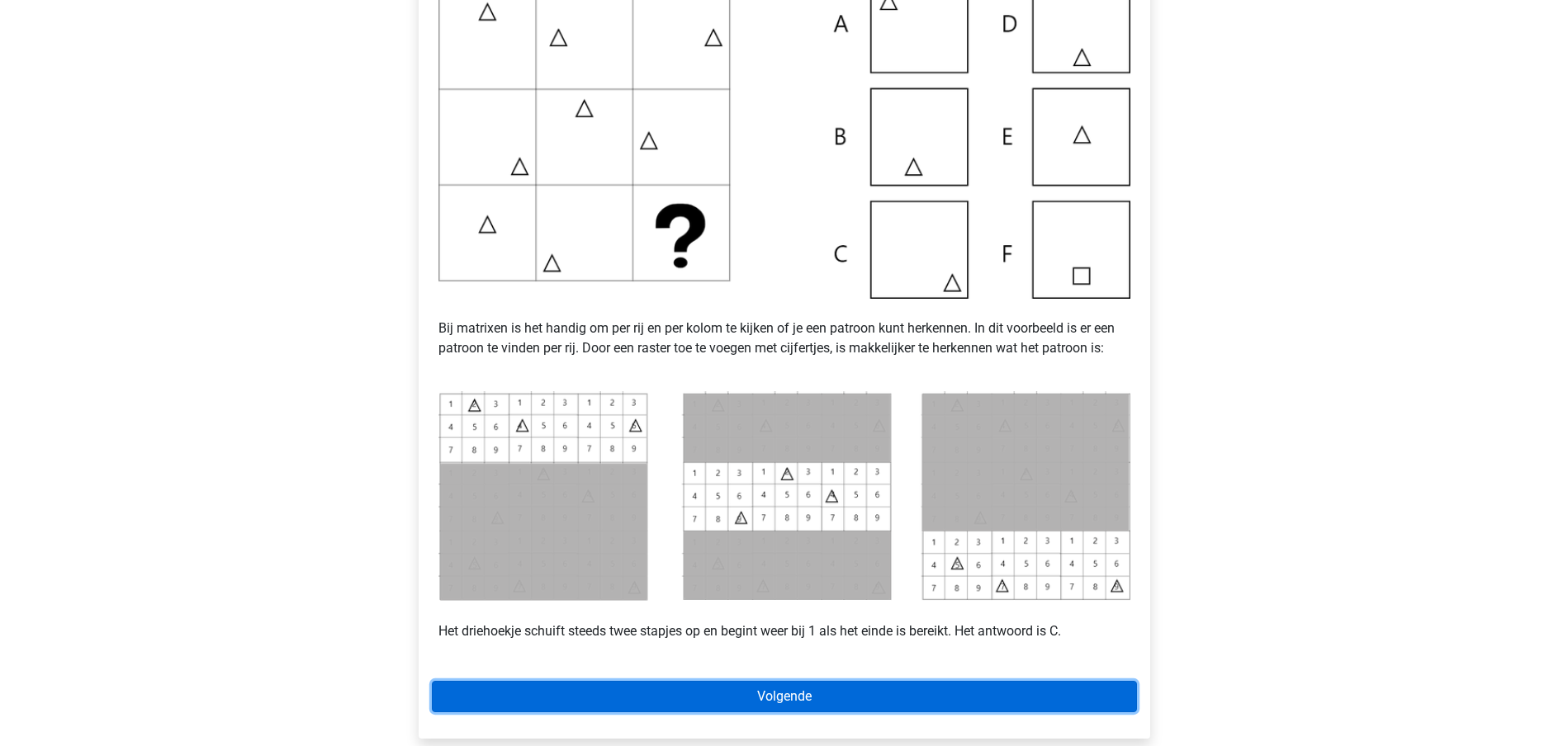
click at [800, 700] on link "Volgende" at bounding box center [784, 696] width 705 height 31
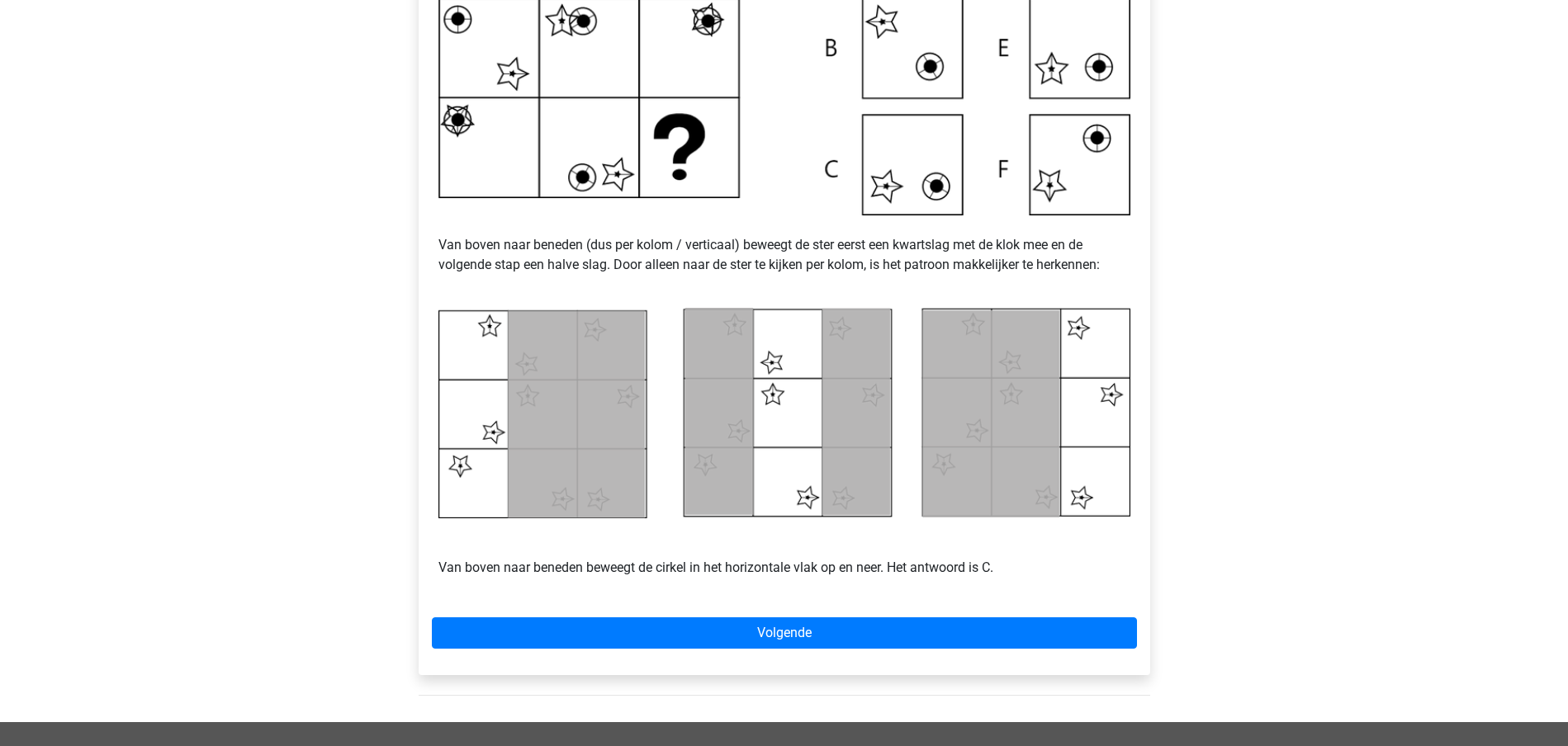
scroll to position [516, 0]
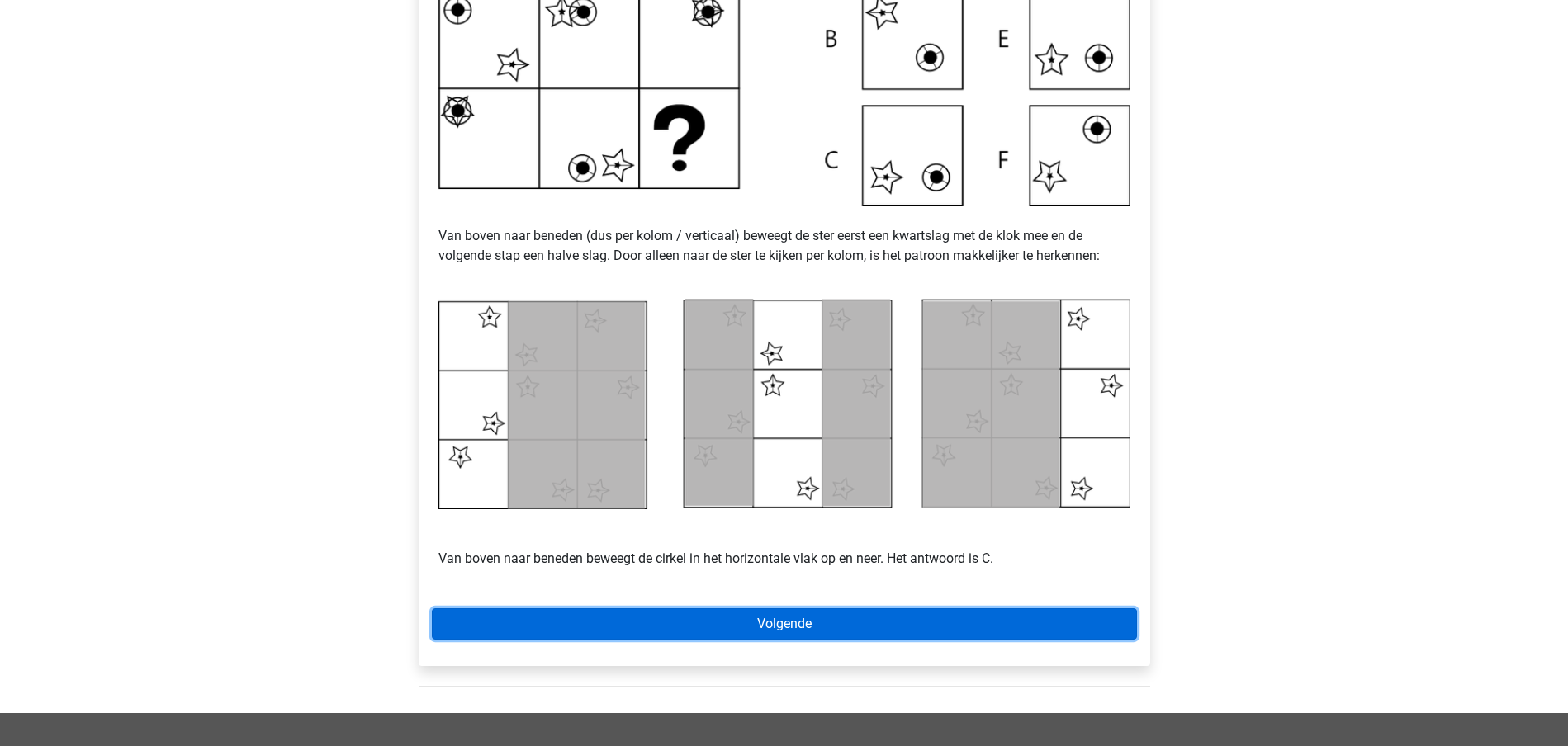
click at [759, 625] on link "Volgende" at bounding box center [784, 624] width 705 height 31
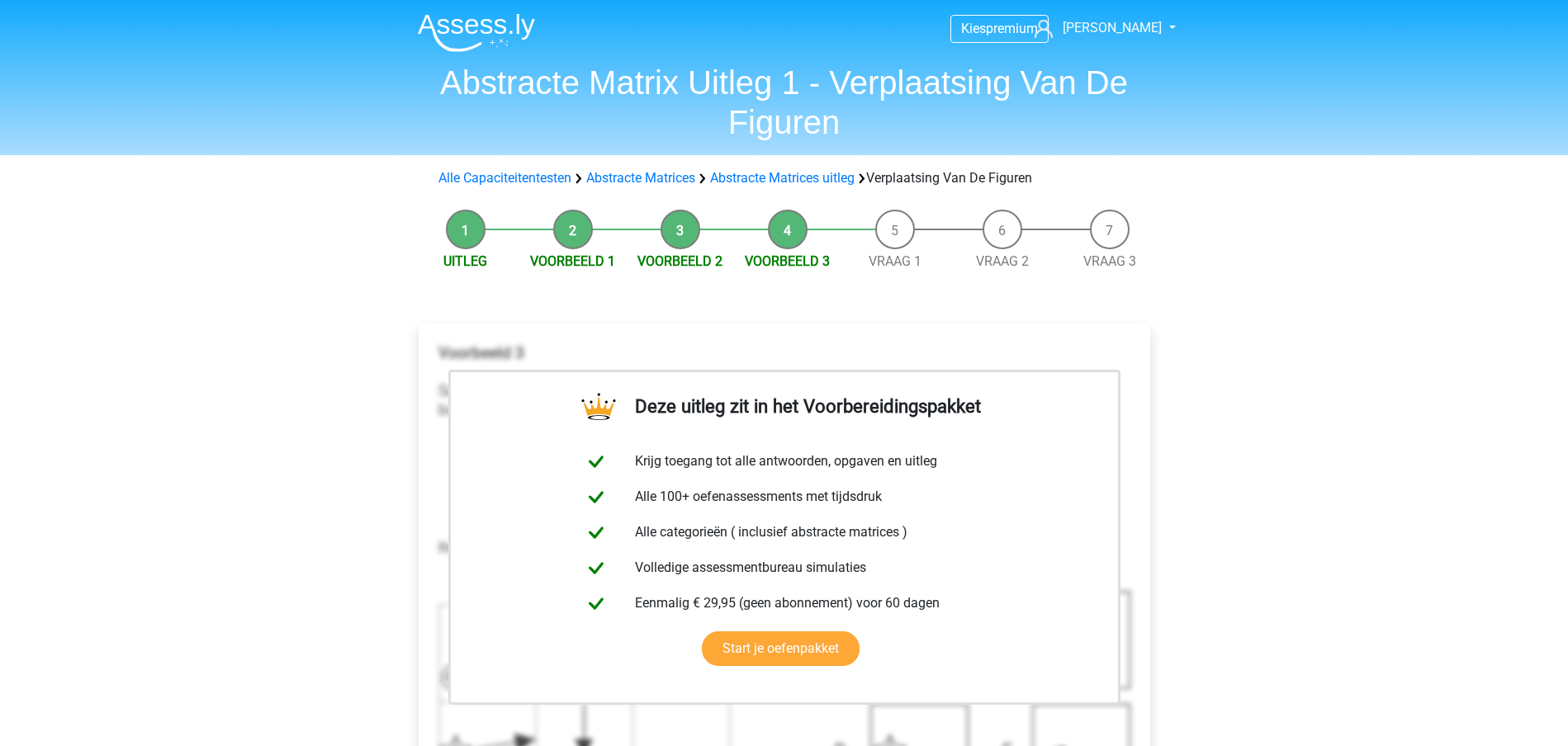
click at [901, 232] on li "Vraag 1" at bounding box center [895, 240] width 108 height 62
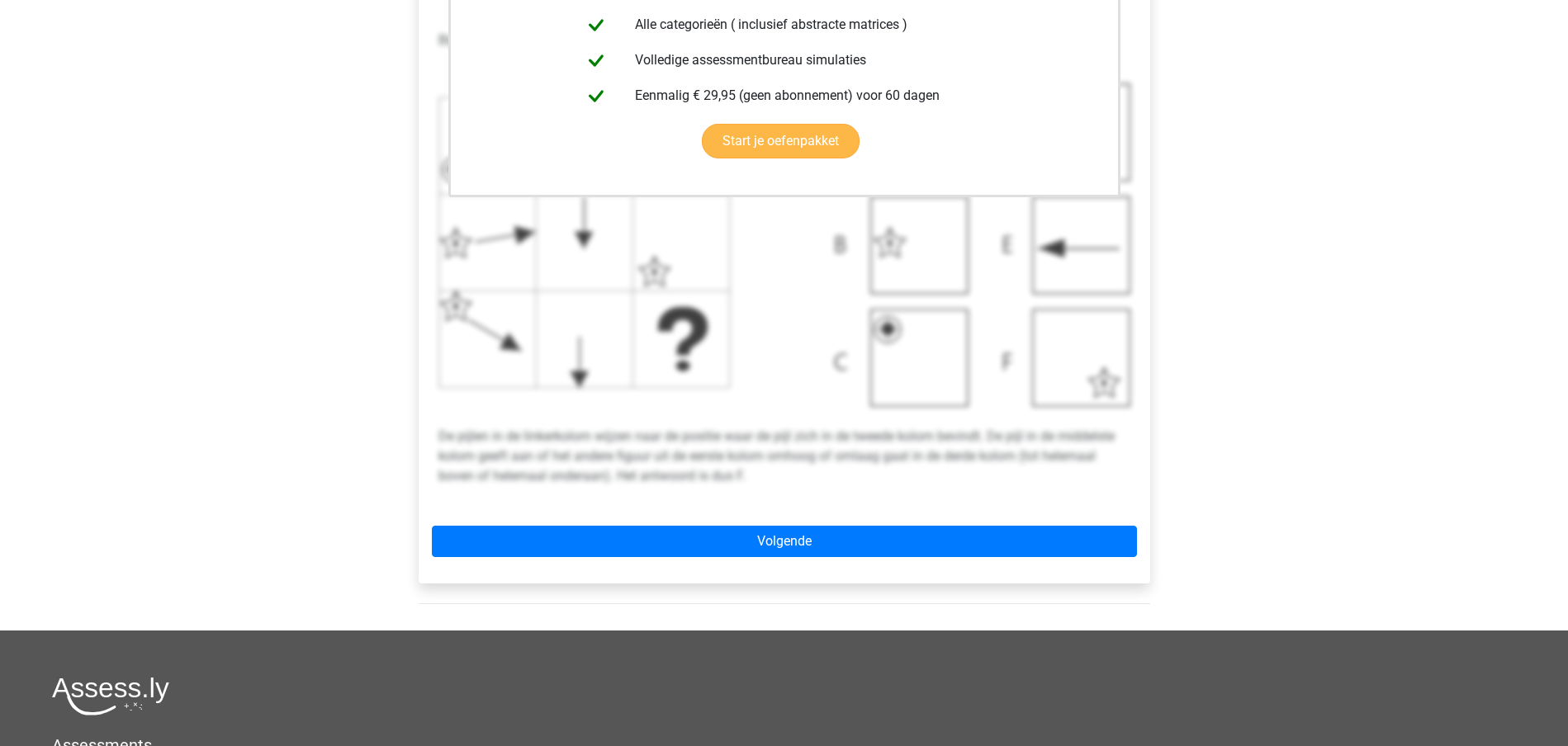
scroll to position [516, 0]
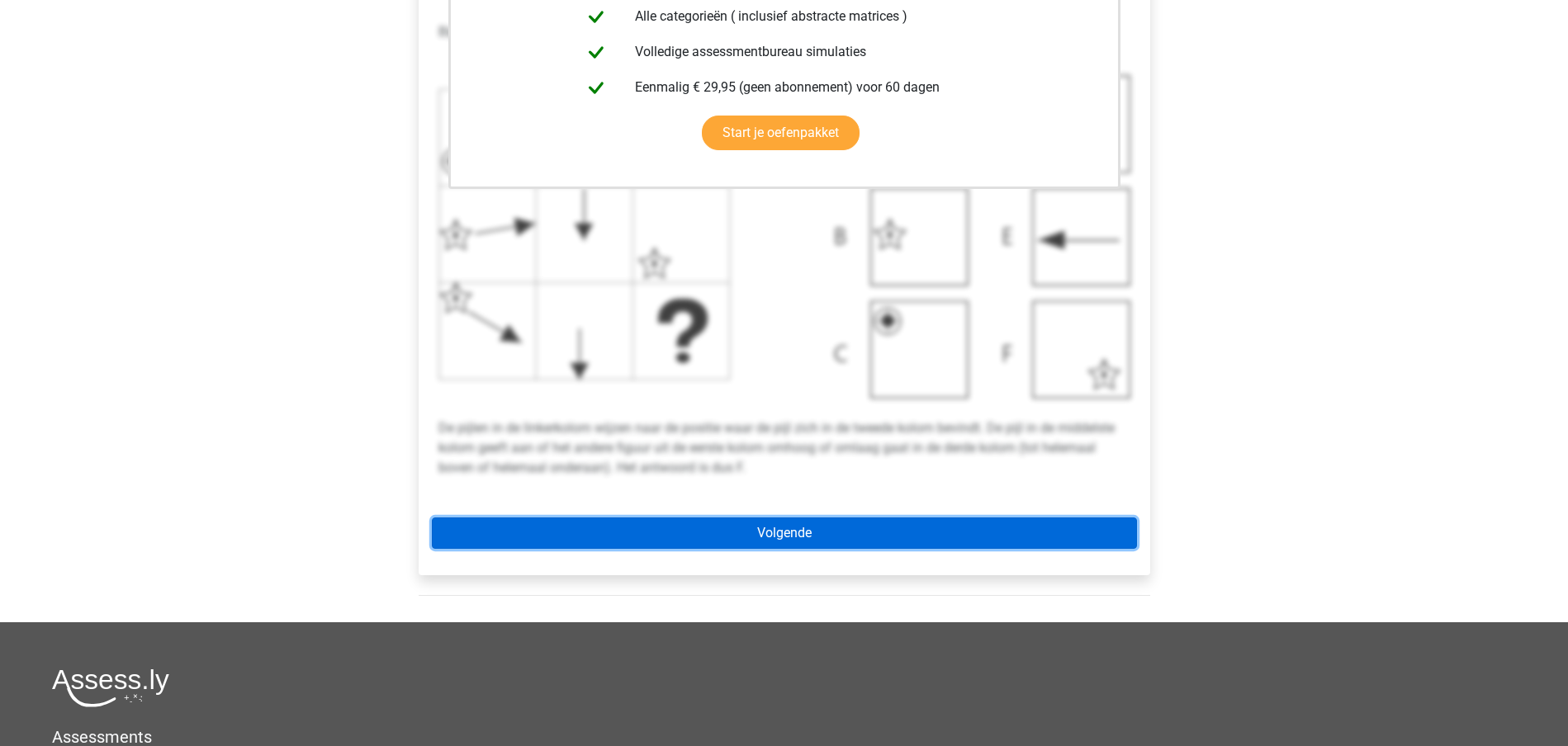
click at [776, 535] on link "Volgende" at bounding box center [784, 533] width 705 height 31
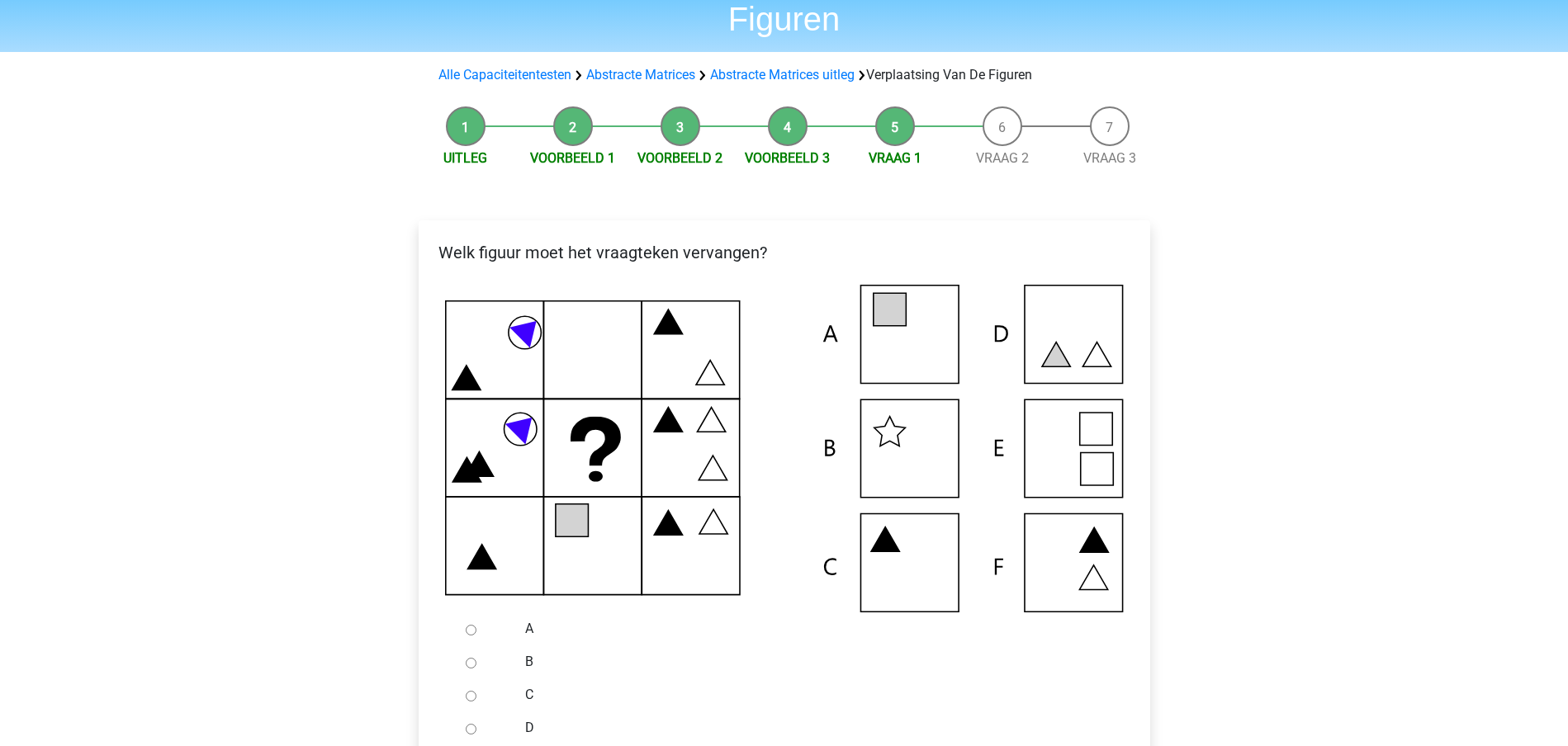
scroll to position [207, 0]
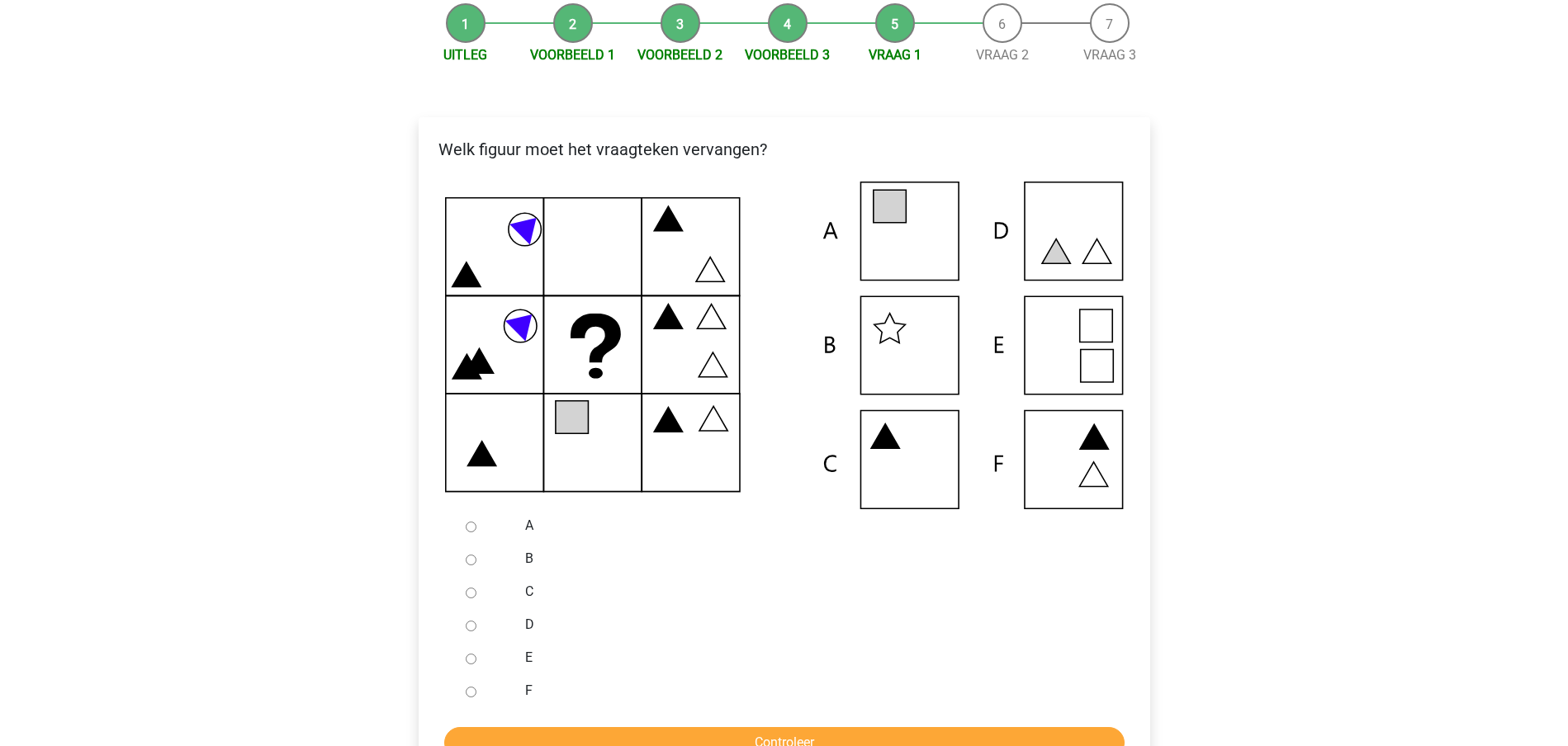
click at [472, 691] on input "F" at bounding box center [472, 693] width 11 height 11
radio input "true"
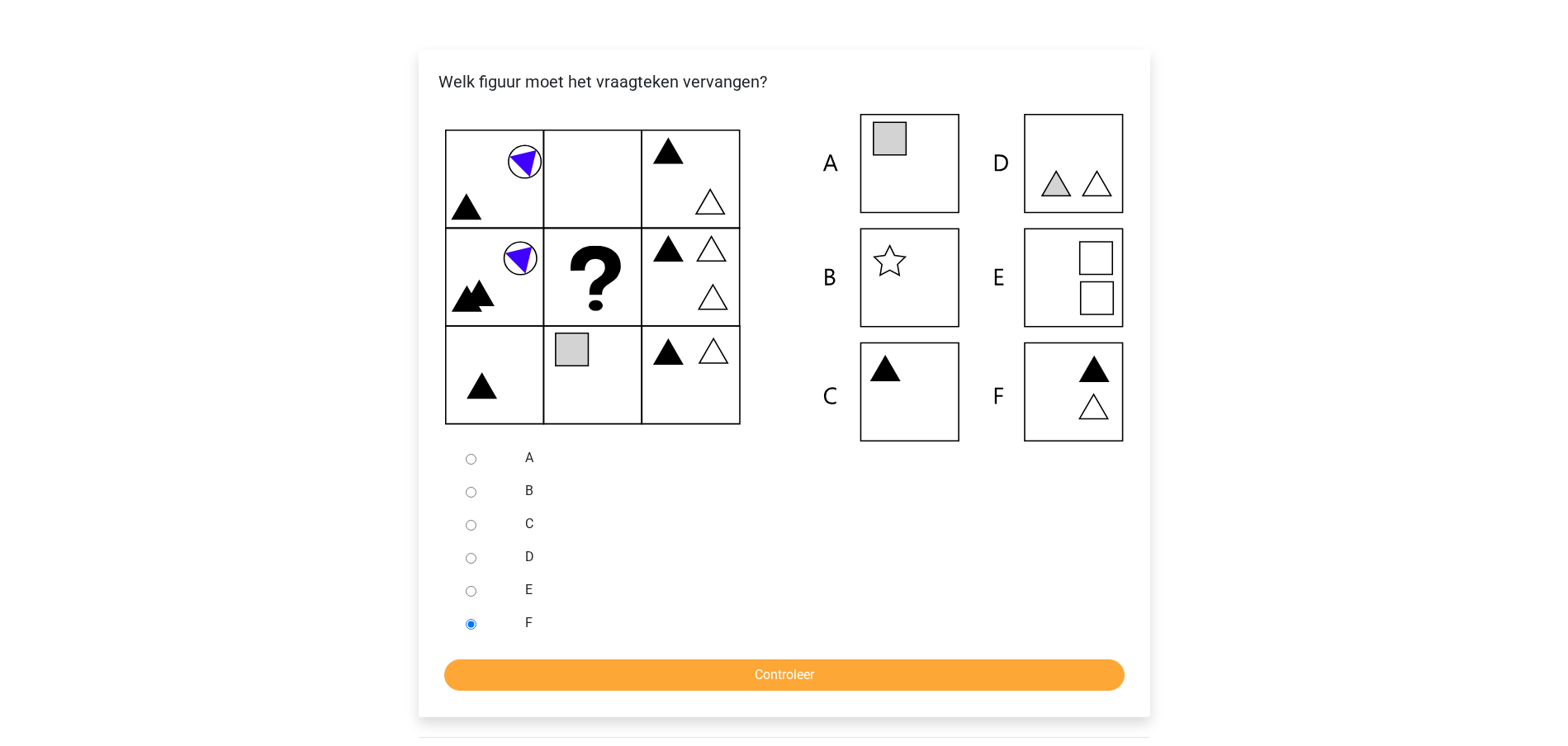
scroll to position [310, 0]
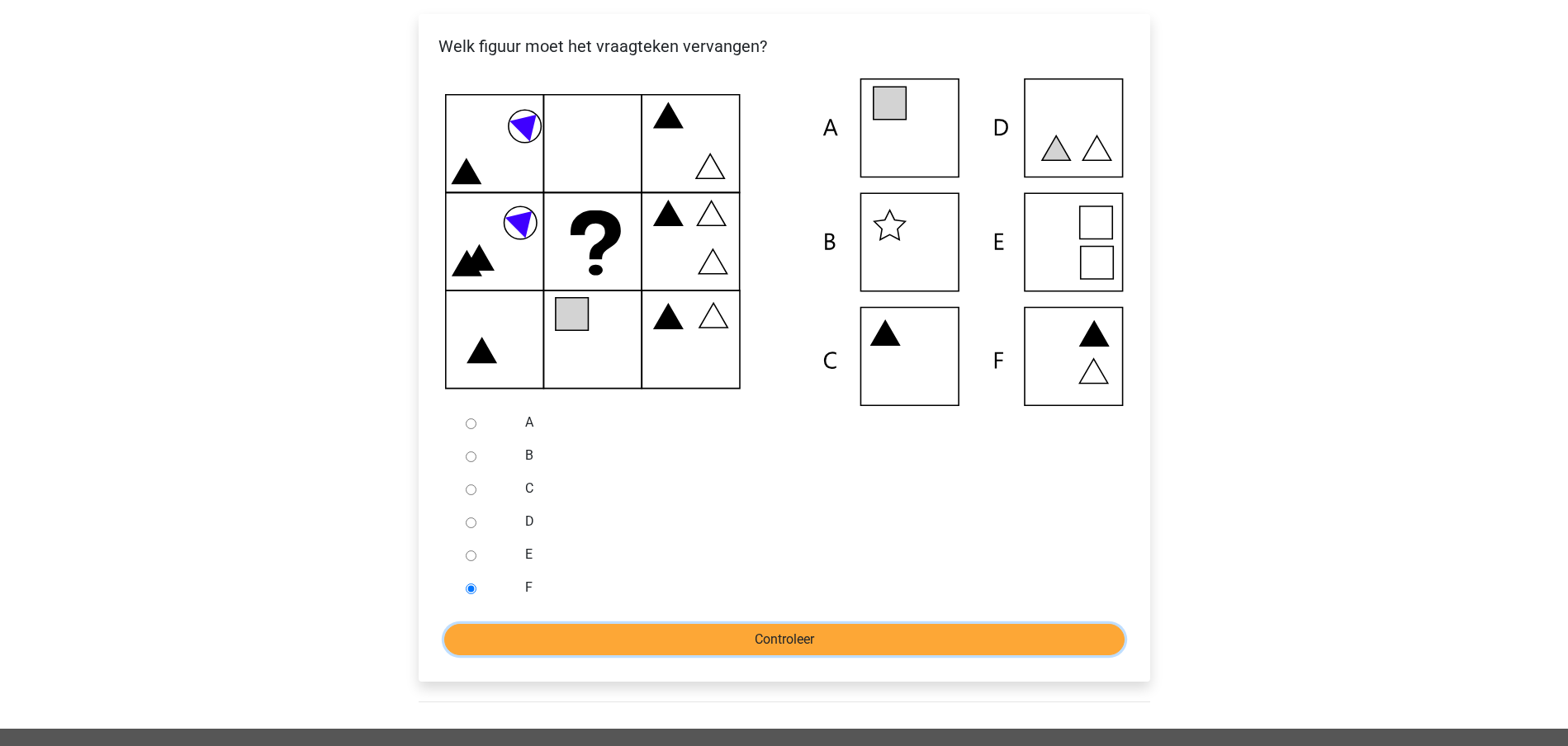
click at [764, 644] on input "Controleer" at bounding box center [784, 639] width 680 height 31
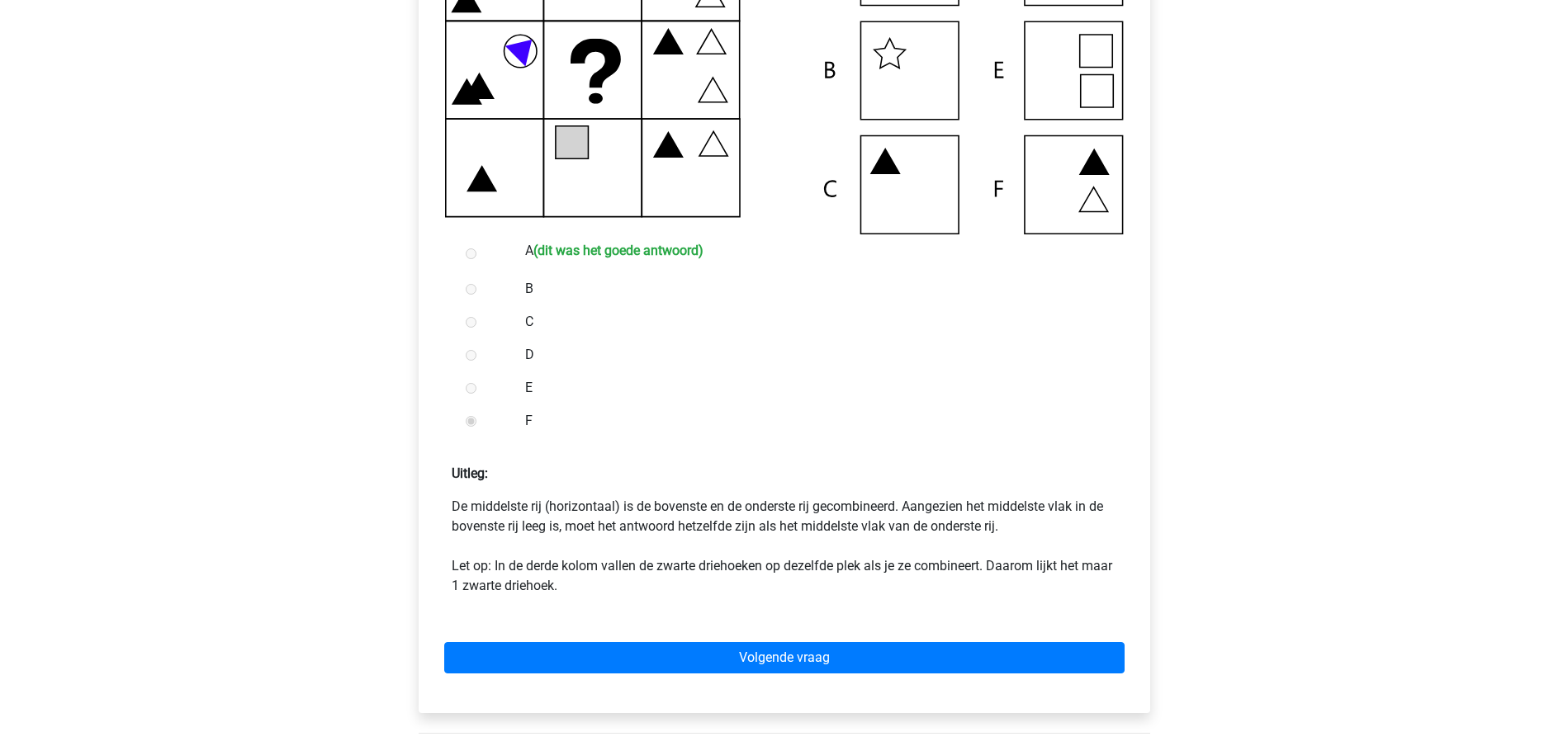
scroll to position [516, 0]
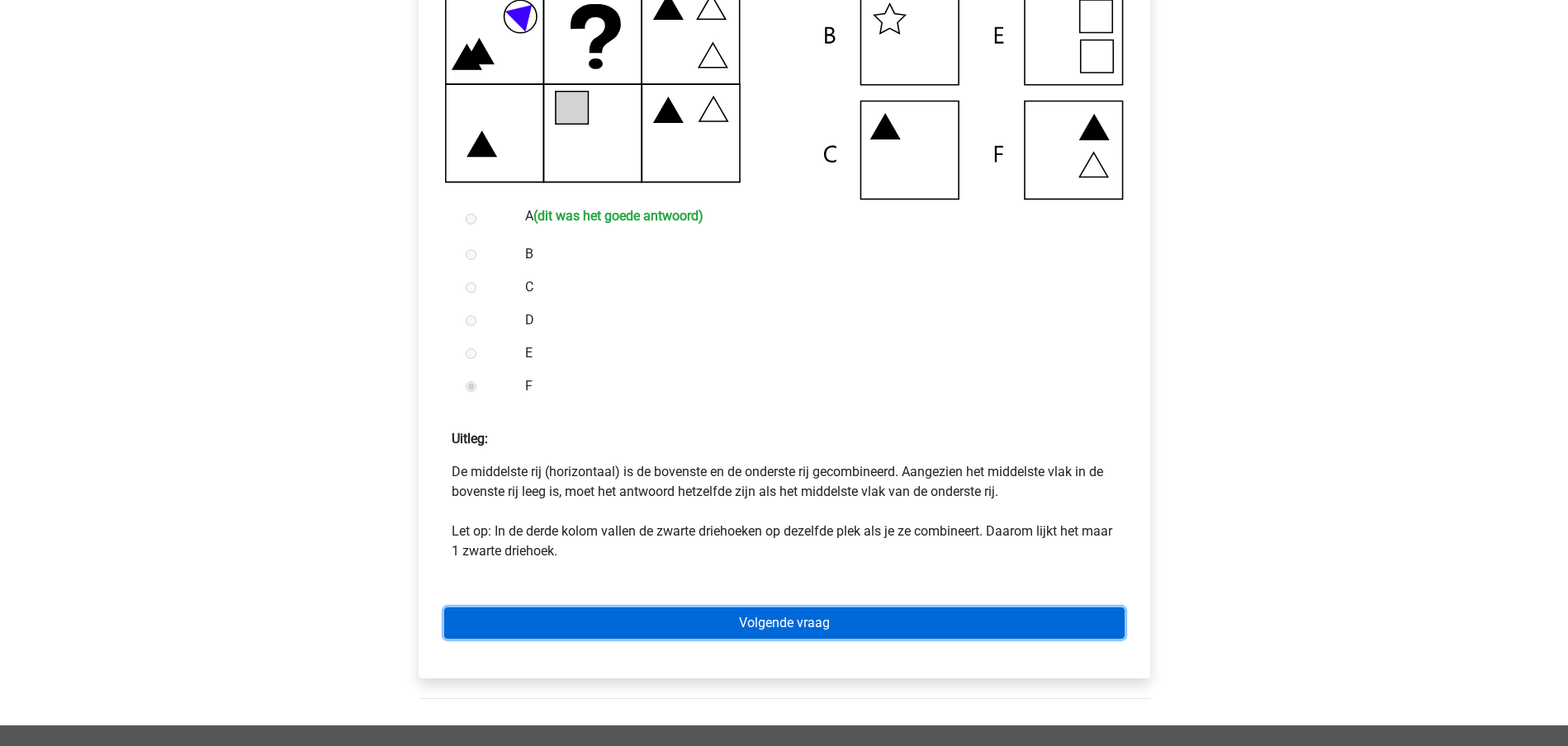
click at [778, 620] on link "Volgende vraag" at bounding box center [784, 623] width 680 height 31
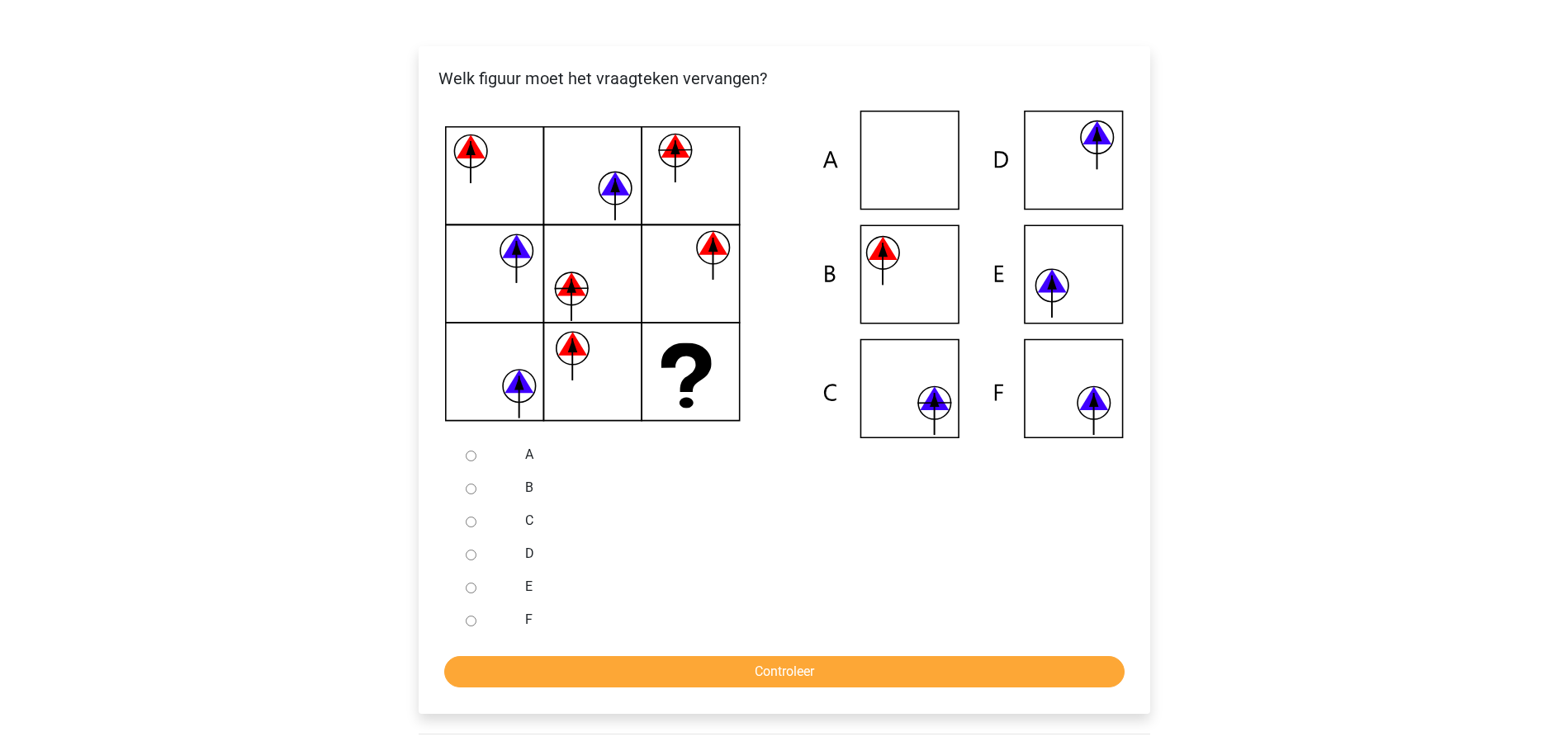
scroll to position [310, 0]
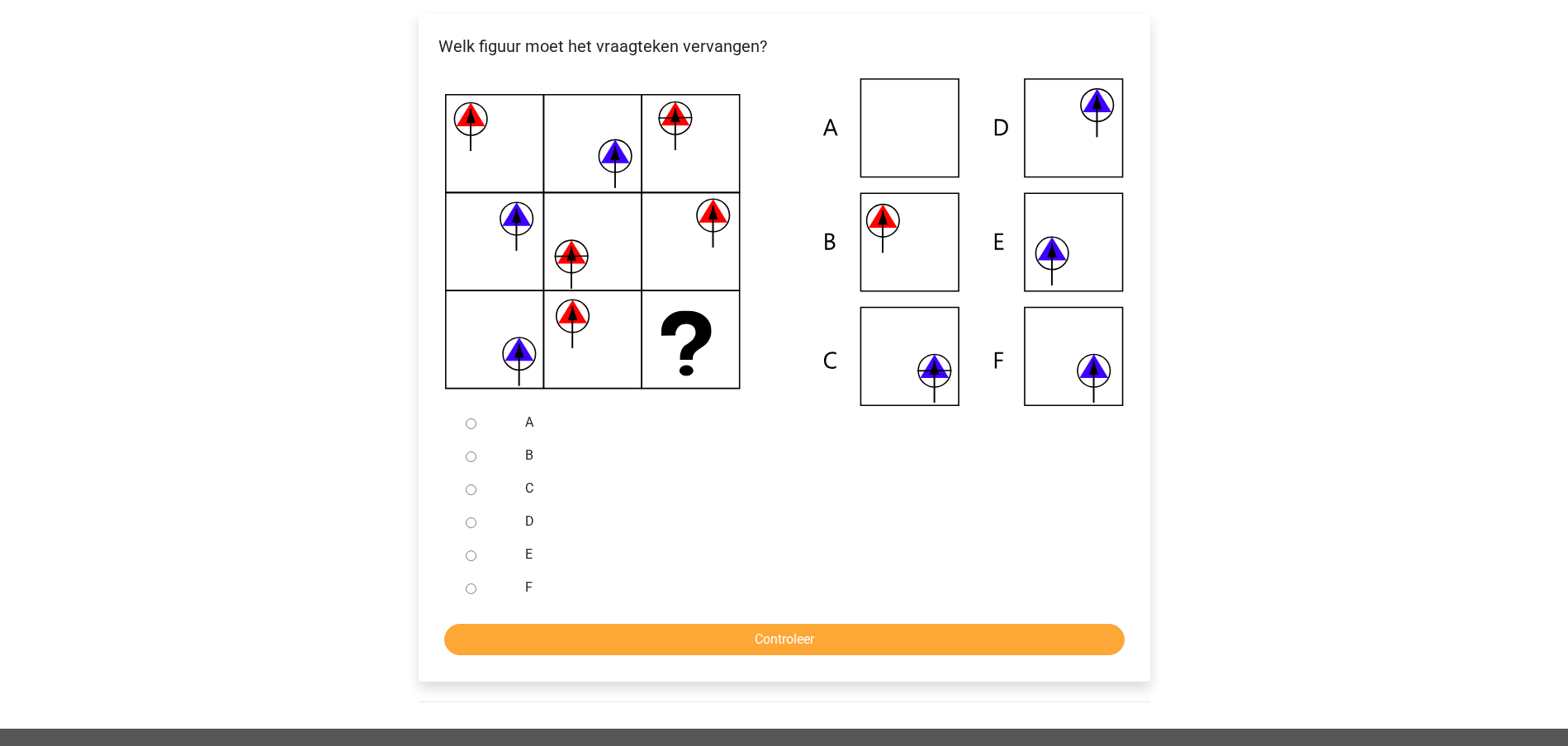
click at [473, 590] on input "F" at bounding box center [472, 589] width 11 height 11
radio input "true"
click at [720, 641] on input "Controleer" at bounding box center [784, 639] width 680 height 31
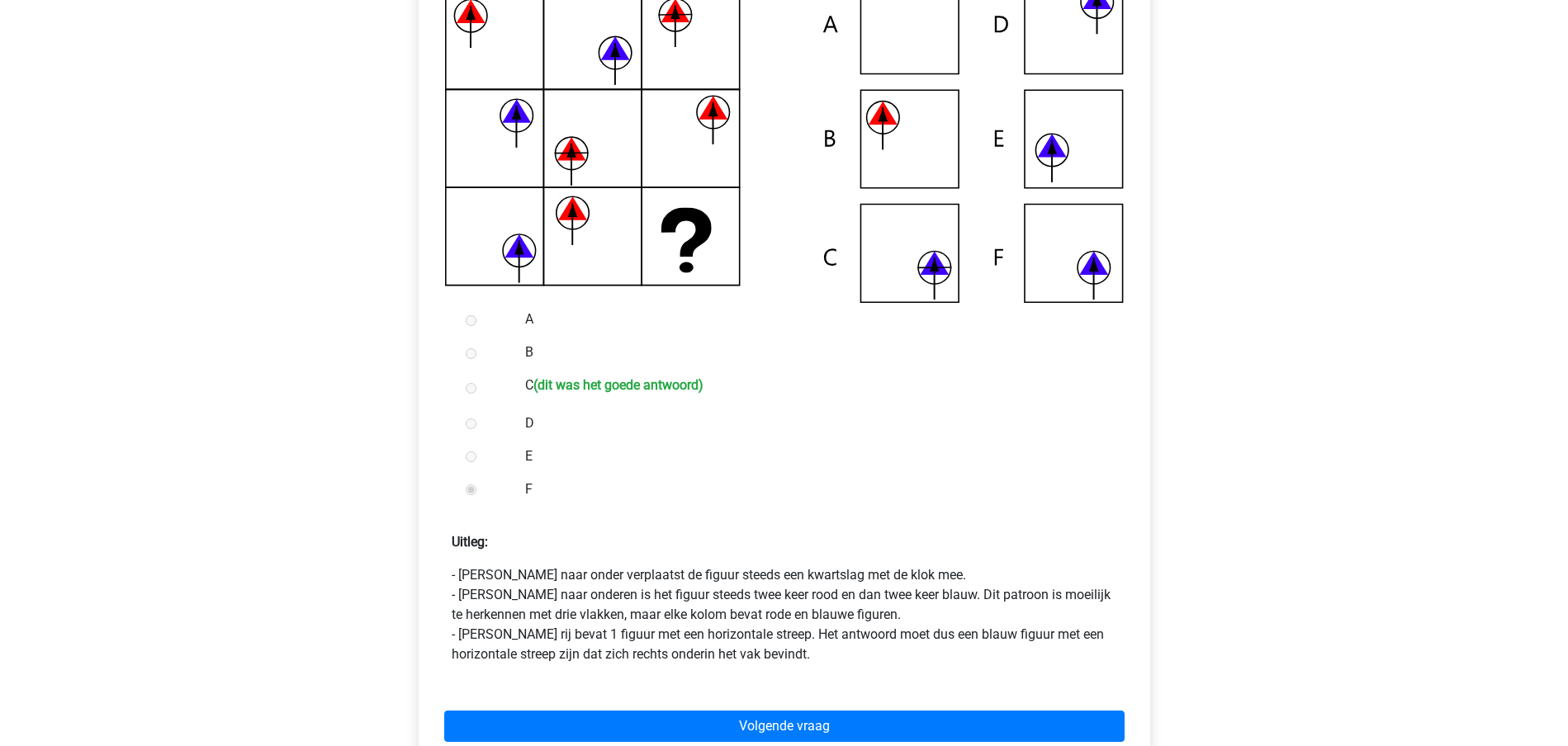
scroll to position [516, 0]
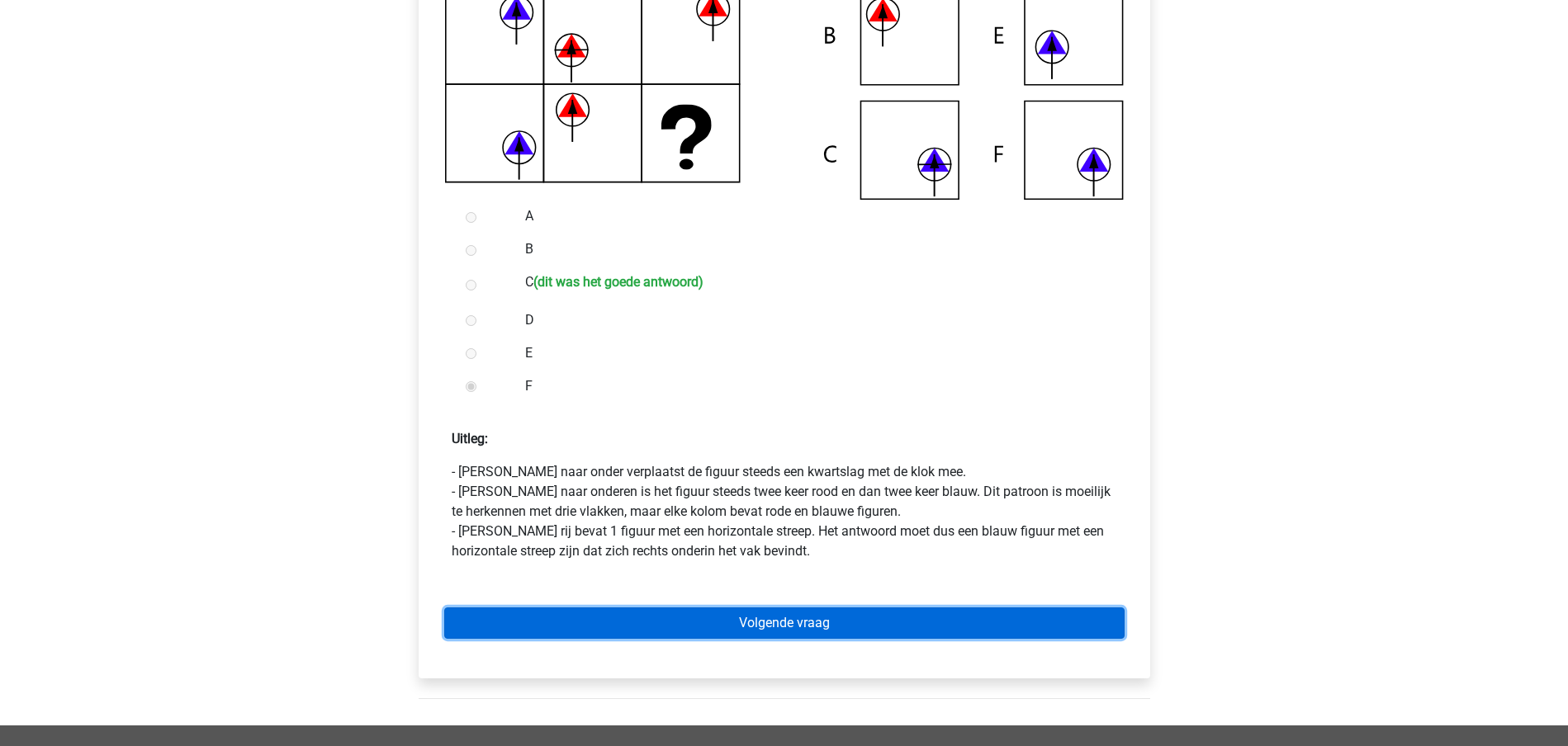
click at [778, 623] on link "Volgende vraag" at bounding box center [784, 623] width 680 height 31
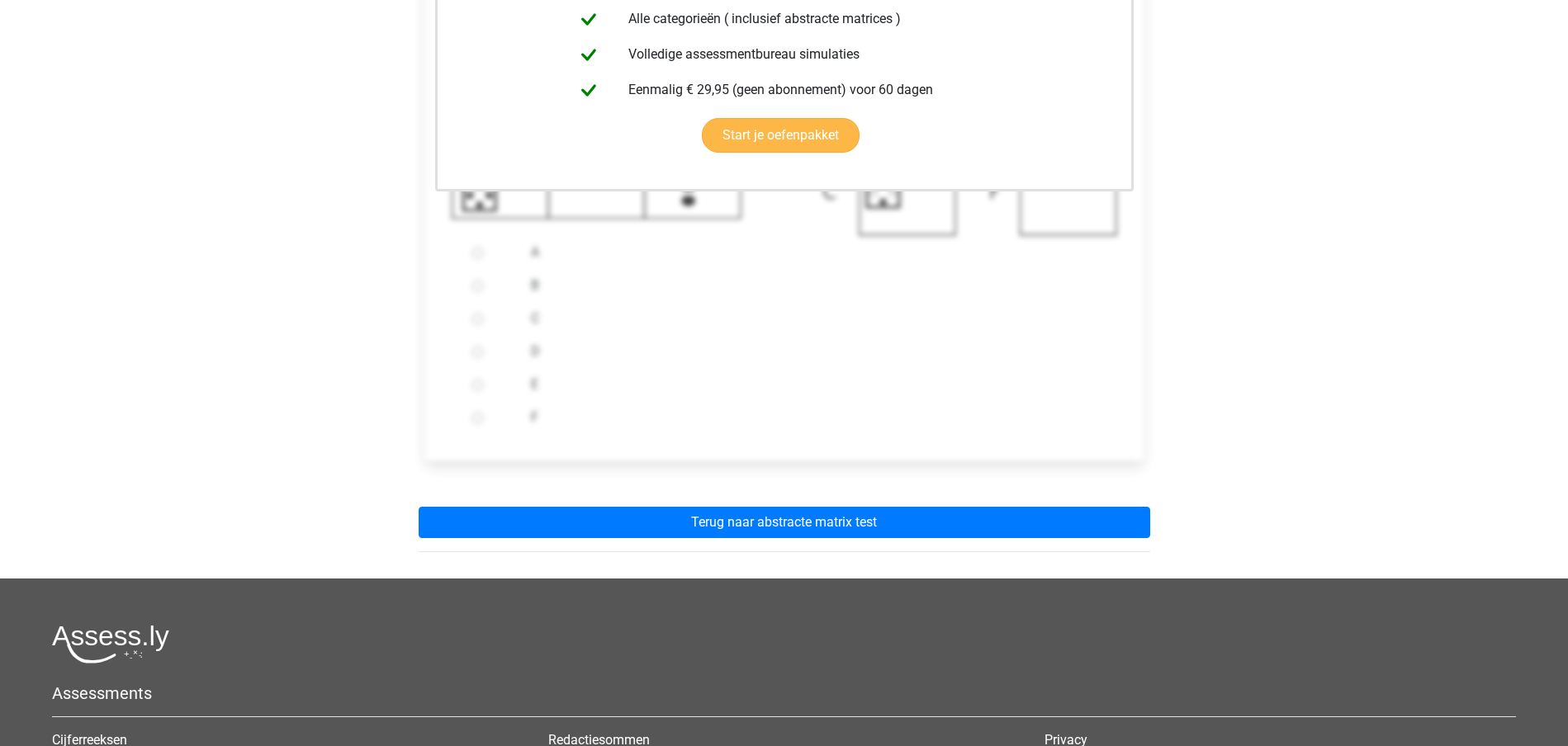
scroll to position [516, 0]
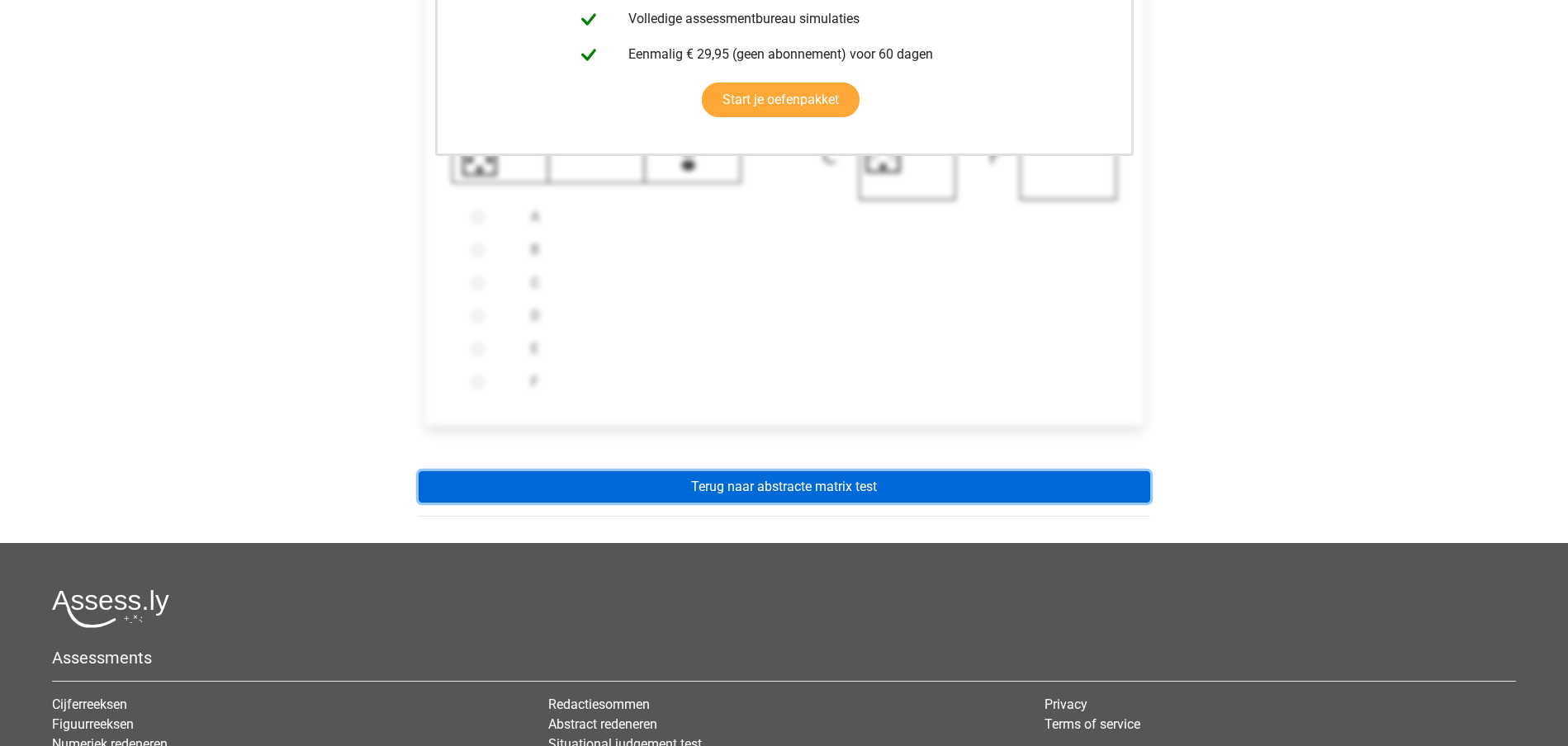
click at [777, 486] on link "Terug naar abstracte matrix test" at bounding box center [785, 487] width 732 height 31
